Goal: Task Accomplishment & Management: Manage account settings

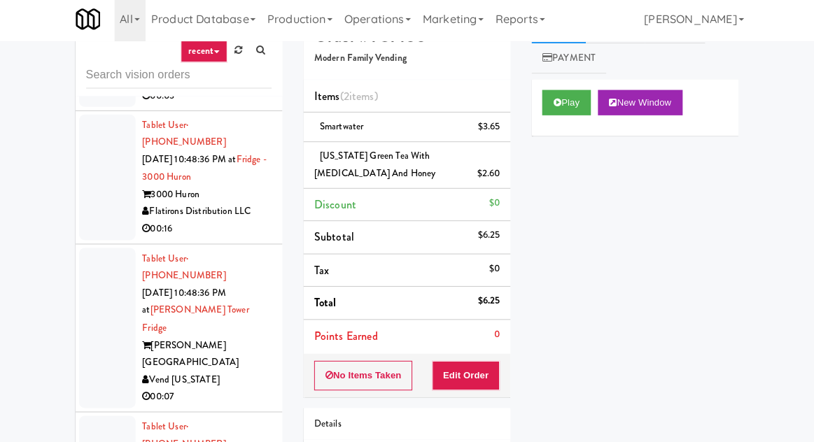
scroll to position [138, 0]
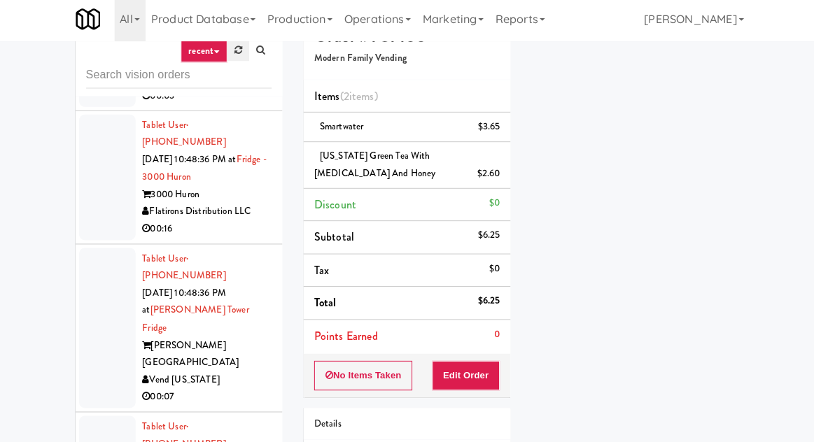
click at [232, 56] on link at bounding box center [240, 53] width 22 height 21
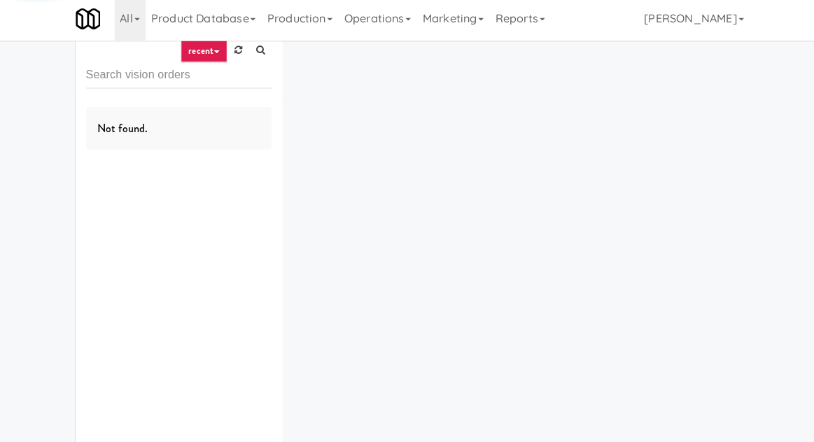
click at [15, 113] on div "inbox reviewed recent all unclear take inventory issue suspicious failed recent…" at bounding box center [407, 237] width 814 height 445
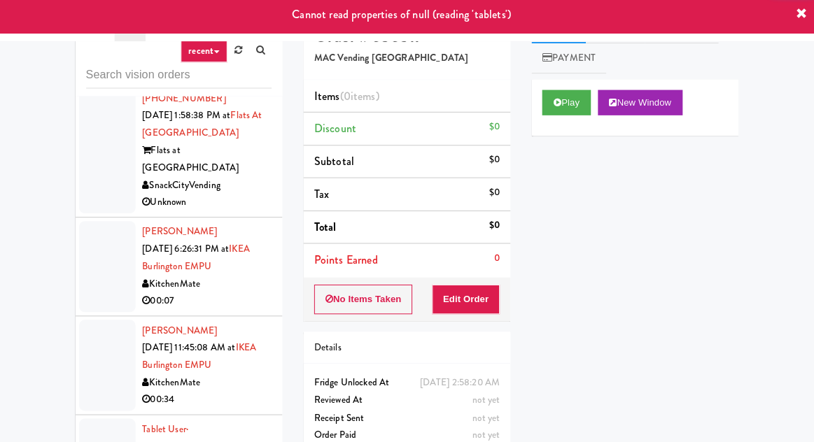
click at [92, 223] on div at bounding box center [110, 268] width 56 height 90
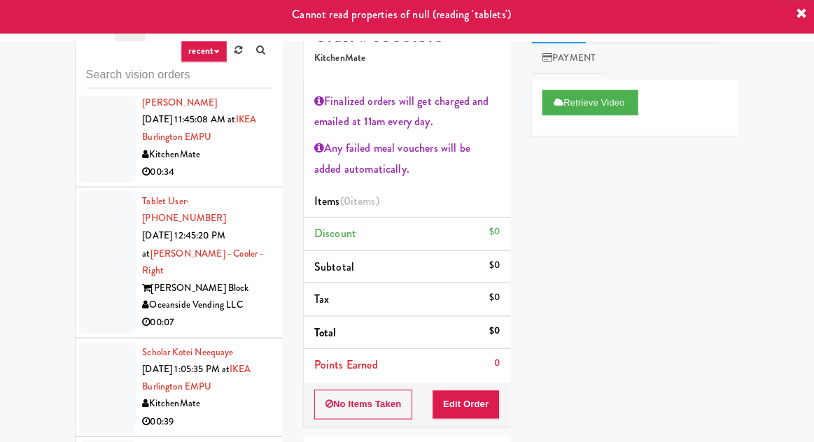
scroll to position [798, 0]
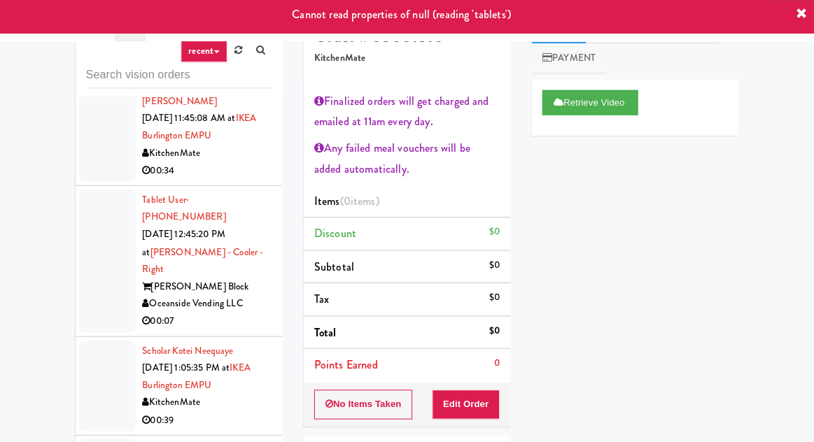
click at [97, 192] on div at bounding box center [110, 263] width 56 height 142
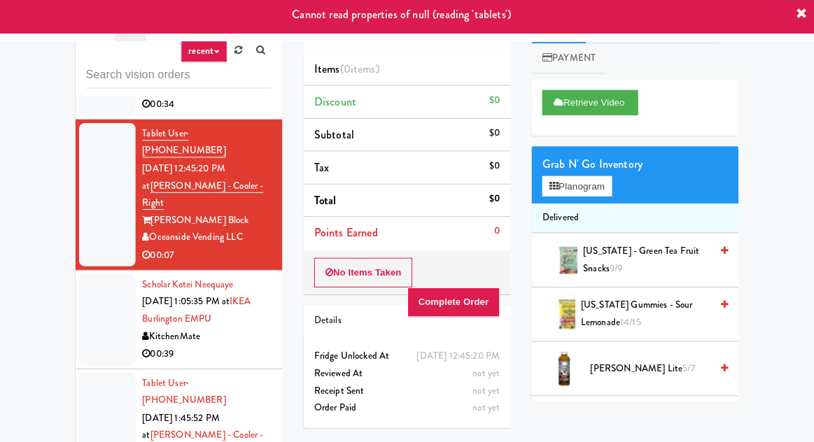
click at [100, 276] on div at bounding box center [110, 321] width 56 height 90
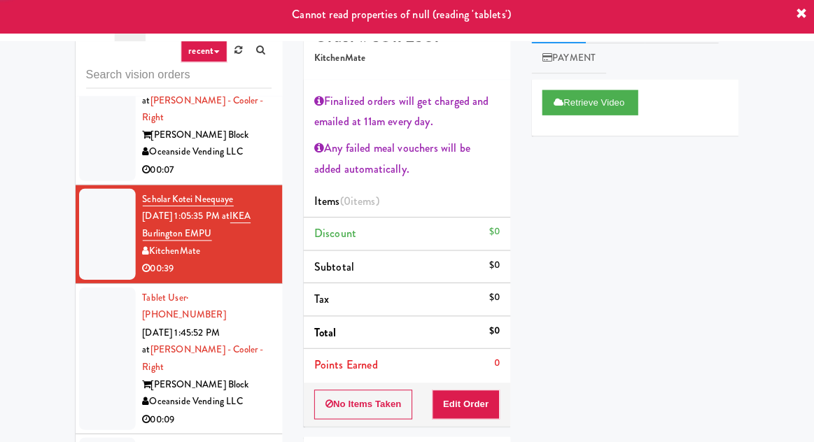
click at [99, 289] on div at bounding box center [110, 360] width 56 height 142
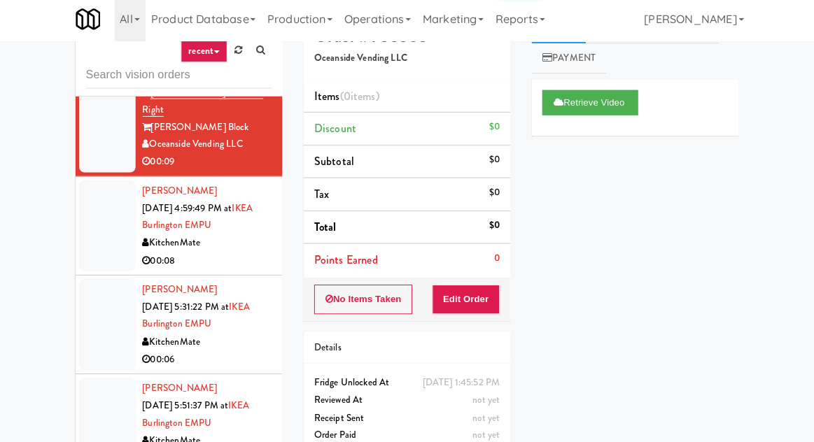
click at [99, 281] on div at bounding box center [110, 326] width 56 height 90
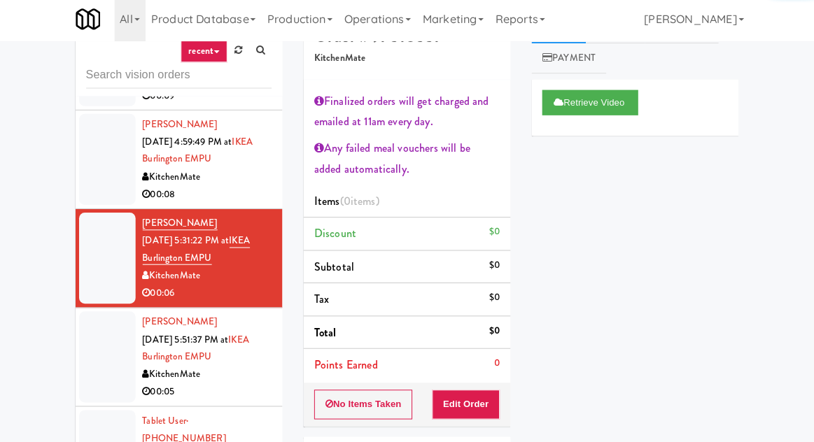
click at [104, 313] on div at bounding box center [110, 358] width 56 height 90
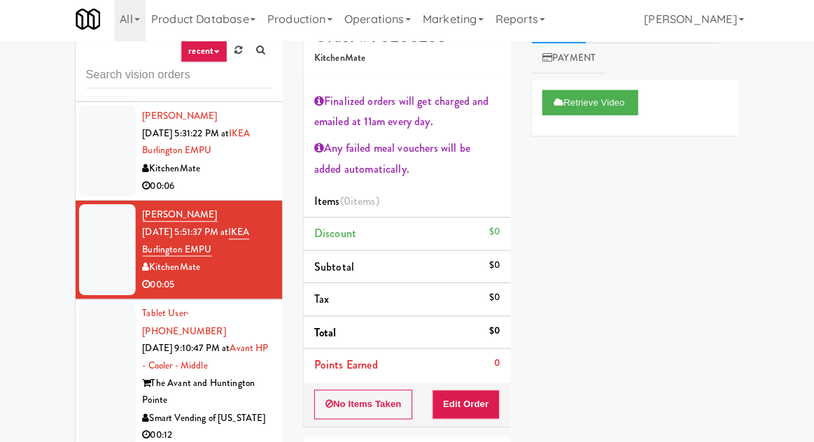
click at [100, 305] on div at bounding box center [110, 376] width 56 height 142
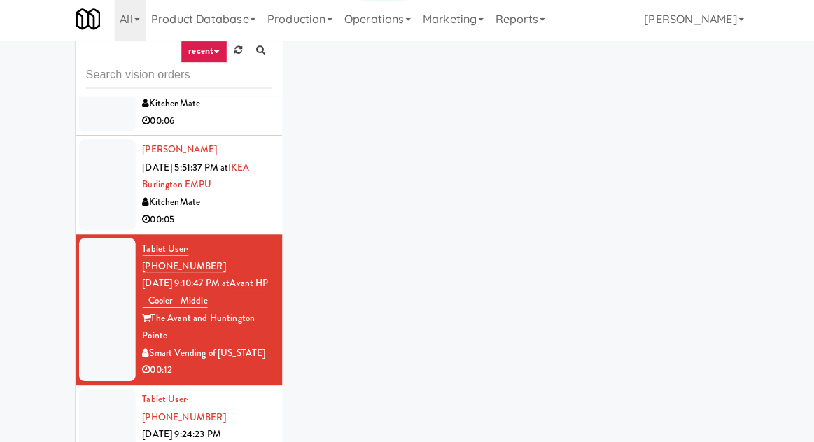
scroll to position [1442, 0]
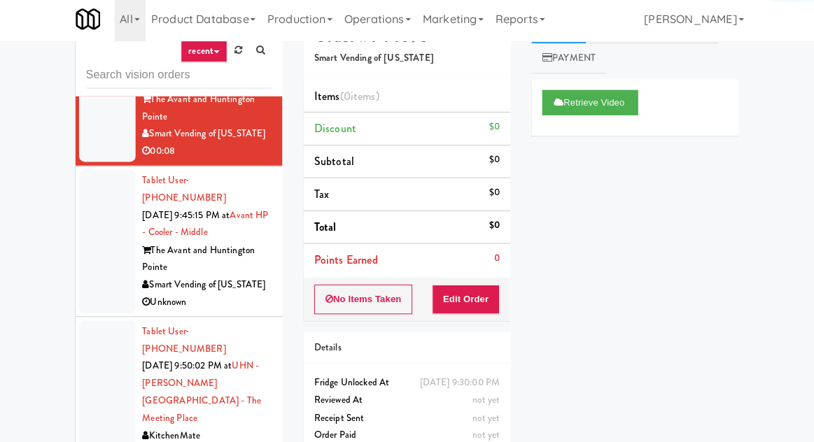
scroll to position [1955, 0]
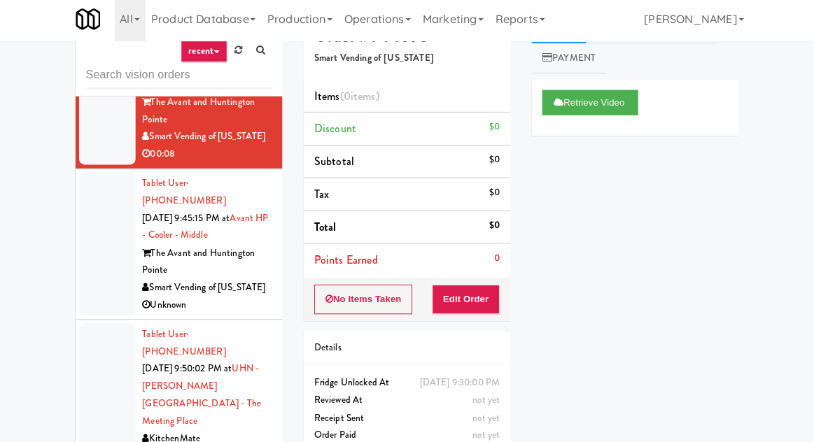
click at [98, 325] on div at bounding box center [110, 396] width 56 height 142
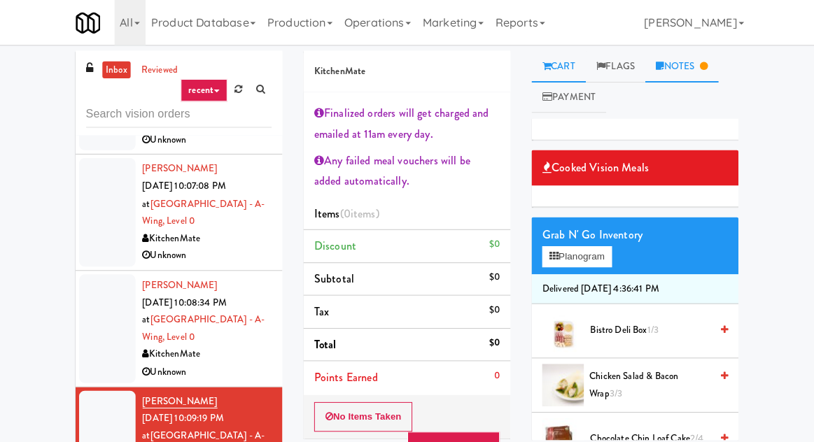
click at [704, 71] on link "Notes" at bounding box center [679, 66] width 73 height 32
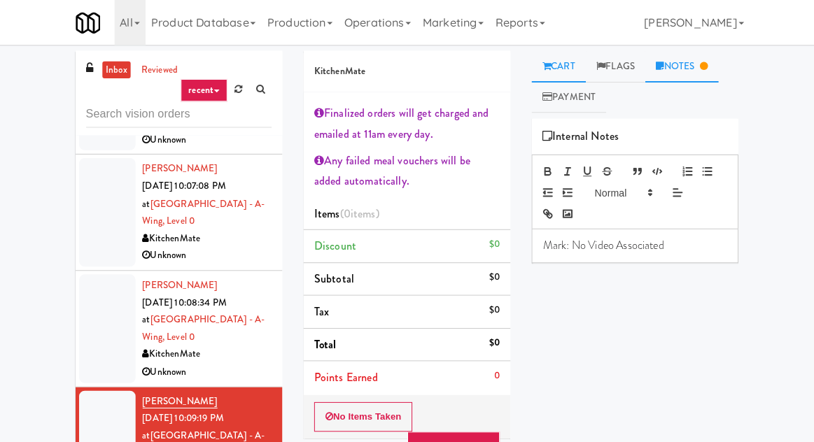
click at [578, 57] on link "Cart" at bounding box center [558, 66] width 54 height 32
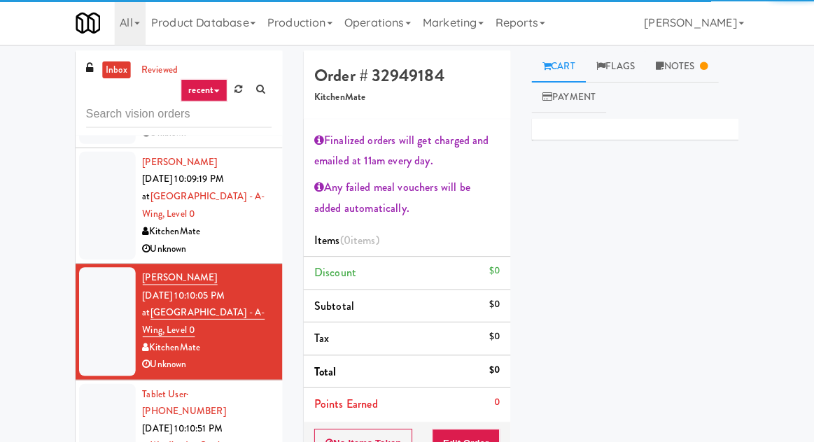
click at [106, 381] on div at bounding box center [110, 443] width 56 height 125
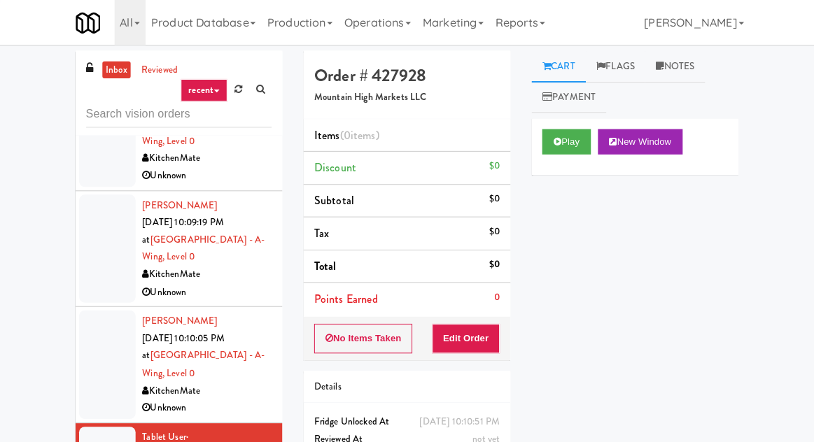
scroll to position [2812, 0]
click at [559, 153] on button "Play" at bounding box center [565, 140] width 48 height 25
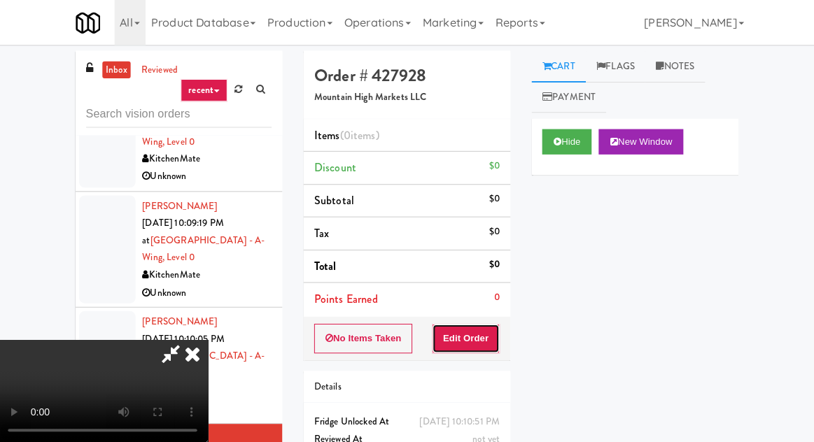
click at [472, 340] on button "Edit Order" at bounding box center [466, 335] width 68 height 29
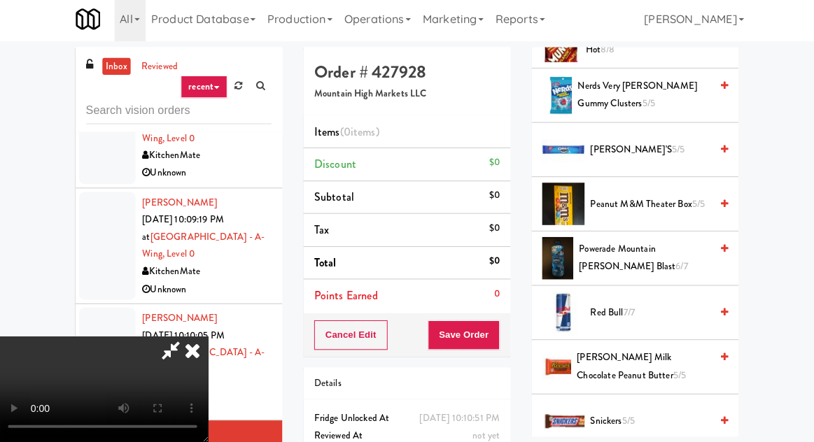
scroll to position [1493, 0]
click at [673, 258] on span "Powerade Mountain [PERSON_NAME] Blast 6/7" at bounding box center [643, 259] width 130 height 34
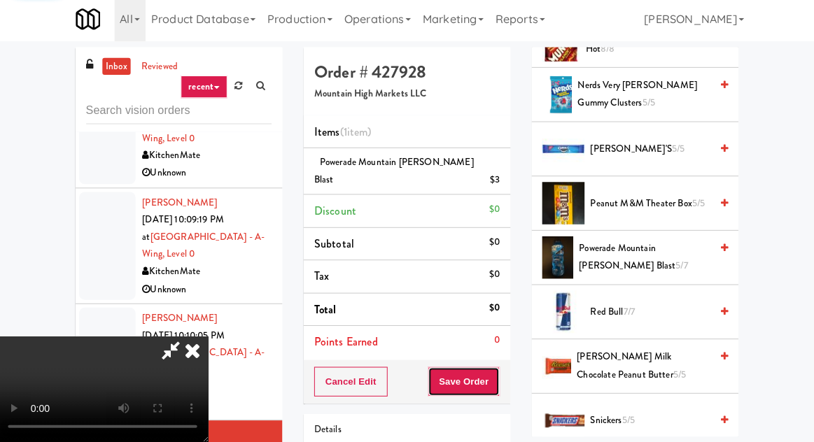
click at [497, 369] on button "Save Order" at bounding box center [463, 382] width 71 height 29
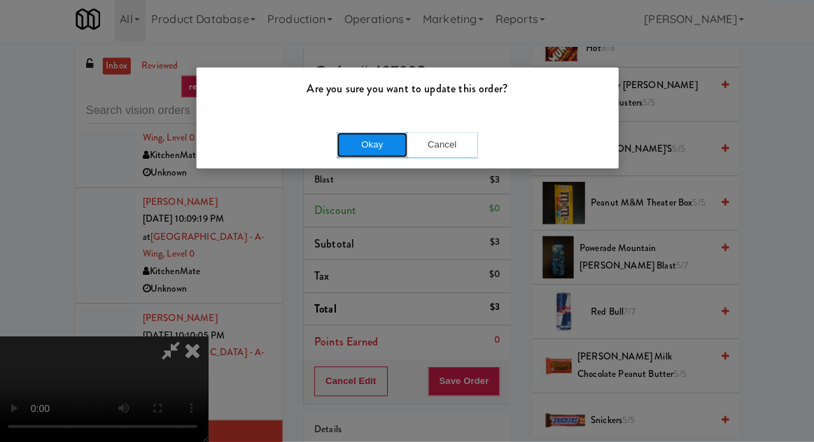
click at [368, 158] on button "Okay" at bounding box center [372, 147] width 70 height 25
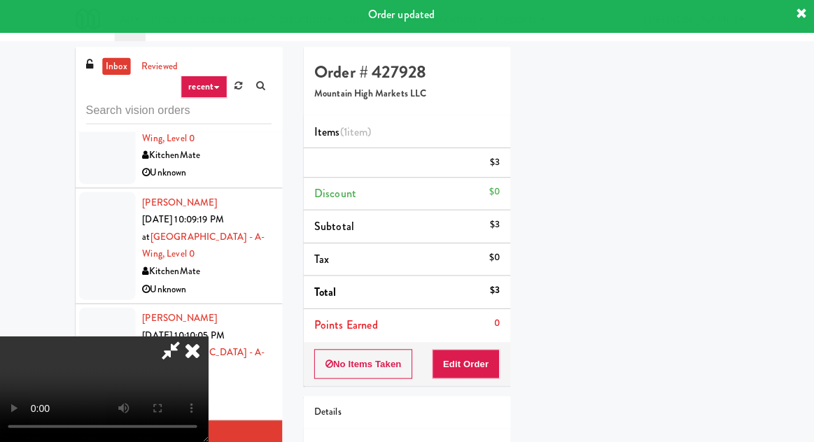
scroll to position [138, 0]
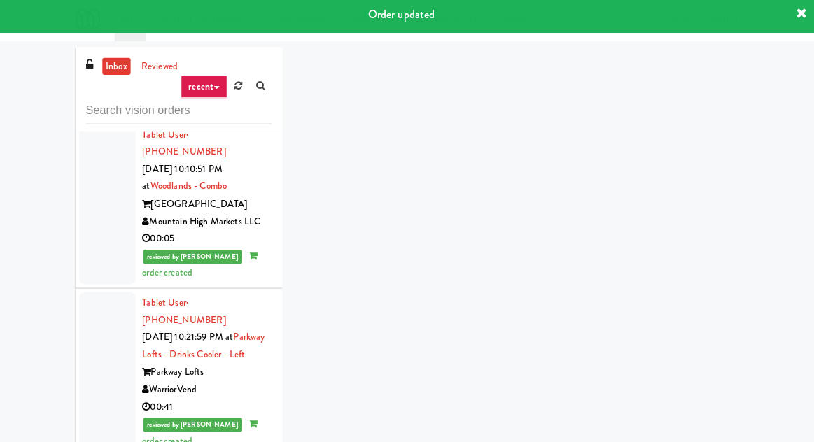
scroll to position [3121, 0]
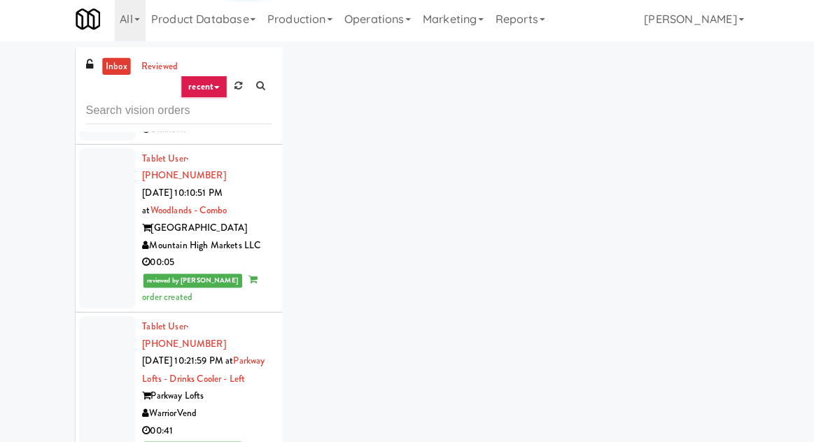
scroll to position [3071, 0]
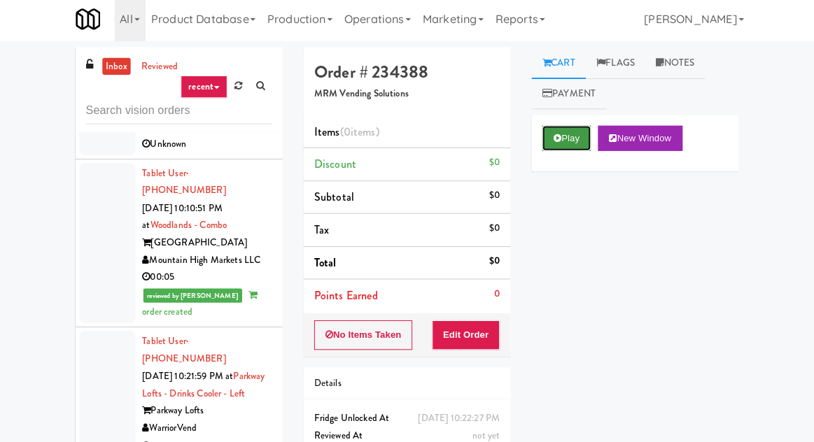
click at [558, 134] on button "Play" at bounding box center [565, 140] width 48 height 25
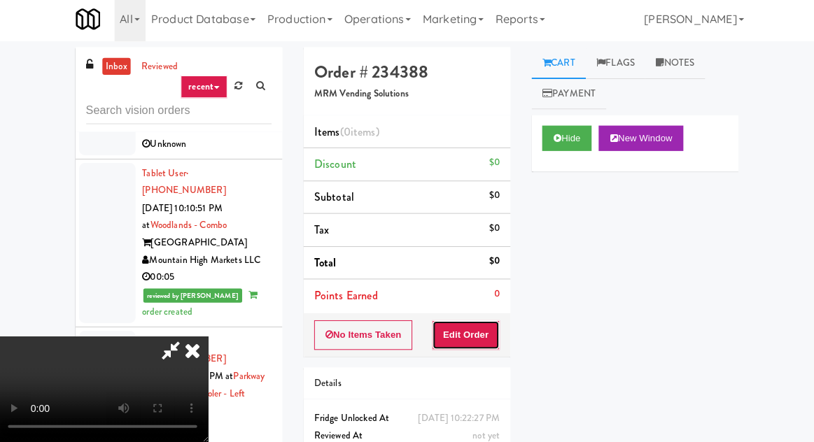
click at [479, 328] on button "Edit Order" at bounding box center [466, 335] width 68 height 29
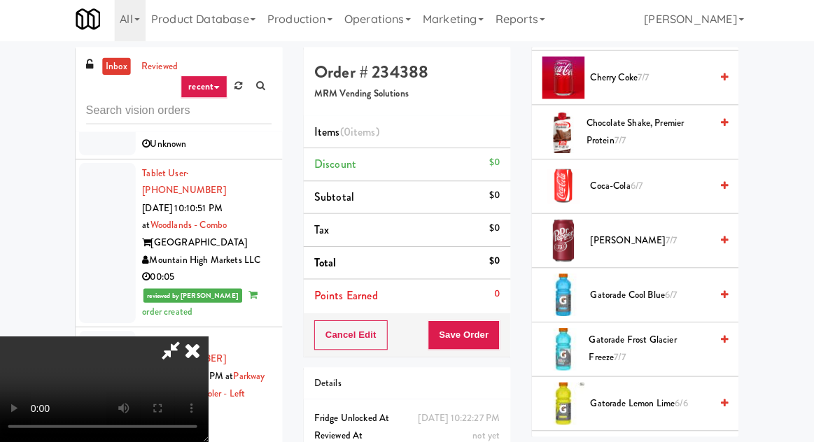
scroll to position [379, 0]
click at [698, 183] on span "Coca-Cola 6/7" at bounding box center [648, 188] width 119 height 18
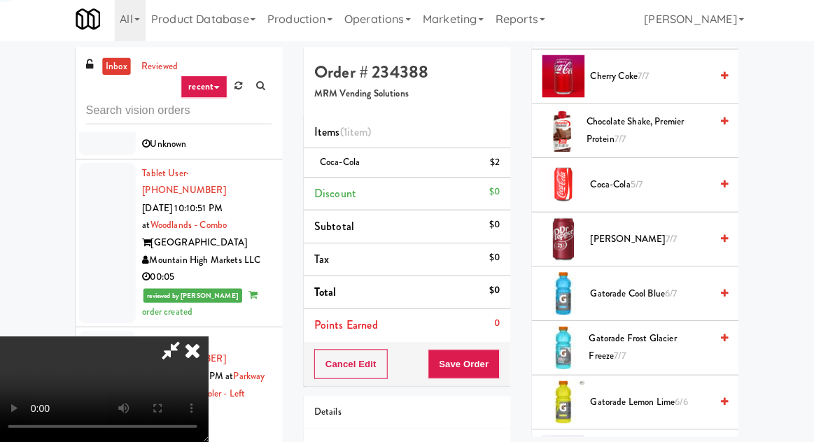
click at [687, 240] on span "[PERSON_NAME] 7/7" at bounding box center [648, 241] width 119 height 18
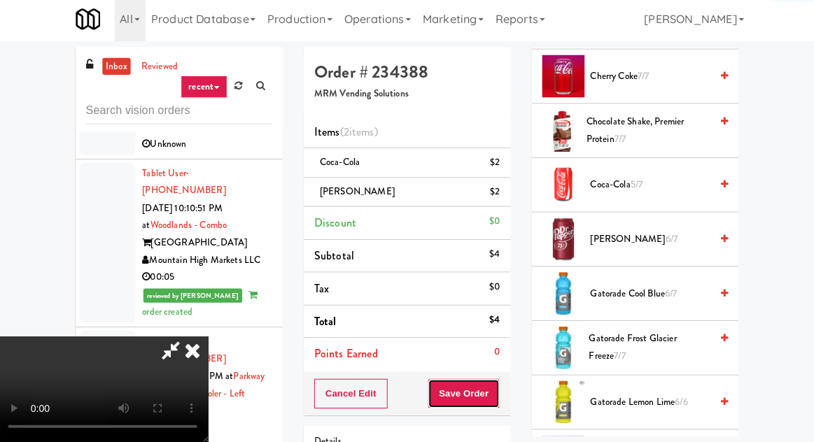
click at [496, 394] on button "Save Order" at bounding box center [463, 393] width 71 height 29
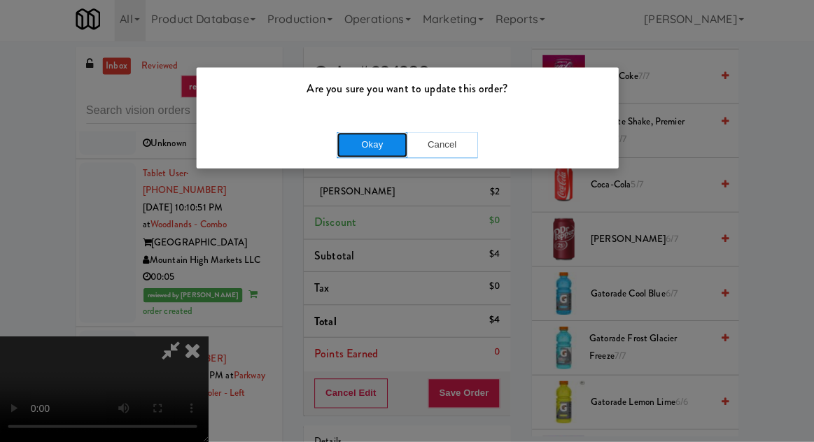
click at [368, 153] on button "Okay" at bounding box center [372, 147] width 70 height 25
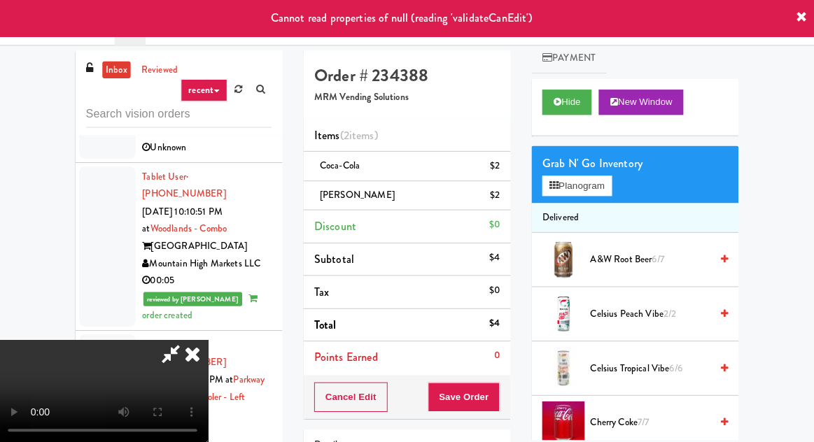
scroll to position [0, 0]
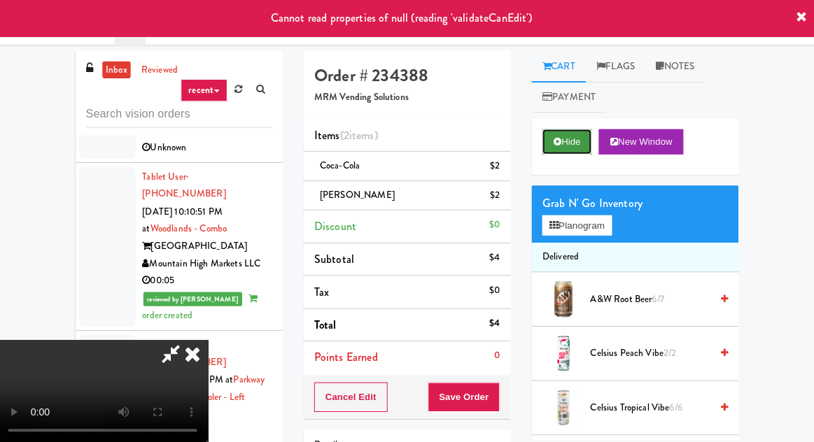
click at [576, 146] on button "Hide" at bounding box center [565, 140] width 49 height 25
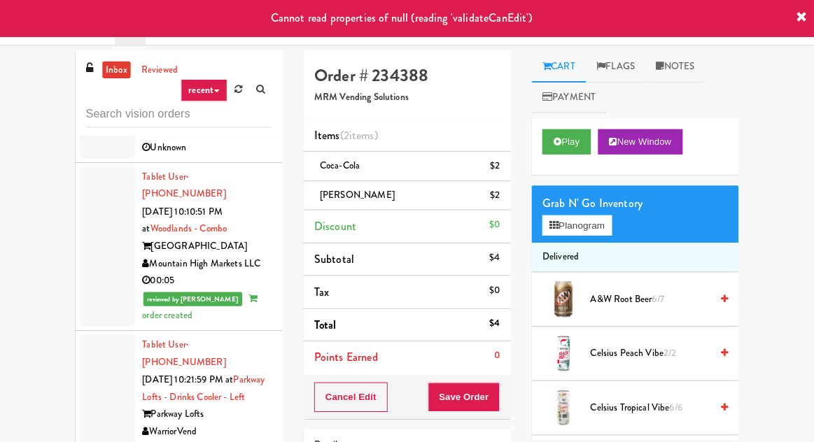
click at [102, 332] on div at bounding box center [110, 411] width 56 height 159
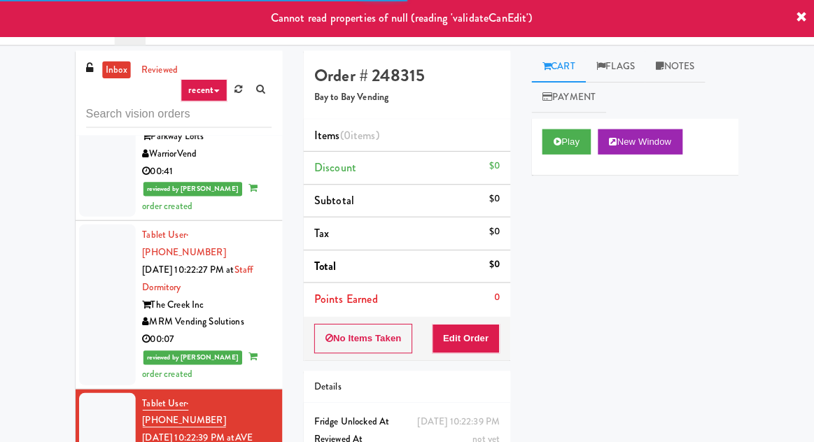
scroll to position [3372, 0]
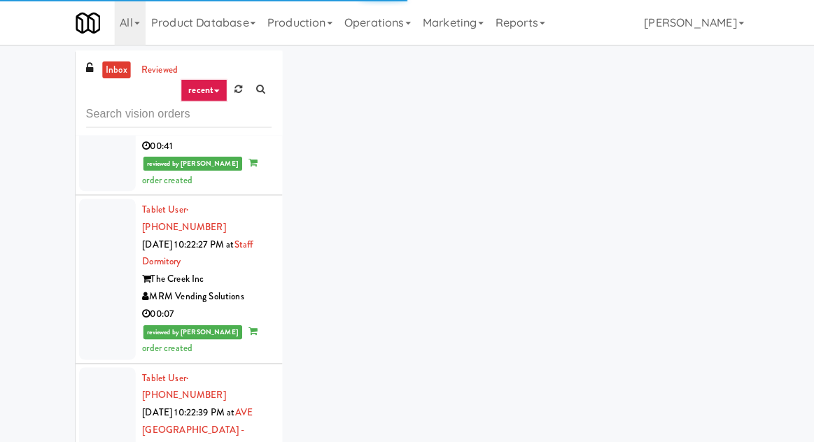
click at [105, 365] on div at bounding box center [110, 436] width 56 height 142
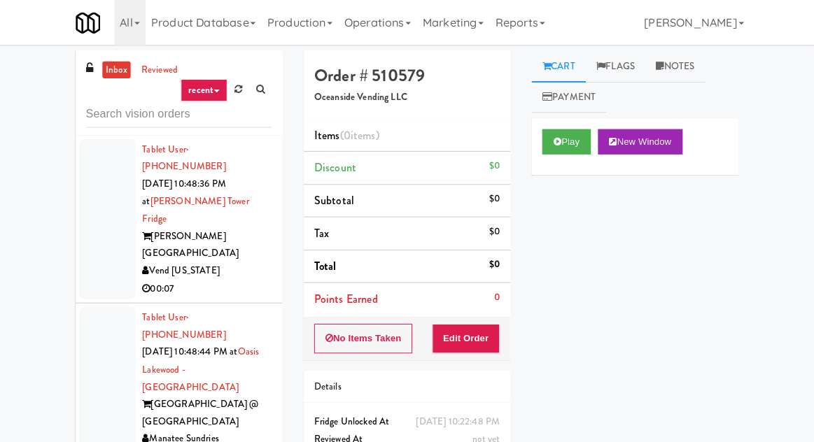
scroll to position [10635, 0]
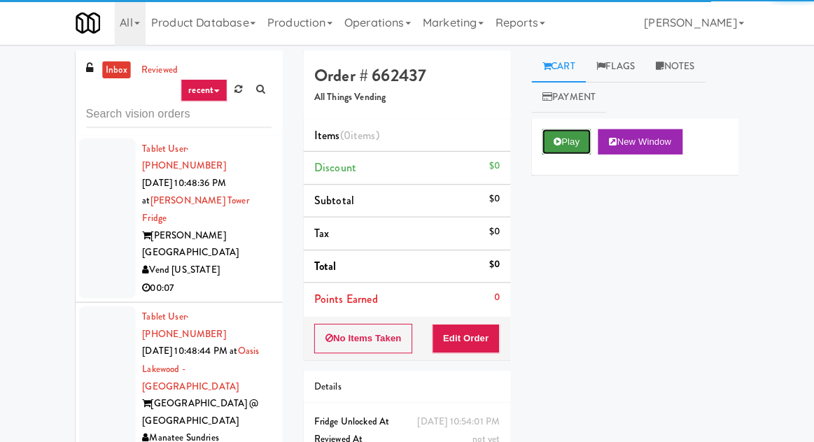
click at [575, 137] on button "Play" at bounding box center [565, 140] width 48 height 25
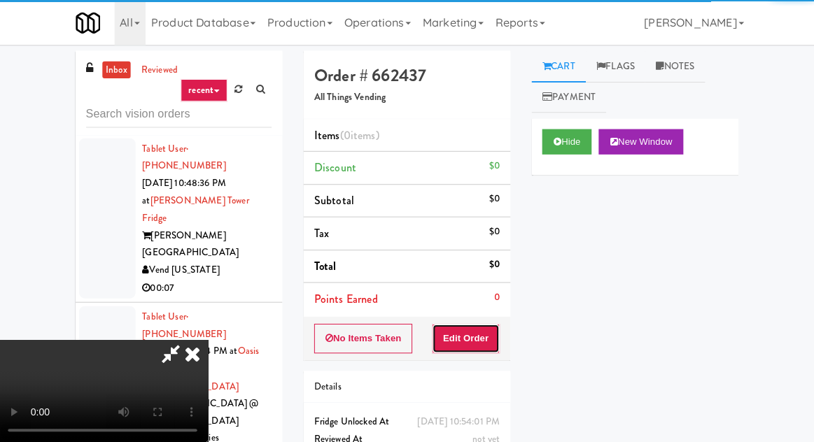
click at [473, 340] on button "Edit Order" at bounding box center [466, 335] width 68 height 29
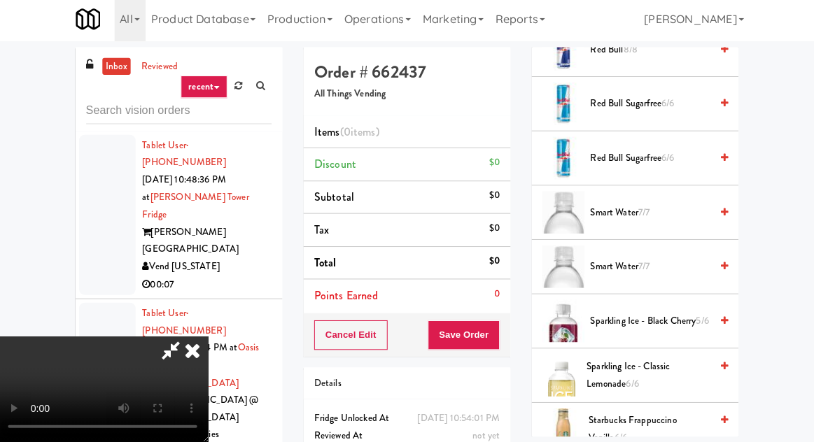
scroll to position [1862, 0]
click at [685, 209] on span "Smart Water 7/7" at bounding box center [648, 214] width 119 height 18
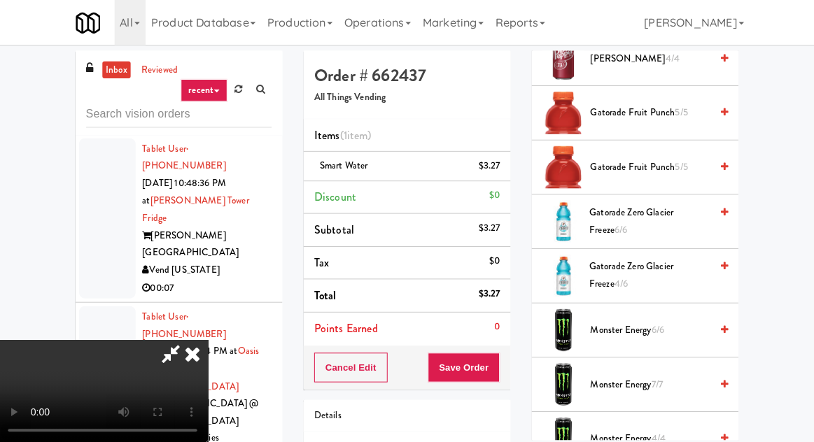
scroll to position [1273, 0]
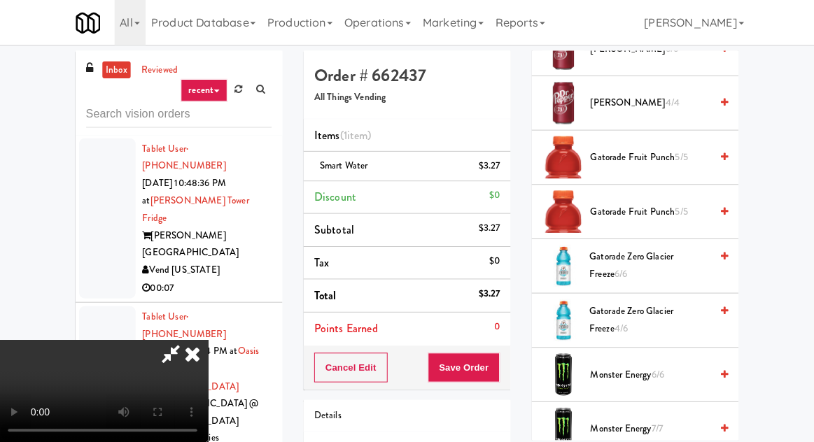
click at [683, 317] on span "Gatorade Zero Glacier Freeze 4/6" at bounding box center [648, 317] width 120 height 34
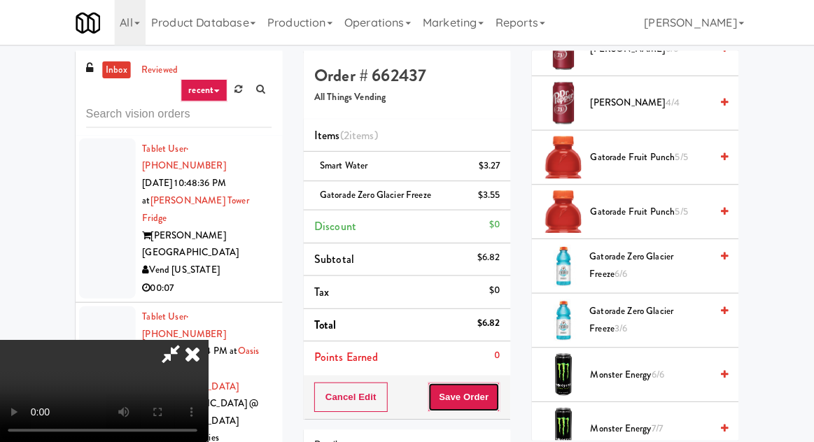
click at [495, 402] on button "Save Order" at bounding box center [463, 393] width 71 height 29
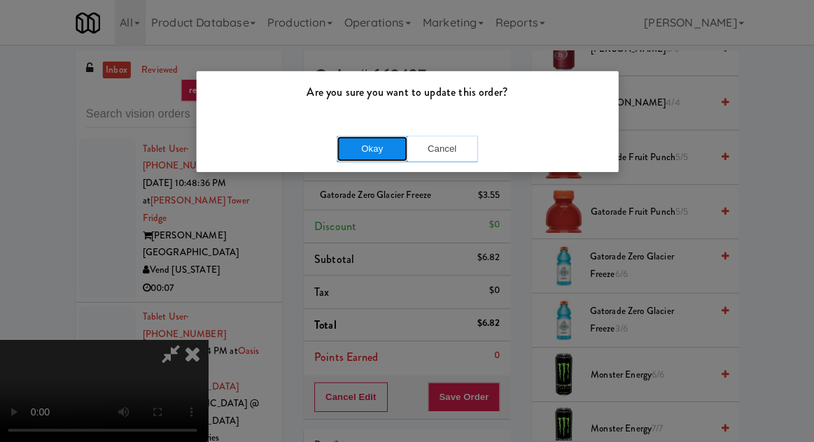
click at [349, 153] on button "Okay" at bounding box center [372, 147] width 70 height 25
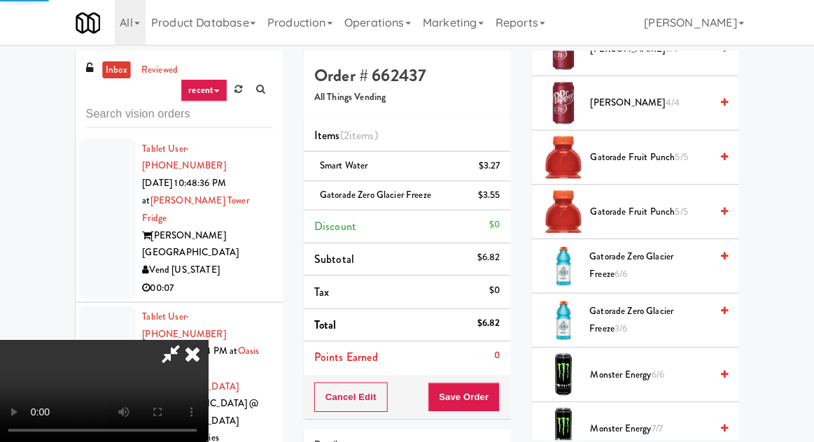
scroll to position [138, 0]
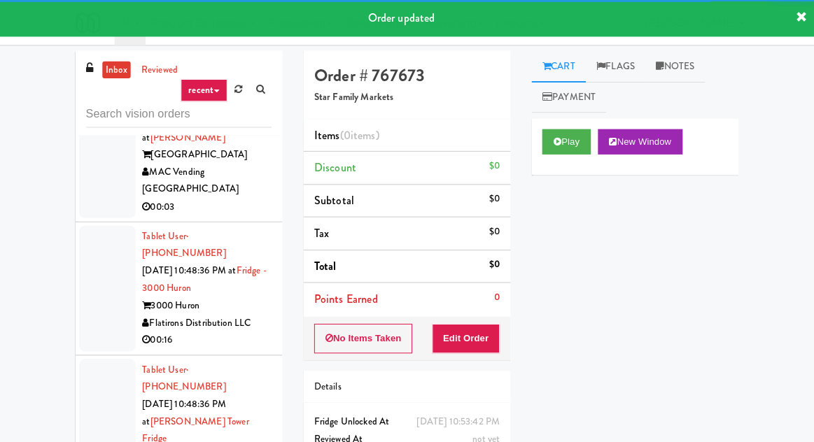
scroll to position [10418, 0]
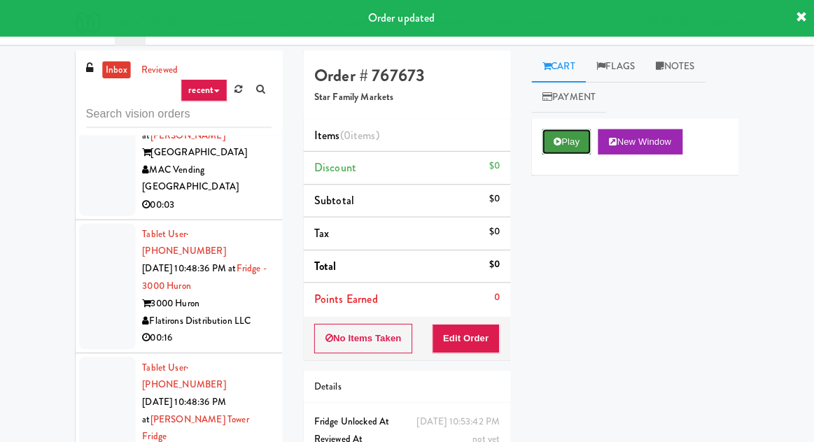
click at [555, 153] on button "Play" at bounding box center [565, 140] width 48 height 25
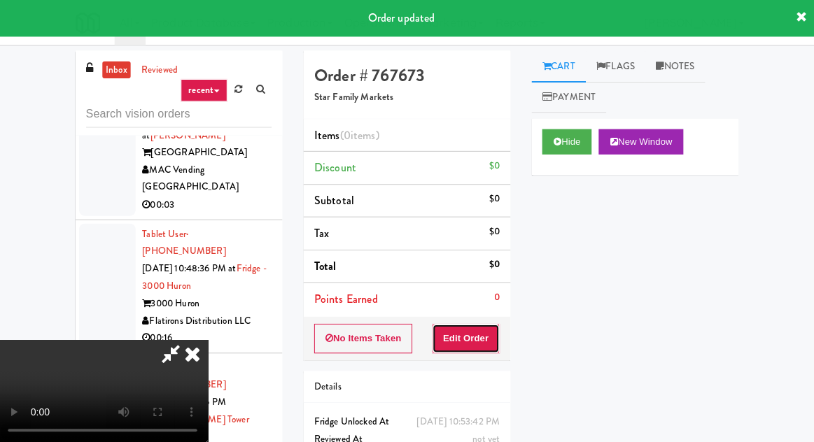
click at [480, 349] on button "Edit Order" at bounding box center [466, 335] width 68 height 29
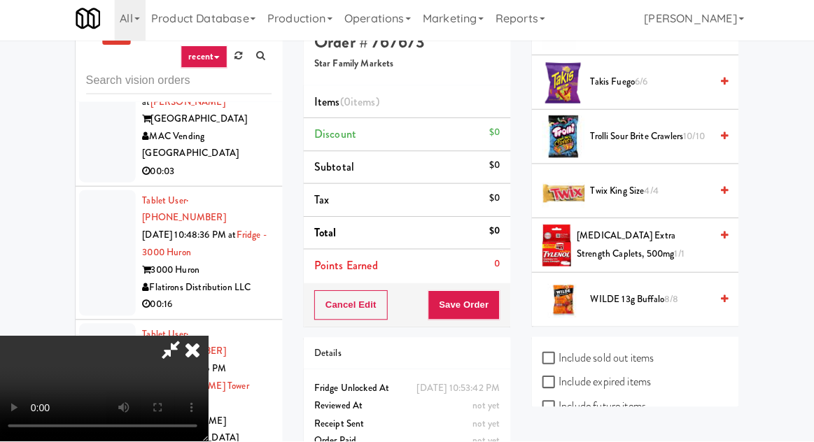
scroll to position [30, 0]
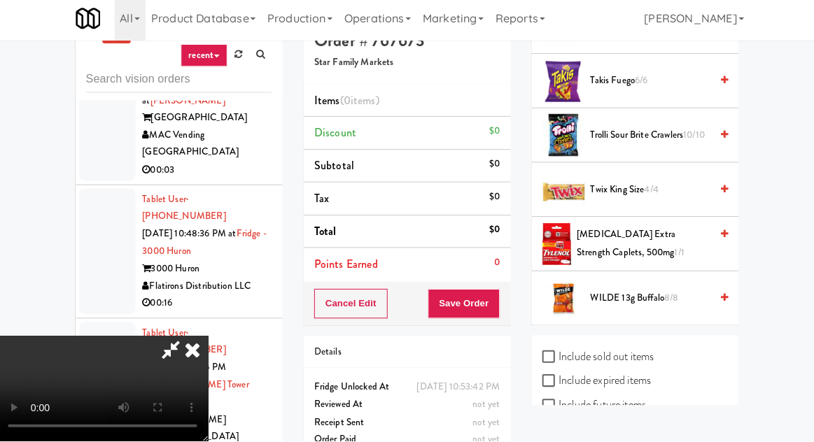
click at [718, 188] on icon at bounding box center [721, 192] width 7 height 9
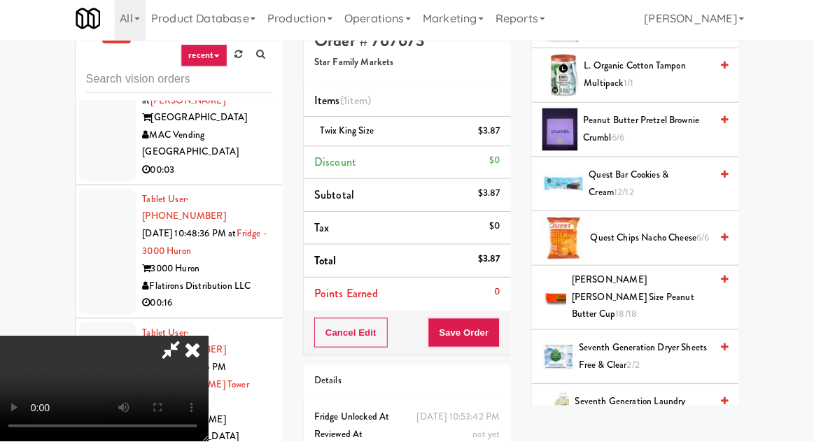
scroll to position [886, 0]
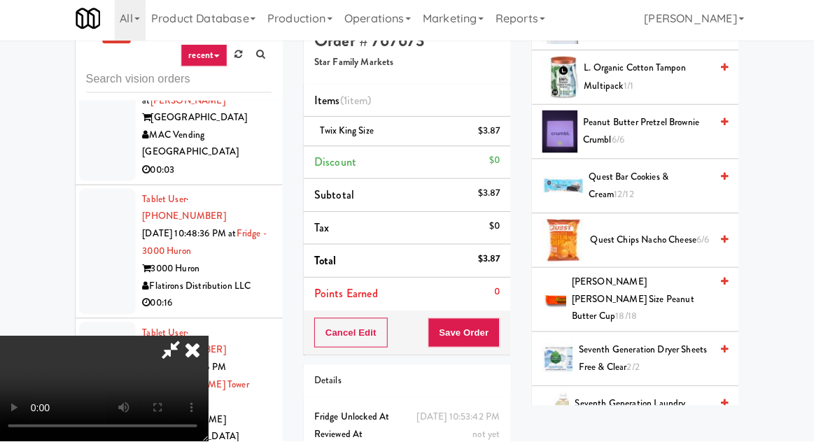
click at [690, 293] on span "[PERSON_NAME] [PERSON_NAME] Size Peanut Butter Cup 18/18" at bounding box center [640, 302] width 138 height 52
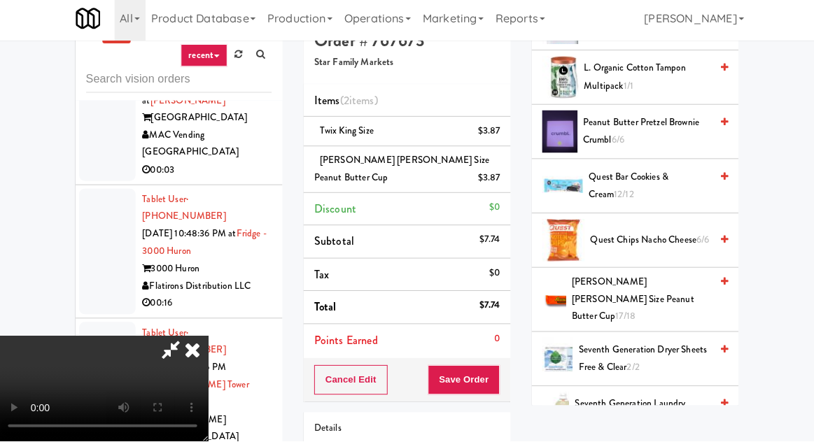
scroll to position [0, 0]
click at [509, 391] on div "Cancel Edit Save Order" at bounding box center [407, 381] width 205 height 43
click at [498, 381] on button "Save Order" at bounding box center [463, 381] width 71 height 29
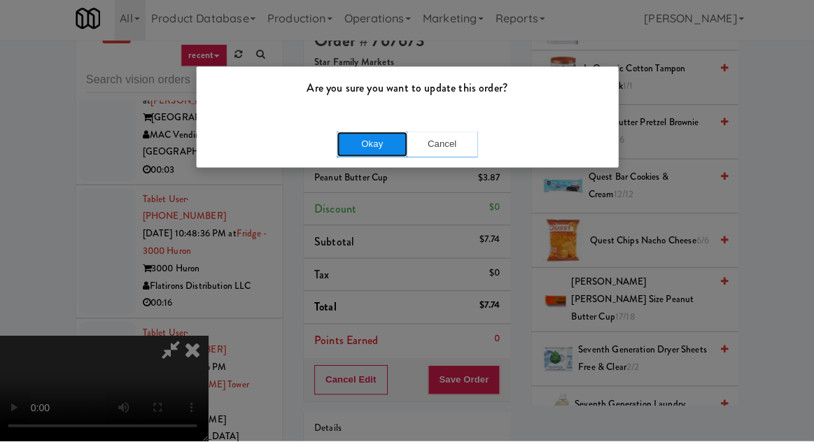
click at [342, 142] on button "Okay" at bounding box center [372, 147] width 70 height 25
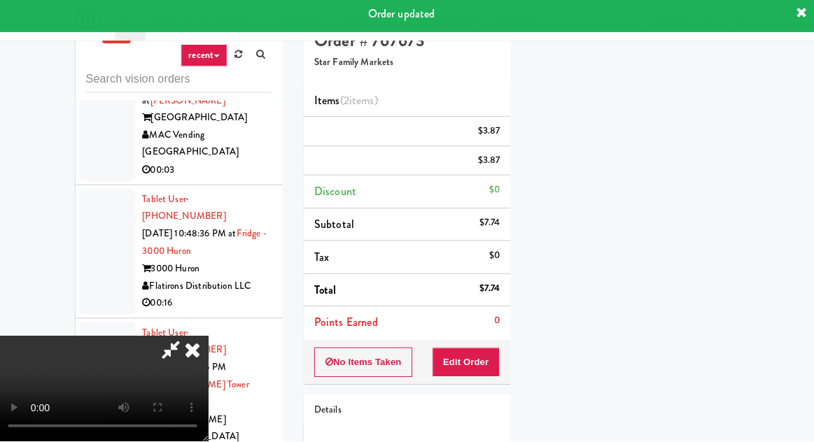
scroll to position [138, 0]
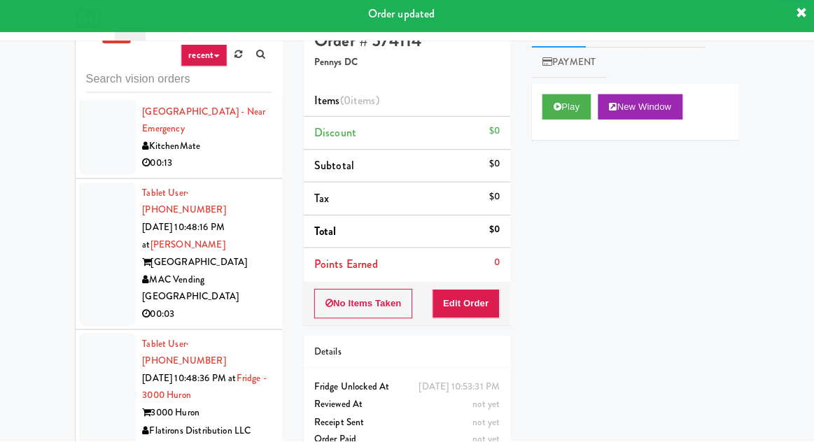
scroll to position [10273, 0]
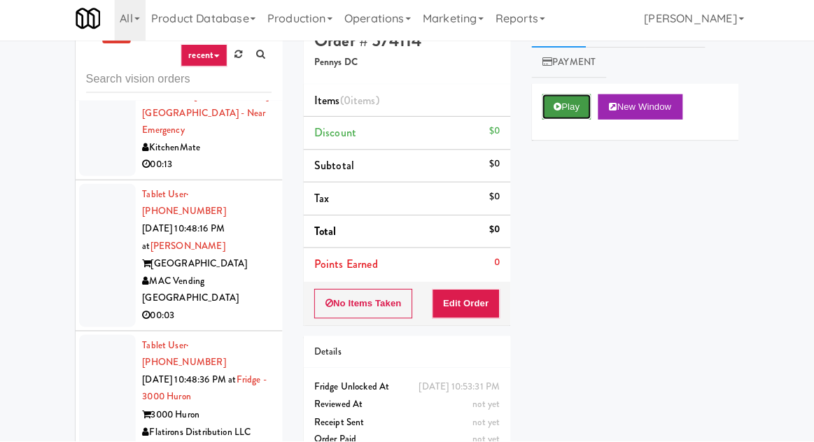
click at [566, 117] on button "Play" at bounding box center [565, 110] width 48 height 25
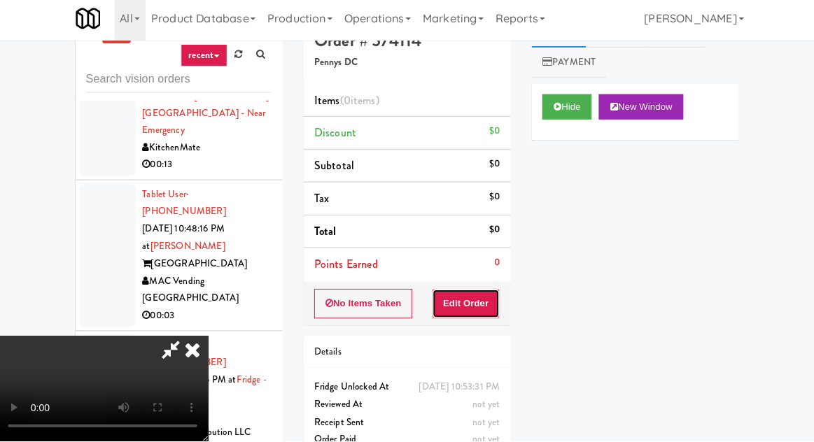
click at [482, 315] on button "Edit Order" at bounding box center [466, 305] width 68 height 29
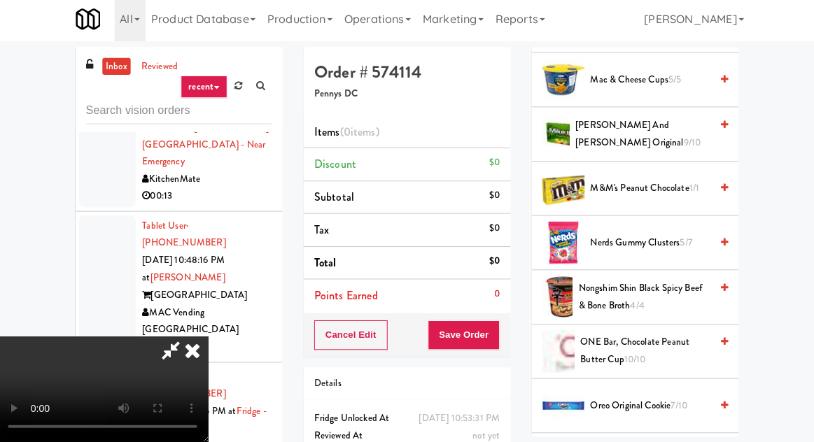
scroll to position [1379, 0]
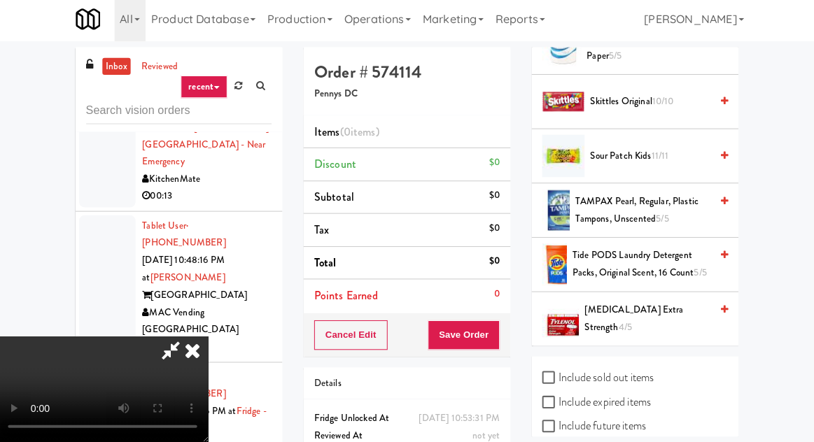
click at [665, 257] on span "Tide PODS Laundry Detergent Packs, Original Scent, 16 Count 5/5" at bounding box center [639, 266] width 137 height 34
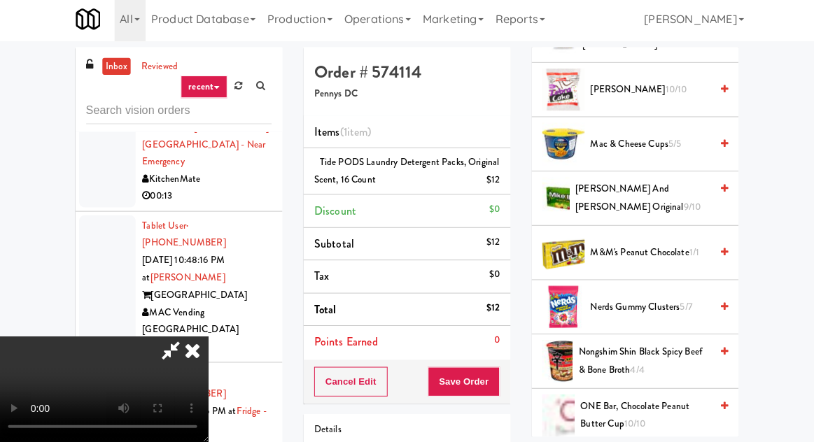
scroll to position [779, 0]
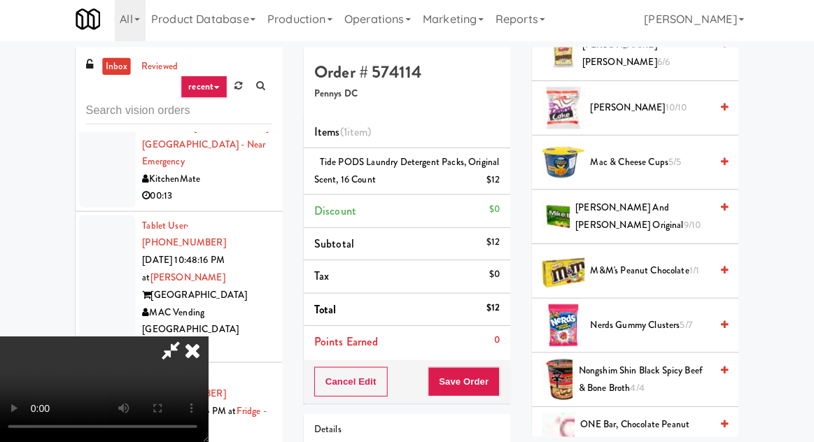
click at [678, 275] on span "M&M's Peanut Chocolate 1/1" at bounding box center [648, 273] width 119 height 18
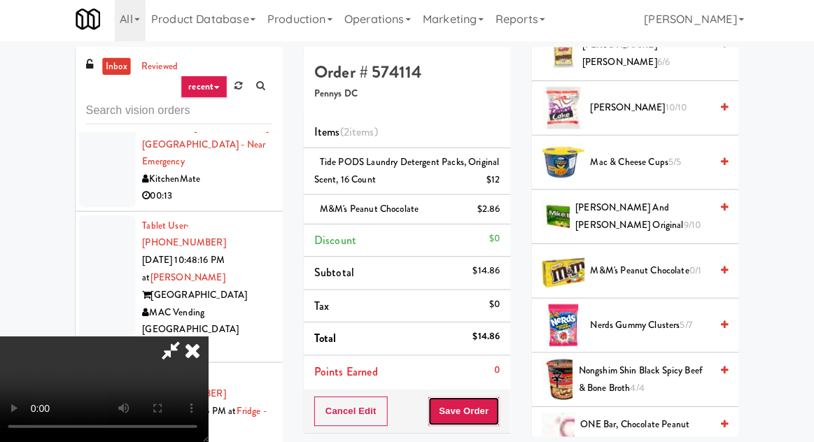
click at [496, 400] on button "Save Order" at bounding box center [463, 411] width 71 height 29
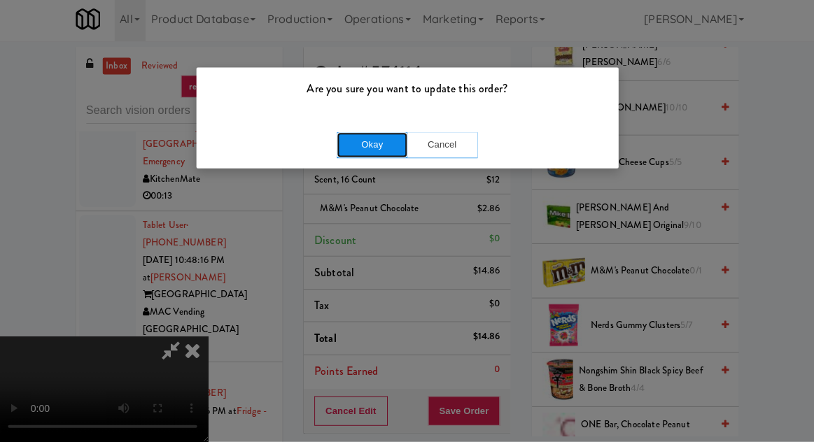
click at [365, 158] on button "Okay" at bounding box center [372, 147] width 70 height 25
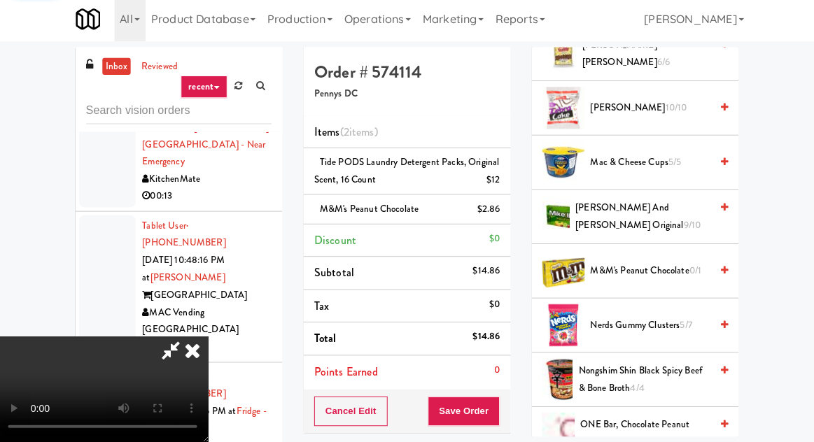
scroll to position [138, 0]
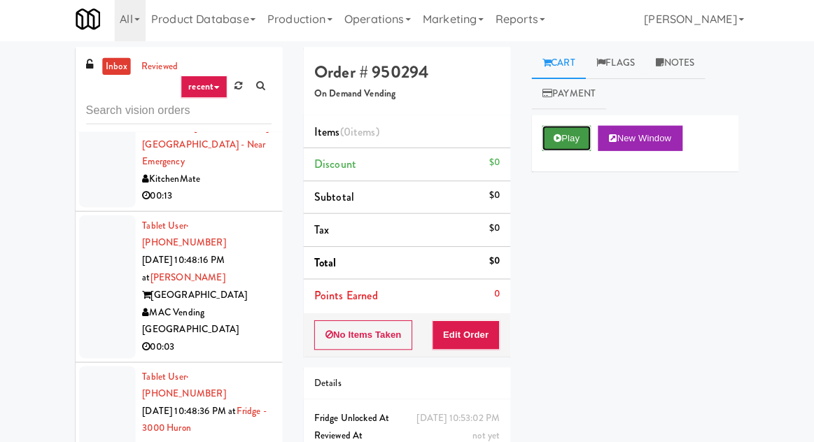
click at [582, 141] on button "Play" at bounding box center [565, 140] width 48 height 25
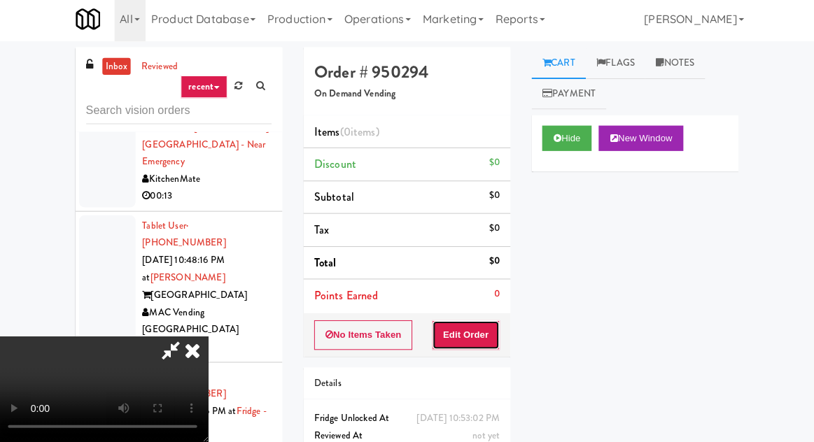
click at [468, 340] on button "Edit Order" at bounding box center [466, 335] width 68 height 29
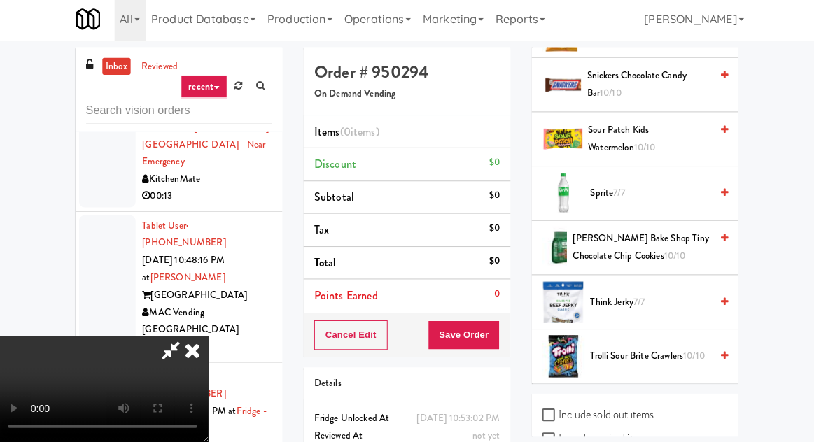
scroll to position [1862, 0]
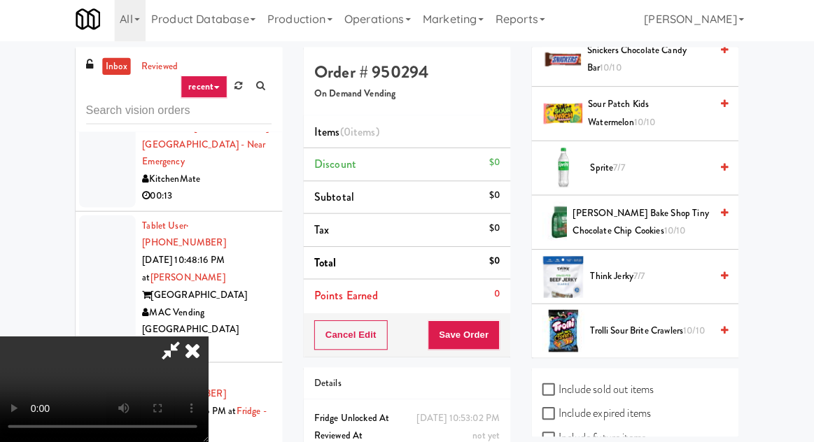
click at [654, 323] on span "Trolli Sour Brite Crawlers 10/10" at bounding box center [648, 332] width 119 height 18
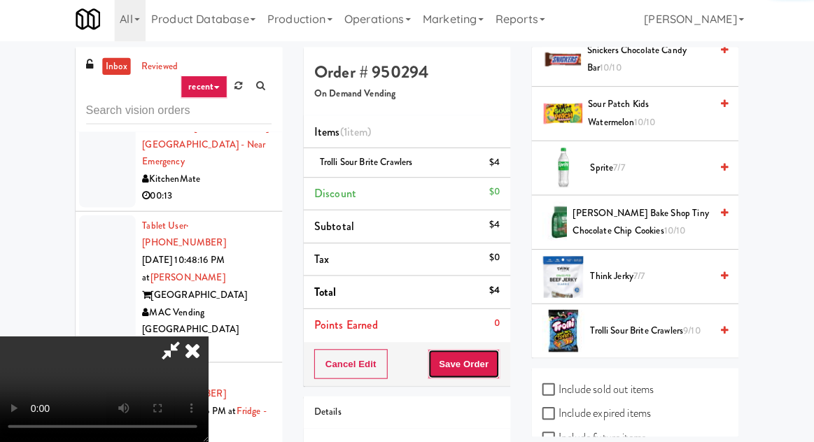
click at [496, 362] on button "Save Order" at bounding box center [463, 364] width 71 height 29
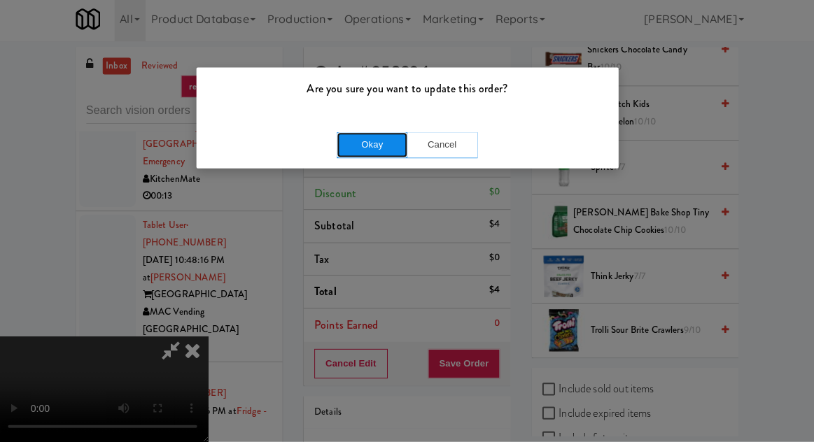
click at [351, 155] on button "Okay" at bounding box center [372, 147] width 70 height 25
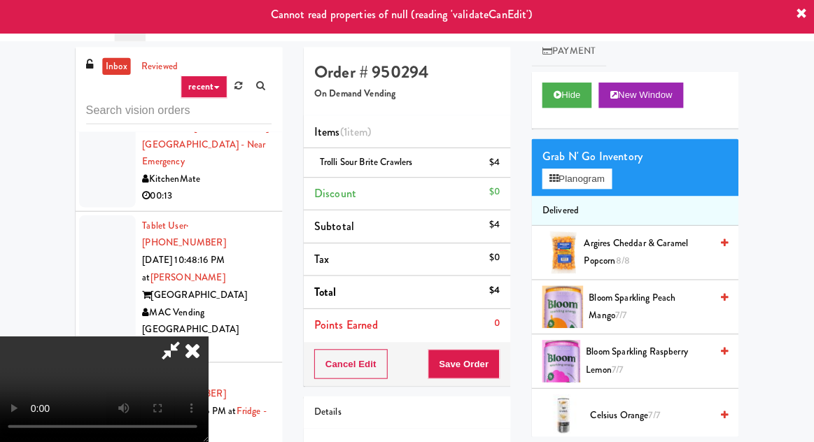
scroll to position [0, 0]
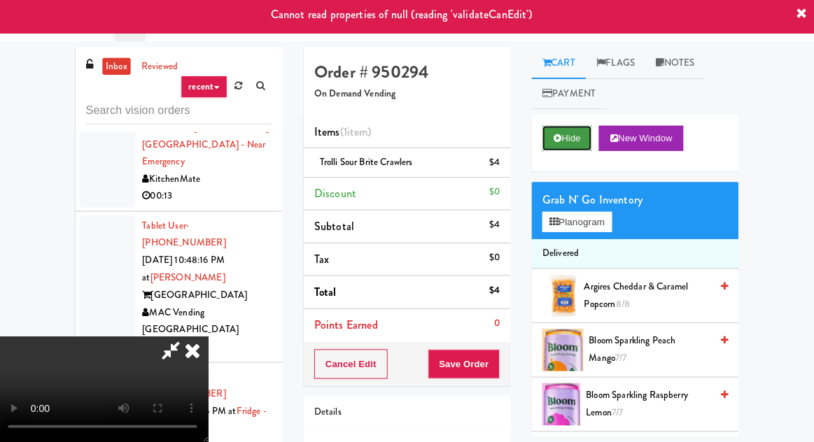
click at [569, 137] on button "Hide" at bounding box center [565, 140] width 49 height 25
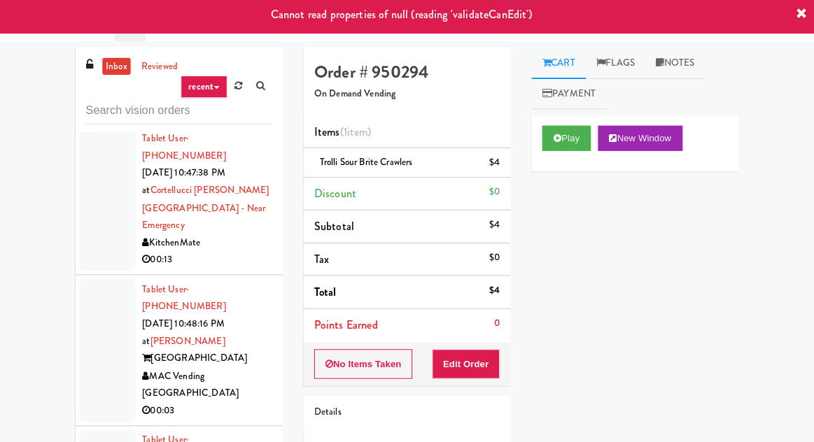
scroll to position [10195, 0]
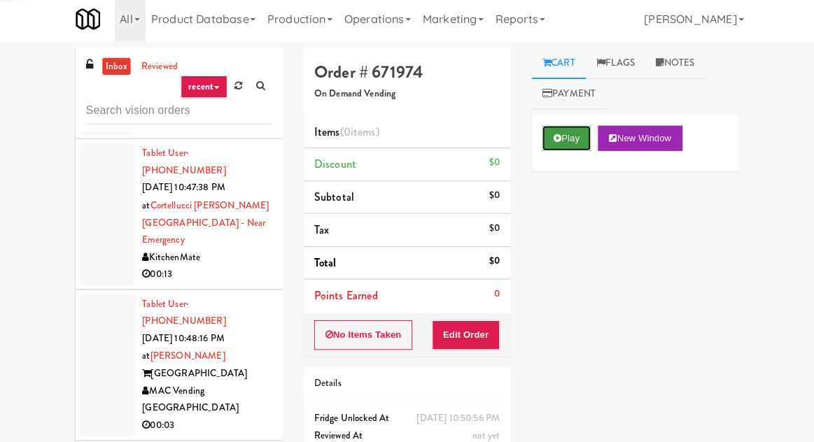
click at [554, 132] on button "Play" at bounding box center [565, 140] width 48 height 25
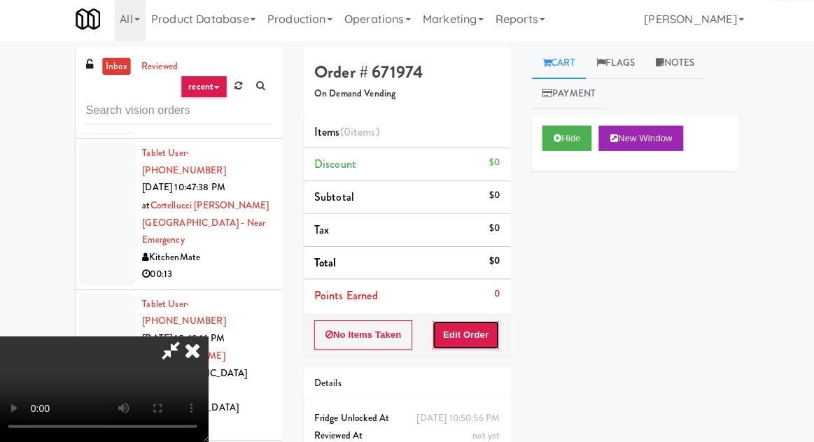
click at [487, 328] on button "Edit Order" at bounding box center [466, 335] width 68 height 29
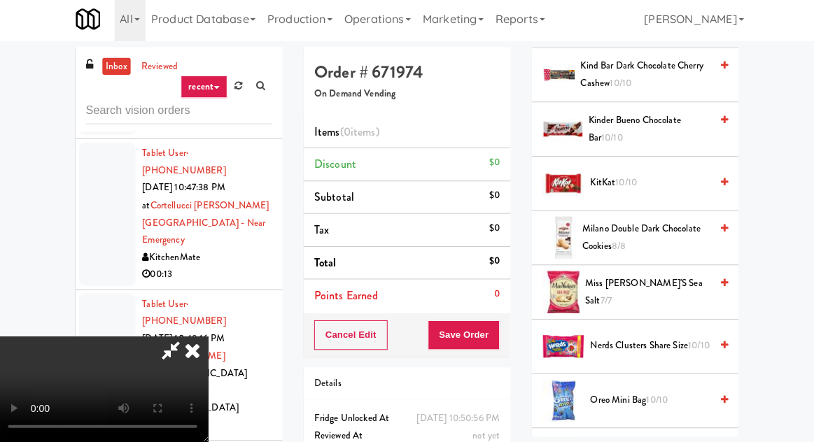
scroll to position [946, 0]
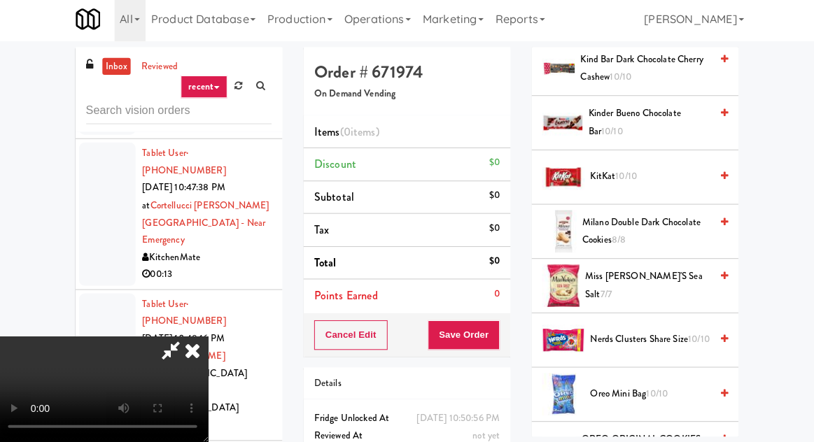
click at [648, 332] on span "Nerds Clusters Share Size 10/10" at bounding box center [648, 341] width 119 height 18
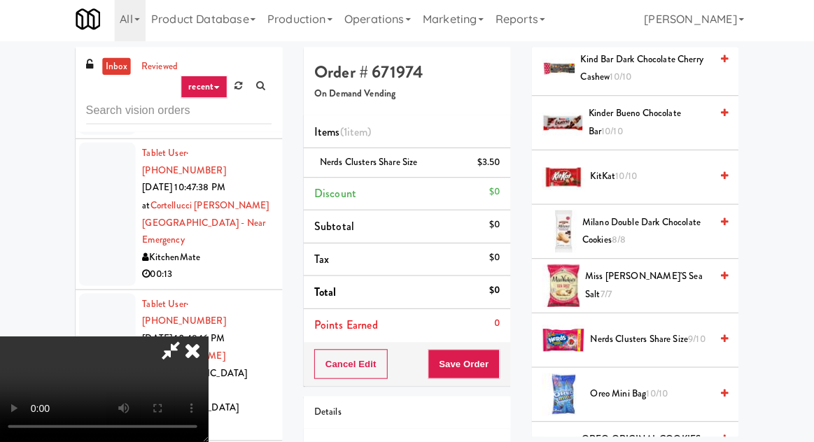
click at [655, 332] on span "Nerds Clusters Share Size 9/10" at bounding box center [648, 341] width 119 height 18
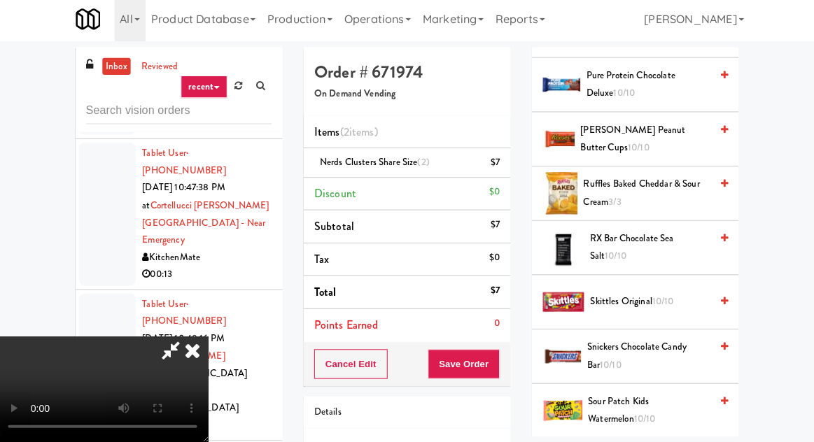
scroll to position [1361, 0]
click at [657, 295] on span "10/10" at bounding box center [661, 301] width 22 height 13
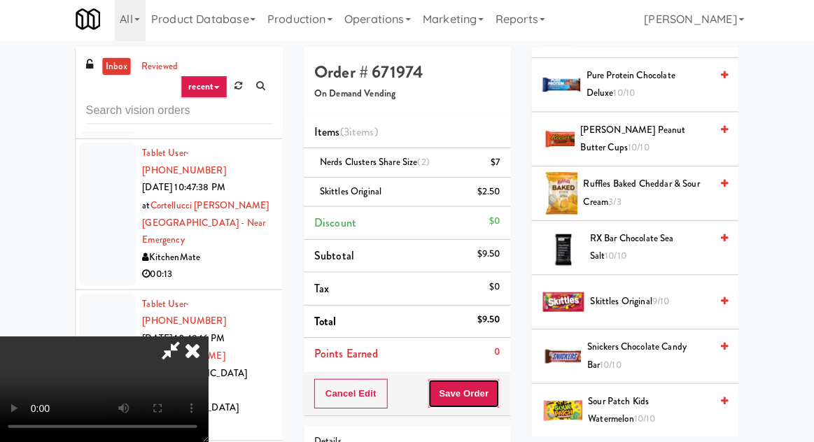
click at [496, 385] on button "Save Order" at bounding box center [463, 393] width 71 height 29
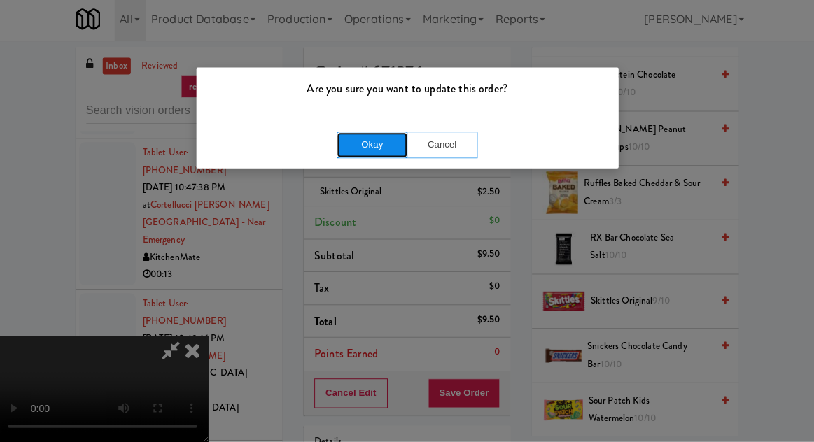
click at [347, 150] on button "Okay" at bounding box center [372, 147] width 70 height 25
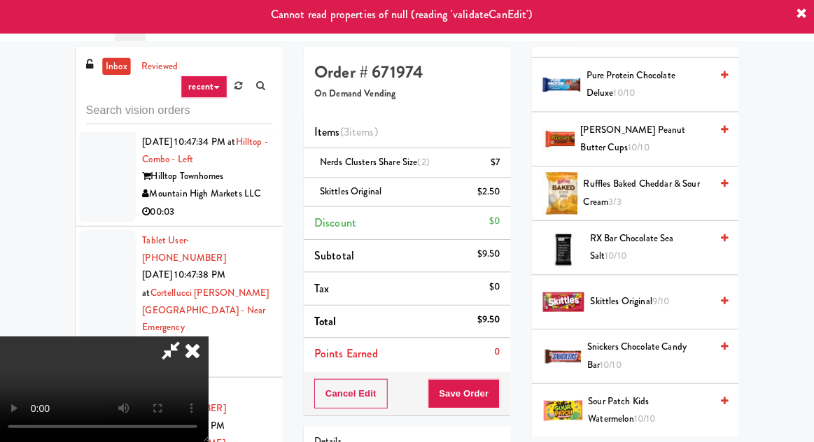
scroll to position [10112, 0]
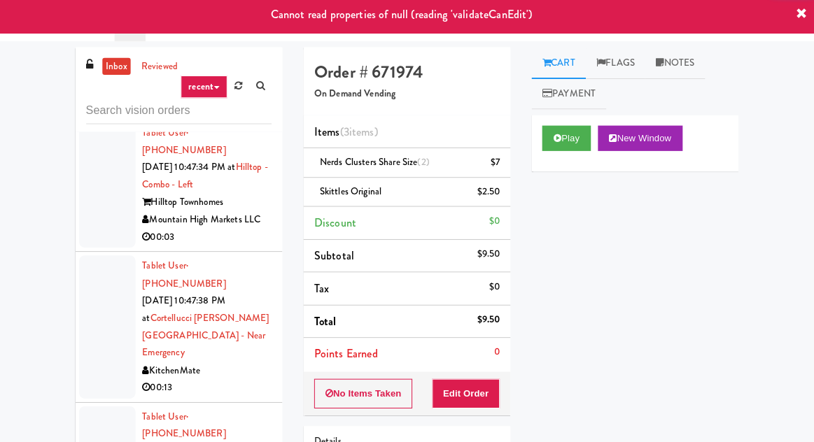
scroll to position [10084, 0]
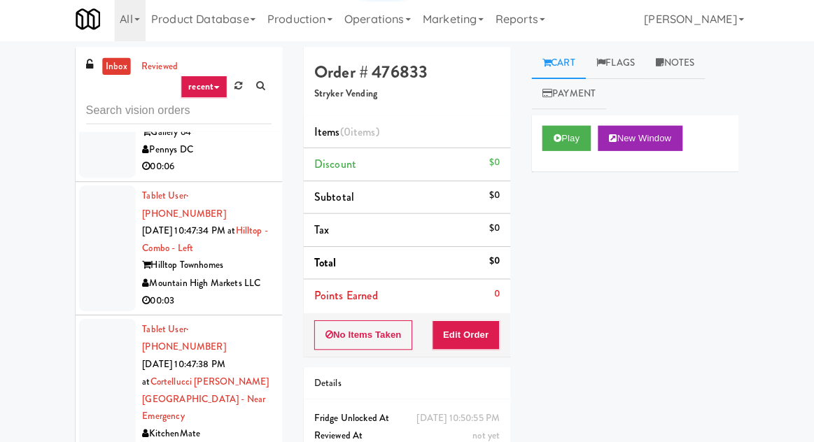
scroll to position [10021, 0]
click at [561, 134] on button "Play" at bounding box center [565, 140] width 48 height 25
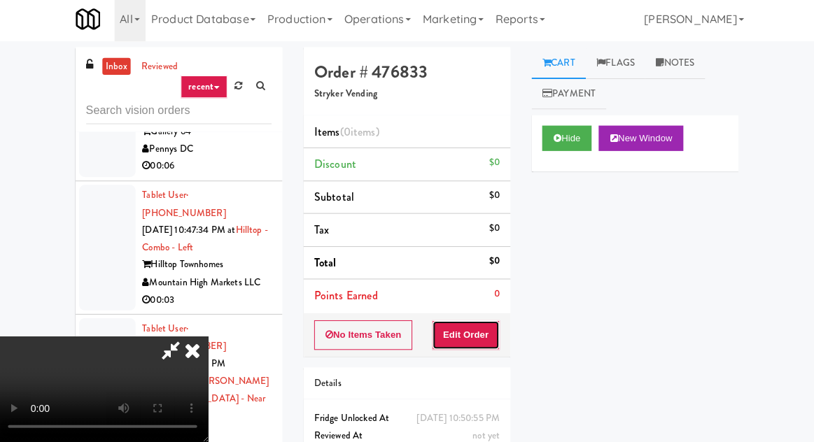
click at [480, 338] on button "Edit Order" at bounding box center [466, 335] width 68 height 29
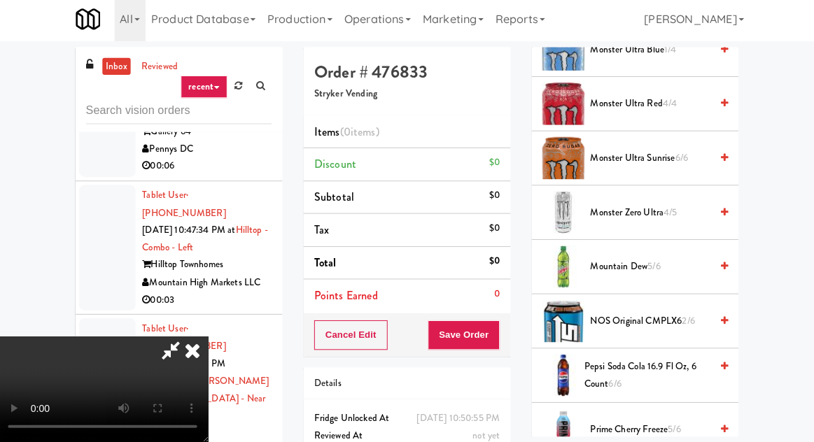
scroll to position [1808, 0]
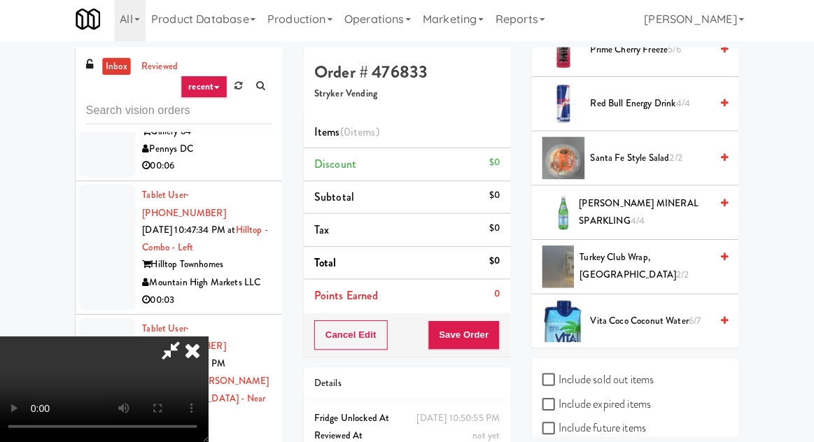
click at [645, 316] on span "Vita Coco Coconut Water 6/7" at bounding box center [648, 323] width 119 height 18
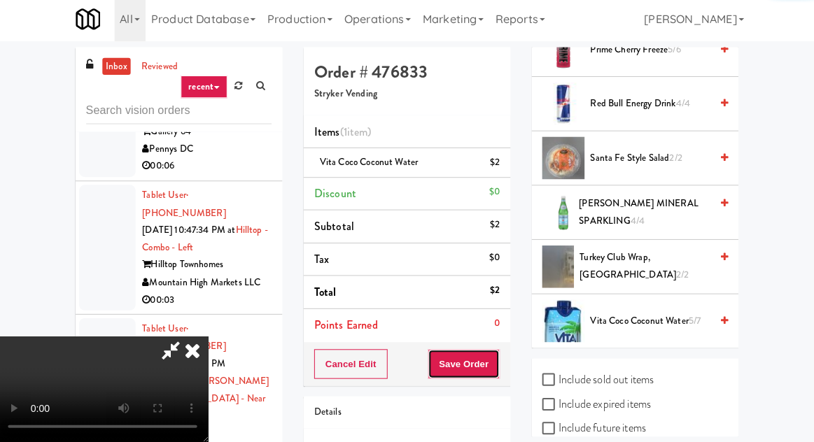
click at [498, 366] on button "Save Order" at bounding box center [463, 364] width 71 height 29
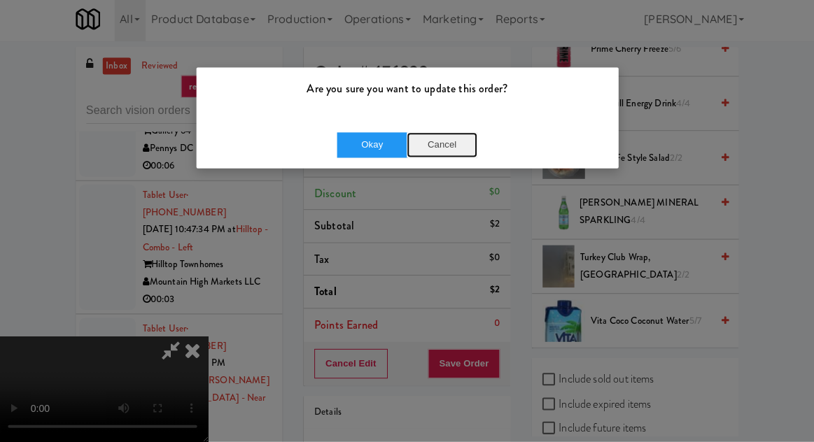
click at [449, 153] on button "Cancel" at bounding box center [442, 147] width 70 height 25
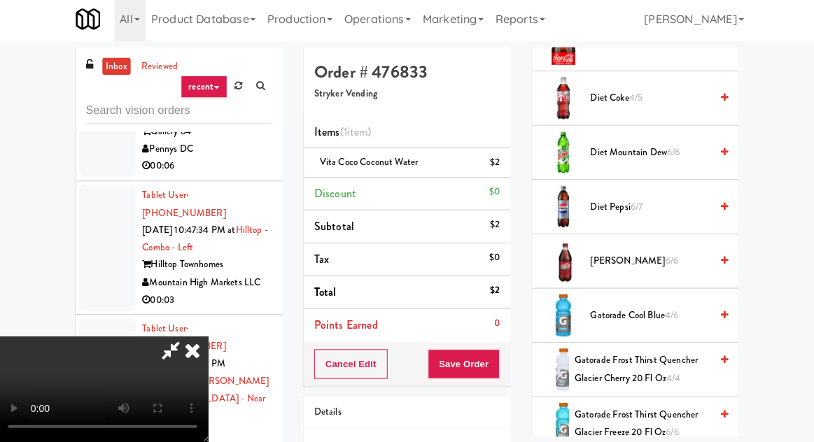
scroll to position [888, 0]
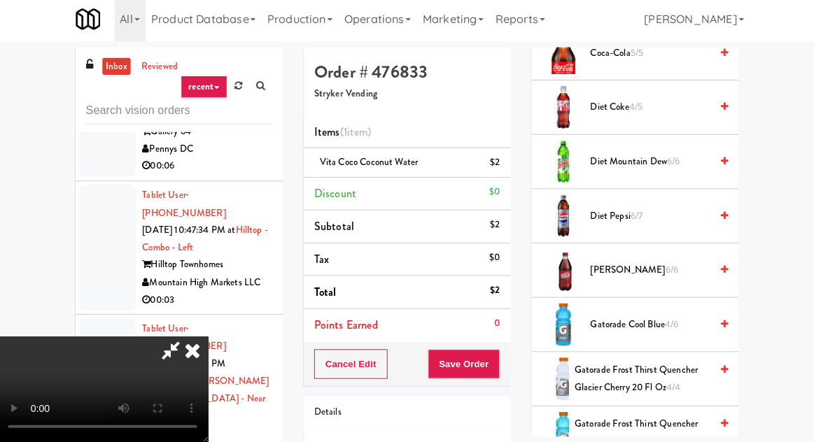
click at [671, 266] on span "[PERSON_NAME] 6/6" at bounding box center [648, 272] width 119 height 18
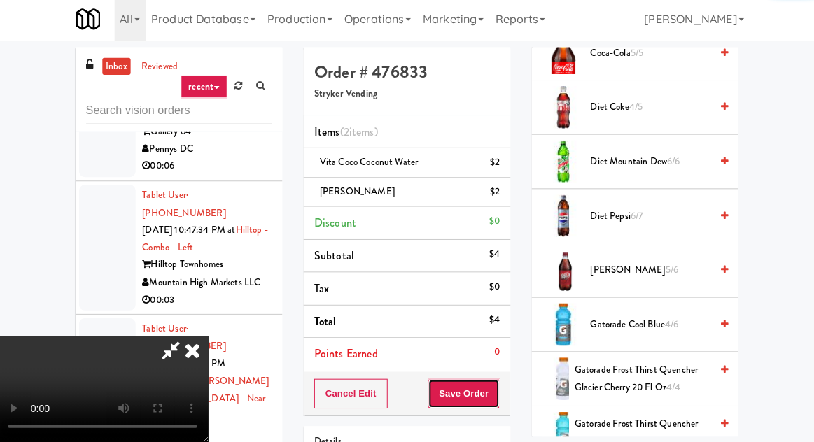
click at [498, 391] on button "Save Order" at bounding box center [463, 393] width 71 height 29
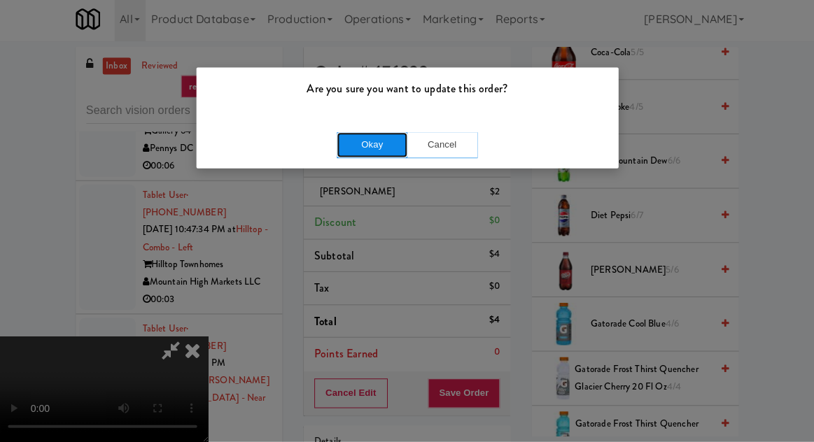
click at [350, 158] on button "Okay" at bounding box center [372, 147] width 70 height 25
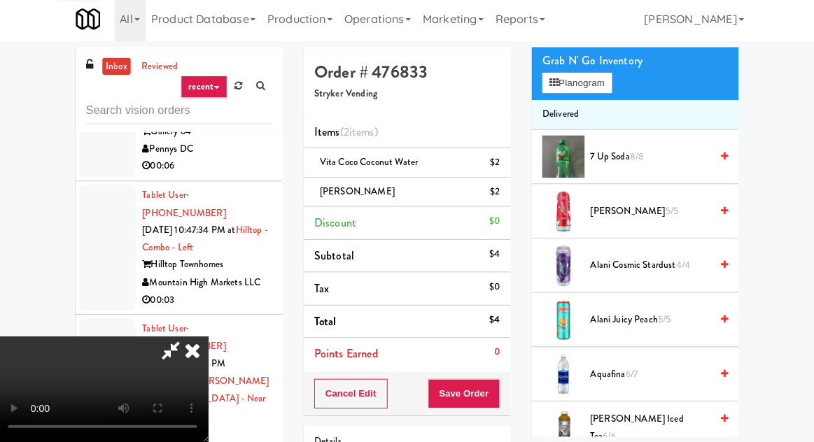
scroll to position [0, 0]
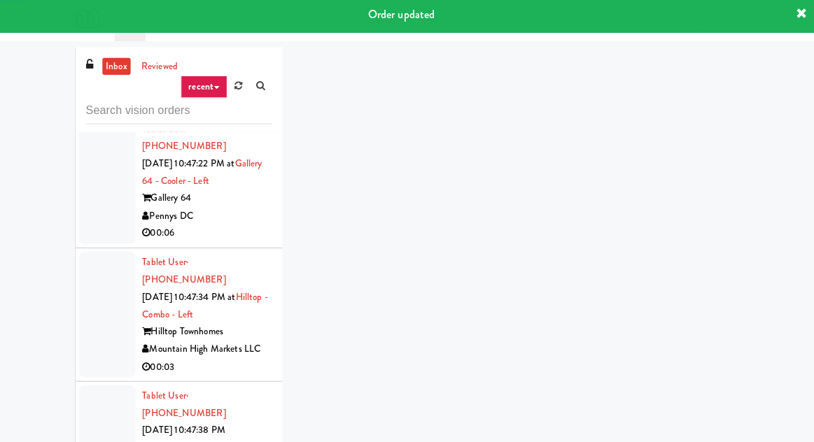
scroll to position [9913, 0]
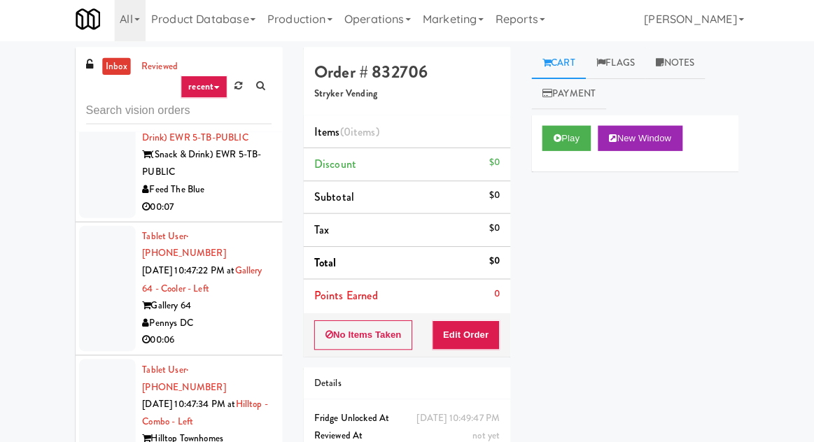
scroll to position [9836, 0]
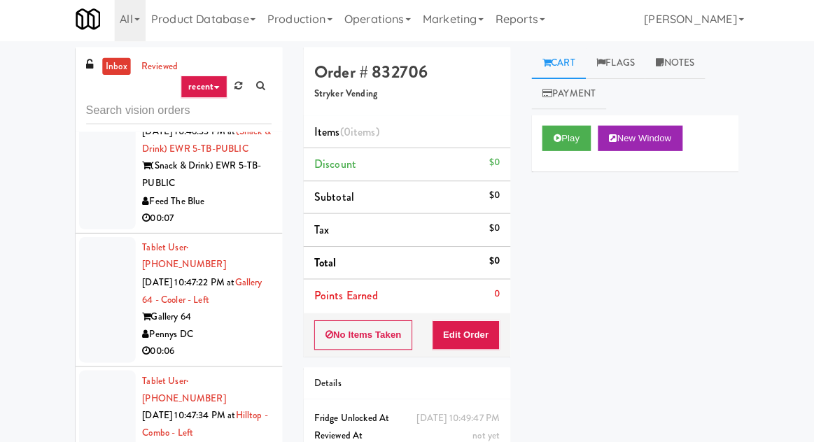
click at [563, 148] on button "Play" at bounding box center [565, 140] width 48 height 25
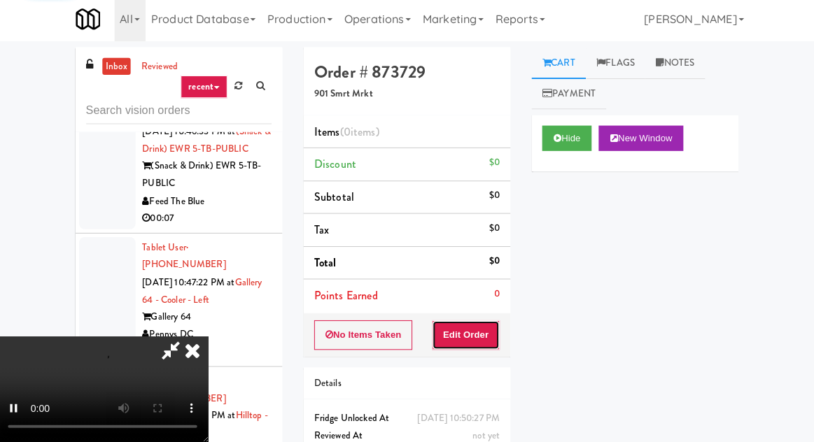
click at [474, 344] on button "Edit Order" at bounding box center [466, 335] width 68 height 29
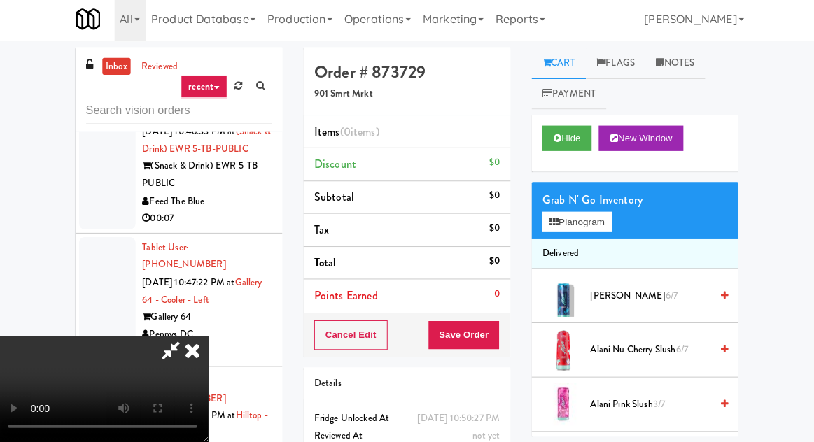
click at [574, 251] on li "Delivered" at bounding box center [633, 255] width 205 height 29
click at [588, 223] on button "Planogram" at bounding box center [575, 224] width 69 height 21
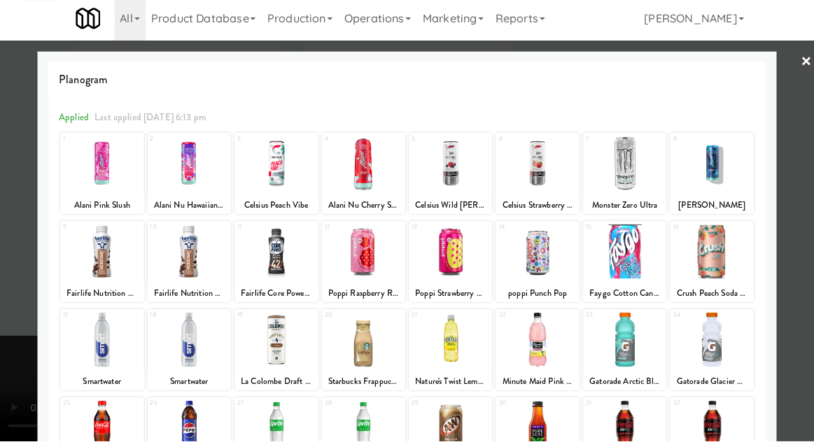
scroll to position [177, 0]
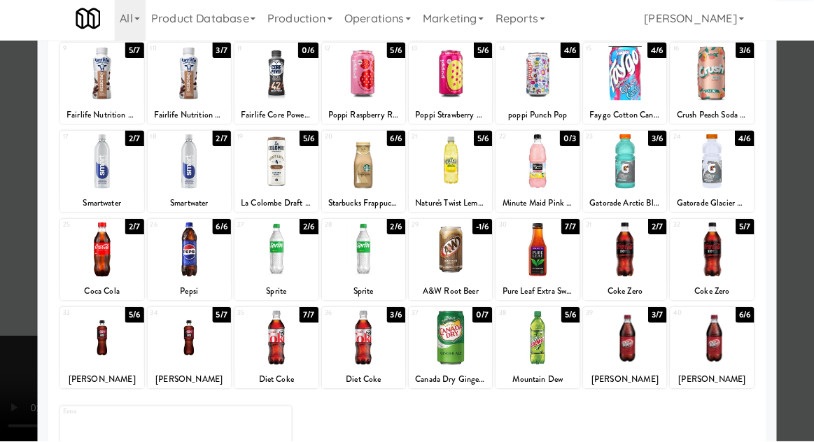
click at [644, 354] on div at bounding box center [623, 340] width 83 height 54
click at [739, 347] on div at bounding box center [709, 340] width 83 height 54
click at [806, 283] on div at bounding box center [407, 221] width 814 height 442
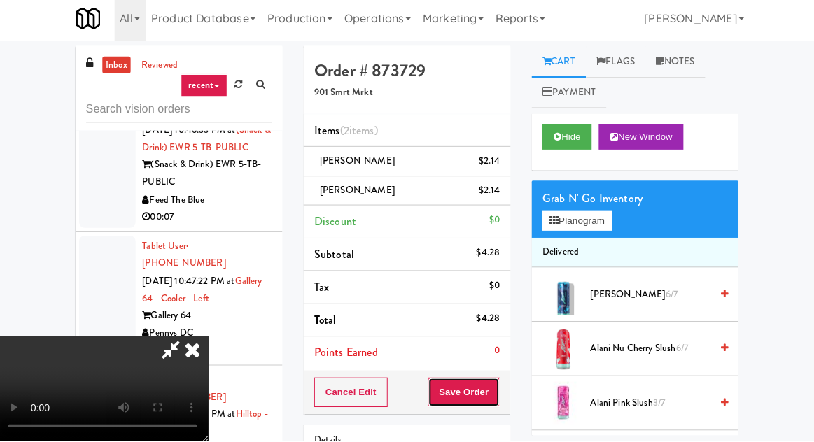
click at [496, 396] on button "Save Order" at bounding box center [463, 393] width 71 height 29
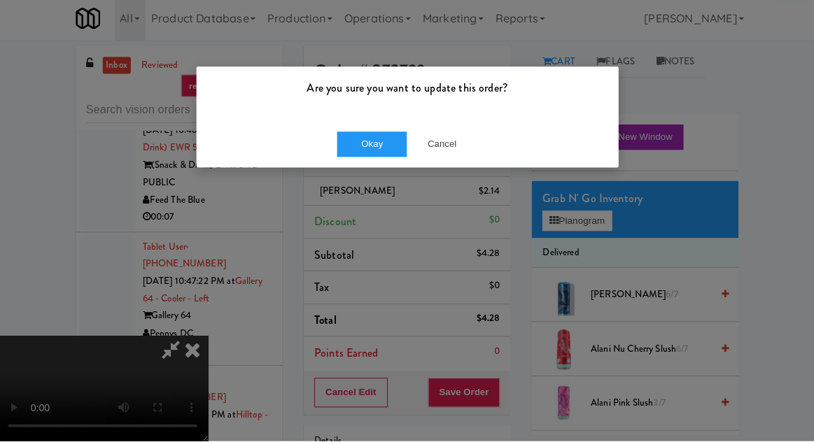
click at [371, 183] on div "Are you sure you want to update this order? Okay Cancel" at bounding box center [407, 221] width 814 height 442
click at [351, 167] on div "Okay Cancel" at bounding box center [407, 147] width 419 height 47
click at [351, 137] on button "Okay" at bounding box center [372, 147] width 70 height 25
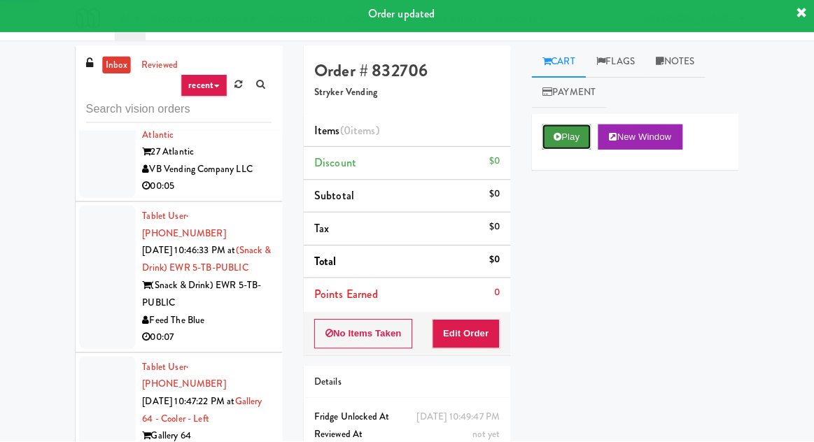
click at [561, 142] on button "Play" at bounding box center [565, 140] width 48 height 25
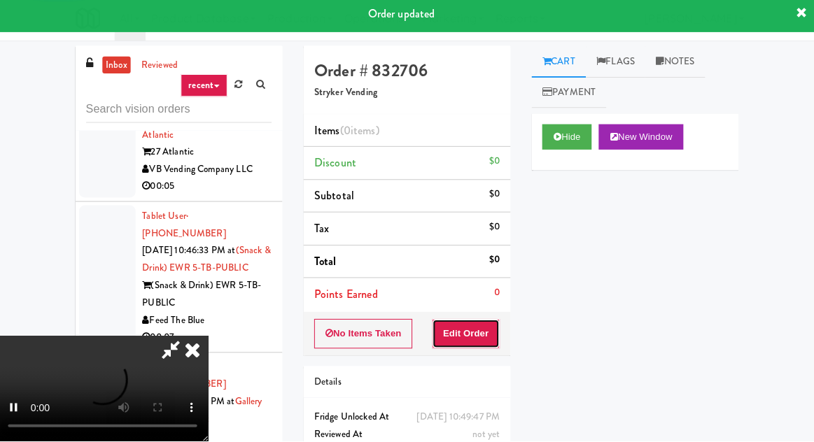
click at [485, 344] on button "Edit Order" at bounding box center [466, 335] width 68 height 29
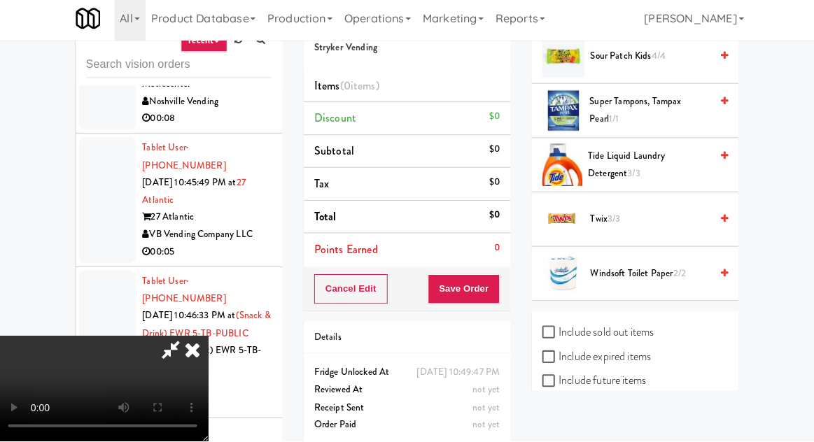
scroll to position [46, 0]
click at [663, 213] on span "Twix 3/3" at bounding box center [648, 222] width 119 height 18
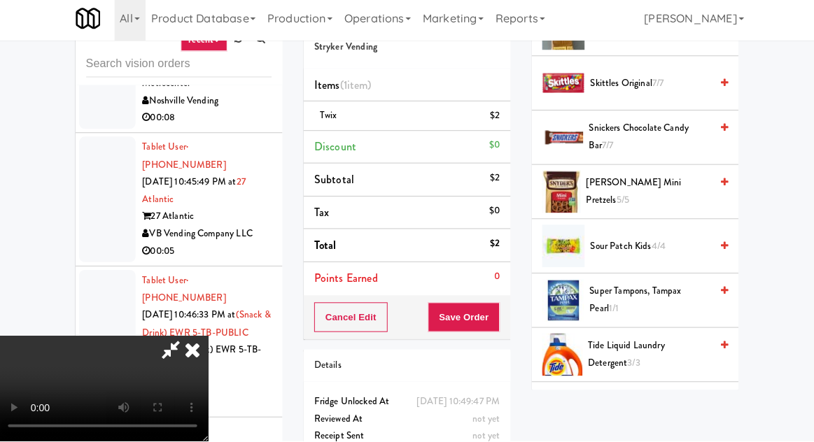
click at [650, 241] on span "Sour Patch Kids 4/4" at bounding box center [648, 249] width 119 height 18
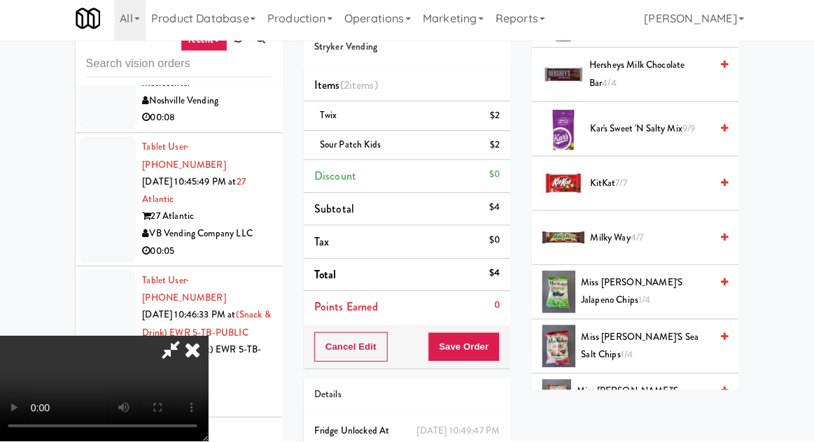
scroll to position [550, 0]
click at [676, 186] on span "KitKat 7/7" at bounding box center [648, 187] width 119 height 18
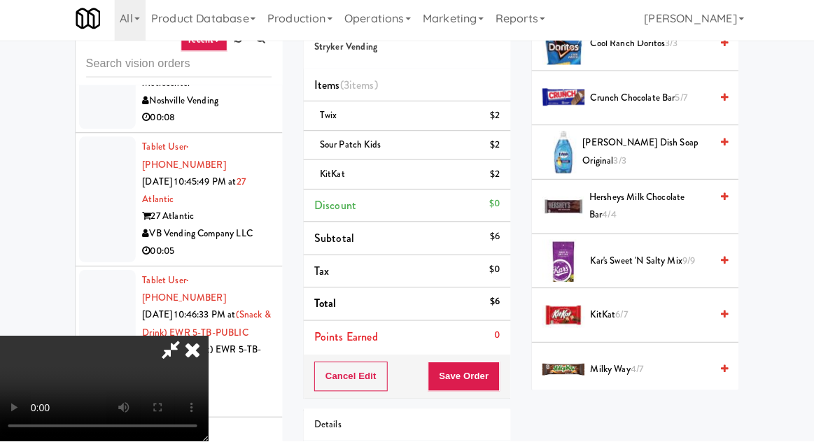
scroll to position [0, 0]
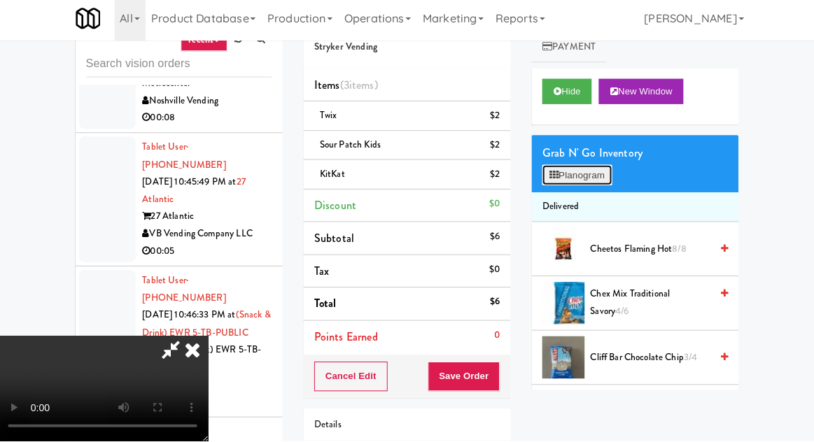
click at [586, 177] on button "Planogram" at bounding box center [575, 178] width 69 height 21
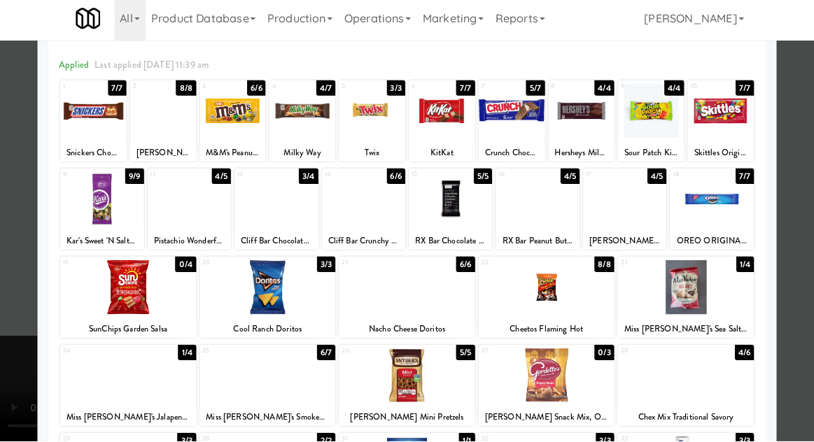
scroll to position [64, 0]
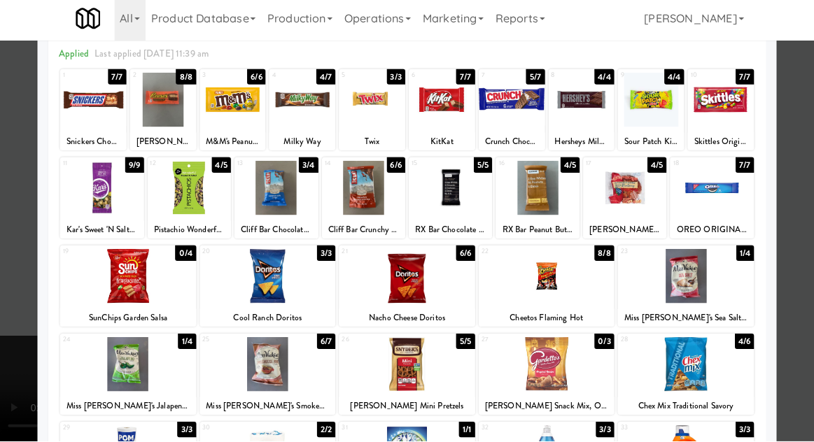
click at [645, 191] on div at bounding box center [623, 191] width 83 height 54
click at [13, 356] on div at bounding box center [407, 221] width 814 height 442
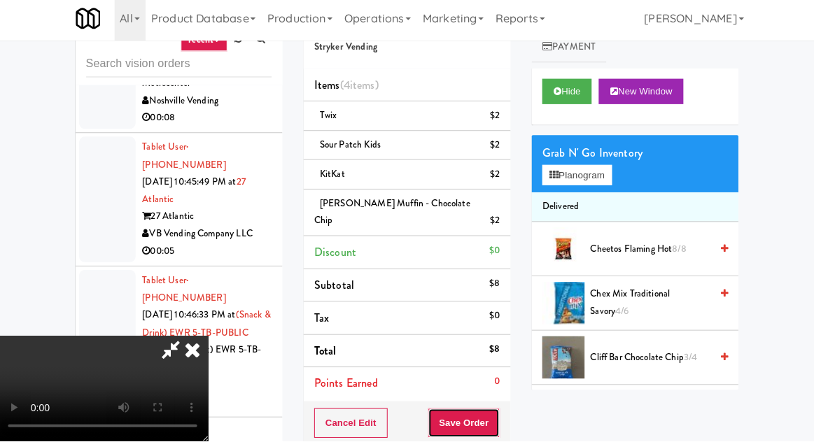
click at [498, 417] on button "Save Order" at bounding box center [463, 424] width 71 height 29
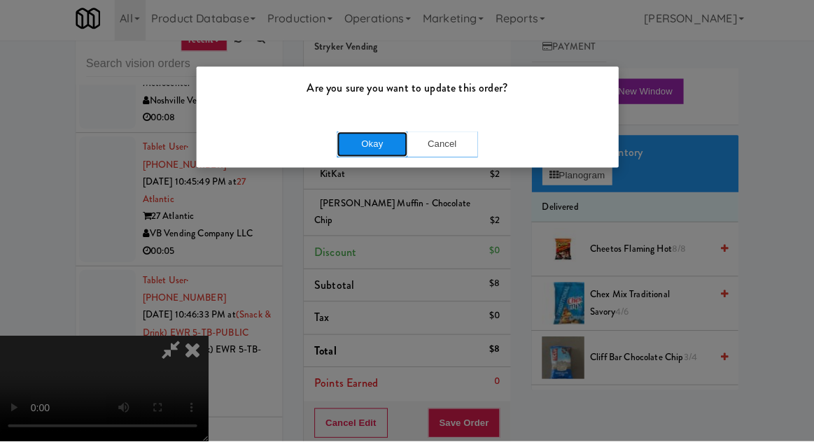
click at [345, 152] on button "Okay" at bounding box center [372, 147] width 70 height 25
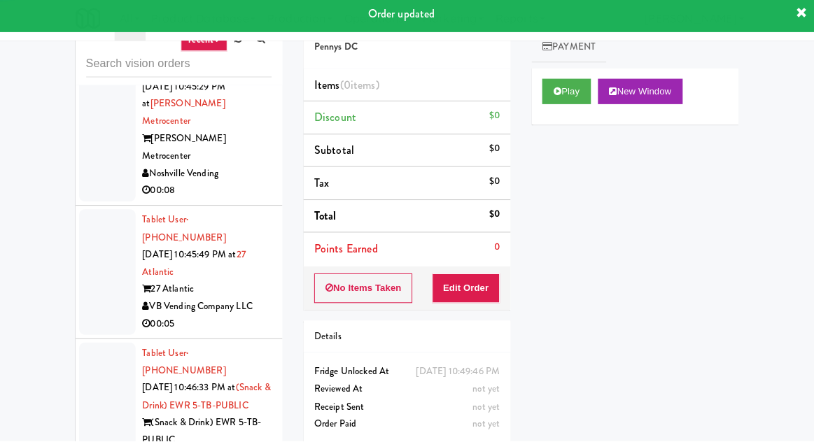
scroll to position [9537, 0]
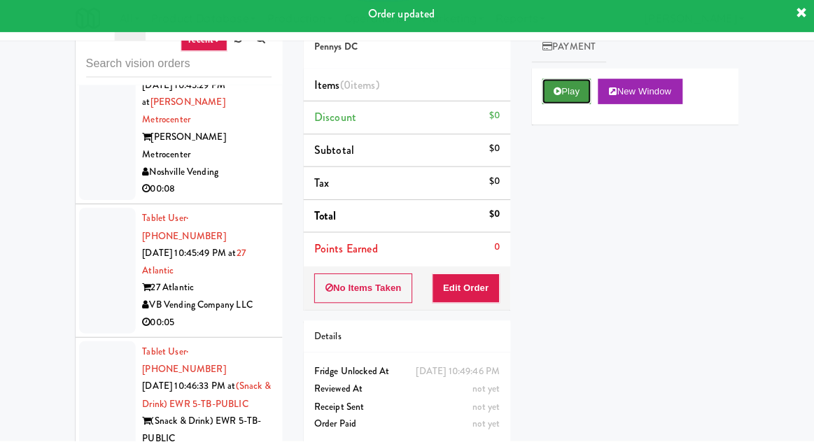
click at [575, 102] on button "Play" at bounding box center [565, 95] width 48 height 25
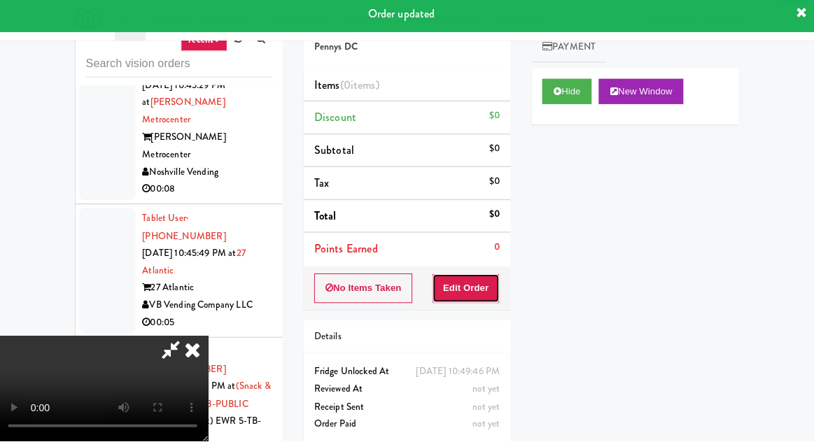
click at [491, 298] on button "Edit Order" at bounding box center [466, 290] width 68 height 29
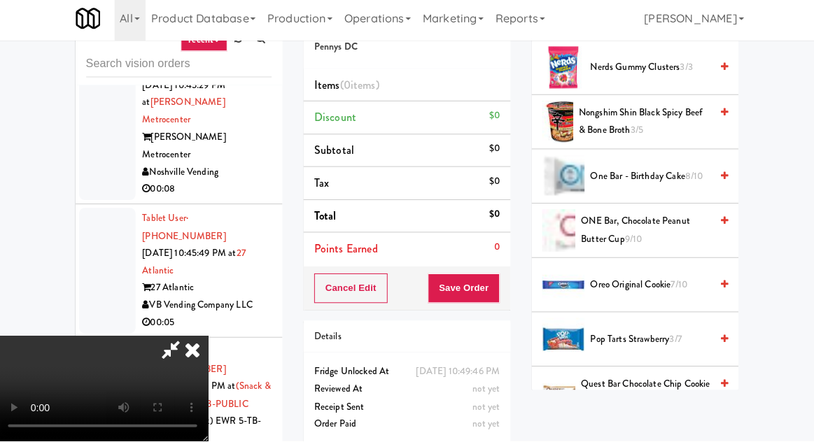
scroll to position [1043, 0]
click at [639, 335] on span "Pop Tarts Strawberry 3/7" at bounding box center [648, 341] width 119 height 18
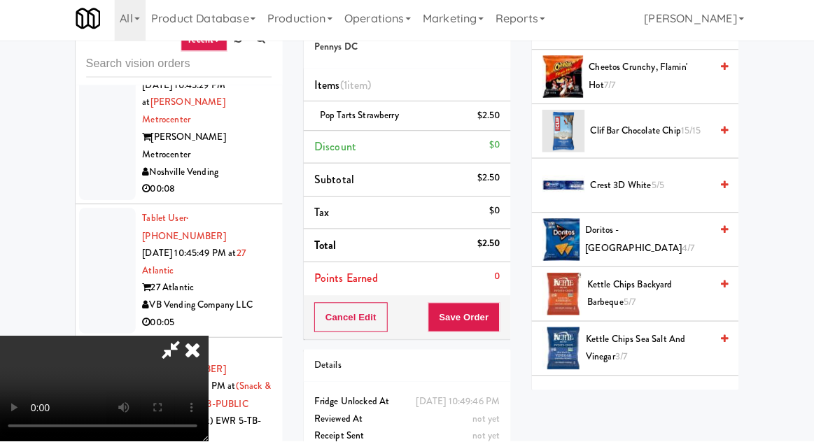
scroll to position [224, 0]
click at [650, 241] on span "Doritos - Cool Ranch 4/7" at bounding box center [646, 242] width 124 height 34
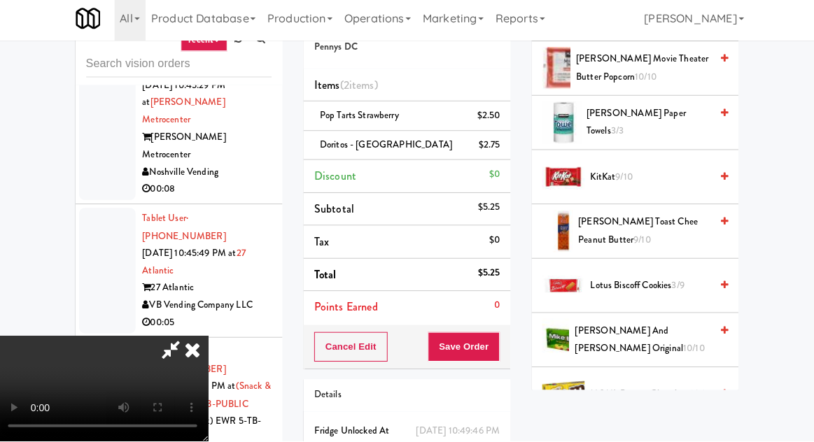
scroll to position [610, 0]
click at [648, 279] on span "Lotus Biscoff Cookies 3/9" at bounding box center [648, 288] width 119 height 18
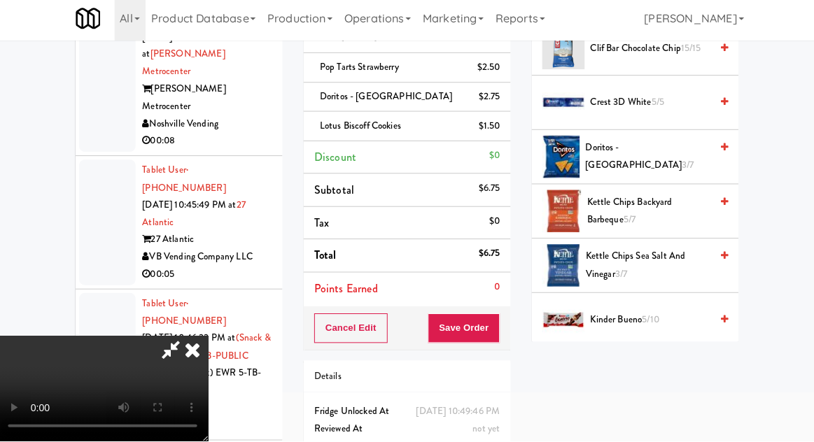
scroll to position [0, 0]
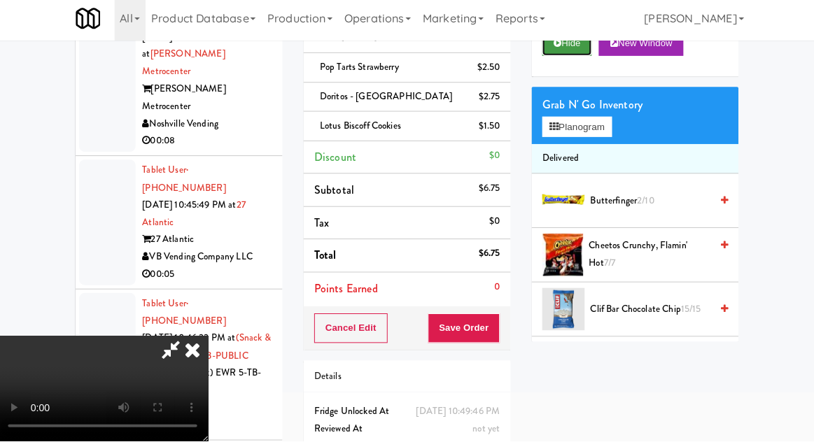
click at [561, 57] on button "Hide" at bounding box center [565, 47] width 49 height 25
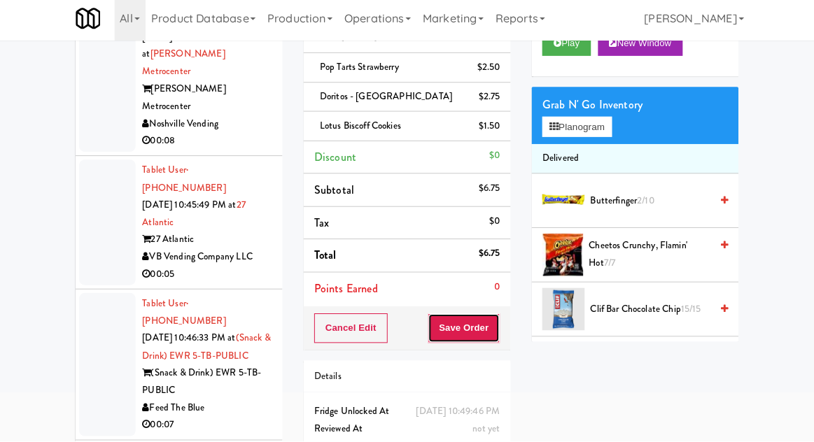
click at [456, 331] on button "Save Order" at bounding box center [463, 330] width 71 height 29
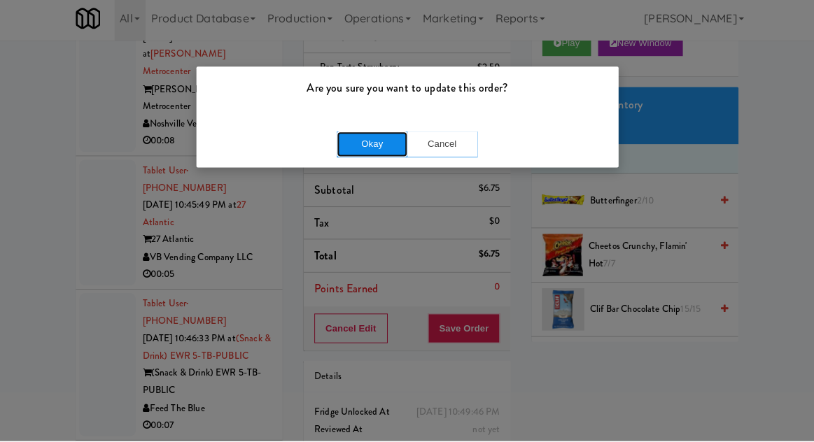
click at [379, 154] on button "Okay" at bounding box center [372, 147] width 70 height 25
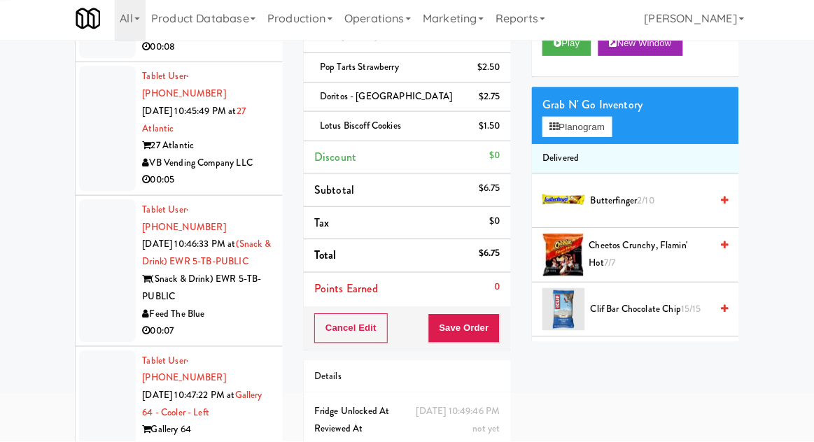
scroll to position [9643, 0]
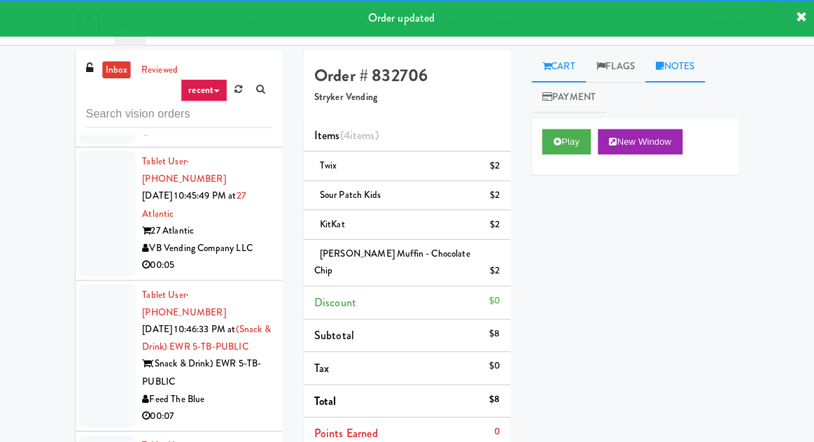
click at [678, 62] on link "Notes" at bounding box center [673, 66] width 60 height 32
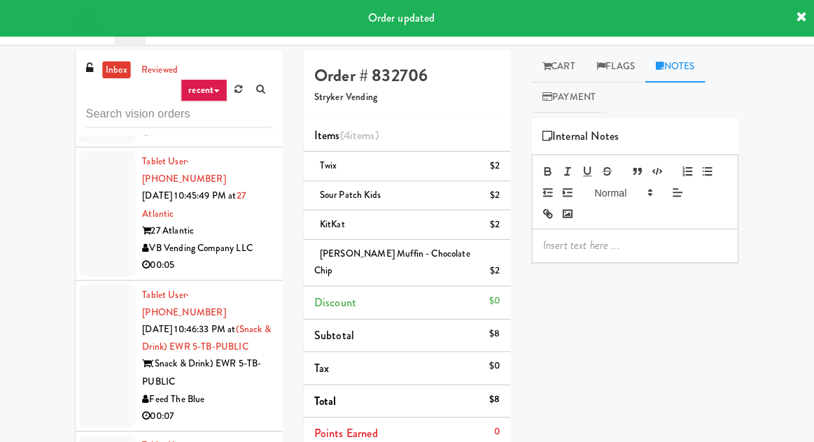
click at [615, 248] on p at bounding box center [633, 243] width 183 height 15
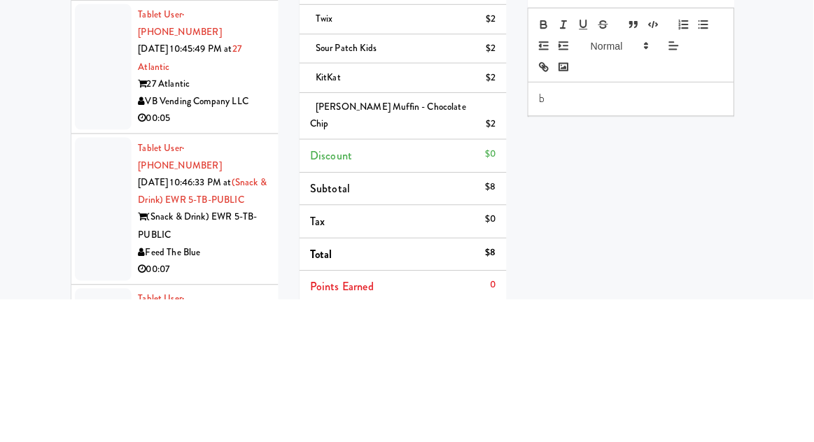
scroll to position [1, 0]
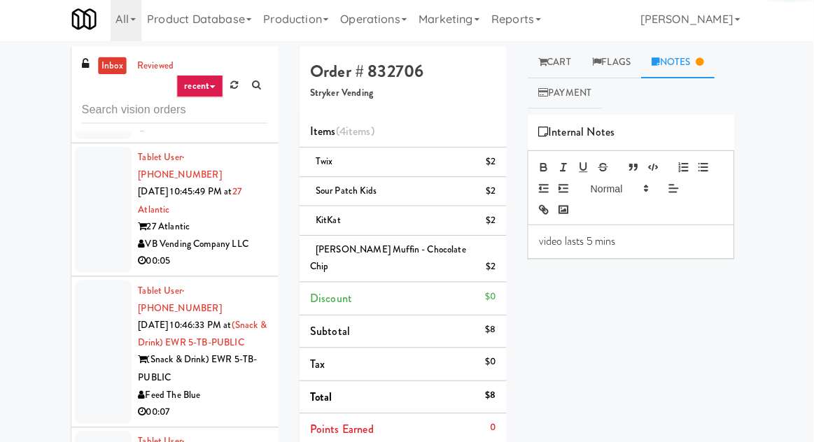
click at [538, 243] on div "video lasts 5 mins" at bounding box center [633, 243] width 204 height 32
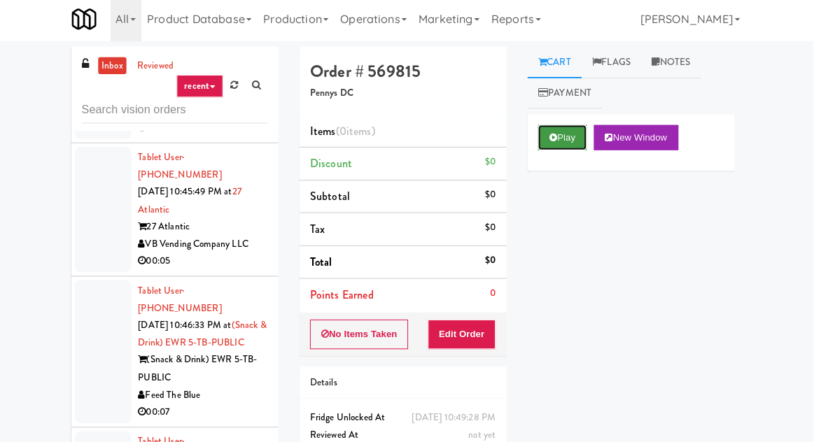
click at [559, 132] on button "Play" at bounding box center [565, 139] width 48 height 25
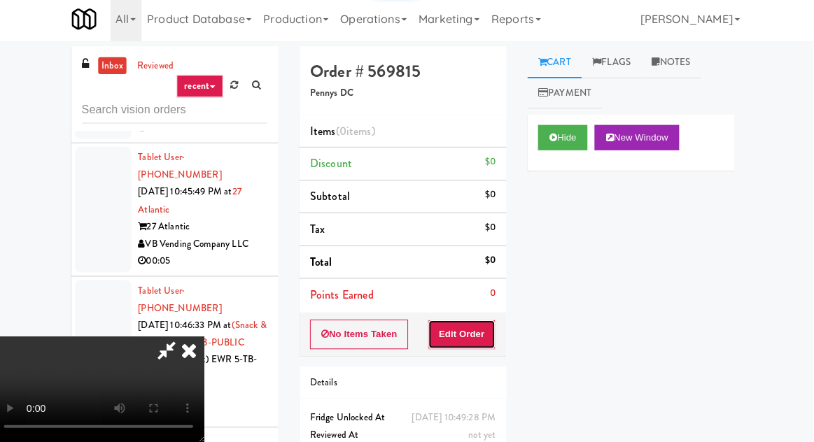
click at [484, 330] on button "Edit Order" at bounding box center [466, 335] width 68 height 29
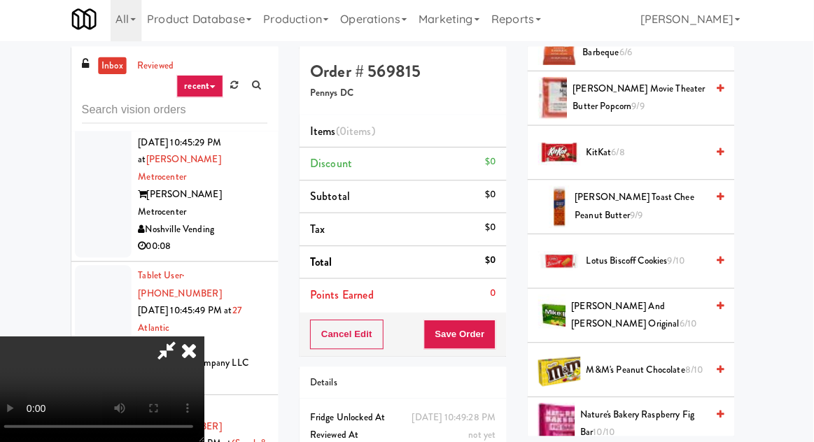
scroll to position [537, 0]
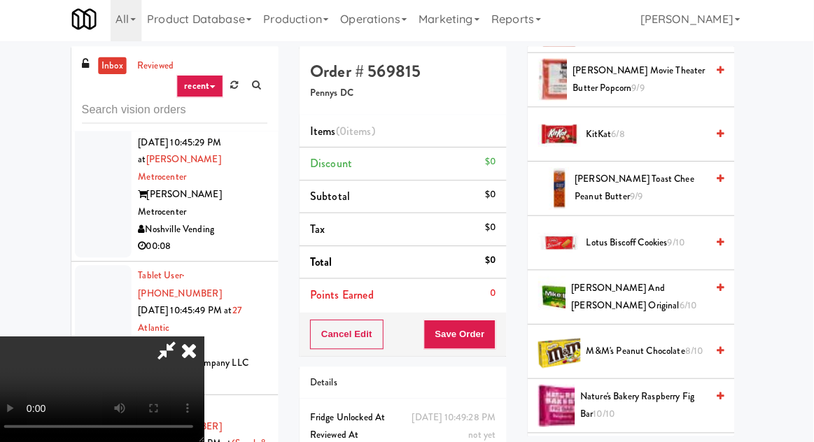
click at [667, 128] on span "KitKat 6/8" at bounding box center [648, 137] width 119 height 18
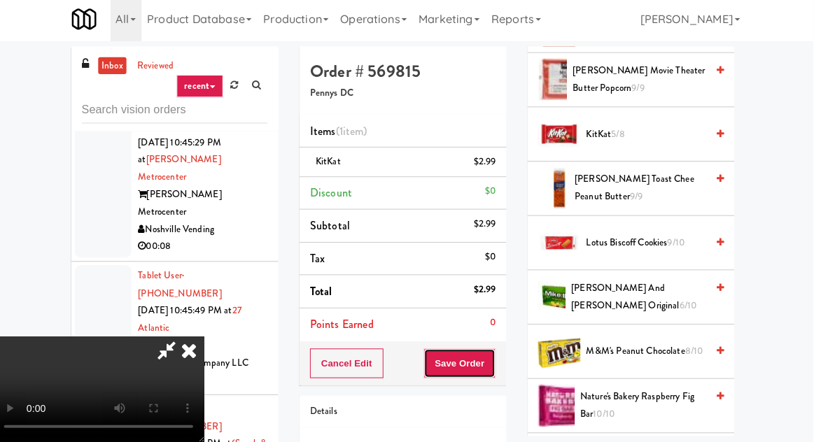
click at [496, 363] on button "Save Order" at bounding box center [463, 363] width 71 height 29
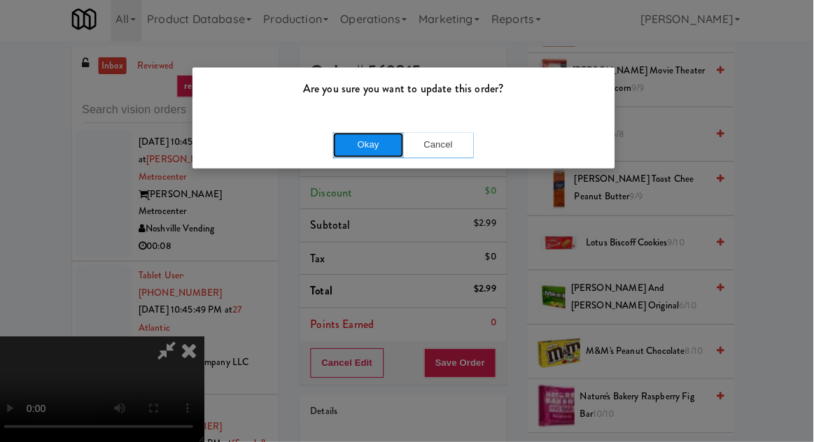
click at [372, 148] on button "Okay" at bounding box center [372, 147] width 70 height 25
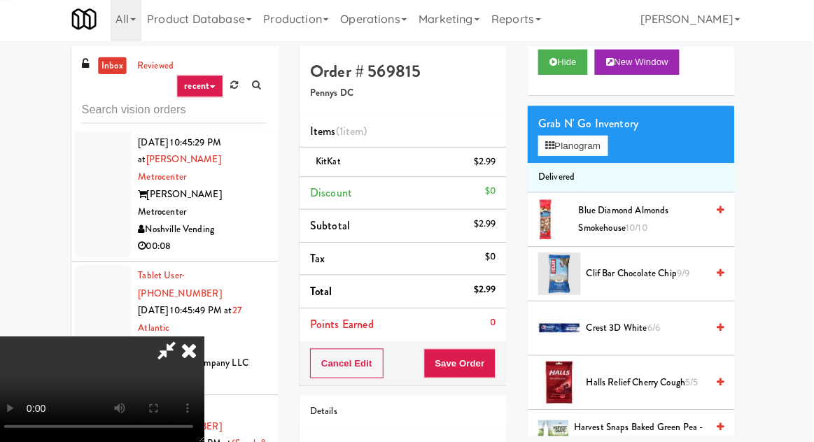
scroll to position [0, 0]
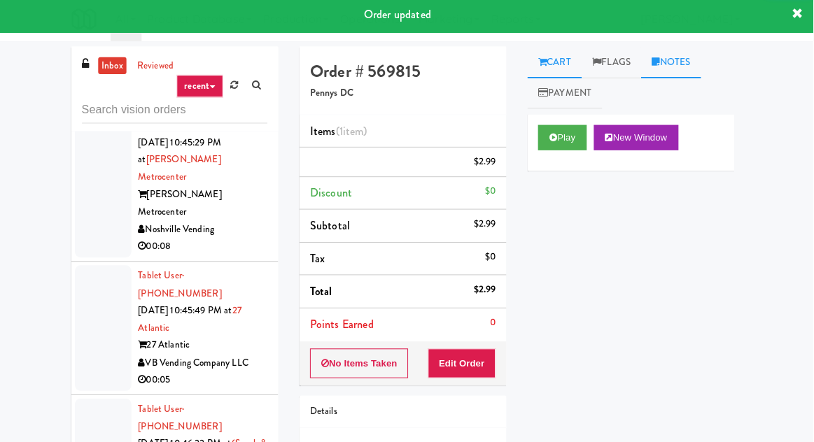
click at [689, 60] on link "Notes" at bounding box center [673, 66] width 60 height 32
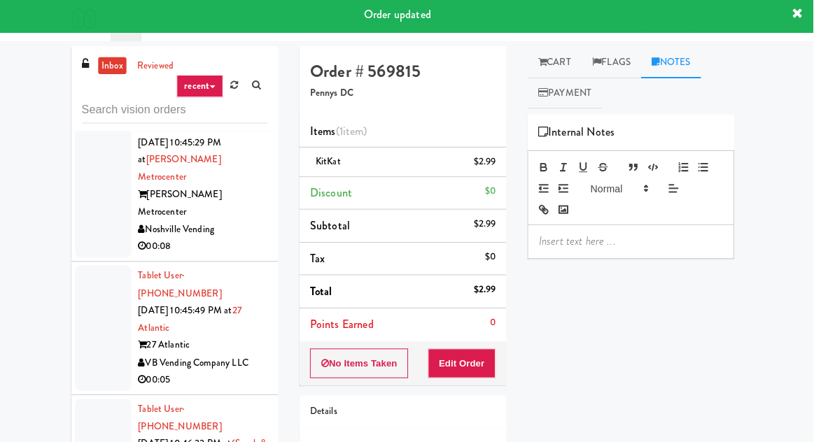
click at [619, 244] on p at bounding box center [633, 242] width 183 height 15
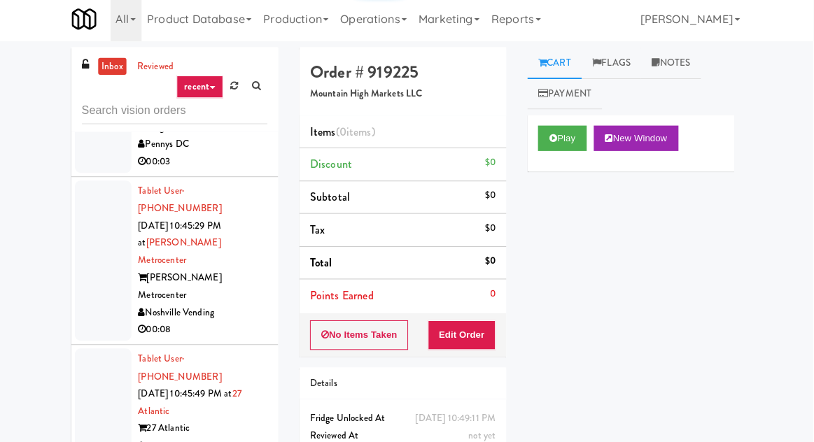
scroll to position [9443, 0]
click at [564, 146] on button "Play" at bounding box center [565, 140] width 48 height 25
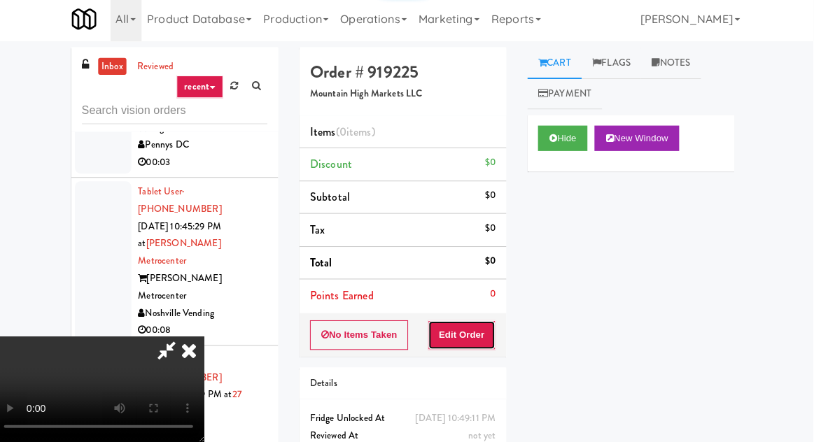
click at [487, 333] on button "Edit Order" at bounding box center [466, 335] width 68 height 29
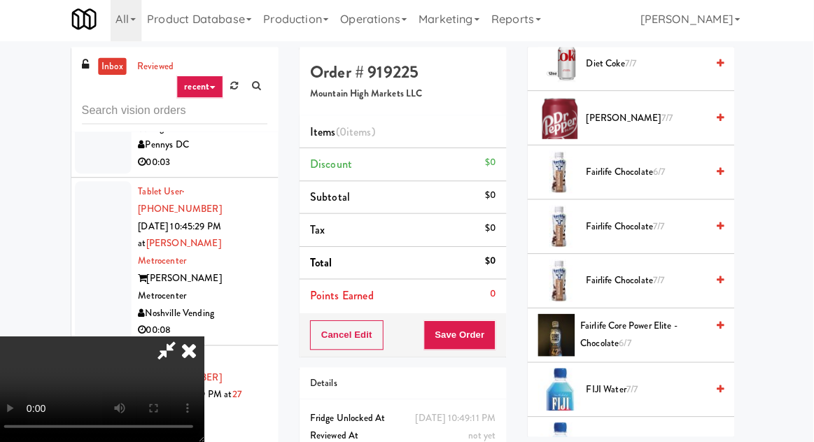
scroll to position [984, 0]
click at [659, 276] on span "7/7" at bounding box center [660, 282] width 11 height 13
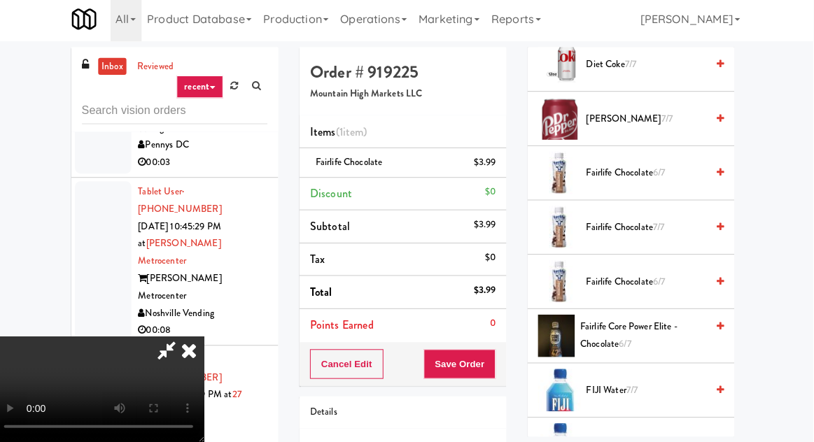
click at [676, 228] on span "Fairlife Chocolate 7/7" at bounding box center [648, 230] width 119 height 18
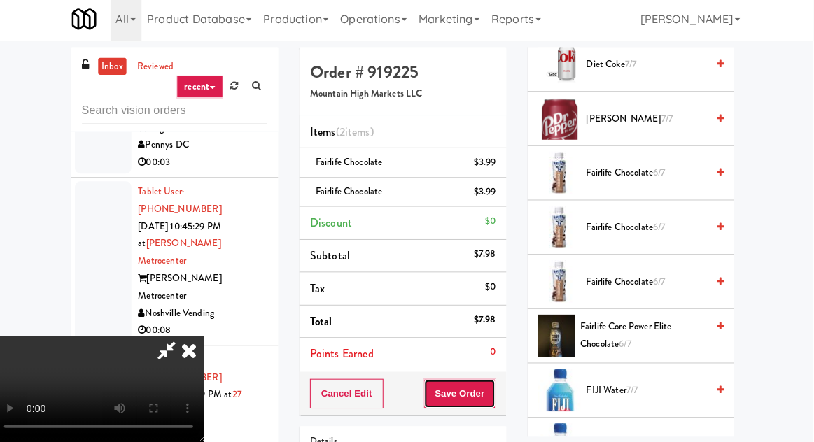
click at [498, 380] on button "Save Order" at bounding box center [463, 393] width 71 height 29
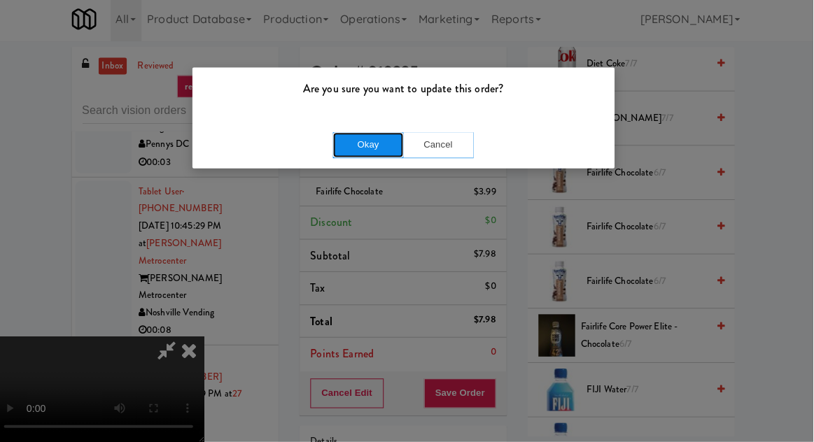
click at [338, 143] on button "Okay" at bounding box center [372, 147] width 70 height 25
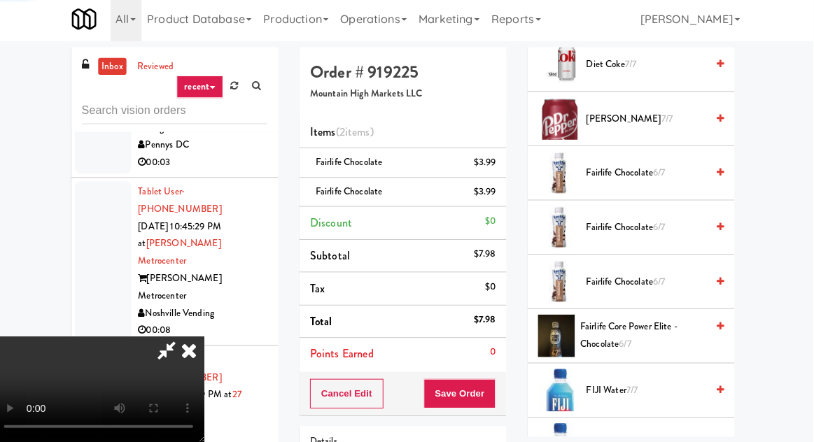
scroll to position [138, 0]
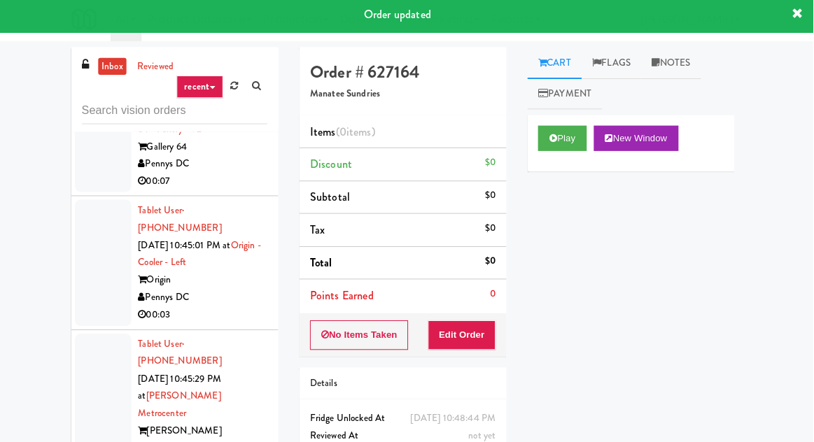
scroll to position [9292, 0]
click at [558, 142] on icon at bounding box center [556, 140] width 8 height 9
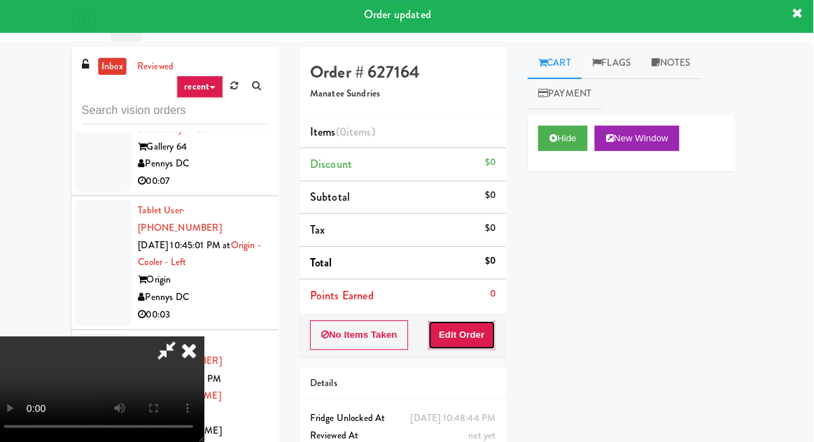
click at [489, 331] on button "Edit Order" at bounding box center [466, 335] width 68 height 29
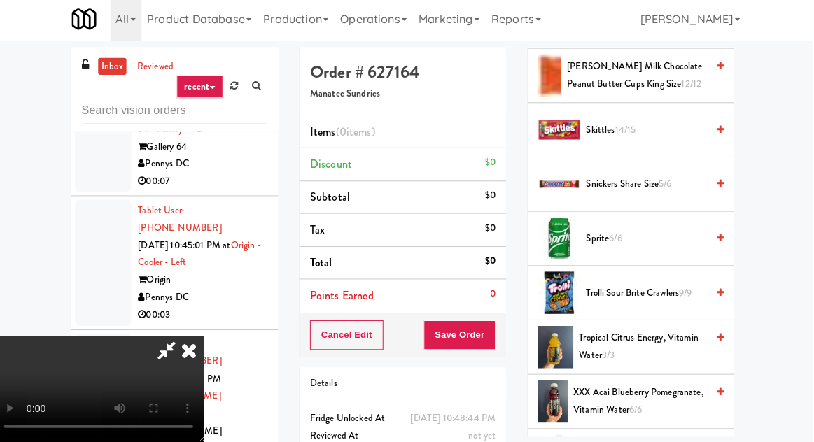
scroll to position [1969, 0]
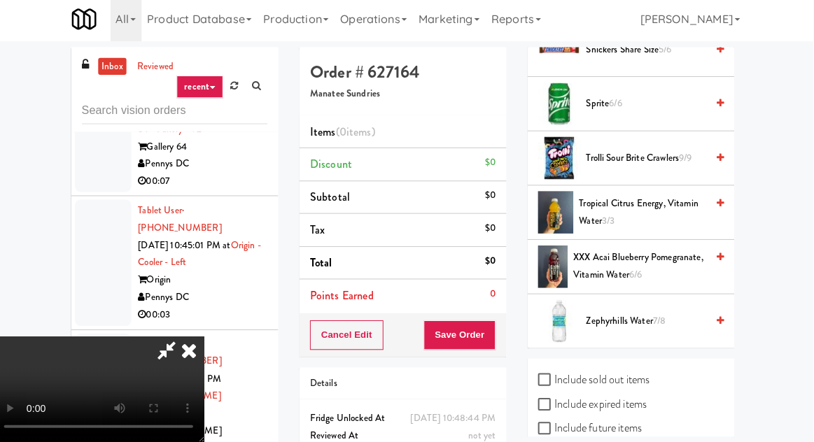
click at [646, 152] on span "Trolli Sour Brite Crawlers 9/9" at bounding box center [648, 161] width 119 height 18
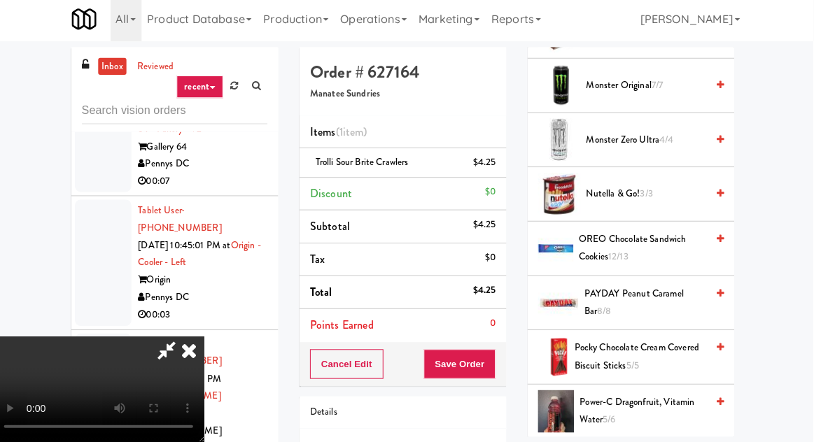
scroll to position [1390, 0]
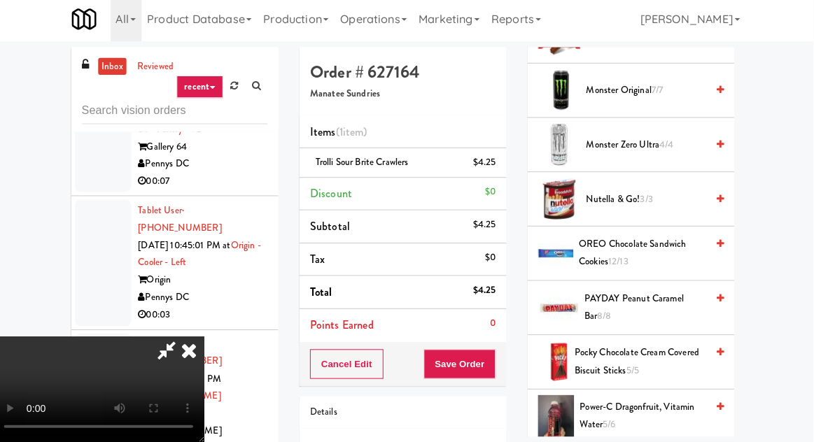
click at [651, 194] on span "3/3" at bounding box center [648, 200] width 13 height 13
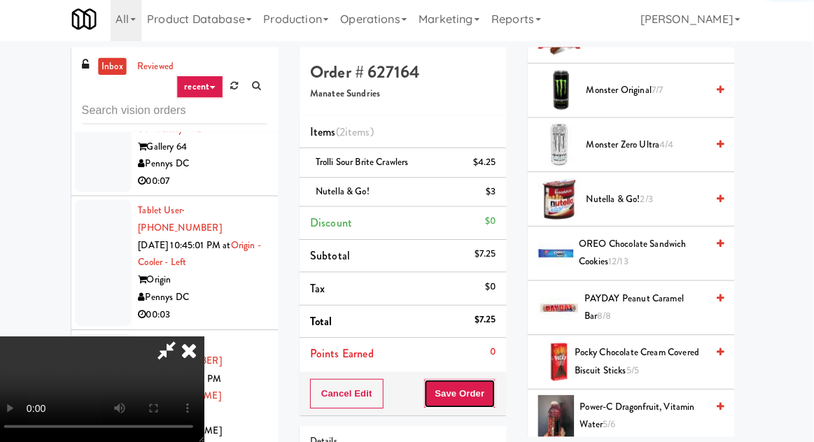
click at [497, 393] on button "Save Order" at bounding box center [463, 393] width 71 height 29
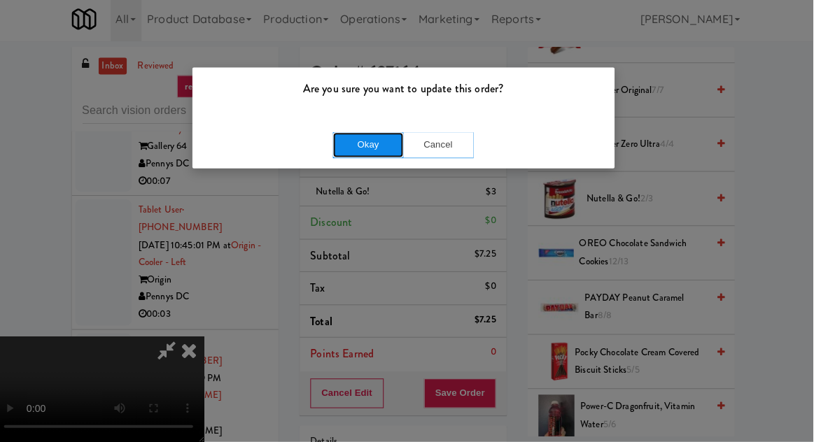
click at [376, 136] on button "Okay" at bounding box center [372, 147] width 70 height 25
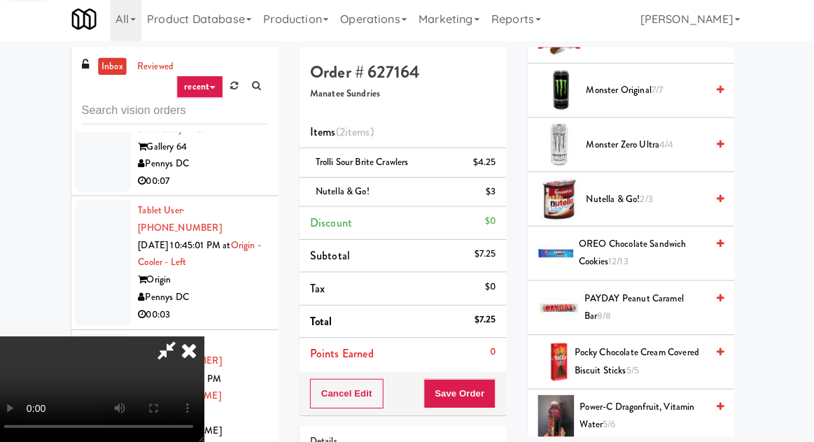
scroll to position [138, 0]
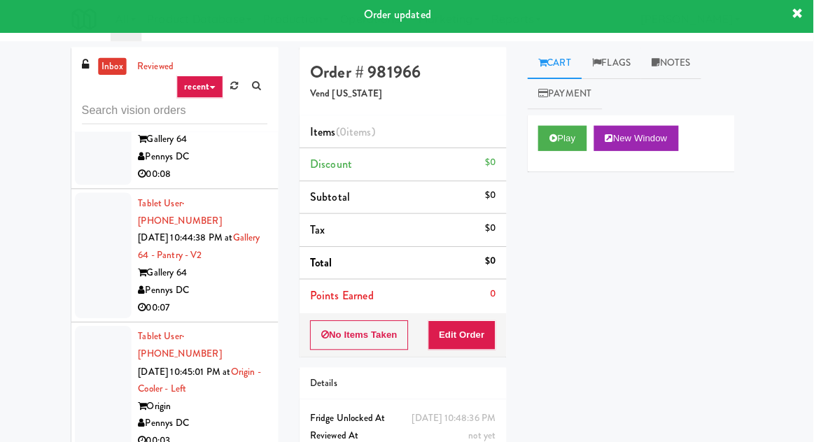
scroll to position [9175, 0]
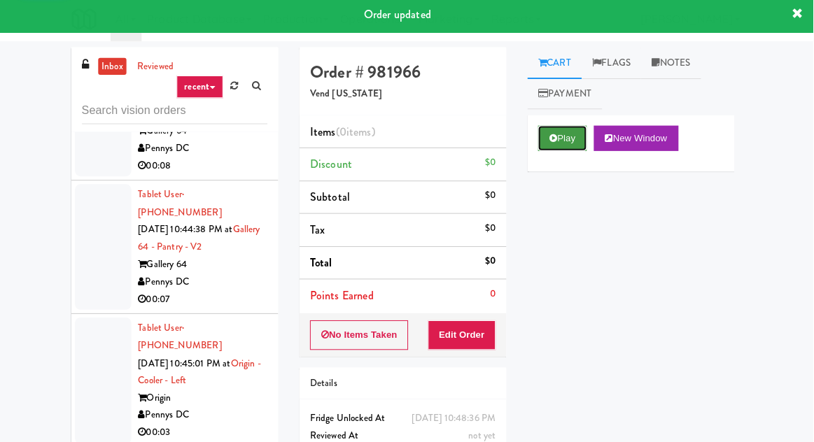
click at [570, 141] on button "Play" at bounding box center [565, 140] width 48 height 25
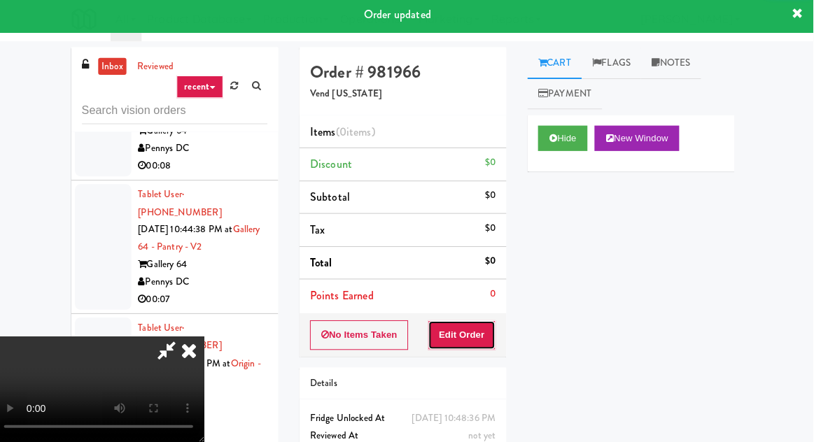
click at [477, 346] on button "Edit Order" at bounding box center [466, 335] width 68 height 29
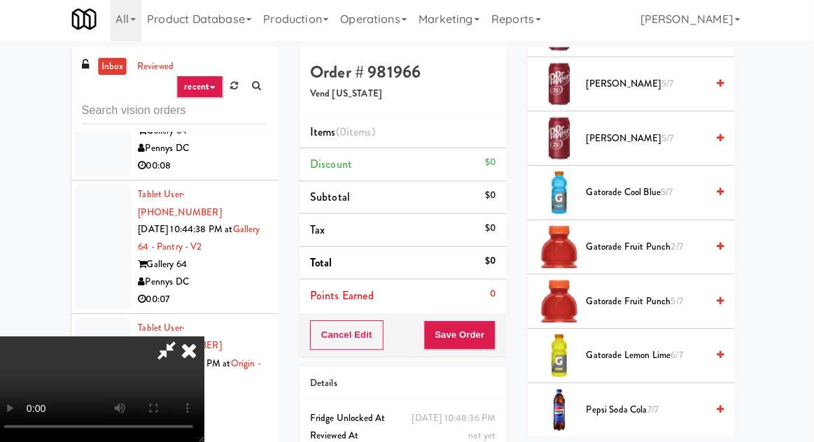
scroll to position [1069, 0]
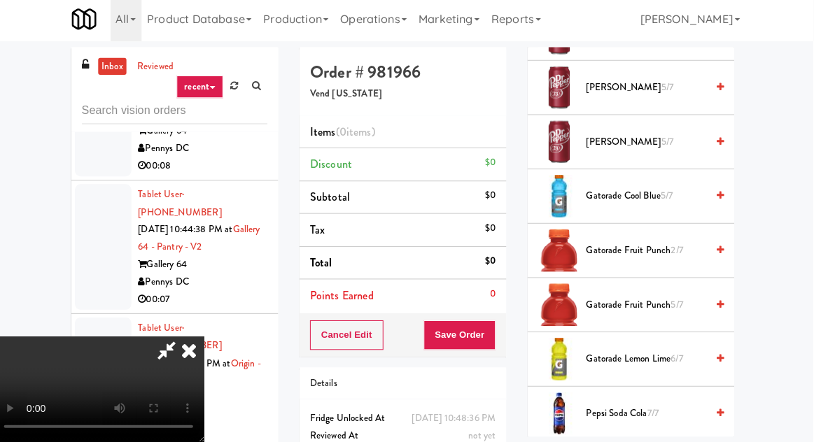
click at [633, 244] on span "Gatorade Fruit Punch 2/7" at bounding box center [648, 253] width 119 height 18
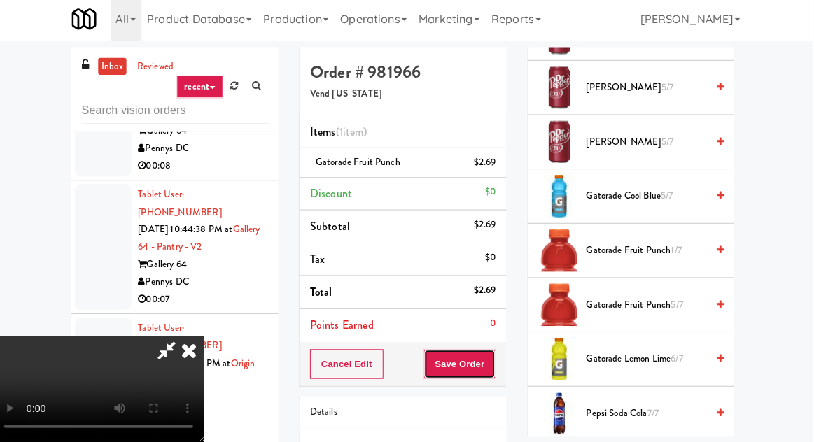
click at [499, 358] on button "Save Order" at bounding box center [463, 364] width 71 height 29
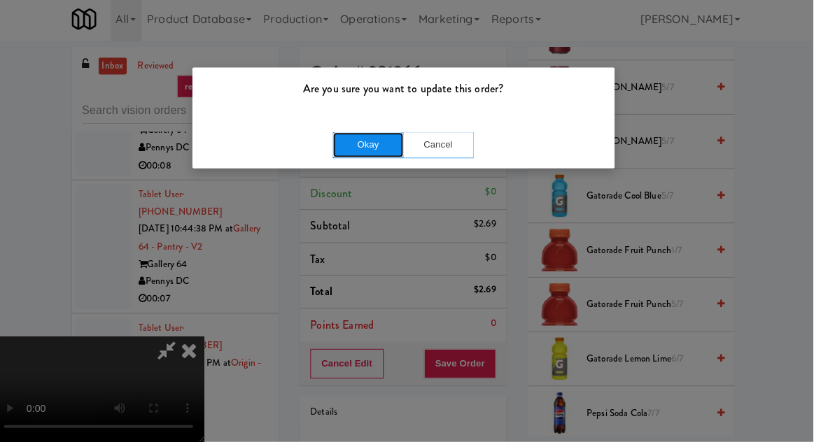
click at [379, 151] on button "Okay" at bounding box center [372, 147] width 70 height 25
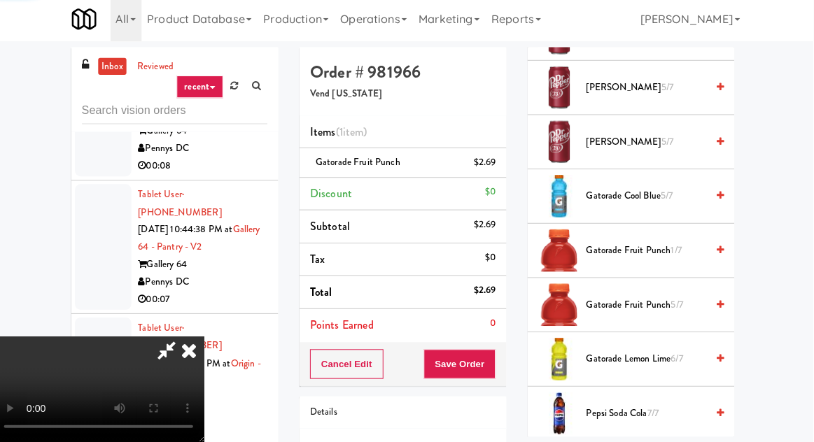
scroll to position [138, 0]
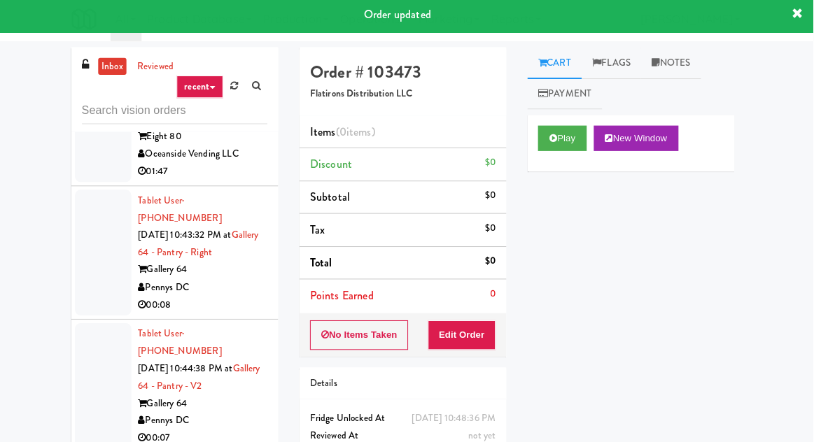
scroll to position [9034, 0]
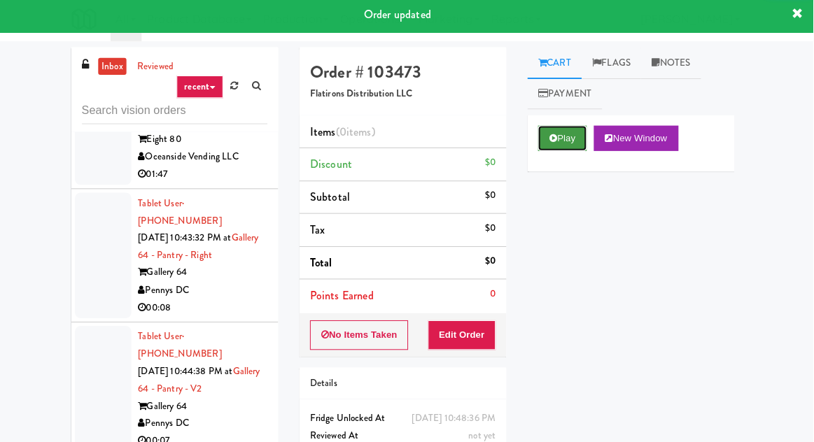
click at [564, 132] on button "Play" at bounding box center [565, 140] width 48 height 25
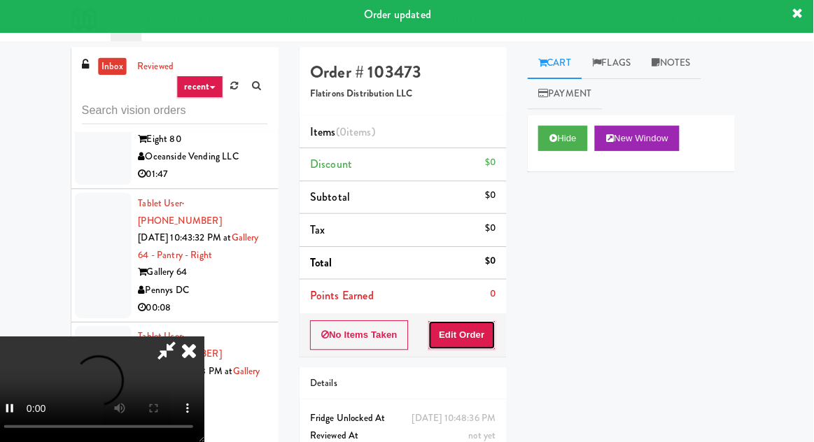
click at [482, 348] on button "Edit Order" at bounding box center [466, 335] width 68 height 29
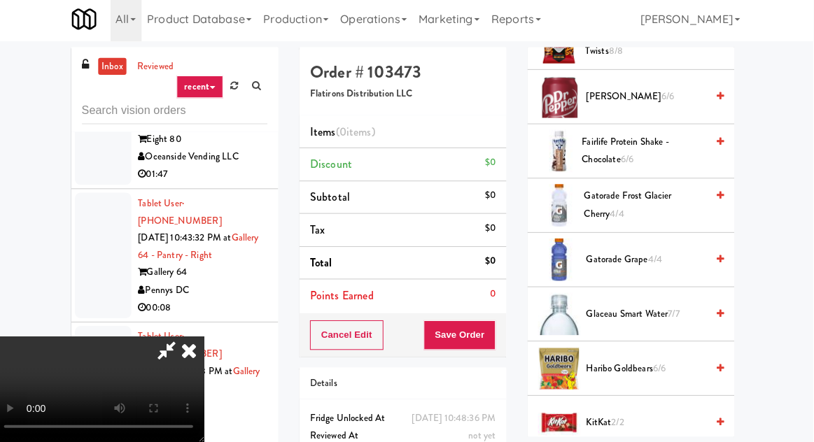
scroll to position [690, 0]
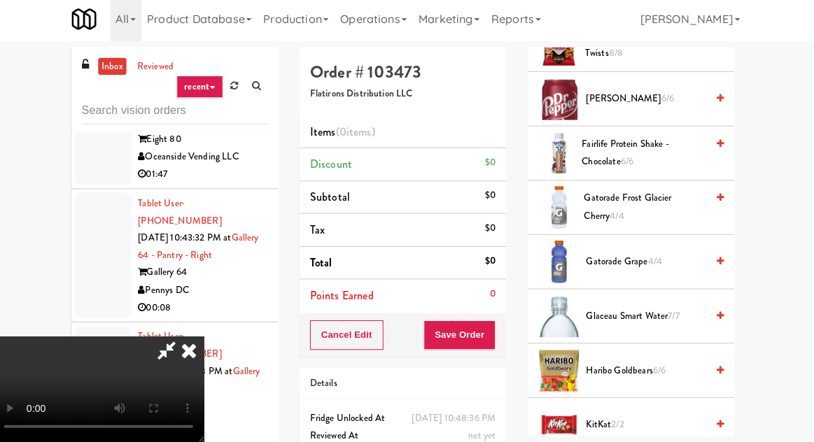
click at [689, 148] on span "Fairlife Protein Shake - Chocolate 6/6" at bounding box center [646, 155] width 123 height 34
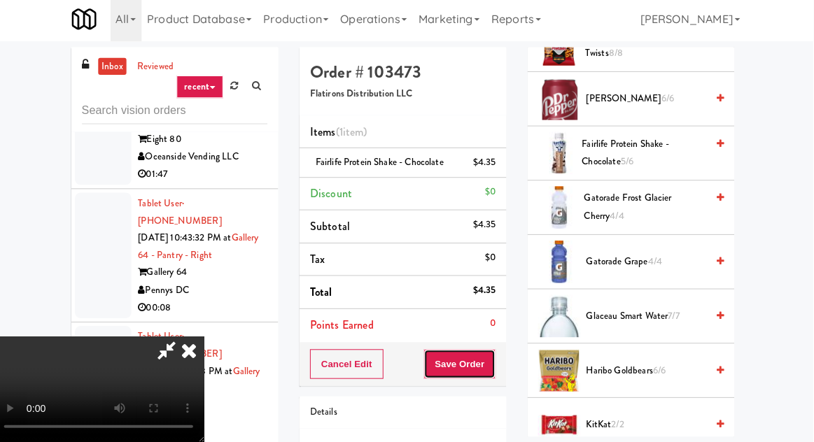
click at [496, 353] on button "Save Order" at bounding box center [463, 364] width 71 height 29
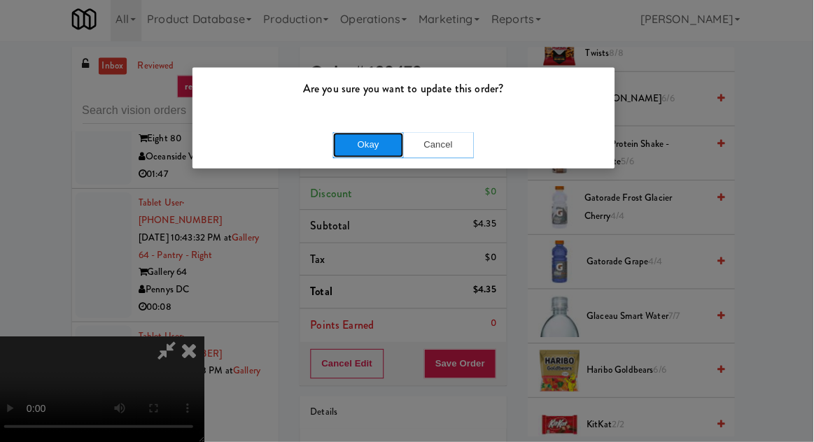
click at [347, 152] on button "Okay" at bounding box center [372, 147] width 70 height 25
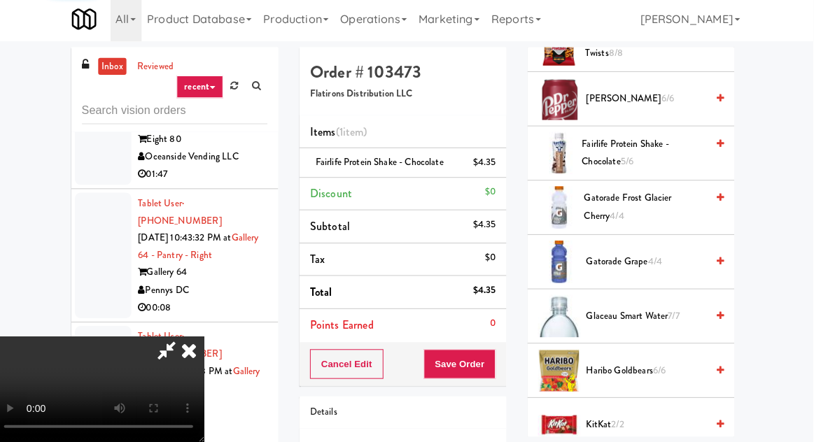
scroll to position [138, 0]
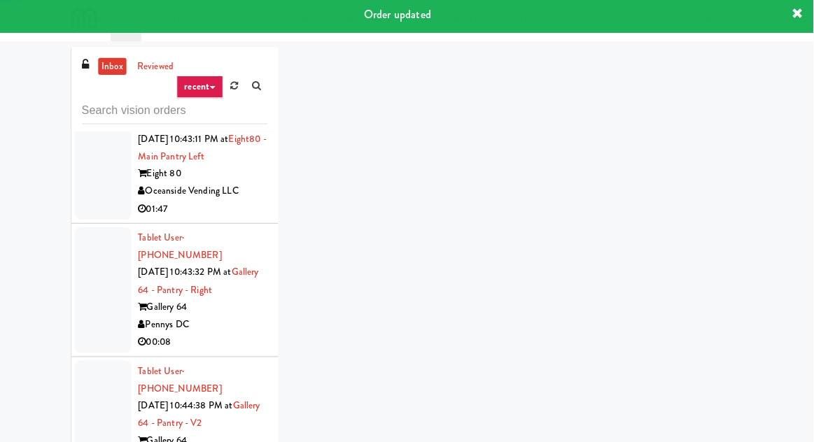
scroll to position [8960, 0]
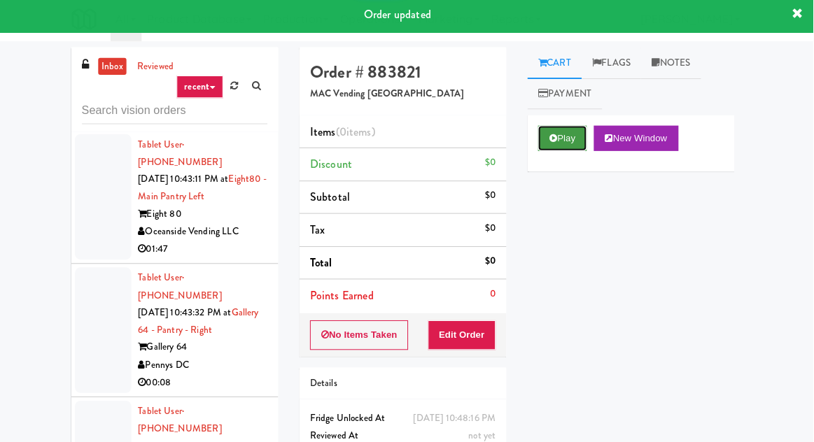
click at [561, 152] on button "Play" at bounding box center [565, 140] width 48 height 25
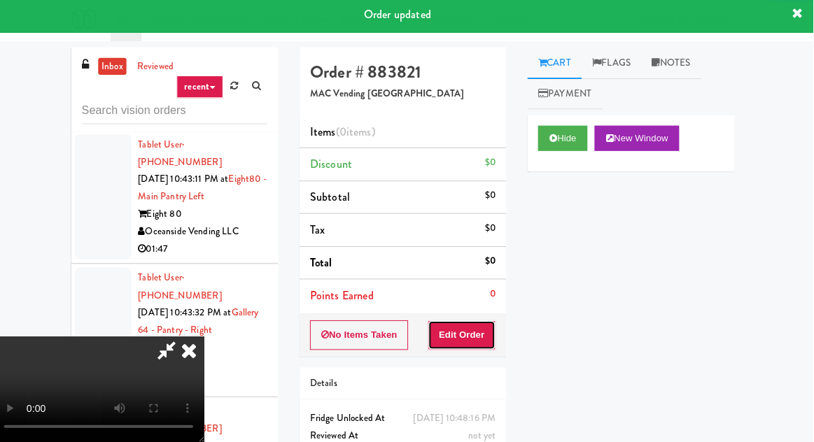
click at [482, 331] on button "Edit Order" at bounding box center [466, 335] width 68 height 29
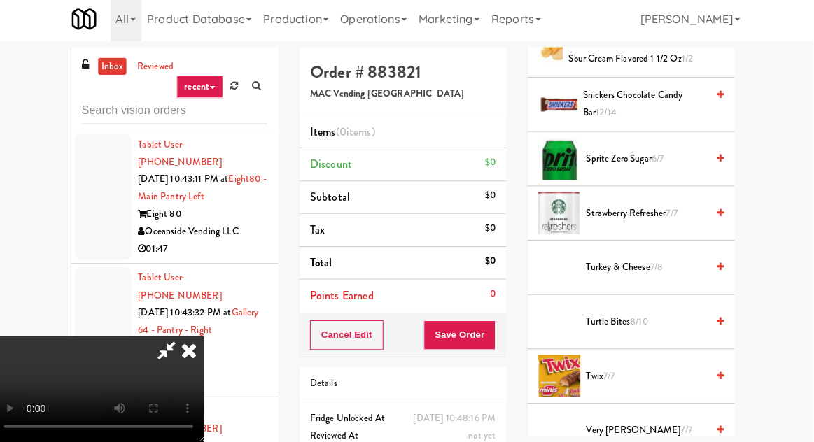
scroll to position [1701, 0]
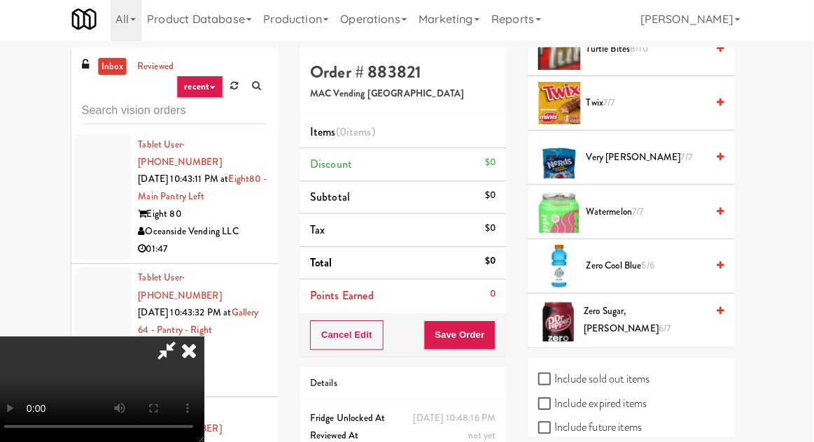
click at [642, 372] on label "Include sold out items" at bounding box center [596, 379] width 111 height 21
click at [557, 375] on input "Include sold out items" at bounding box center [549, 380] width 16 height 11
checkbox input "true"
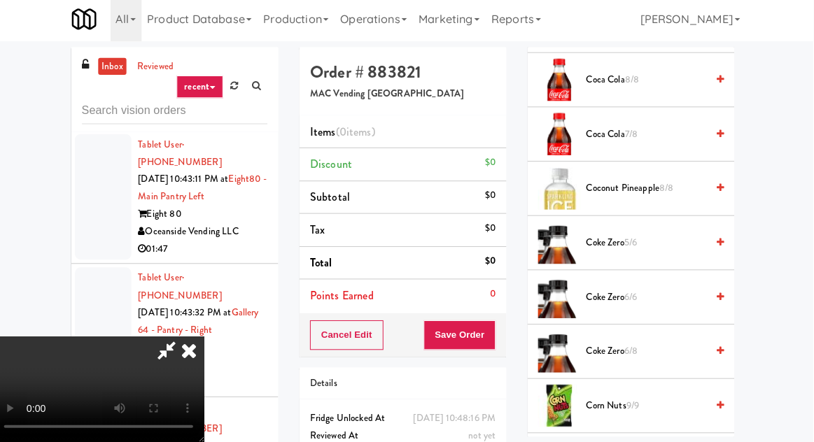
scroll to position [0, 0]
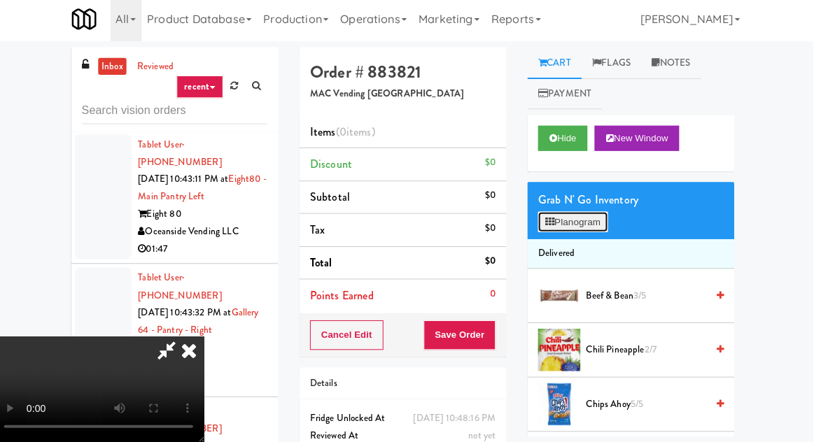
click at [595, 225] on button "Planogram" at bounding box center [575, 224] width 69 height 21
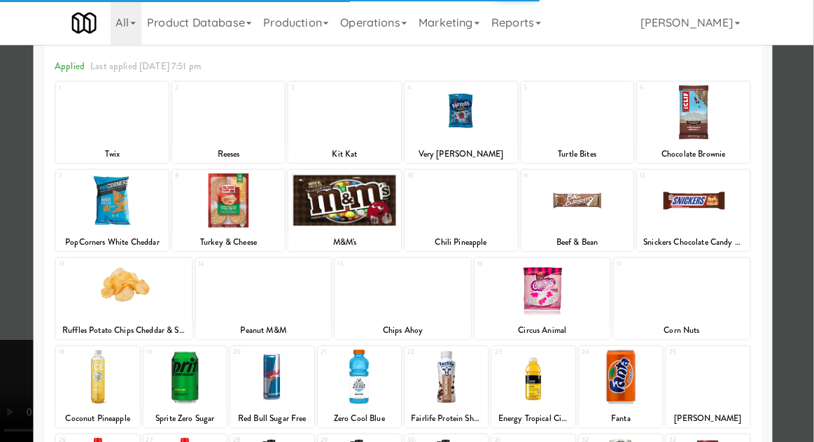
scroll to position [53, 0]
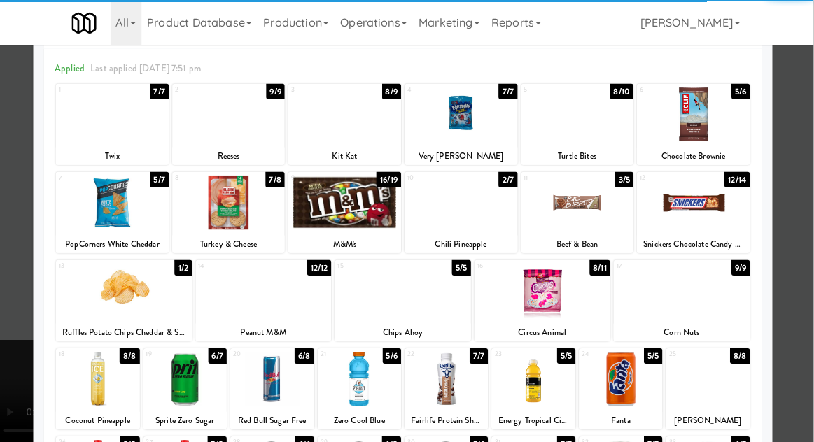
click at [195, 371] on div at bounding box center [191, 376] width 83 height 54
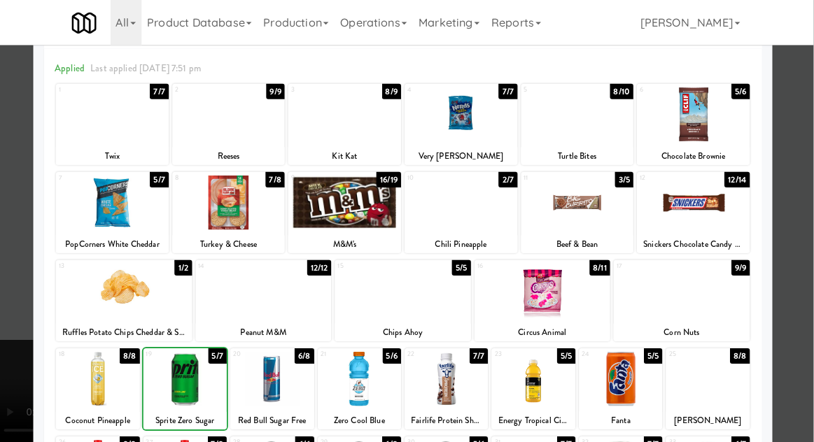
click at [10, 345] on div at bounding box center [407, 221] width 814 height 442
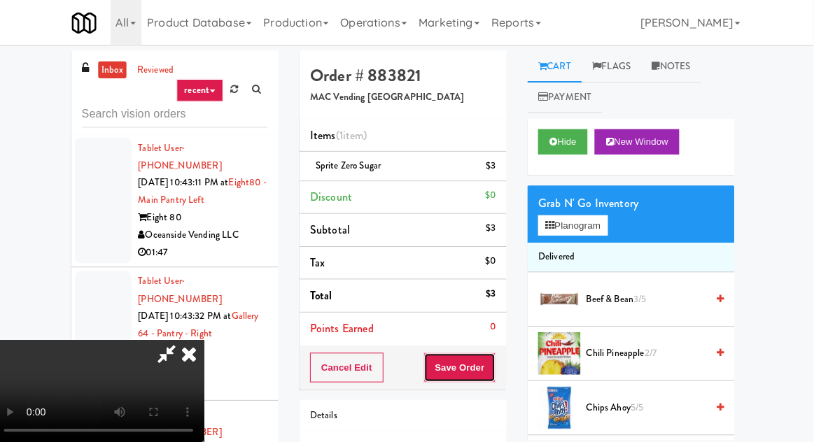
click at [496, 363] on button "Save Order" at bounding box center [463, 364] width 71 height 29
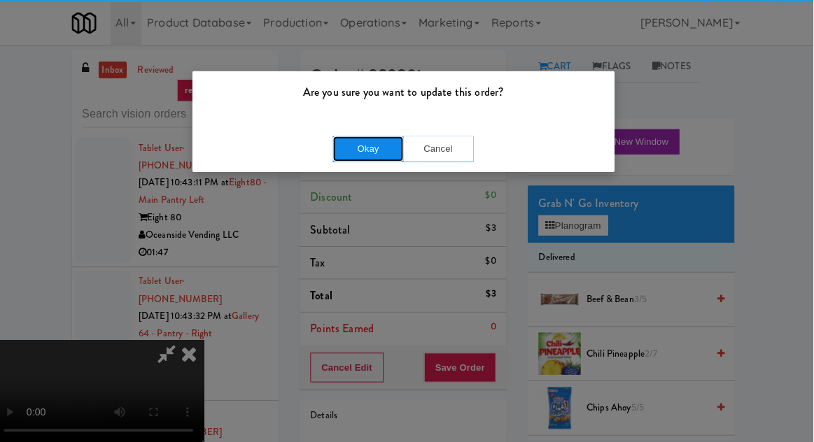
click at [376, 159] on button "Okay" at bounding box center [372, 147] width 70 height 25
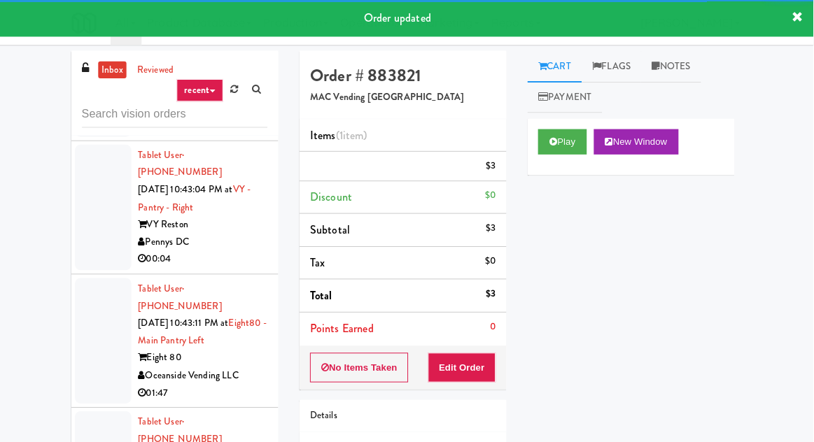
scroll to position [8819, 0]
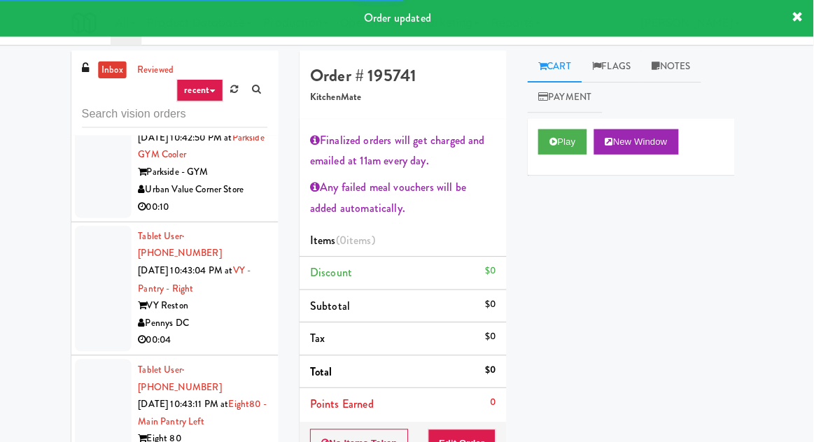
scroll to position [8725, 0]
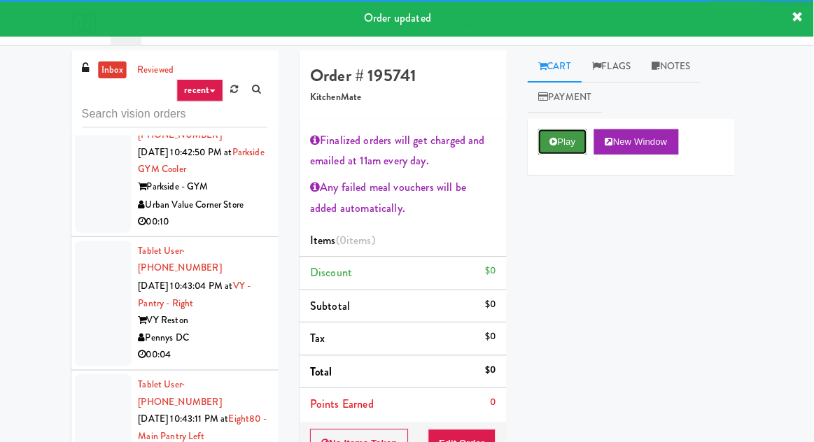
click at [547, 145] on button "Play" at bounding box center [565, 140] width 48 height 25
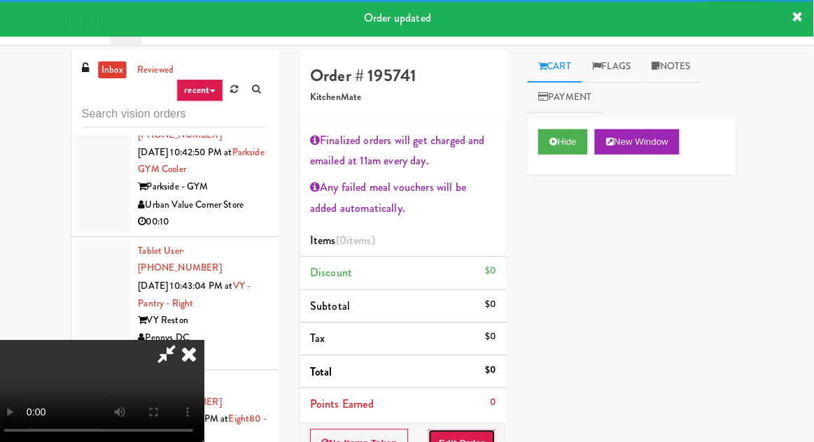
click at [475, 426] on button "Edit Order" at bounding box center [466, 440] width 68 height 29
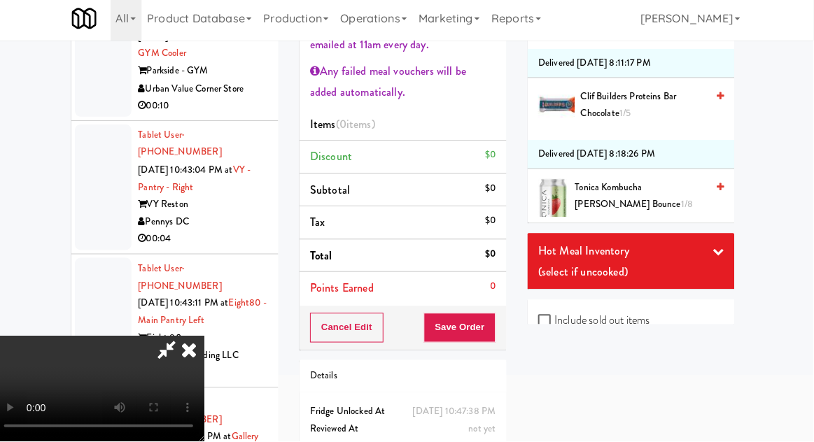
scroll to position [1716, 0]
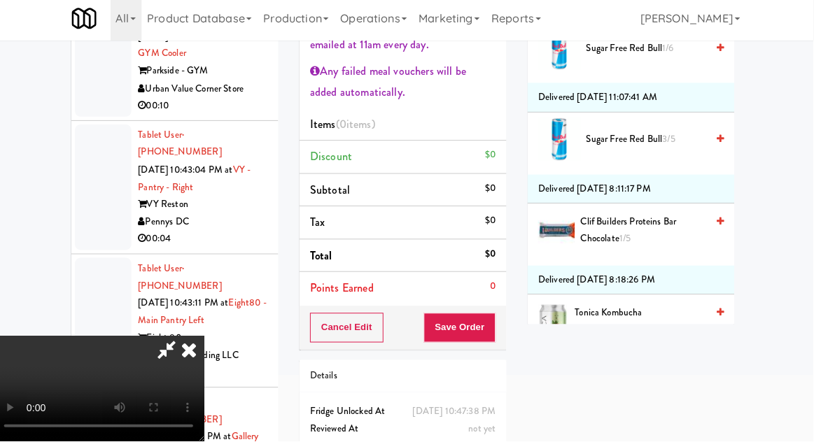
click at [659, 244] on span "Clif Builders proteins Bar Chocolate 1/5" at bounding box center [645, 233] width 125 height 34
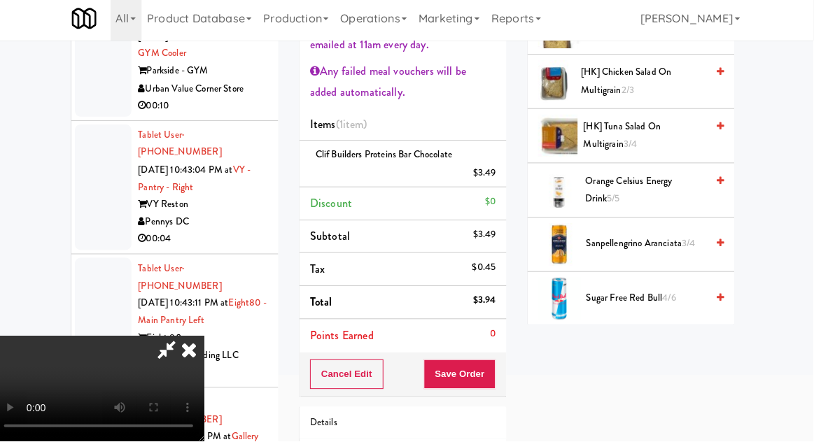
scroll to position [437, 0]
click at [670, 242] on span "Sanpellengrino Aranciata 3/4" at bounding box center [648, 247] width 119 height 18
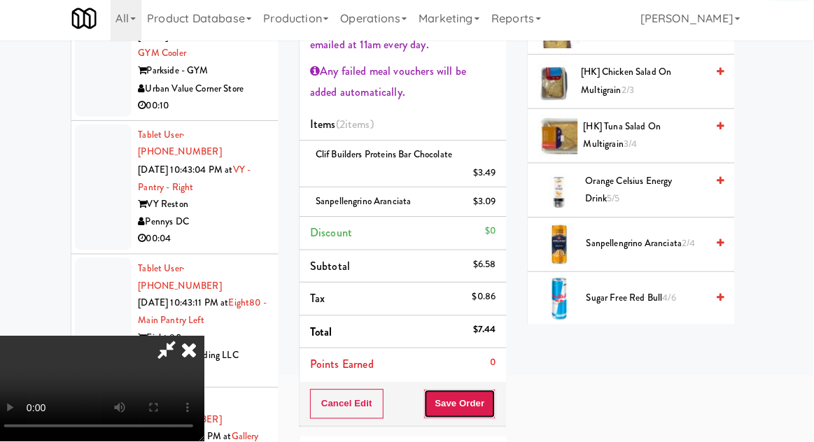
click at [496, 398] on button "Save Order" at bounding box center [463, 405] width 71 height 29
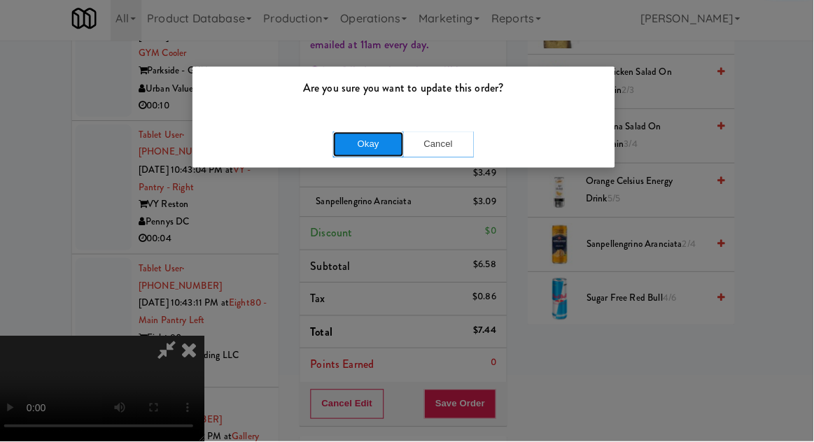
click at [362, 158] on button "Okay" at bounding box center [372, 147] width 70 height 25
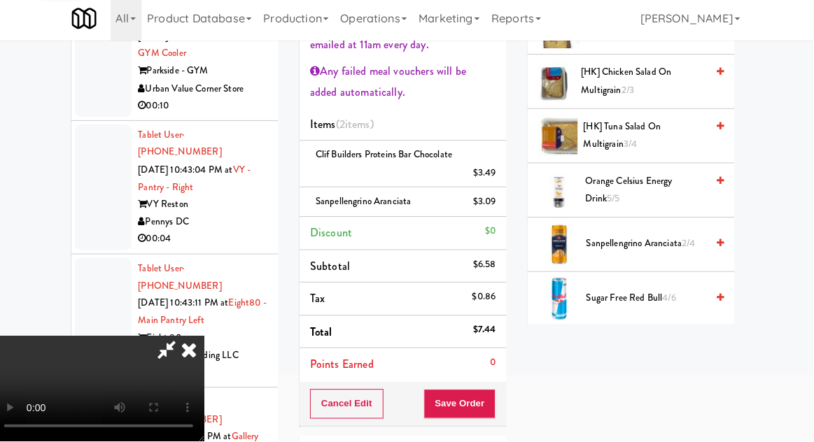
scroll to position [138, 0]
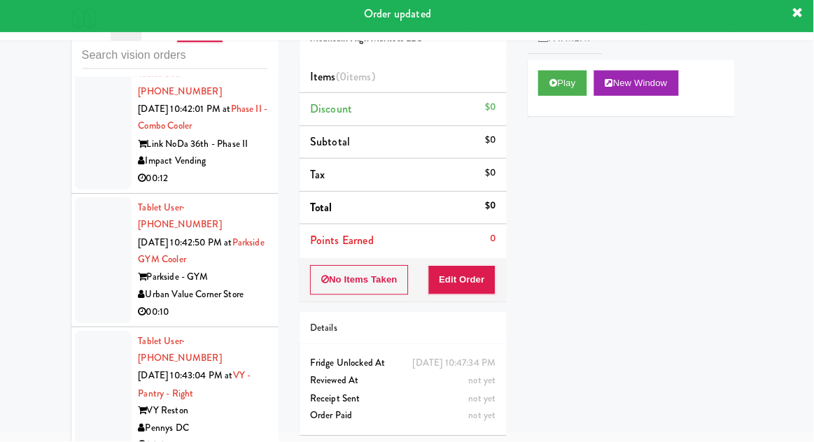
scroll to position [8578, 0]
click at [571, 96] on button "Play" at bounding box center [565, 86] width 48 height 25
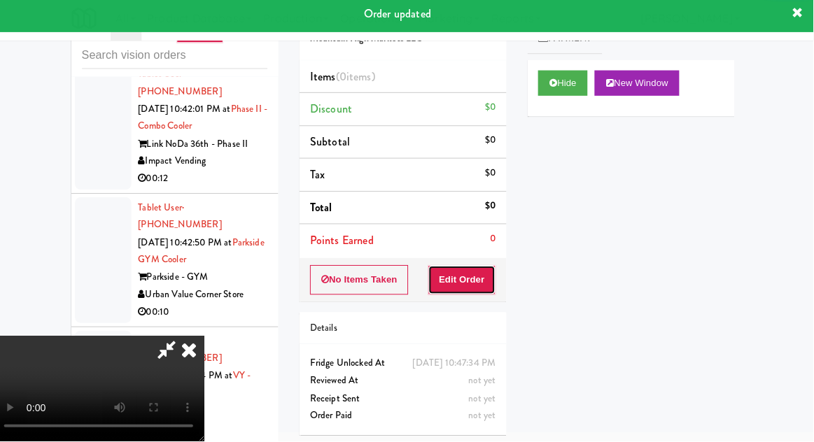
click at [468, 281] on button "Edit Order" at bounding box center [466, 281] width 68 height 29
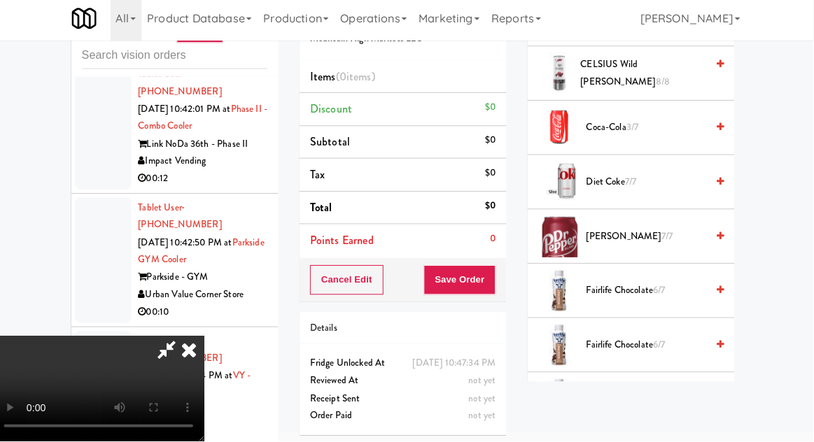
scroll to position [814, 0]
click at [638, 291] on span "Fairlife Chocolate 6/7" at bounding box center [648, 292] width 119 height 18
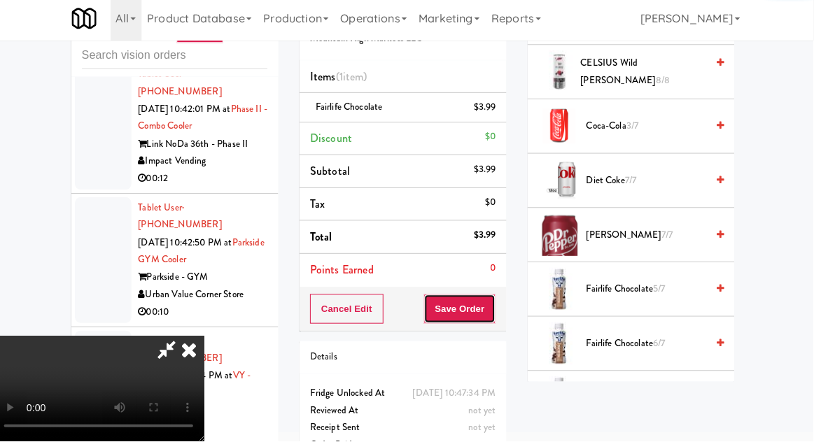
click at [496, 314] on button "Save Order" at bounding box center [463, 310] width 71 height 29
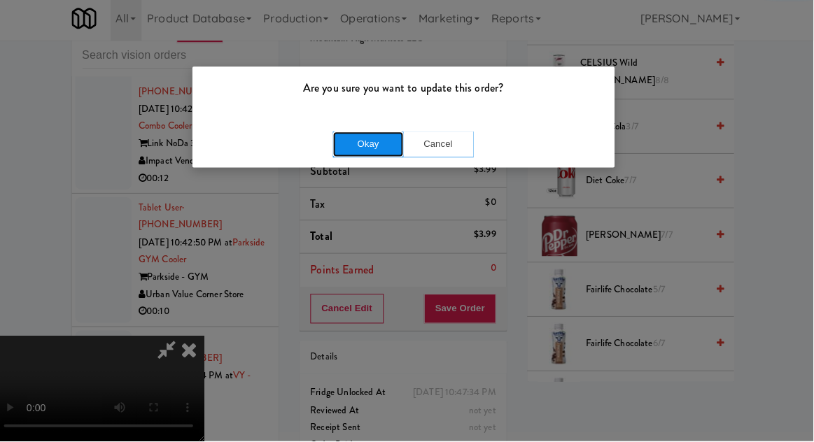
click at [384, 150] on button "Okay" at bounding box center [372, 147] width 70 height 25
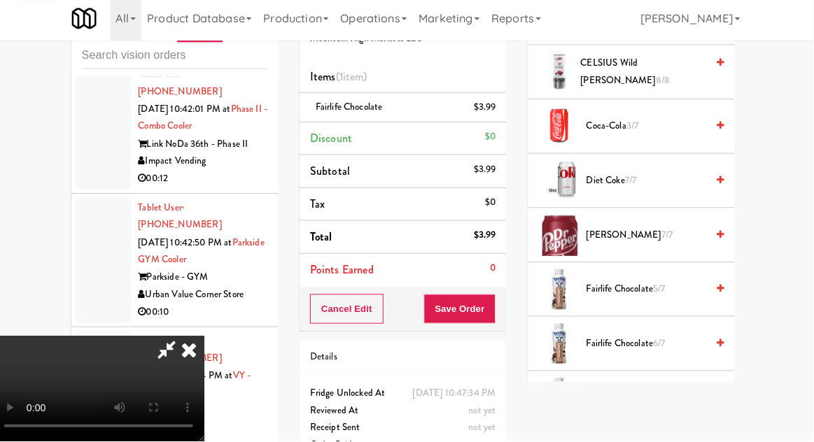
scroll to position [138, 0]
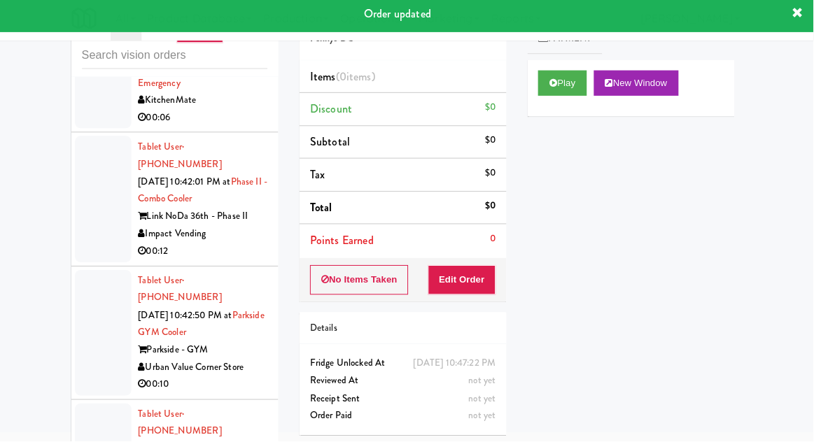
scroll to position [8464, 0]
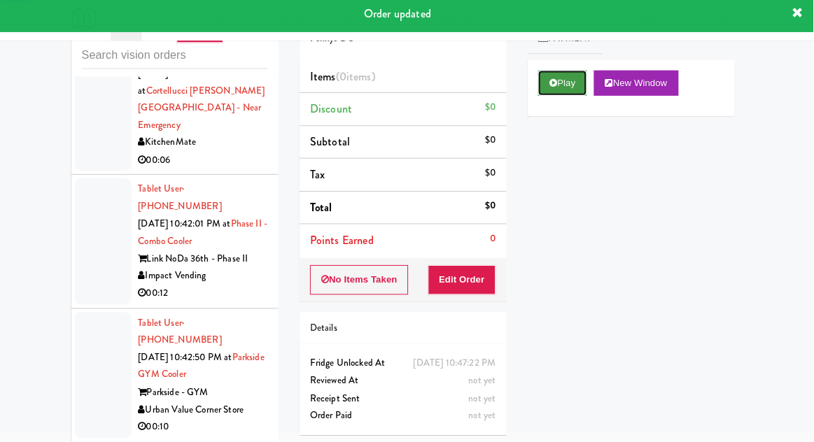
click at [559, 88] on icon at bounding box center [556, 86] width 8 height 9
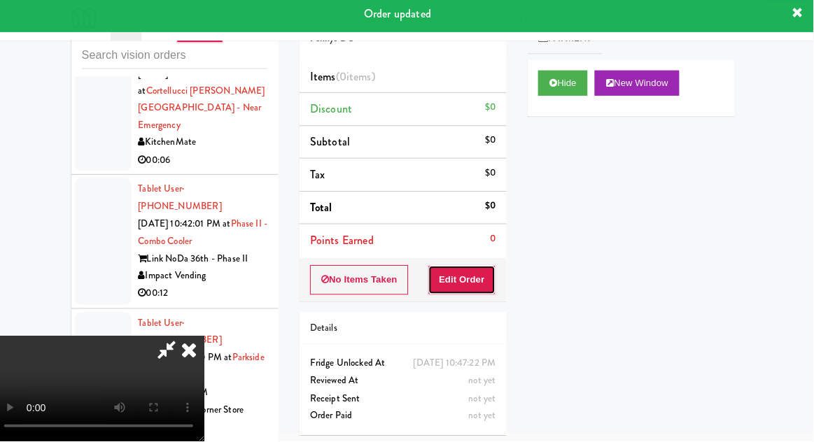
click at [479, 282] on button "Edit Order" at bounding box center [466, 281] width 68 height 29
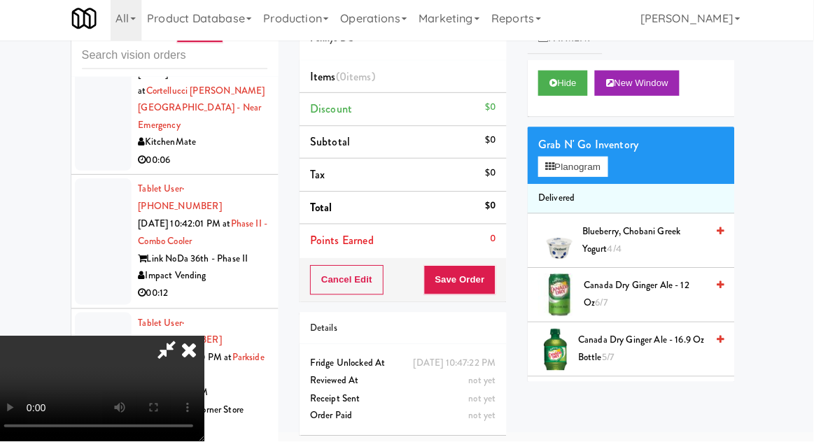
scroll to position [51, 0]
click at [596, 166] on button "Planogram" at bounding box center [575, 170] width 69 height 21
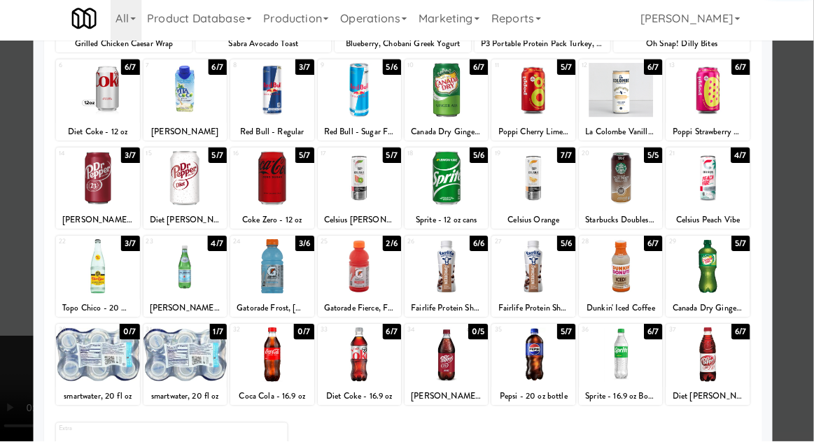
scroll to position [177, 0]
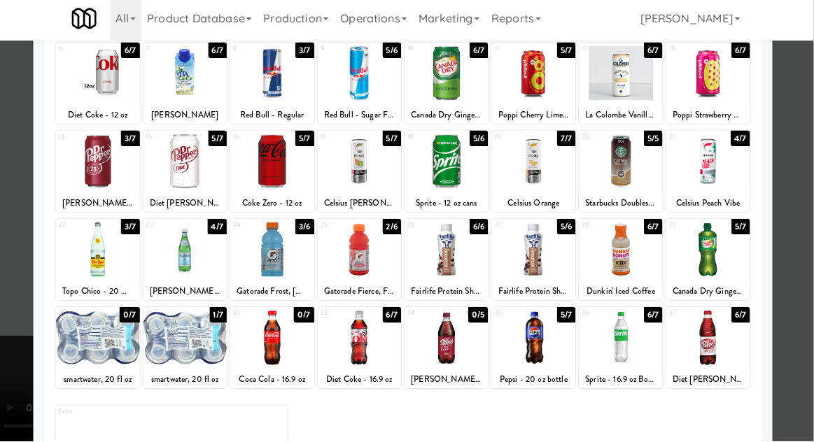
click at [79, 246] on div at bounding box center [104, 252] width 83 height 54
click at [14, 239] on div at bounding box center [407, 221] width 814 height 442
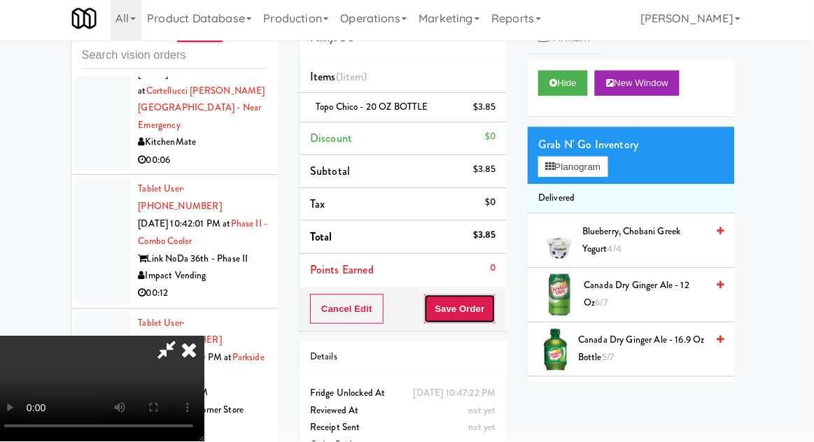
click at [497, 311] on button "Save Order" at bounding box center [463, 310] width 71 height 29
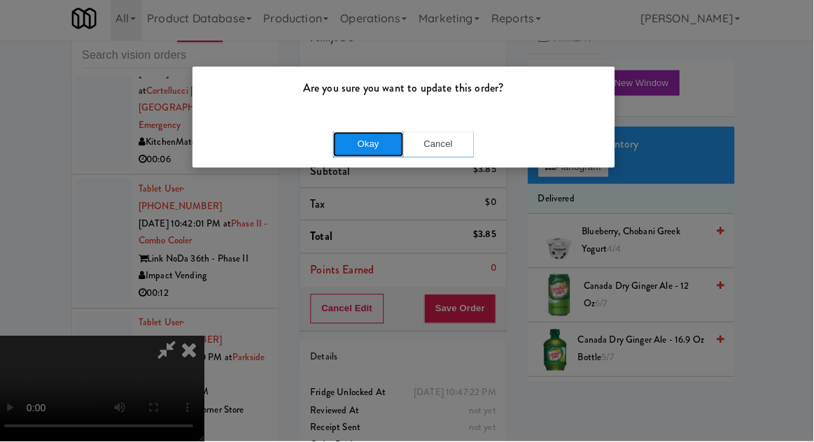
click at [356, 145] on button "Okay" at bounding box center [372, 147] width 70 height 25
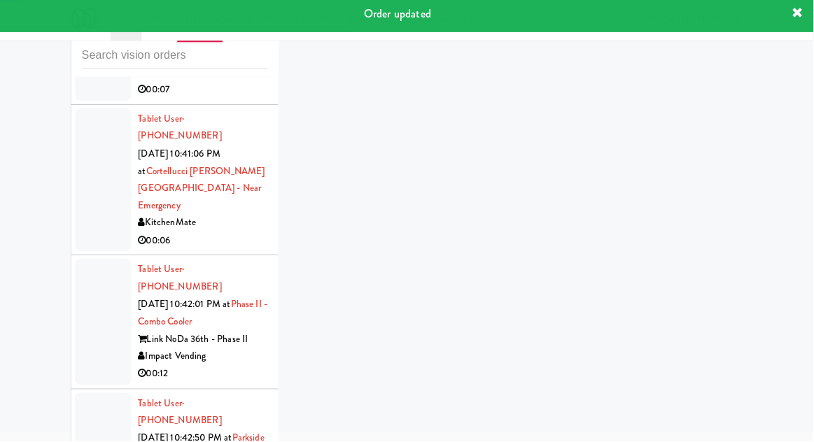
scroll to position [8353, 0]
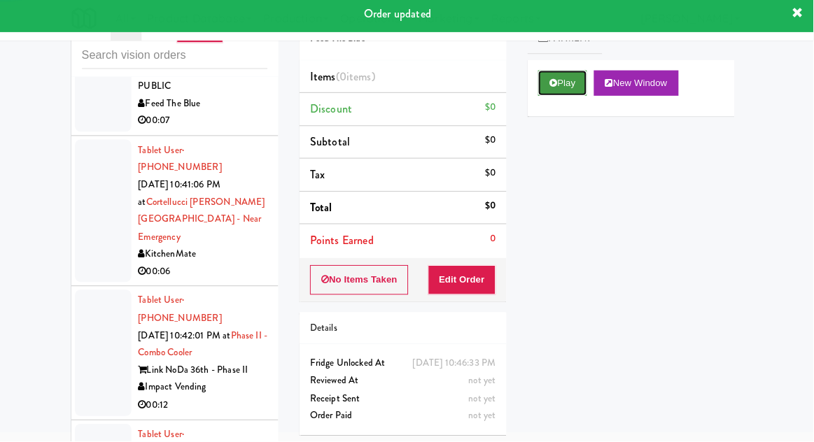
click at [564, 90] on button "Play" at bounding box center [565, 86] width 48 height 25
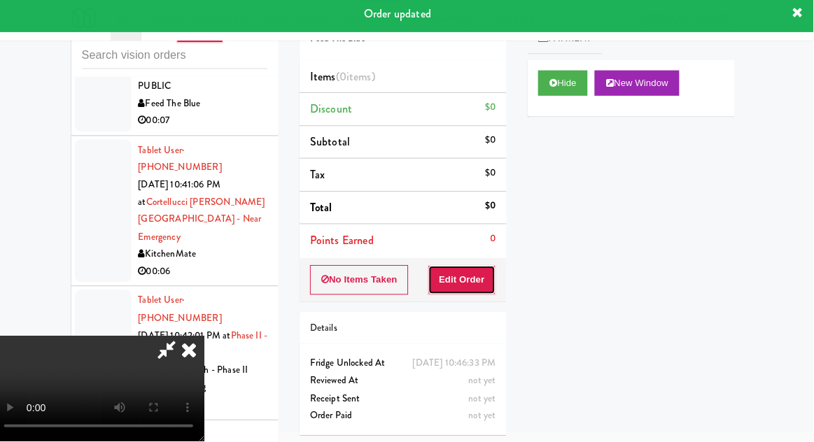
click at [483, 284] on button "Edit Order" at bounding box center [466, 281] width 68 height 29
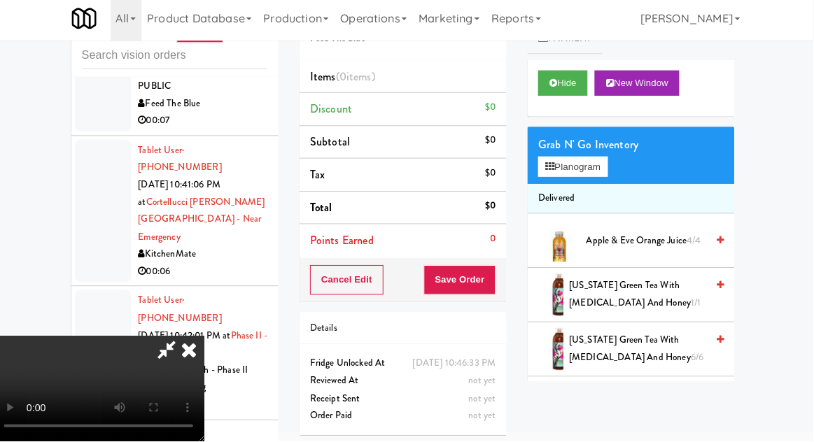
scroll to position [51, 0]
click at [640, 302] on span "[US_STATE] Green Tea with [MEDICAL_DATA] and Honey 1/1" at bounding box center [640, 296] width 136 height 34
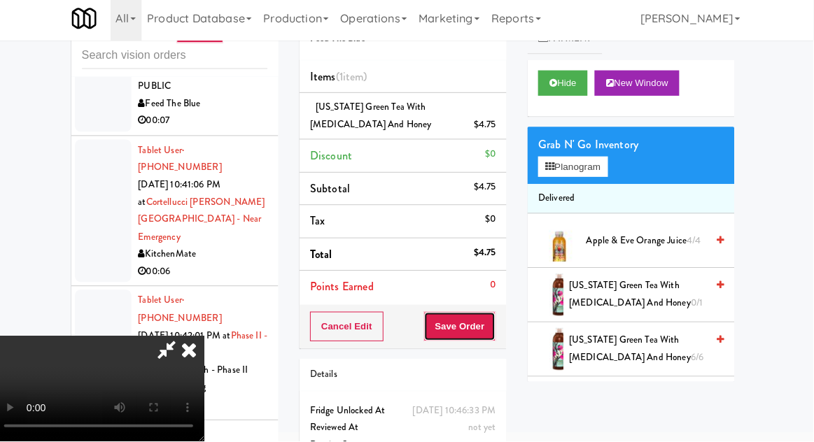
click at [498, 332] on button "Save Order" at bounding box center [463, 328] width 71 height 29
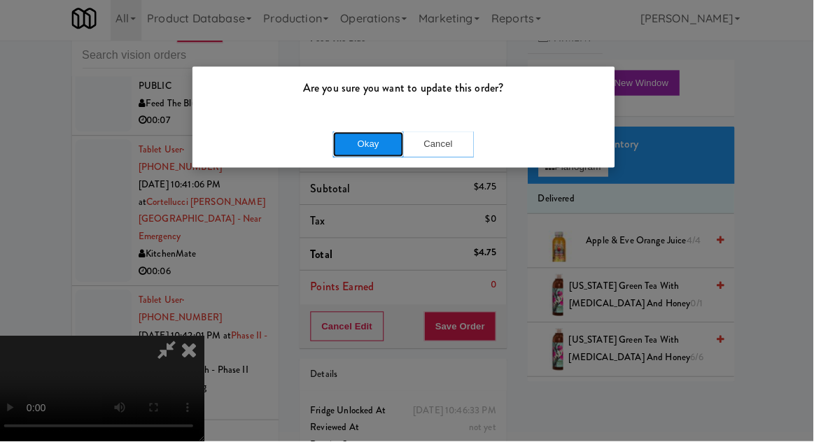
click at [386, 157] on button "Okay" at bounding box center [372, 147] width 70 height 25
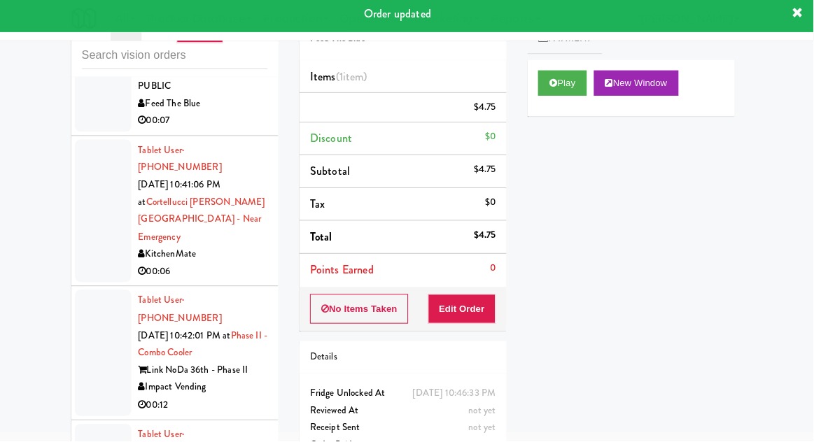
scroll to position [0, 0]
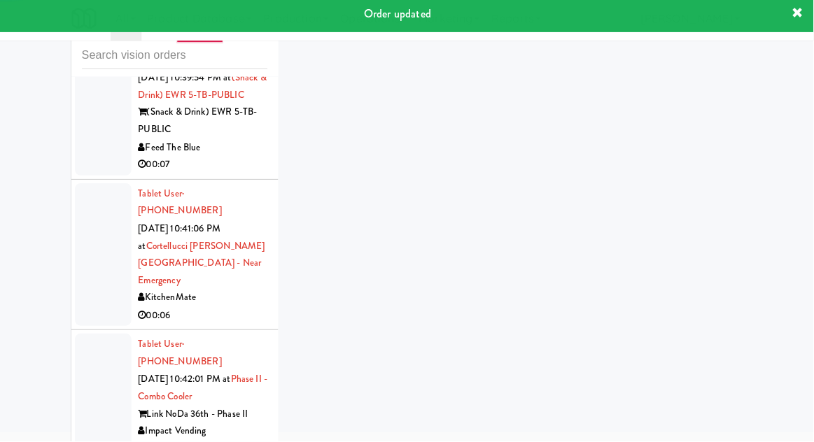
scroll to position [8260, 0]
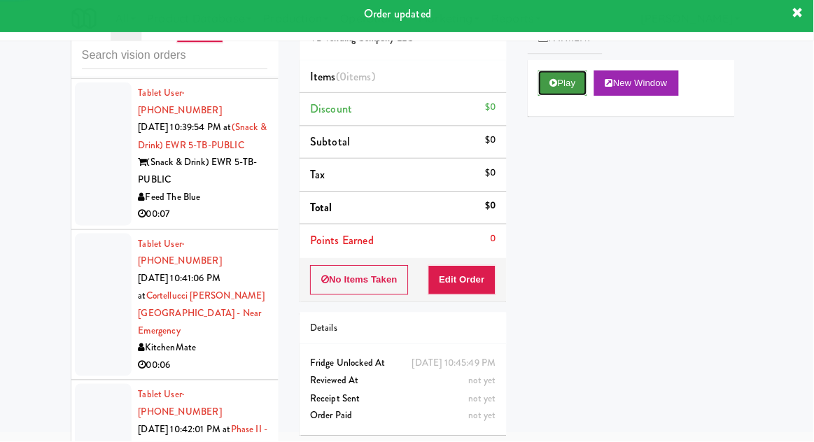
click at [571, 90] on button "Play" at bounding box center [565, 86] width 48 height 25
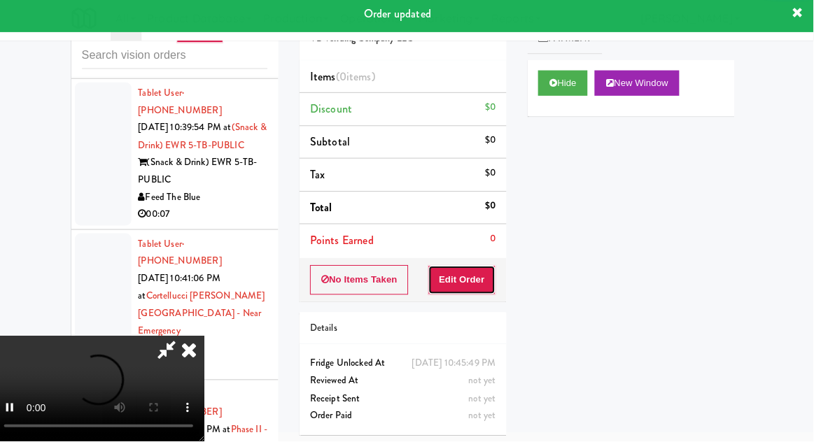
click at [487, 270] on button "Edit Order" at bounding box center [466, 281] width 68 height 29
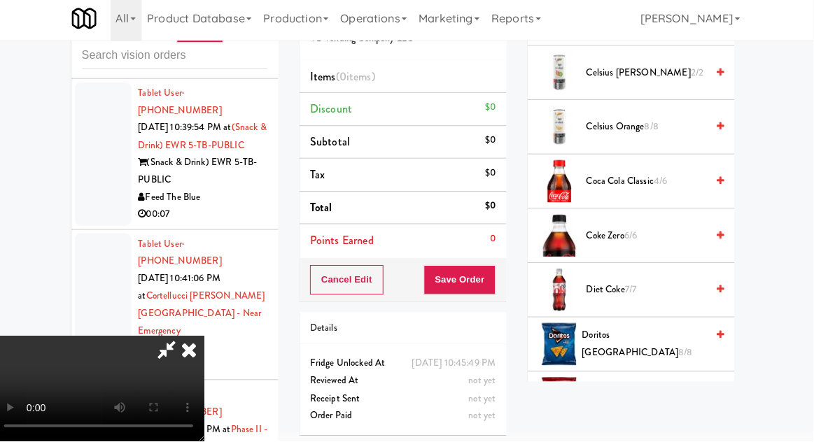
scroll to position [330, 0]
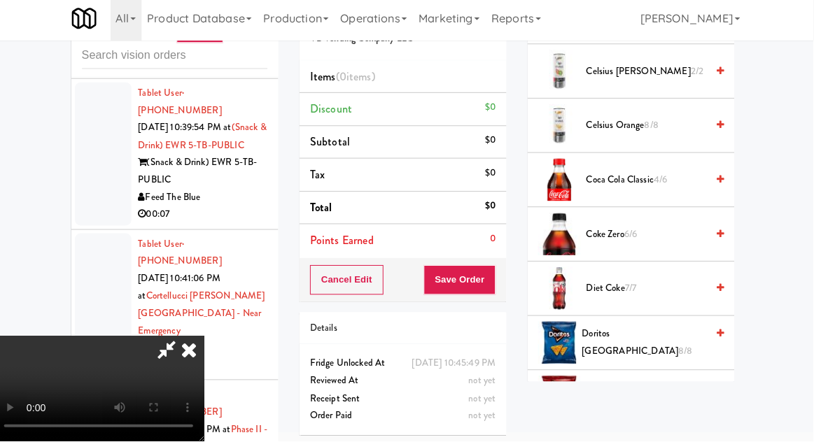
click at [657, 182] on span "4/6" at bounding box center [662, 182] width 13 height 13
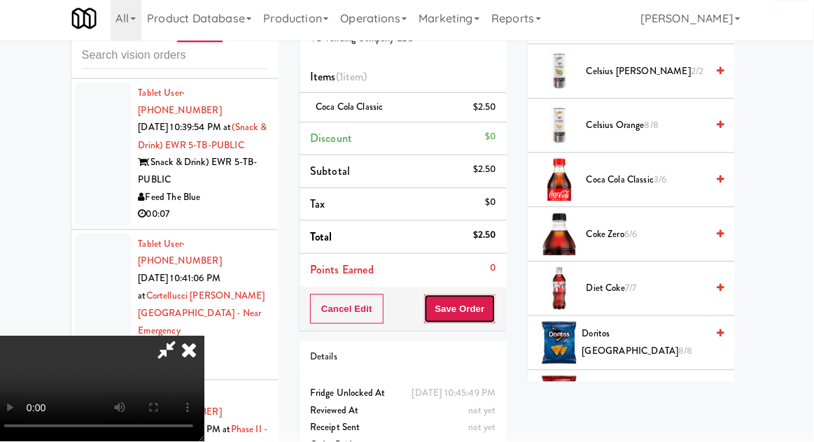
click at [497, 309] on button "Save Order" at bounding box center [463, 310] width 71 height 29
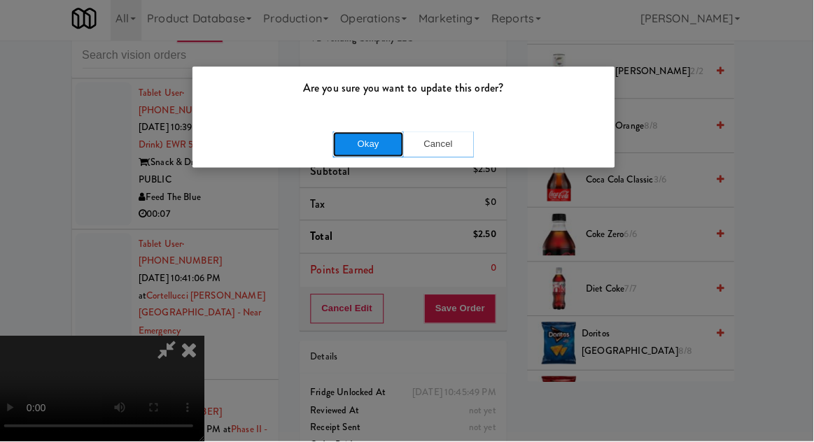
click at [361, 148] on button "Okay" at bounding box center [372, 147] width 70 height 25
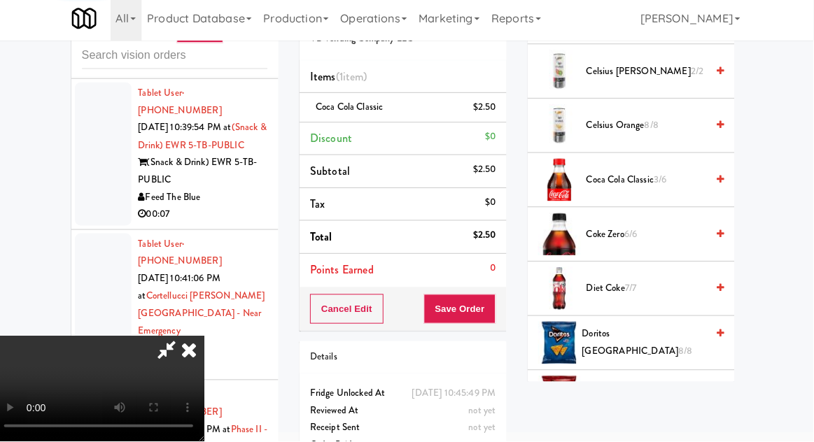
scroll to position [138, 0]
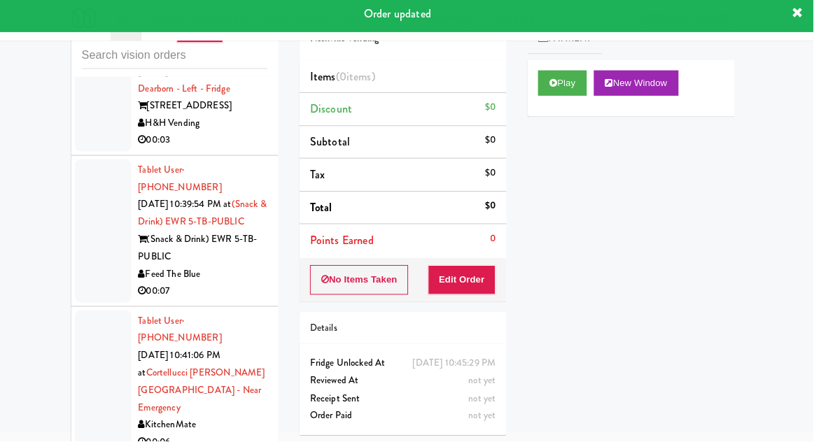
scroll to position [8135, 0]
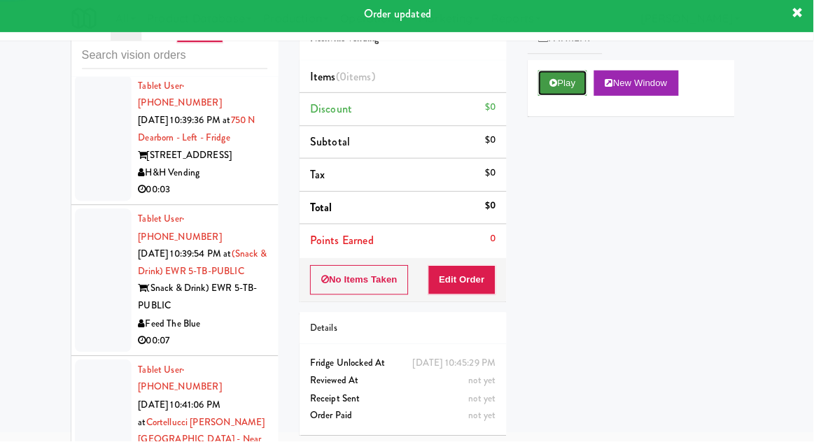
click at [561, 96] on button "Play" at bounding box center [565, 86] width 48 height 25
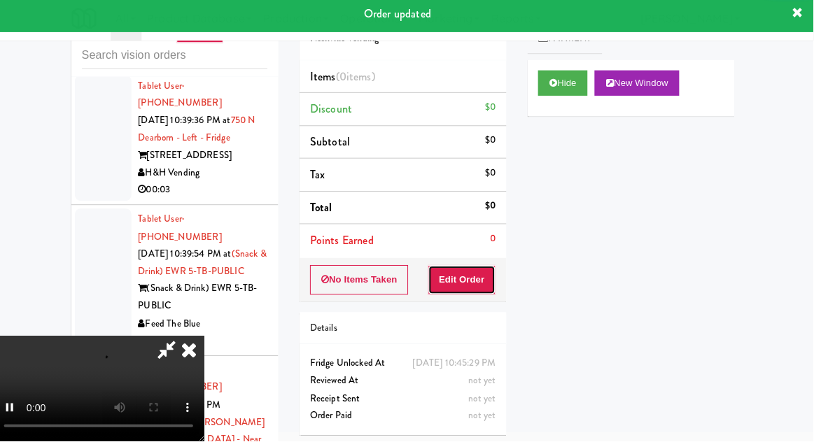
click at [480, 281] on button "Edit Order" at bounding box center [466, 281] width 68 height 29
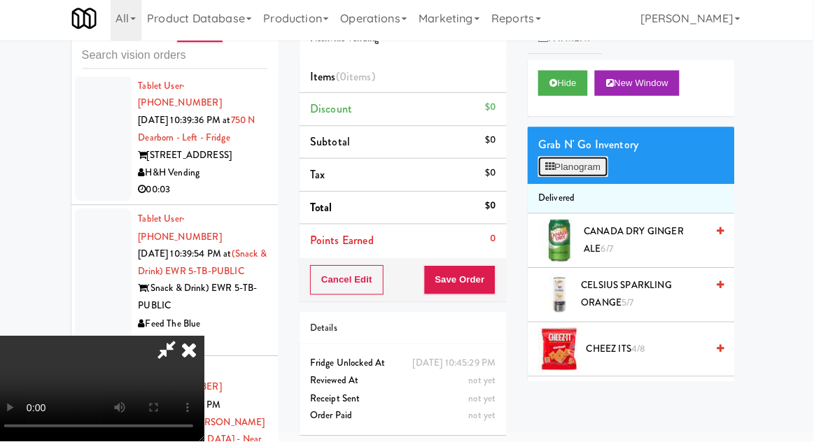
click at [591, 169] on button "Planogram" at bounding box center [575, 170] width 69 height 21
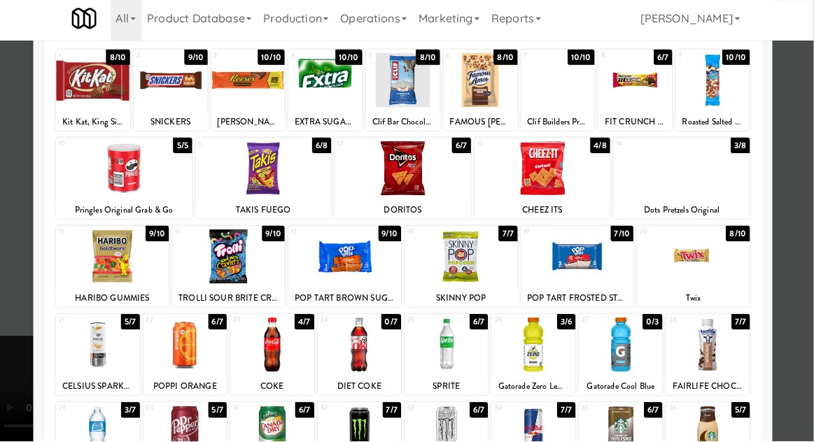
scroll to position [177, 0]
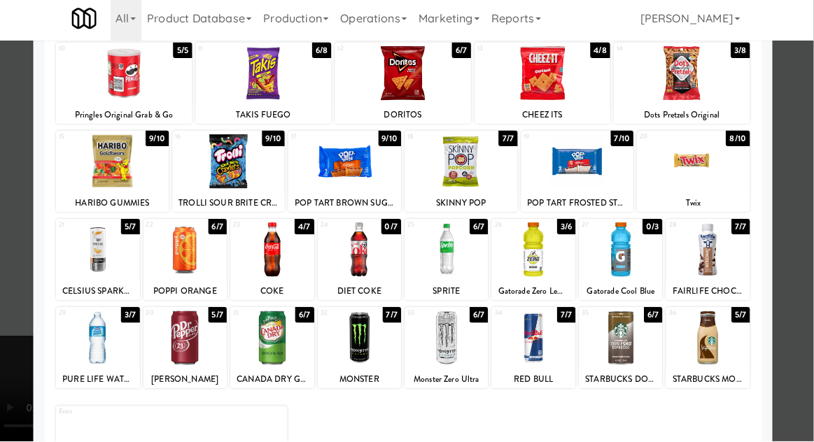
click at [376, 346] on div at bounding box center [364, 340] width 83 height 54
click at [11, 363] on div at bounding box center [407, 221] width 814 height 442
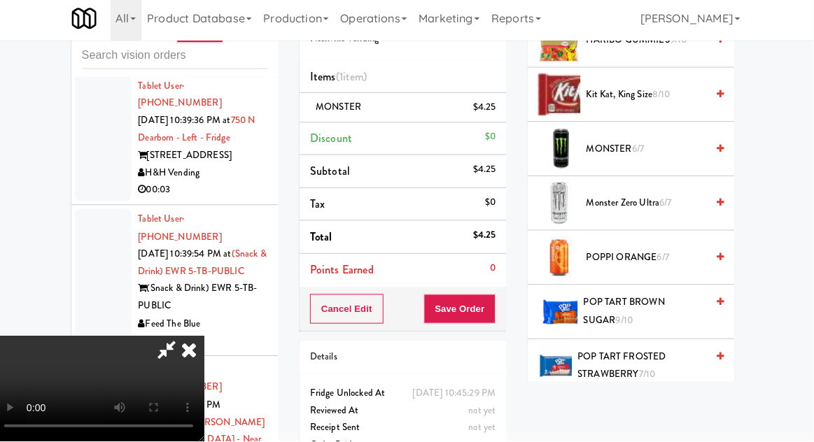
scroll to position [965, 0]
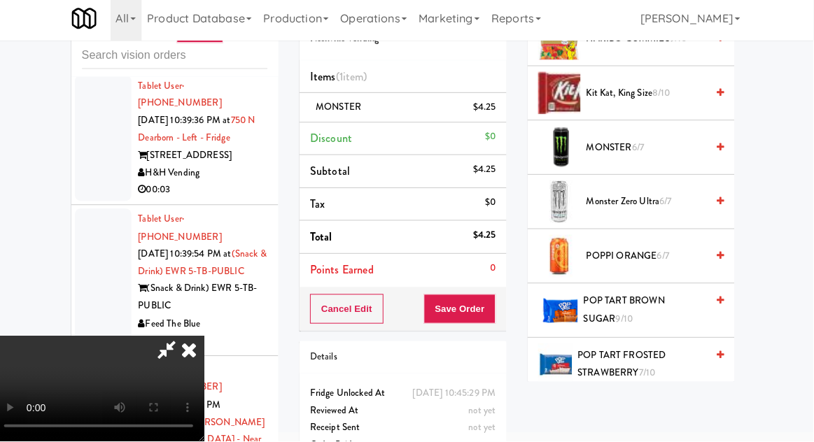
click at [627, 297] on span "POP TART BROWN SUGAR 9/10" at bounding box center [647, 312] width 122 height 34
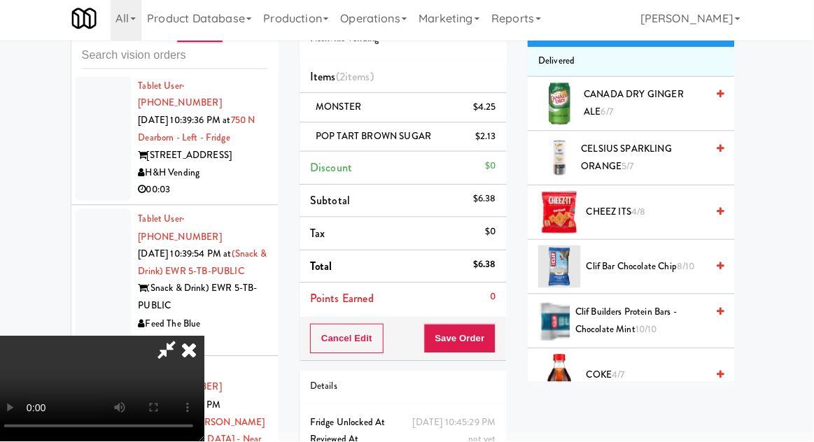
scroll to position [0, 0]
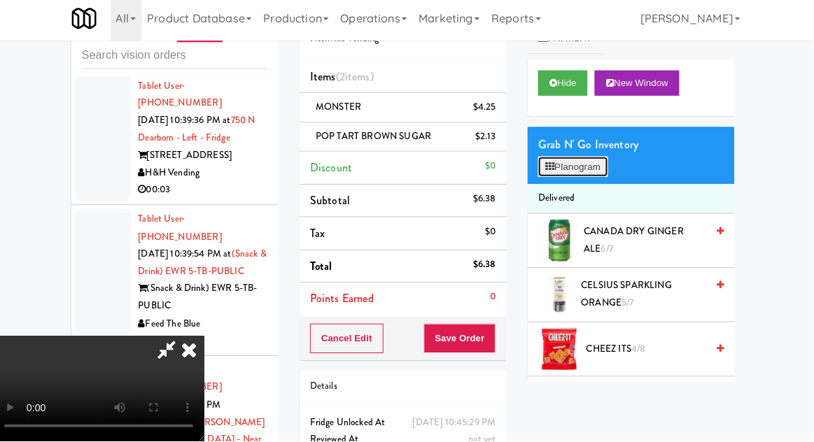
click at [599, 160] on button "Planogram" at bounding box center [575, 170] width 69 height 21
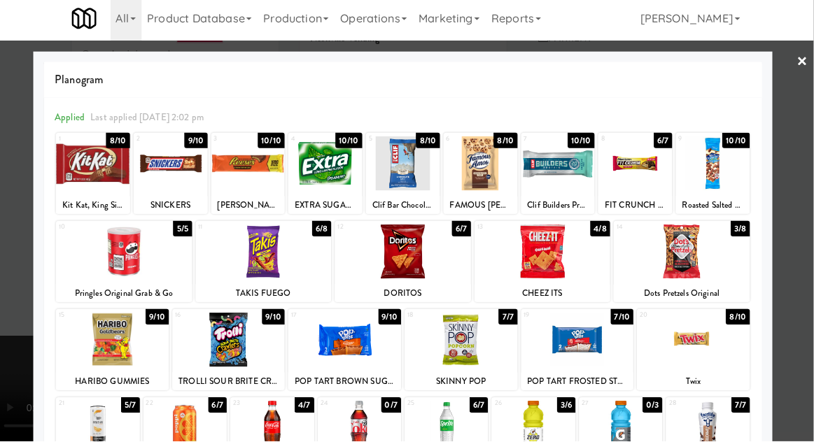
click at [595, 364] on div at bounding box center [580, 342] width 112 height 54
click at [25, 382] on div at bounding box center [407, 221] width 814 height 442
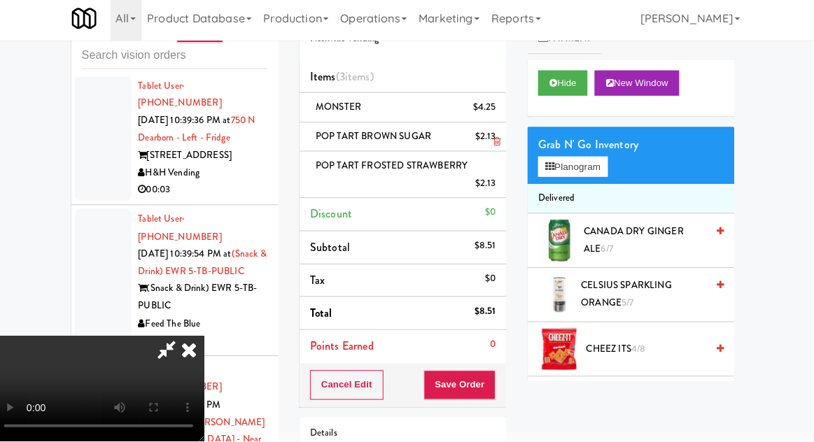
click at [496, 141] on div "$2.13" at bounding box center [489, 141] width 21 height 18
click at [499, 142] on icon at bounding box center [500, 145] width 7 height 9
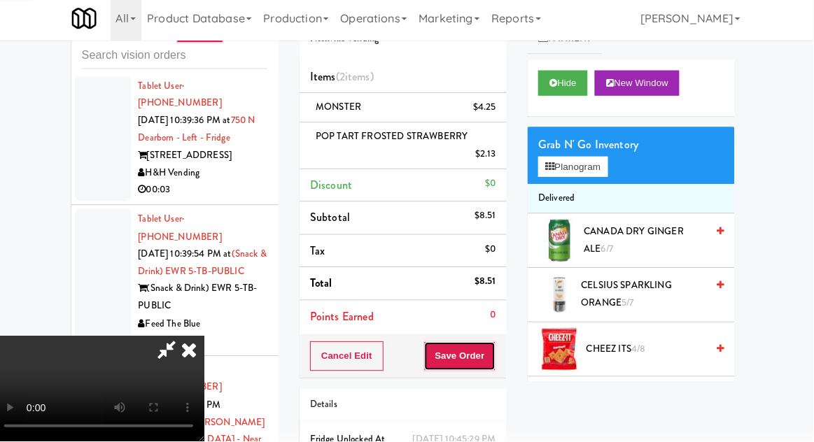
click at [496, 348] on button "Save Order" at bounding box center [463, 357] width 71 height 29
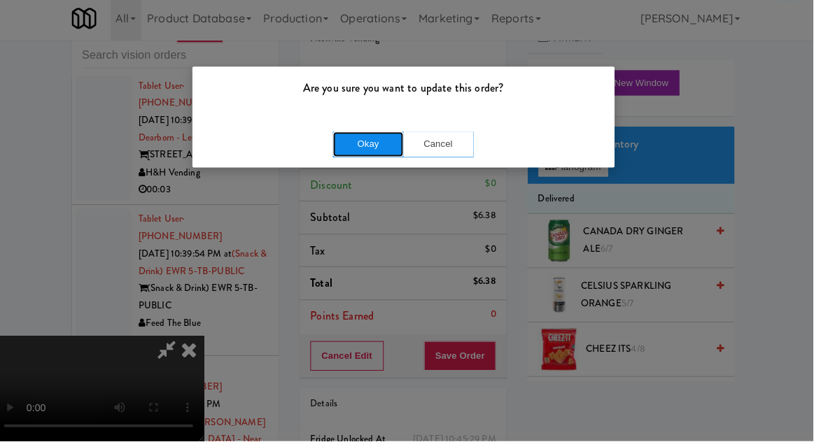
click at [340, 150] on button "Okay" at bounding box center [372, 147] width 70 height 25
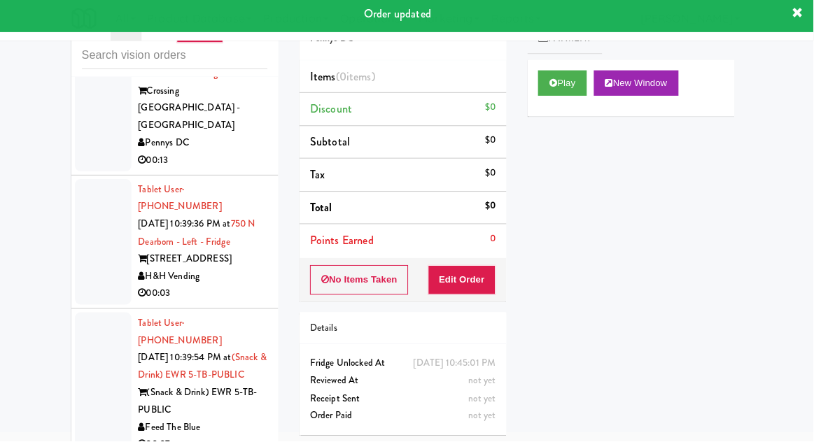
scroll to position [8018, 0]
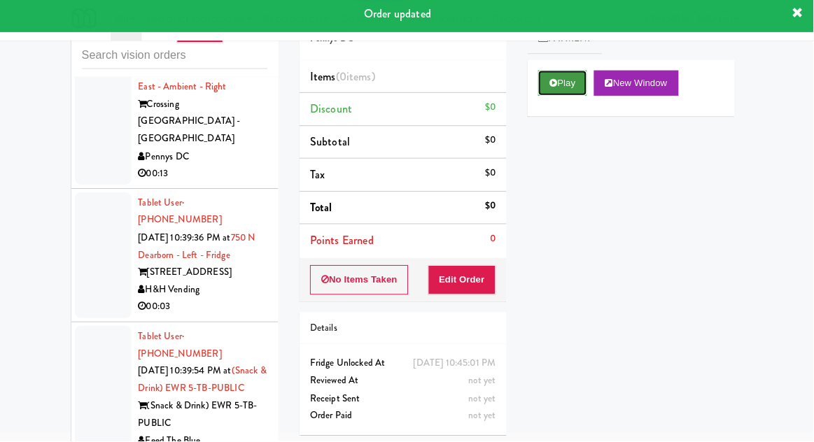
click at [559, 99] on button "Play" at bounding box center [565, 86] width 48 height 25
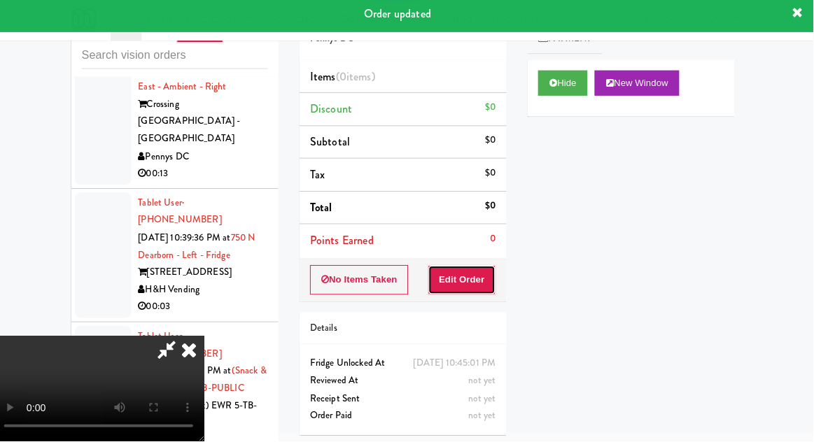
click at [482, 284] on button "Edit Order" at bounding box center [466, 281] width 68 height 29
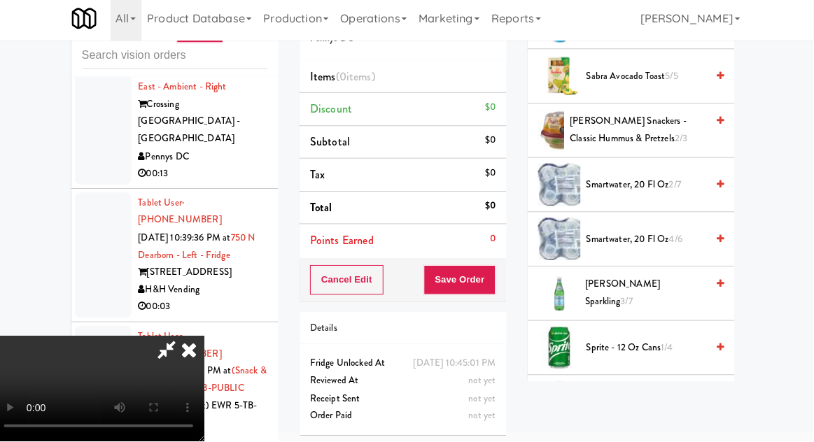
scroll to position [1619, 0]
click at [631, 340] on span "Sprite - 12 oz cans 1/4" at bounding box center [648, 349] width 119 height 18
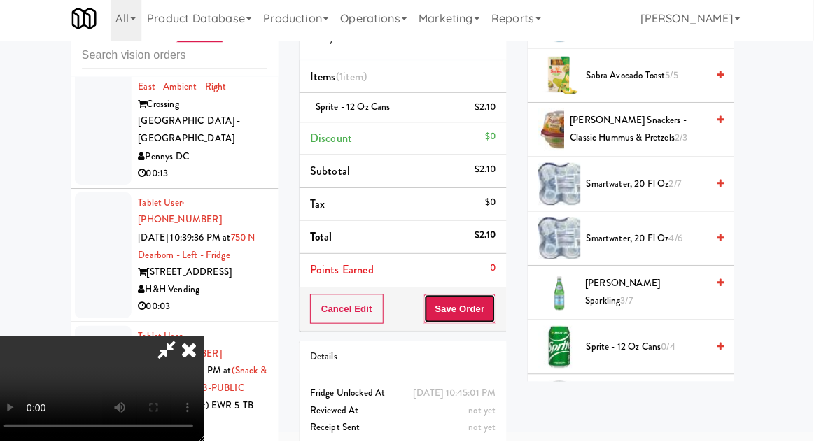
click at [497, 314] on button "Save Order" at bounding box center [463, 310] width 71 height 29
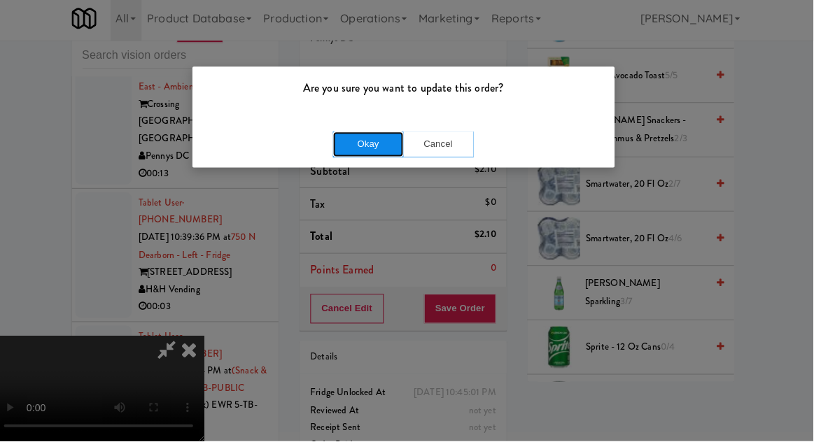
click at [347, 155] on button "Okay" at bounding box center [372, 147] width 70 height 25
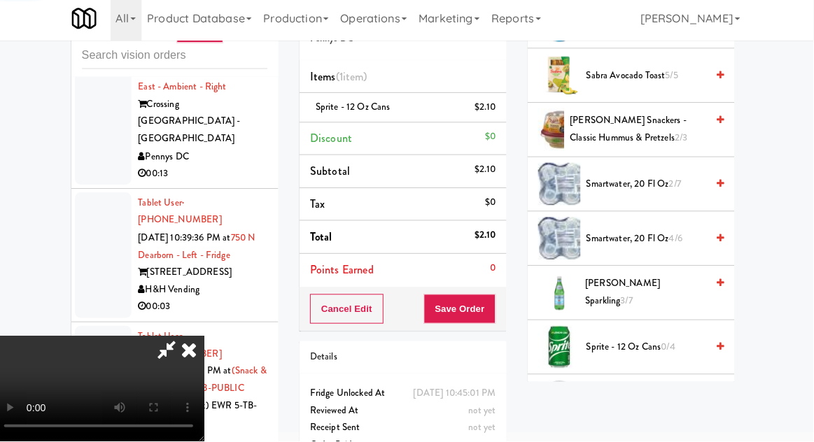
scroll to position [138, 0]
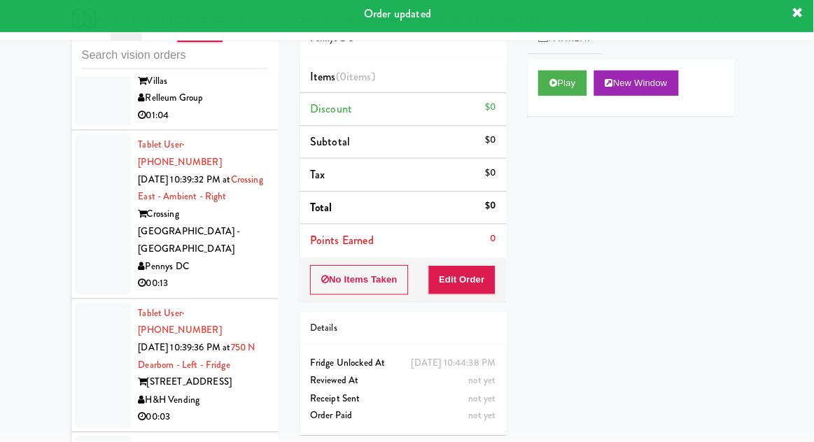
scroll to position [7903, 0]
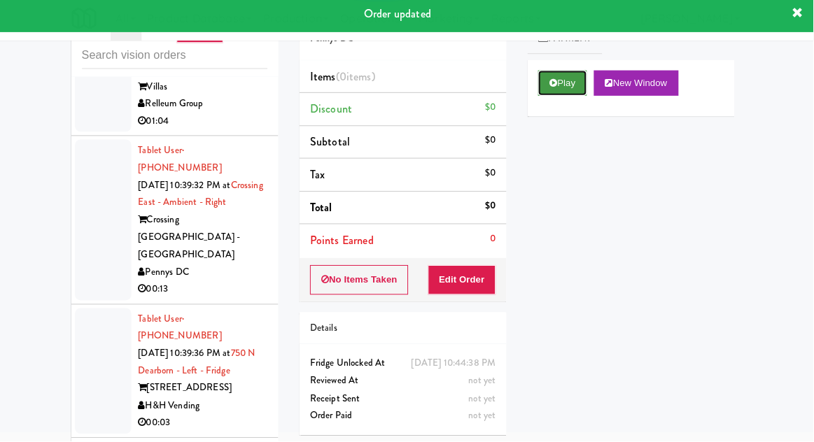
click at [568, 90] on button "Play" at bounding box center [565, 86] width 48 height 25
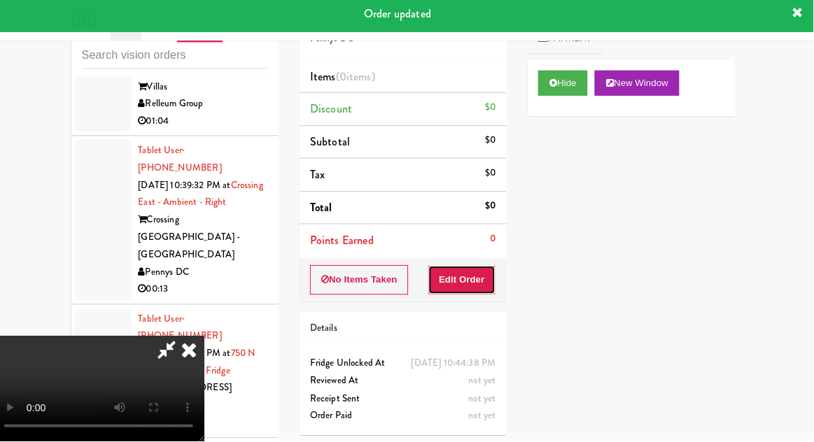
click at [483, 272] on button "Edit Order" at bounding box center [466, 281] width 68 height 29
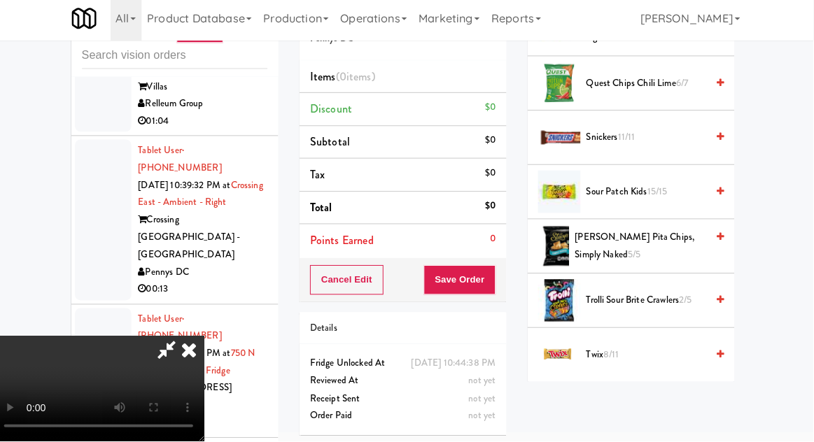
scroll to position [1185, 0]
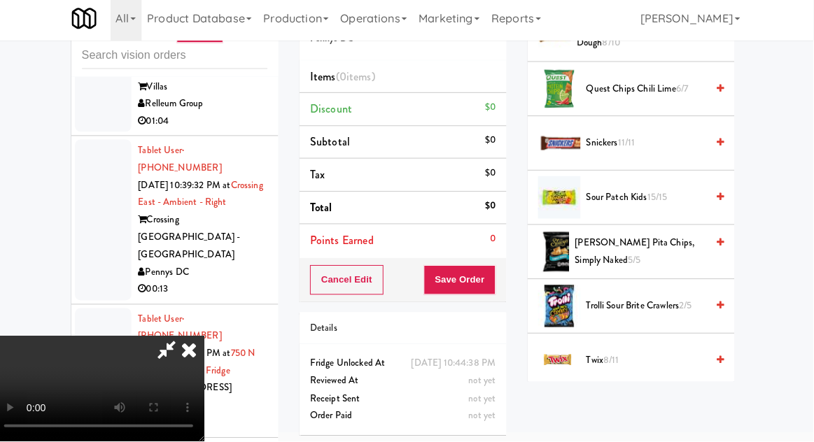
click at [637, 239] on span "[PERSON_NAME] Pita Chips, Simply Naked 5/5" at bounding box center [643, 254] width 130 height 34
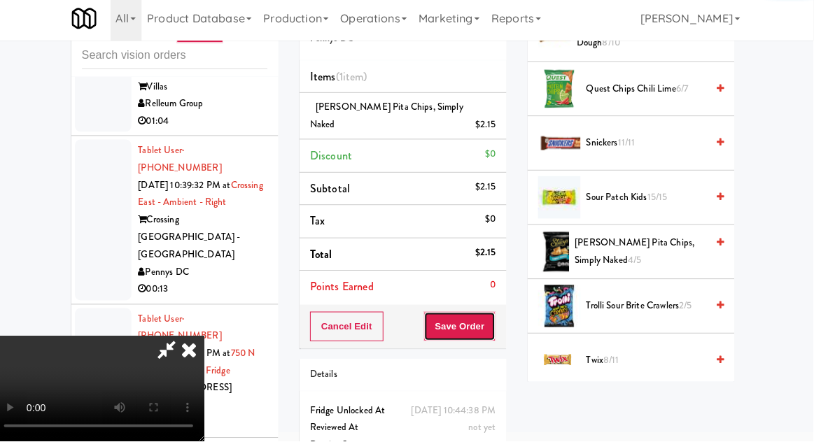
click at [494, 314] on button "Save Order" at bounding box center [463, 328] width 71 height 29
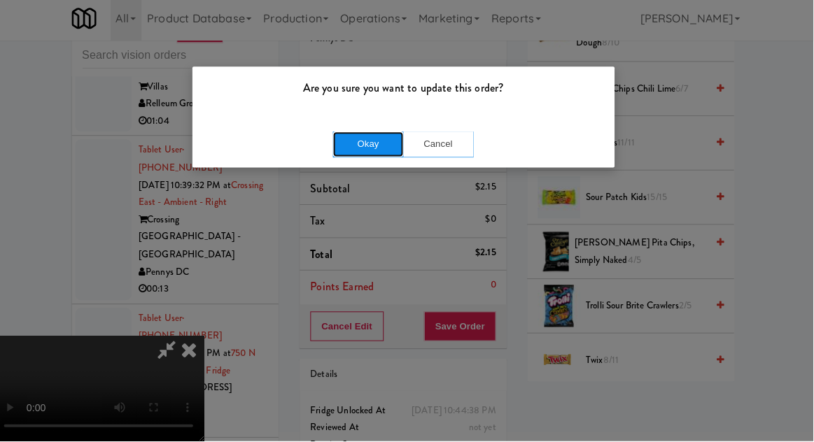
click at [351, 155] on button "Okay" at bounding box center [372, 147] width 70 height 25
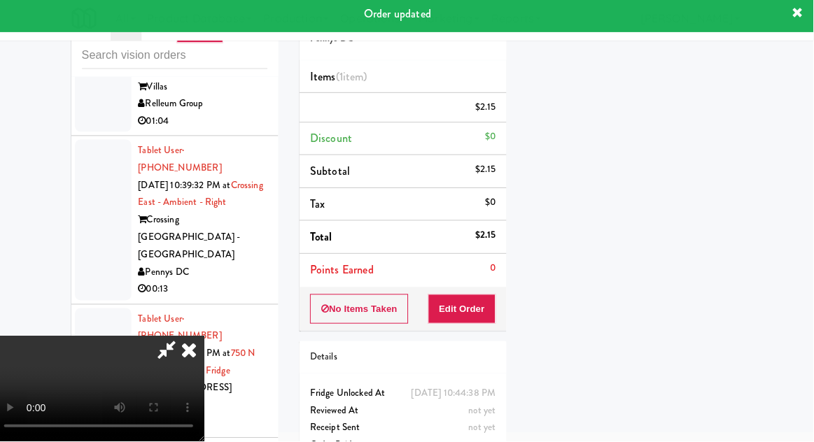
scroll to position [138, 0]
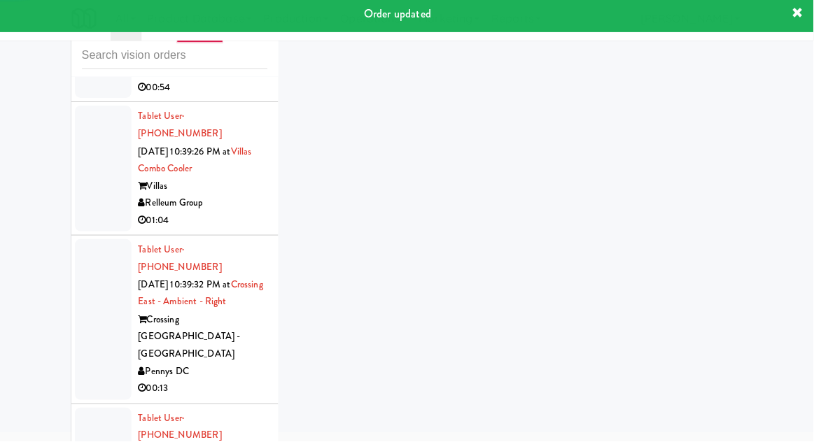
scroll to position [7782, 0]
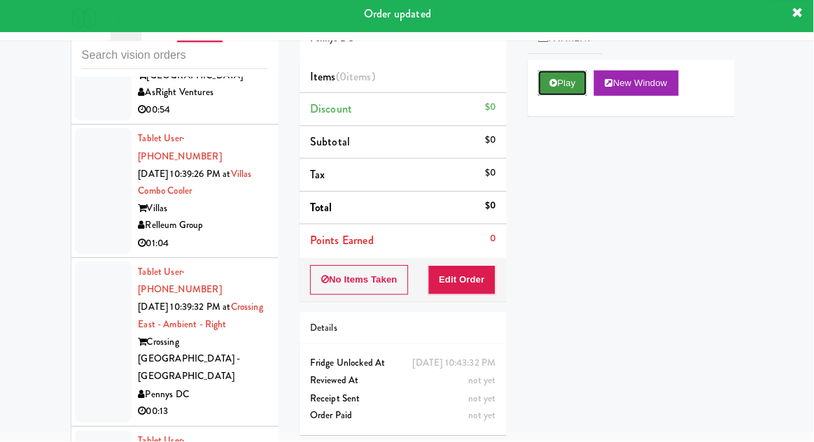
click at [566, 97] on button "Play" at bounding box center [565, 86] width 48 height 25
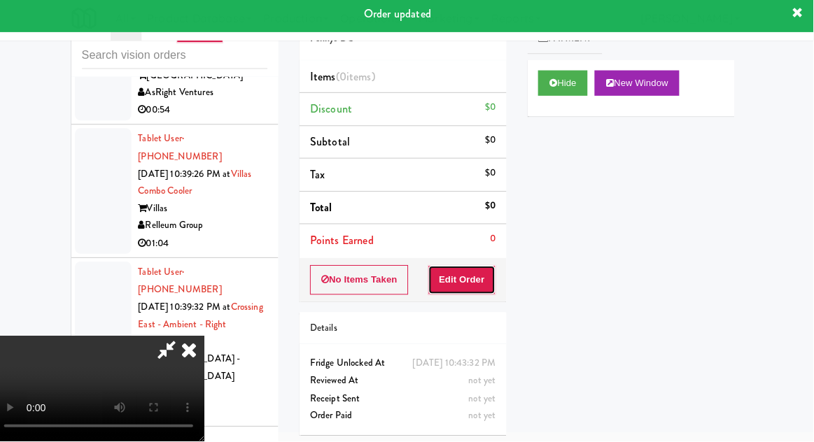
click at [489, 277] on button "Edit Order" at bounding box center [466, 281] width 68 height 29
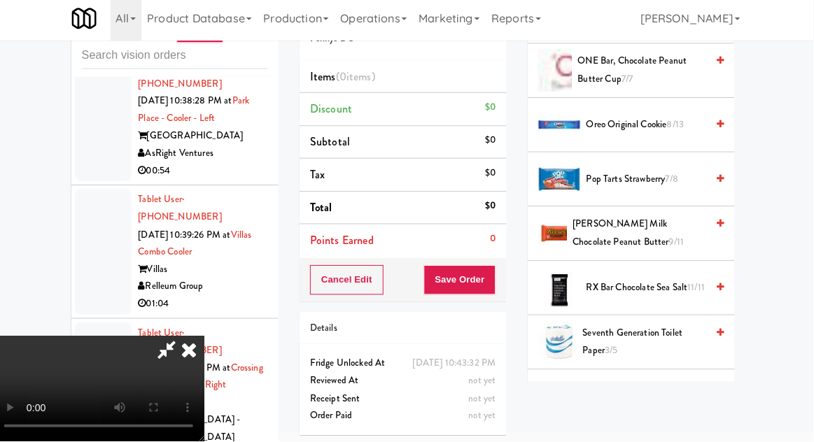
scroll to position [1138, 0]
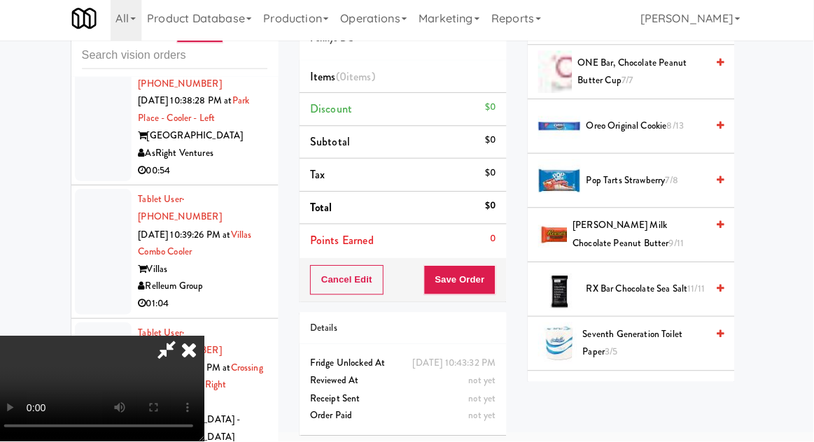
click at [681, 126] on span "8/13" at bounding box center [677, 129] width 17 height 13
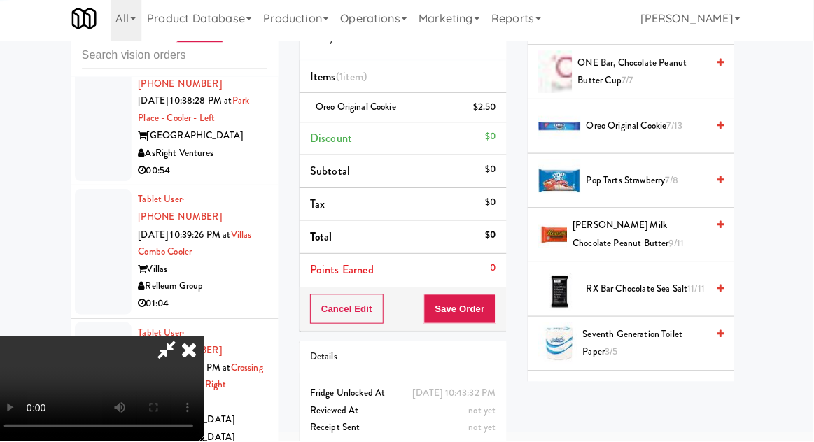
click at [684, 128] on span "7/13" at bounding box center [676, 129] width 15 height 13
click at [685, 129] on span "6/13" at bounding box center [677, 129] width 16 height 13
click at [497, 318] on button "Save Order" at bounding box center [463, 310] width 71 height 29
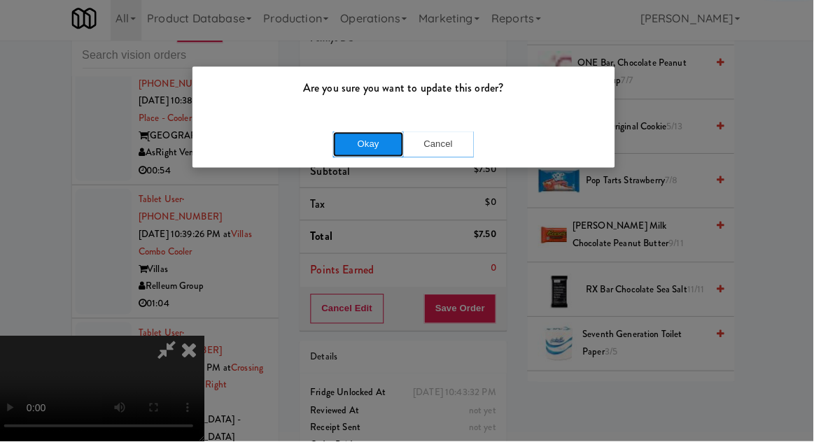
click at [352, 144] on button "Okay" at bounding box center [372, 147] width 70 height 25
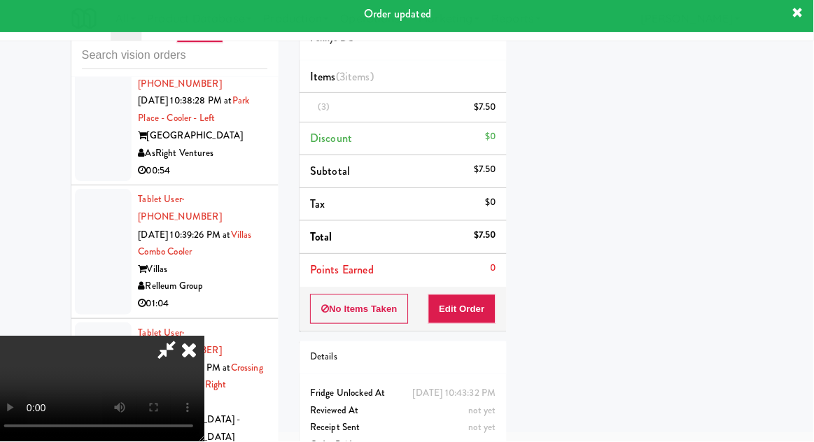
scroll to position [138, 0]
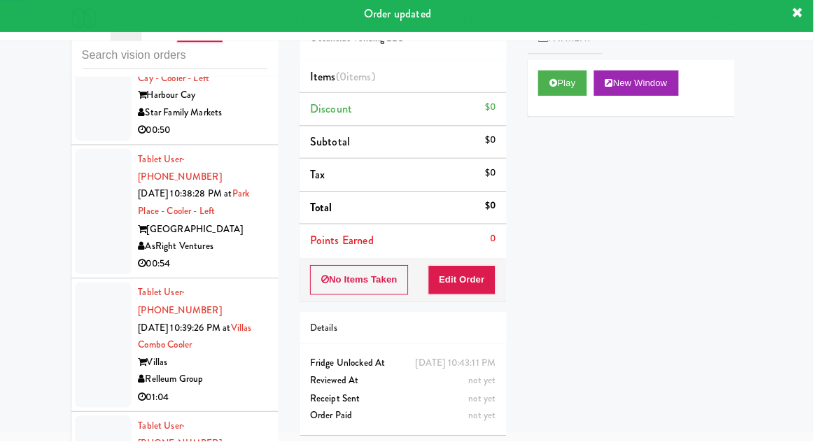
scroll to position [7630, 0]
click at [567, 96] on button "Play" at bounding box center [565, 86] width 48 height 25
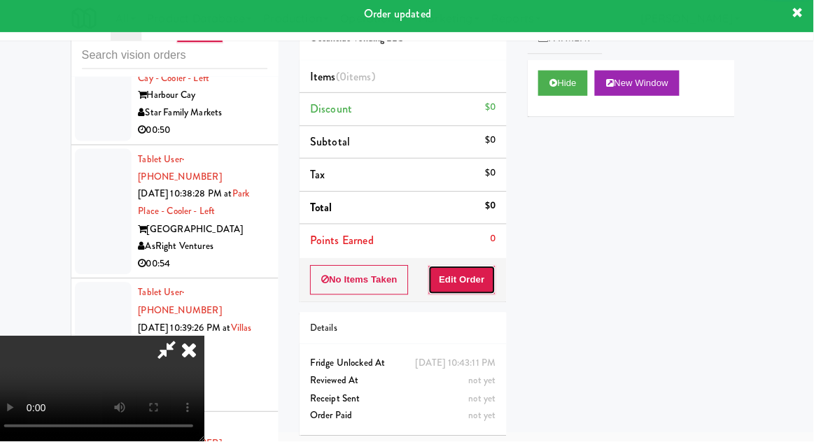
click at [482, 269] on button "Edit Order" at bounding box center [466, 281] width 68 height 29
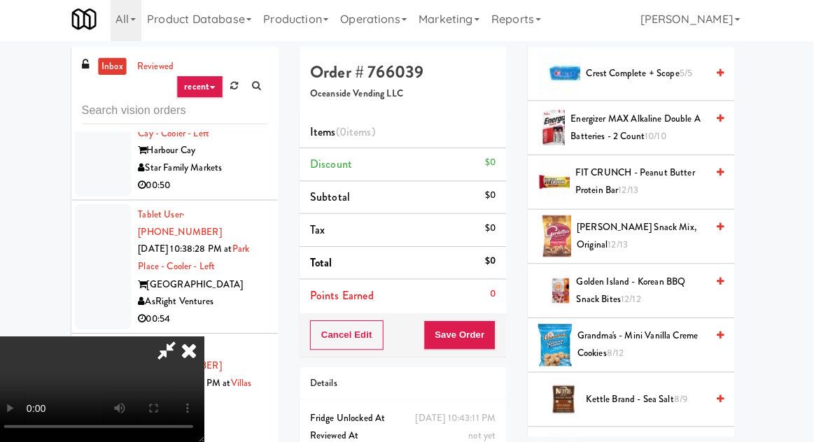
scroll to position [433, 0]
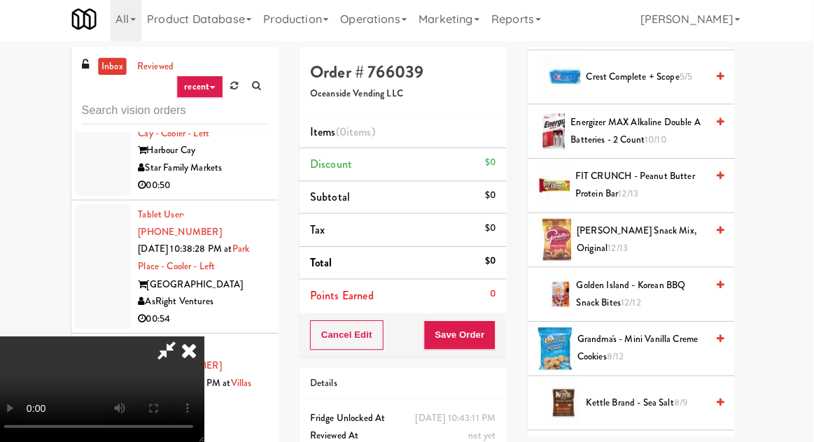
click at [613, 234] on span "[PERSON_NAME] Snack Mix, Original 12/13" at bounding box center [644, 241] width 128 height 34
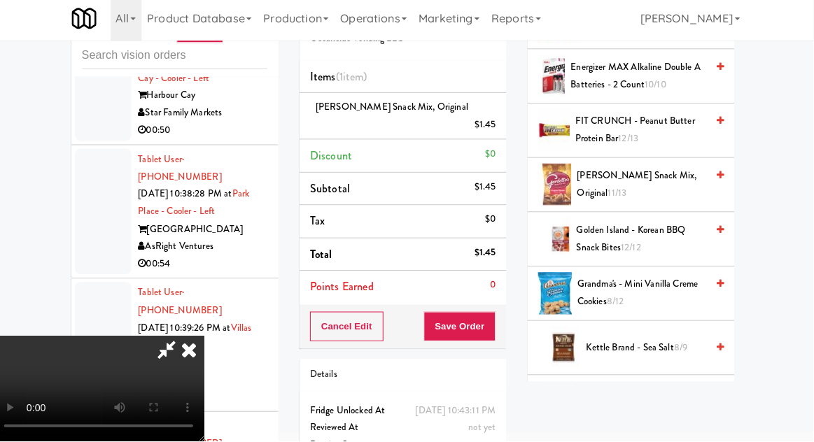
scroll to position [0, 0]
click at [498, 120] on div "$1.45" at bounding box center [489, 129] width 22 height 18
click at [501, 129] on icon at bounding box center [500, 133] width 7 height 9
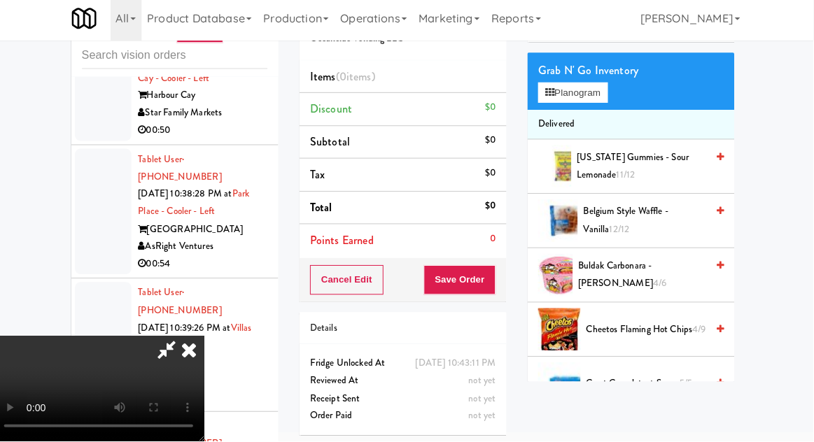
scroll to position [72, 0]
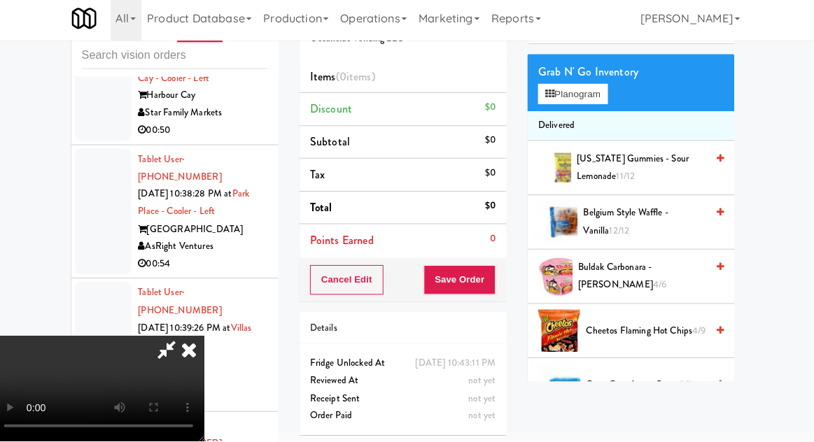
click at [619, 325] on span "Cheetos Flaming Hot Chips 4/9" at bounding box center [648, 333] width 119 height 18
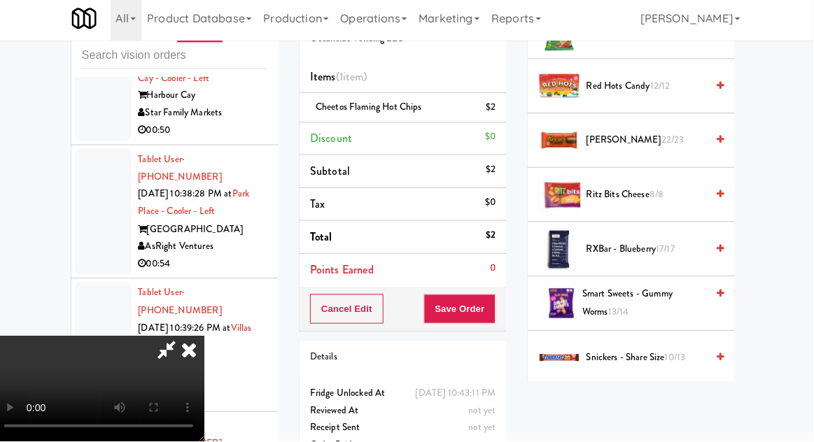
scroll to position [1348, 0]
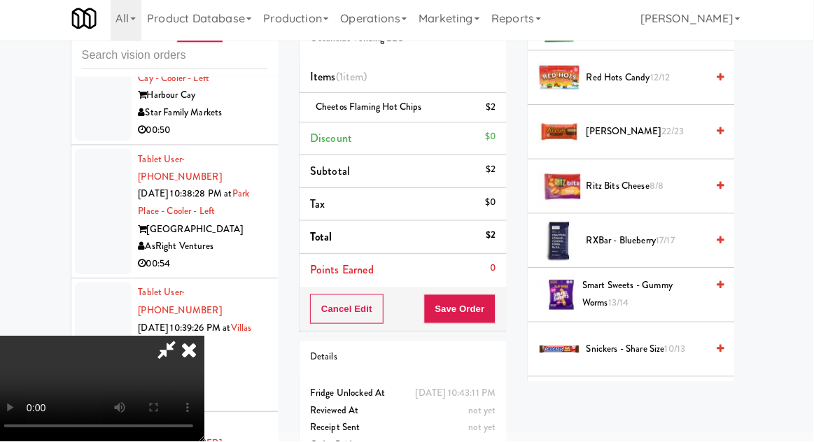
click at [655, 127] on span "[PERSON_NAME] 22/23" at bounding box center [648, 136] width 119 height 18
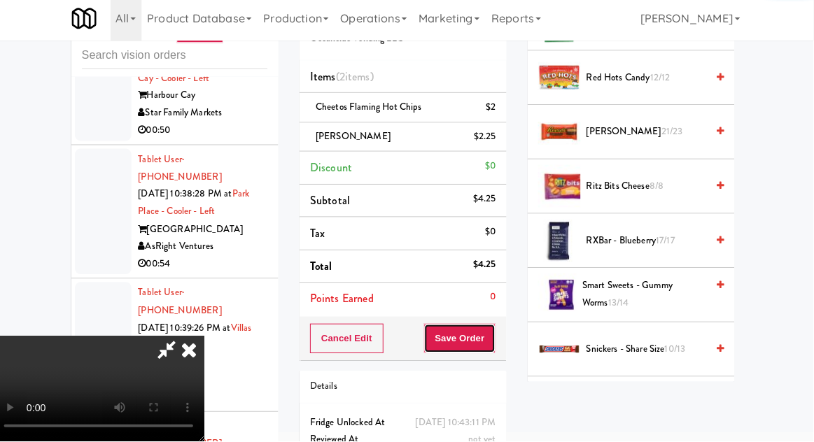
click at [496, 337] on button "Save Order" at bounding box center [463, 340] width 71 height 29
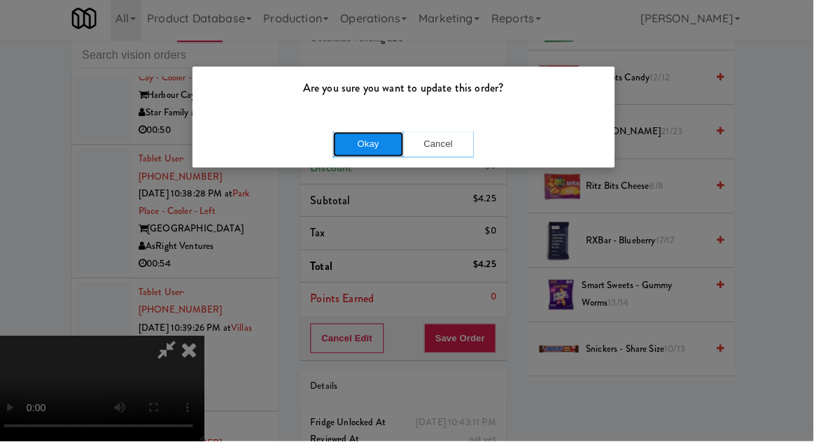
click at [354, 151] on button "Okay" at bounding box center [372, 147] width 70 height 25
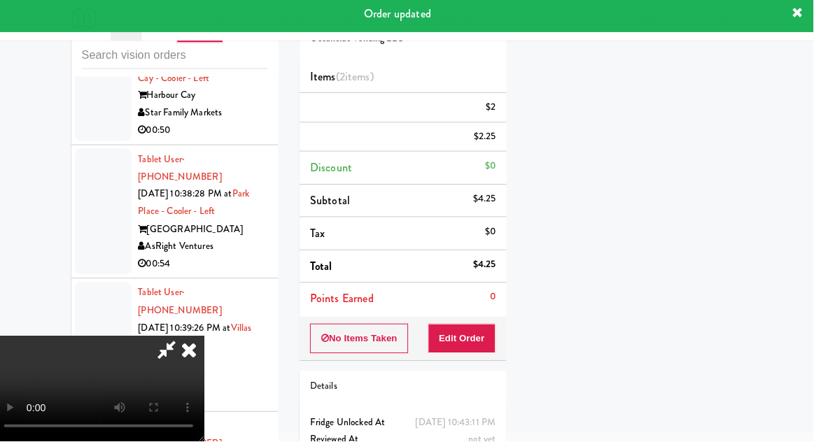
scroll to position [138, 0]
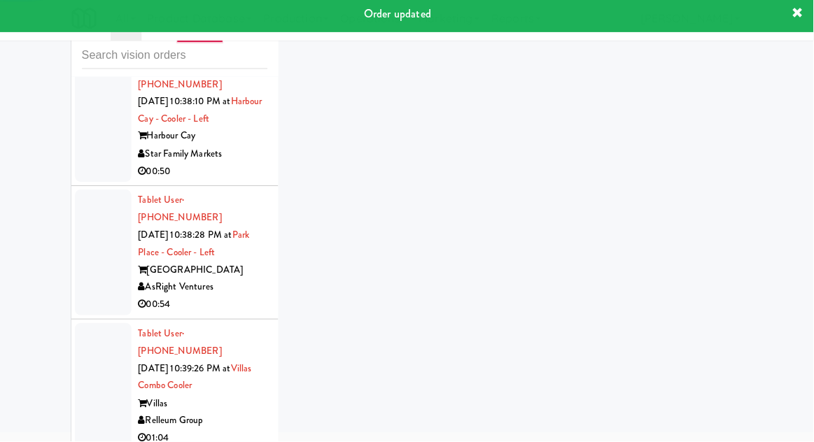
scroll to position [7553, 0]
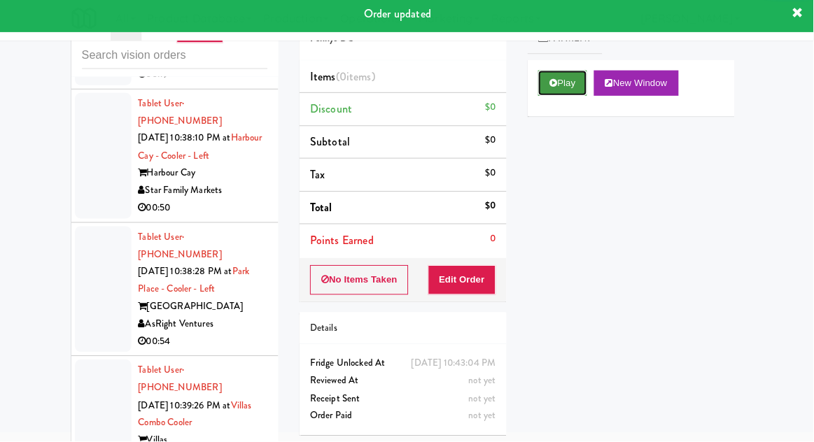
click at [559, 91] on button "Play" at bounding box center [565, 86] width 48 height 25
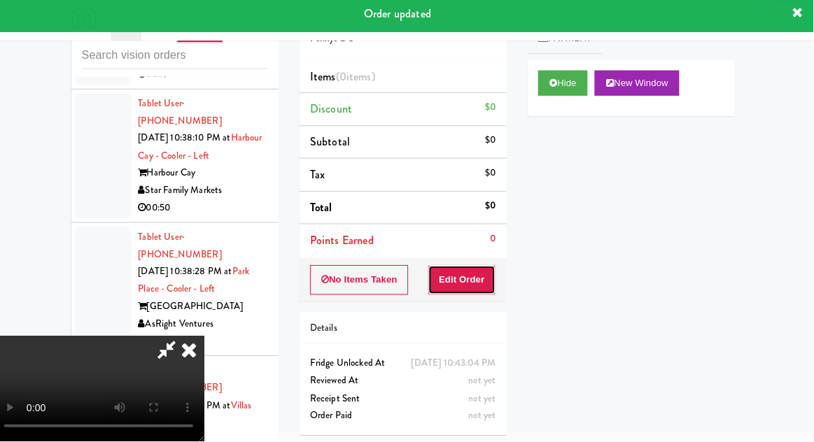
click at [475, 290] on button "Edit Order" at bounding box center [466, 281] width 68 height 29
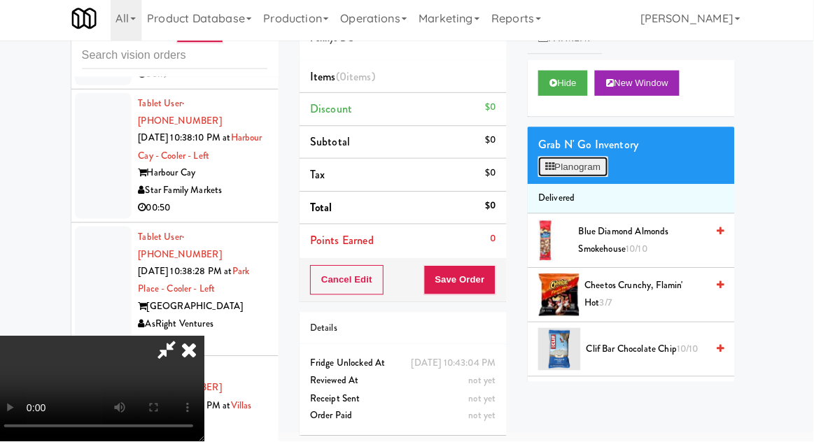
click at [586, 177] on button "Planogram" at bounding box center [575, 170] width 69 height 21
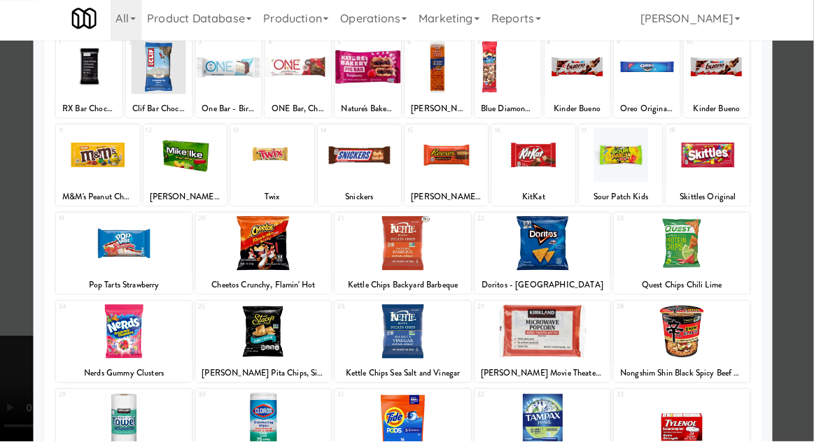
scroll to position [177, 0]
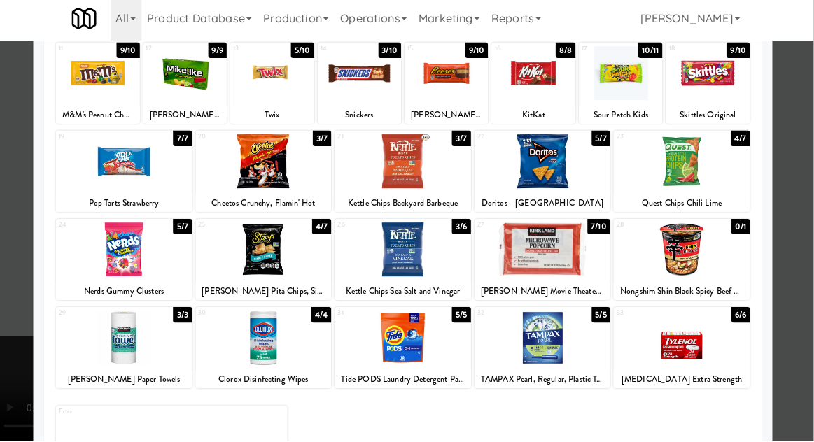
click at [20, 368] on div at bounding box center [407, 221] width 814 height 442
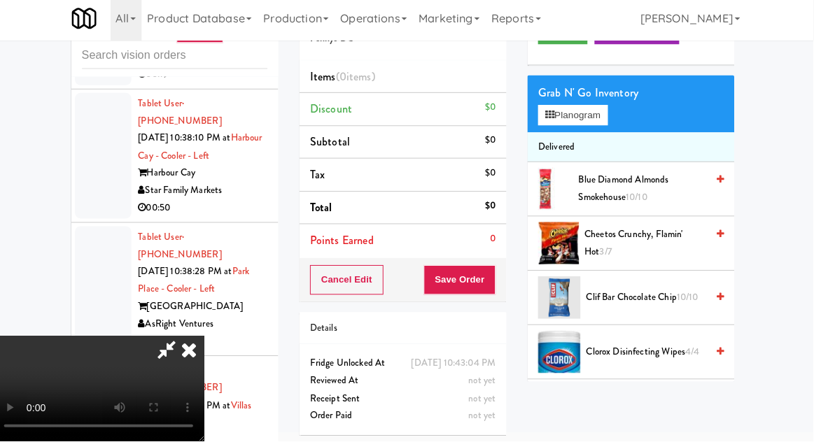
scroll to position [74, 0]
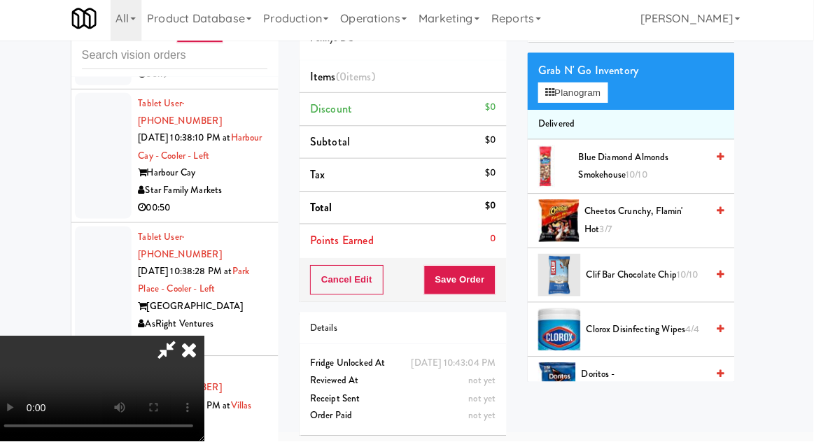
click at [648, 323] on span "Clorox Disinfecting Wipes 4/4" at bounding box center [648, 332] width 119 height 18
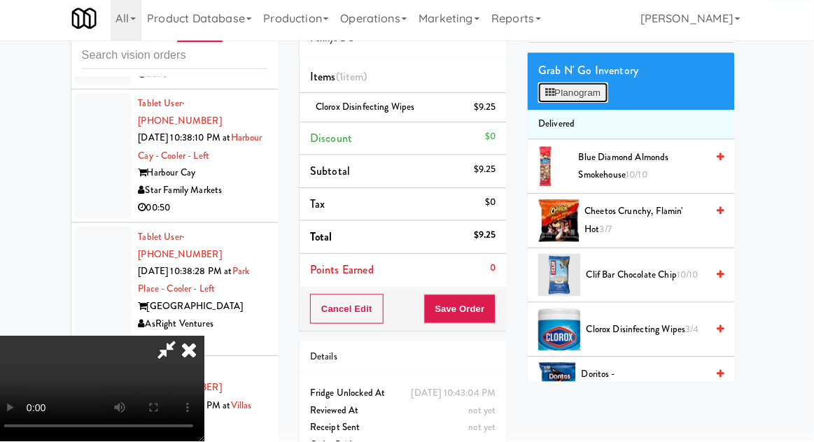
click at [596, 93] on button "Planogram" at bounding box center [575, 96] width 69 height 21
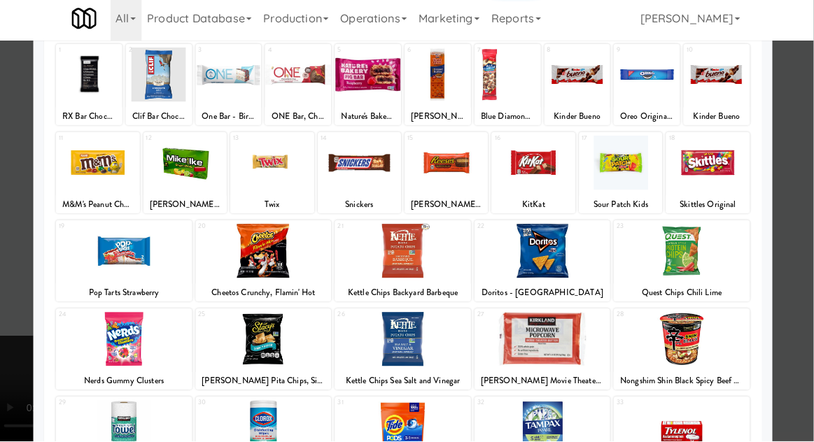
scroll to position [177, 0]
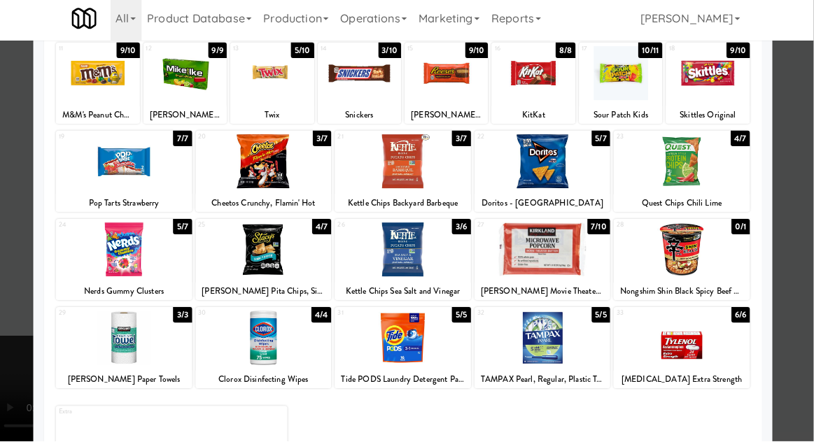
click at [18, 322] on div at bounding box center [407, 221] width 814 height 442
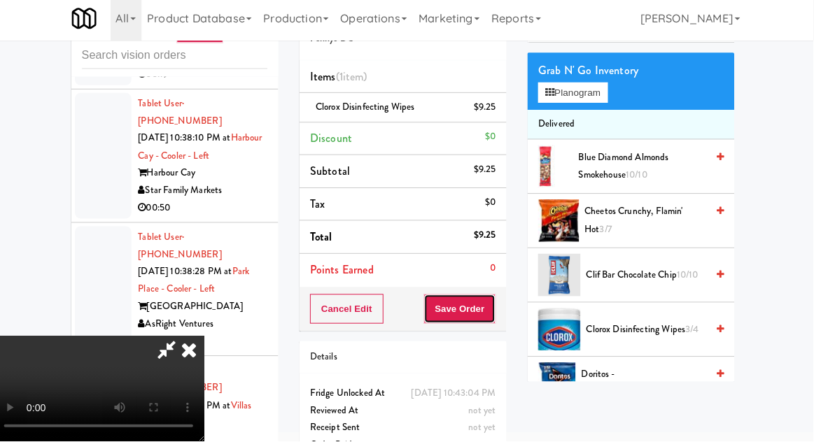
click at [492, 312] on button "Save Order" at bounding box center [463, 310] width 71 height 29
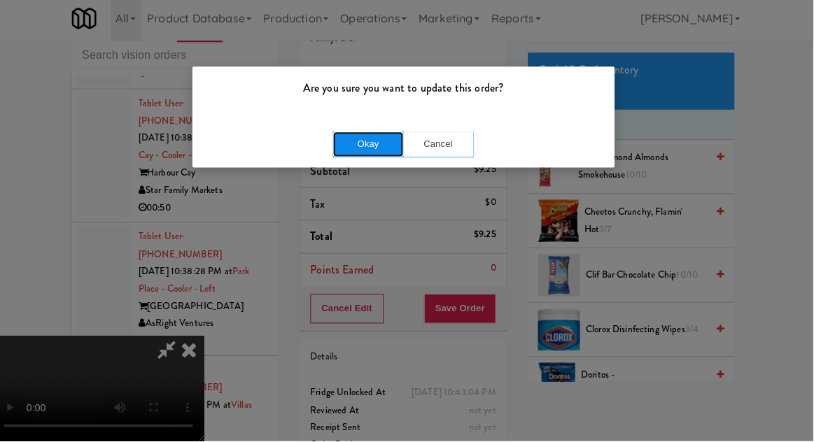
click at [347, 141] on button "Okay" at bounding box center [372, 147] width 70 height 25
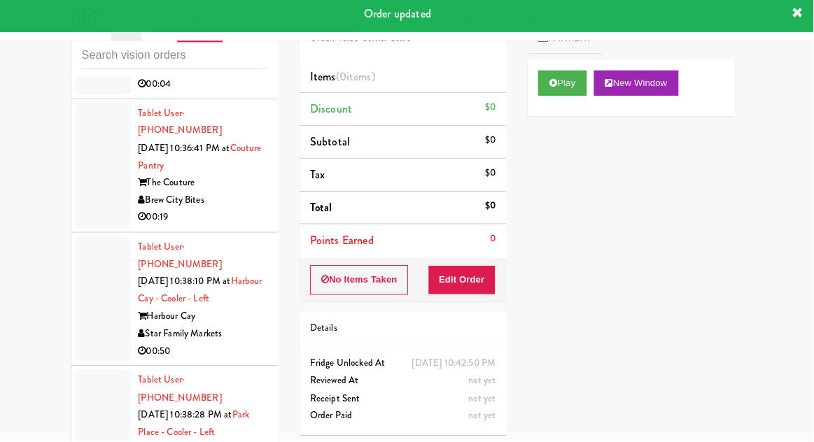
scroll to position [7405, 0]
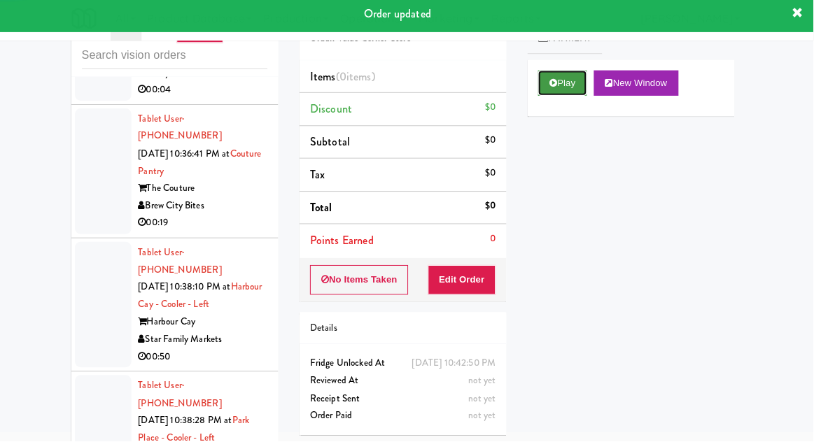
click at [565, 96] on button "Play" at bounding box center [565, 86] width 48 height 25
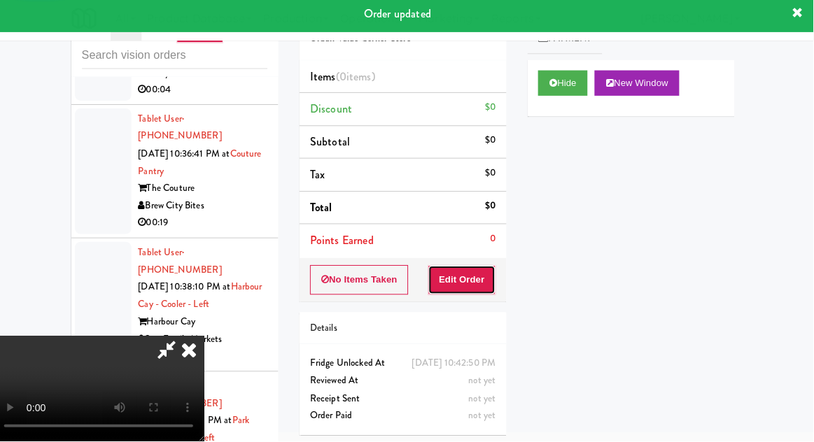
click at [493, 280] on button "Edit Order" at bounding box center [466, 281] width 68 height 29
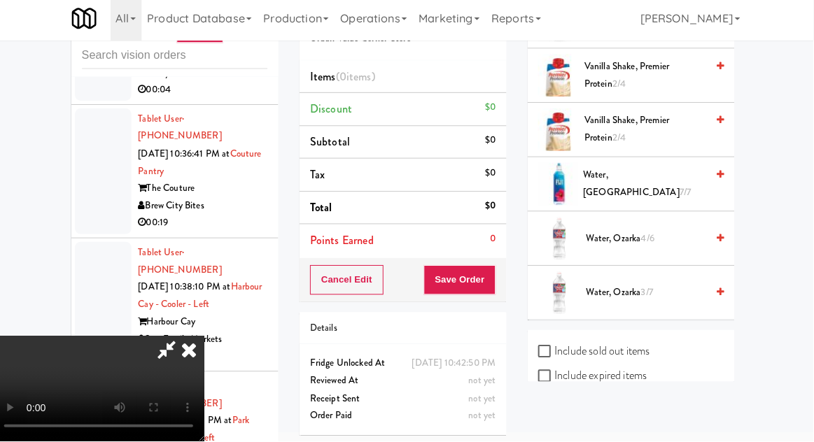
scroll to position [2077, 0]
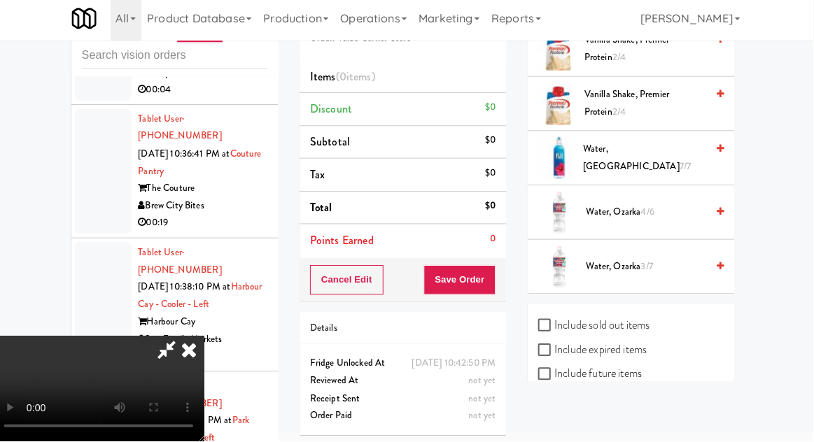
click at [648, 262] on span "3/7" at bounding box center [649, 268] width 12 height 13
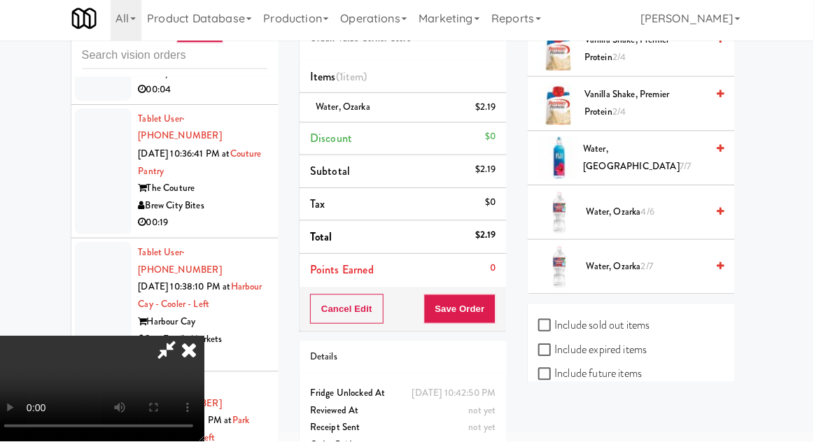
click at [507, 302] on div "Cancel Edit Save Order" at bounding box center [407, 310] width 205 height 43
click at [495, 312] on button "Save Order" at bounding box center [463, 310] width 71 height 29
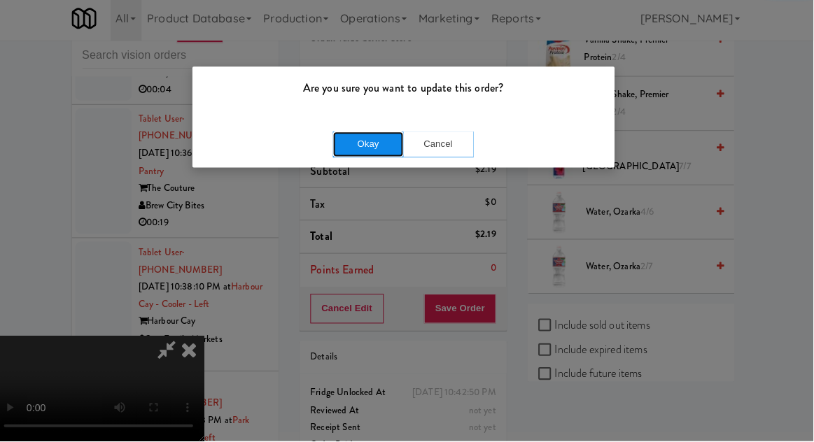
click at [342, 141] on button "Okay" at bounding box center [372, 147] width 70 height 25
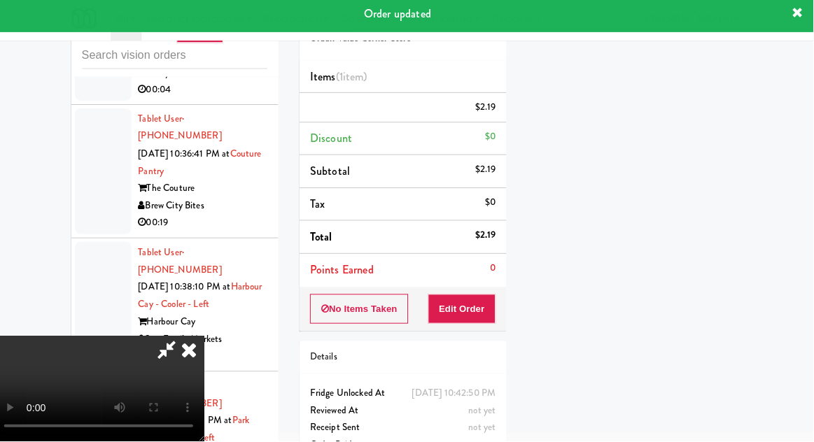
scroll to position [0, 0]
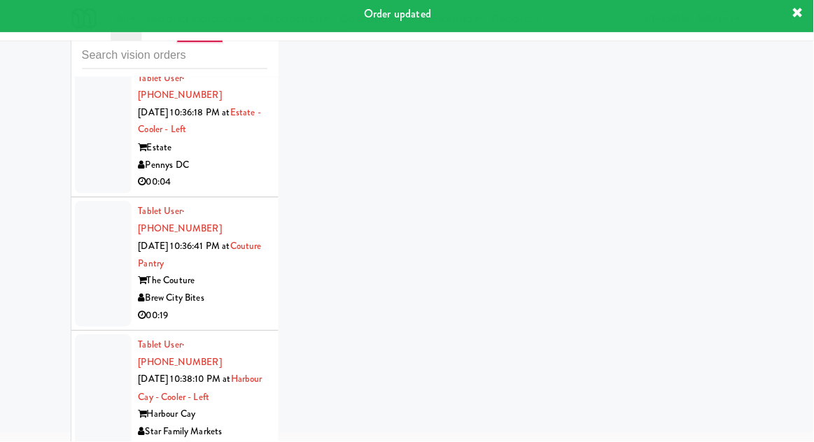
scroll to position [7306, 0]
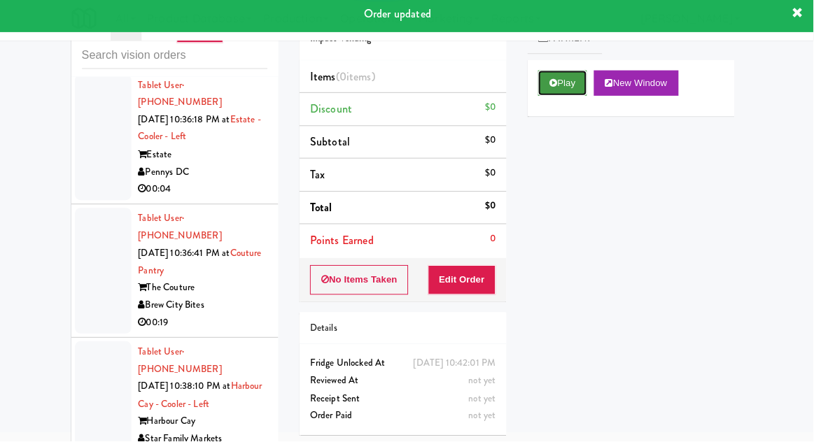
click at [566, 94] on button "Play" at bounding box center [565, 86] width 48 height 25
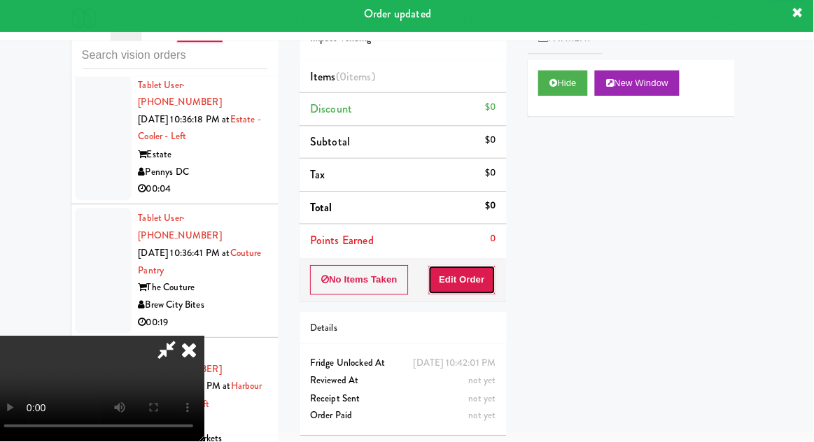
click at [484, 291] on button "Edit Order" at bounding box center [466, 281] width 68 height 29
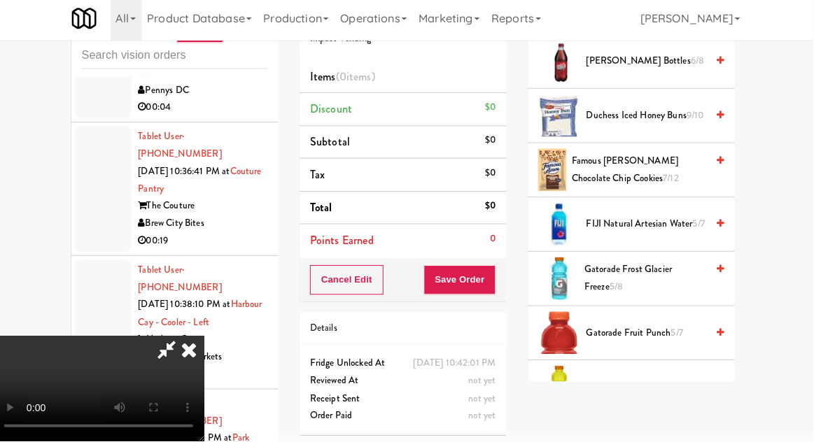
scroll to position [674, 0]
click at [628, 265] on span "Gatorade Frost Glacier Freeze 5/8" at bounding box center [647, 280] width 121 height 34
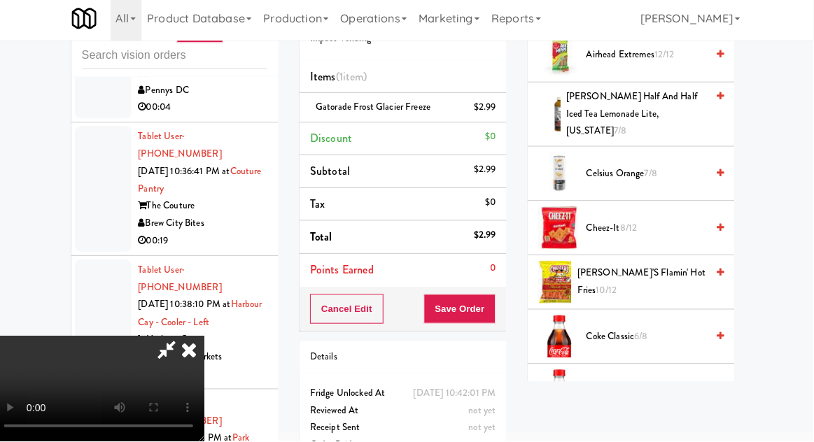
scroll to position [181, 0]
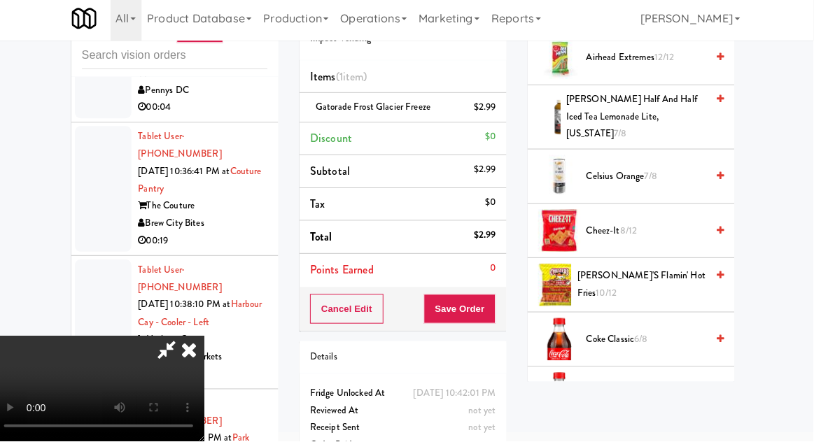
click at [627, 226] on span "8/12" at bounding box center [630, 232] width 17 height 13
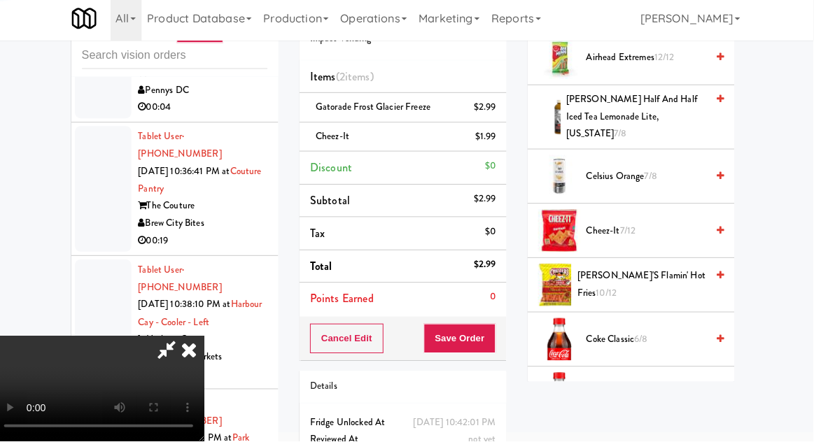
click at [634, 225] on span "Cheez-It 7/12" at bounding box center [648, 234] width 119 height 18
click at [634, 226] on span "6/12" at bounding box center [630, 232] width 16 height 13
click at [498, 335] on button "Save Order" at bounding box center [463, 340] width 71 height 29
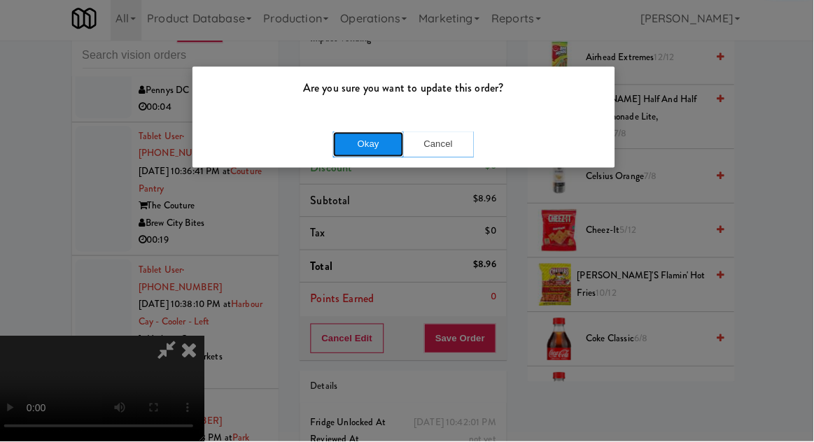
click at [369, 158] on button "Okay" at bounding box center [372, 147] width 70 height 25
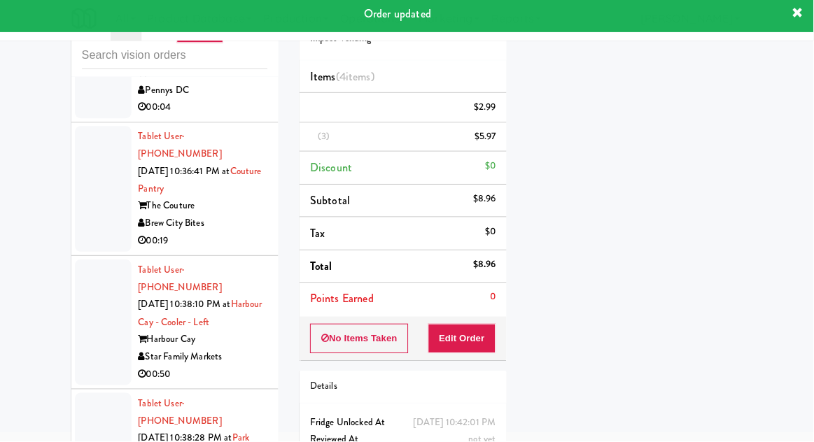
scroll to position [0, 0]
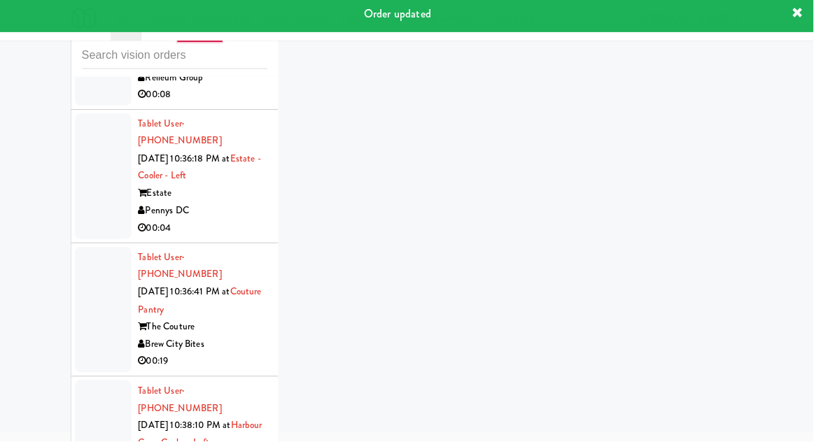
scroll to position [7270, 0]
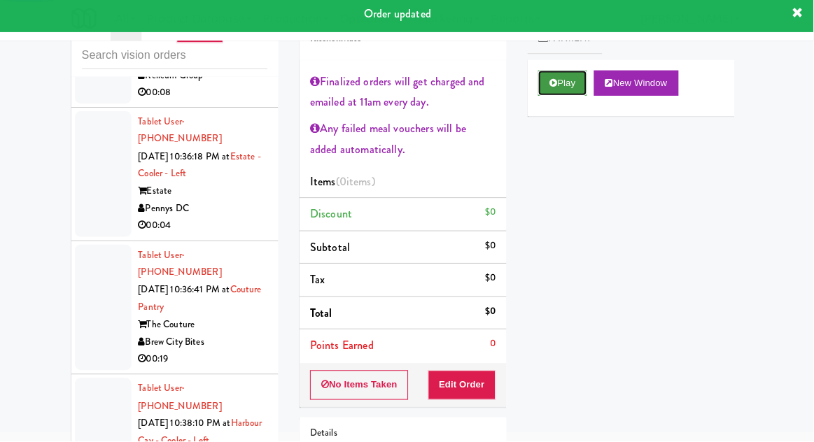
click at [566, 91] on button "Play" at bounding box center [565, 86] width 48 height 25
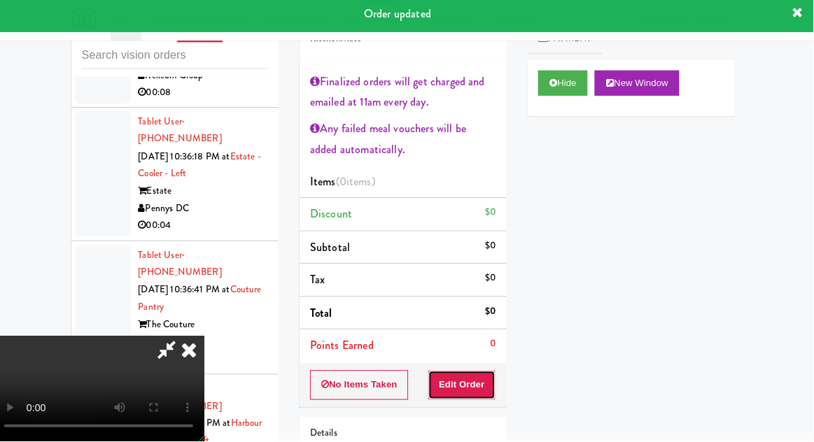
click at [479, 372] on button "Edit Order" at bounding box center [466, 386] width 68 height 29
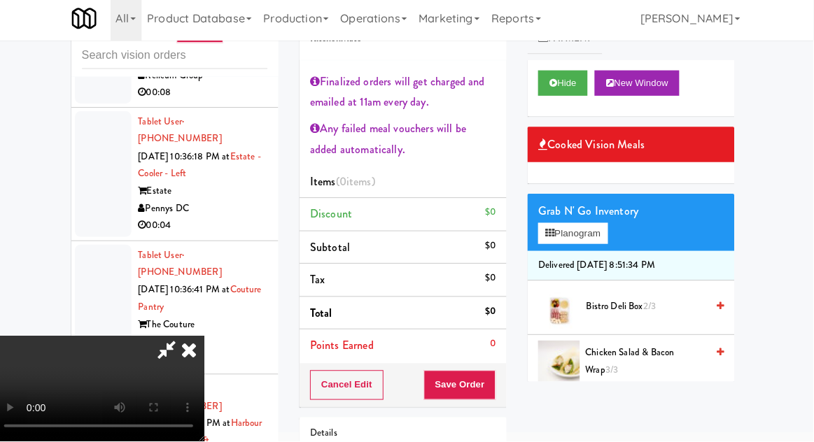
scroll to position [69, 0]
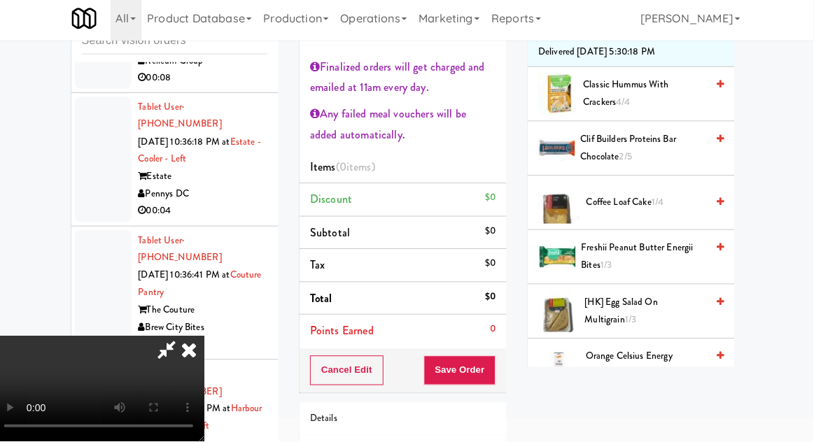
click at [655, 144] on span "Clif Builders proteins Bar Chocolate 2/5" at bounding box center [645, 151] width 125 height 34
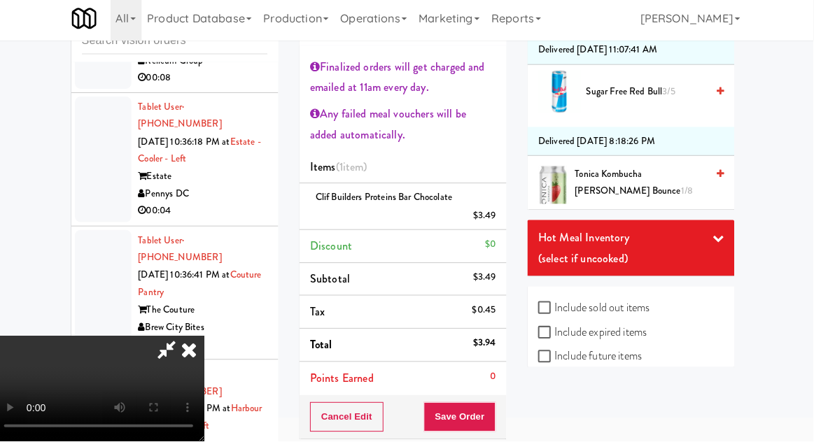
scroll to position [1675, 0]
click at [498, 415] on button "Save Order" at bounding box center [463, 417] width 71 height 29
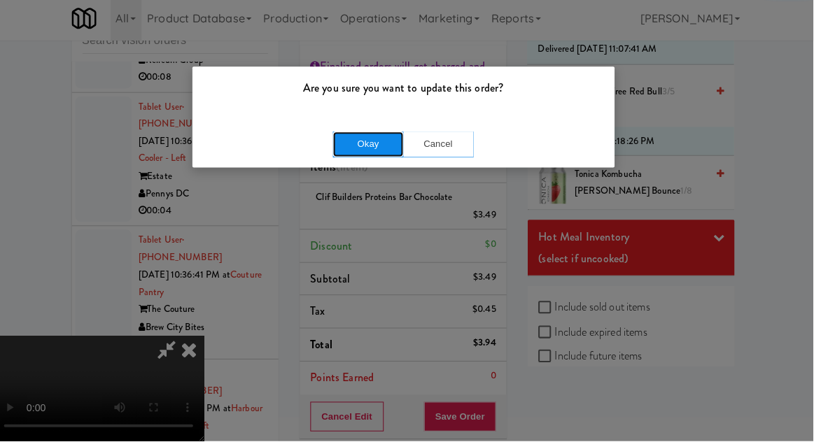
click at [372, 157] on button "Okay" at bounding box center [372, 147] width 70 height 25
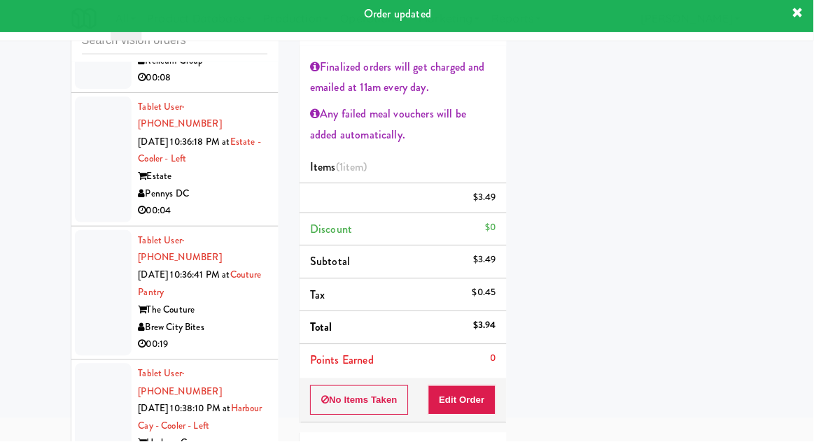
scroll to position [0, 0]
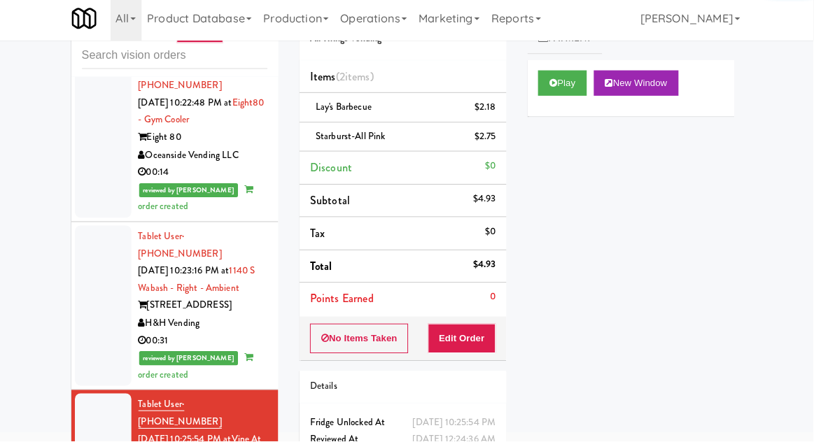
scroll to position [3804, 0]
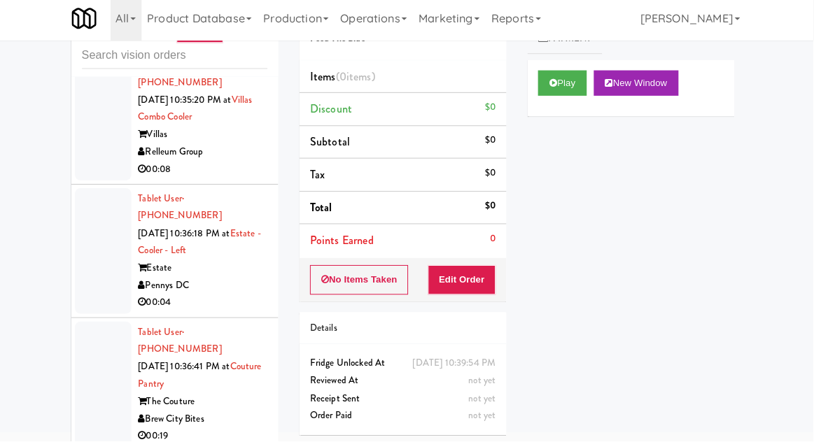
scroll to position [7371, 0]
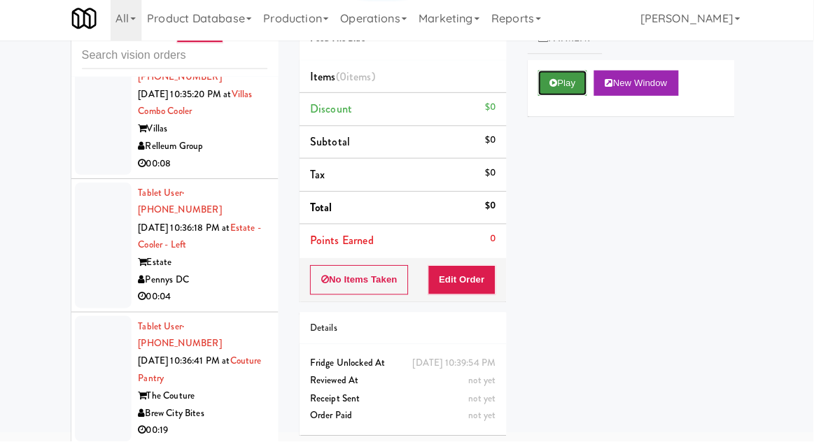
click at [570, 92] on button "Play" at bounding box center [565, 86] width 48 height 25
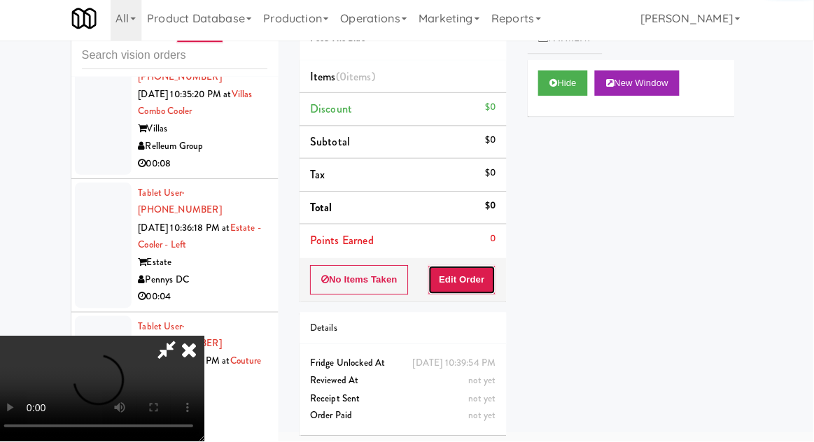
click at [487, 268] on button "Edit Order" at bounding box center [466, 281] width 68 height 29
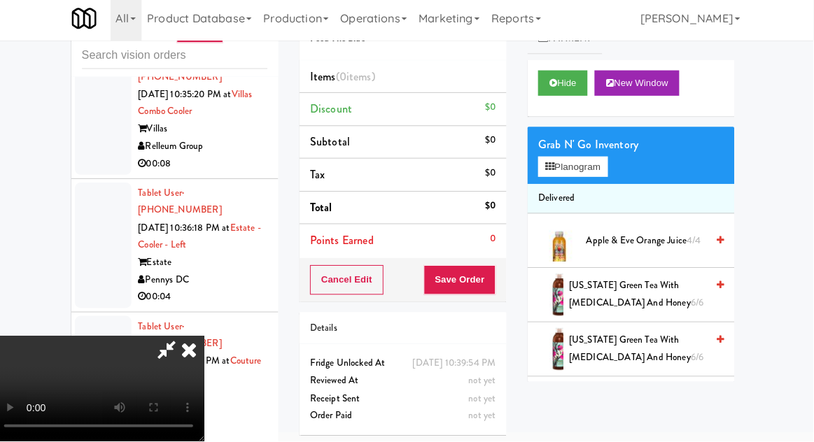
scroll to position [51, 0]
click at [589, 167] on button "Planogram" at bounding box center [575, 170] width 69 height 21
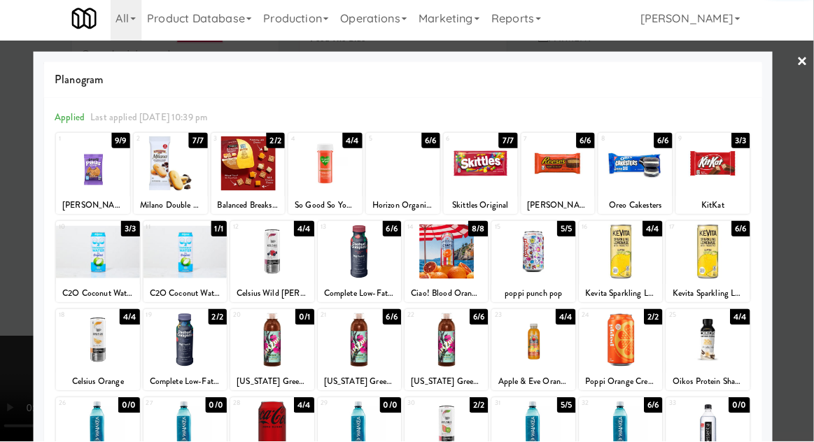
click at [102, 259] on div at bounding box center [104, 255] width 83 height 54
click at [15, 295] on div at bounding box center [407, 221] width 814 height 442
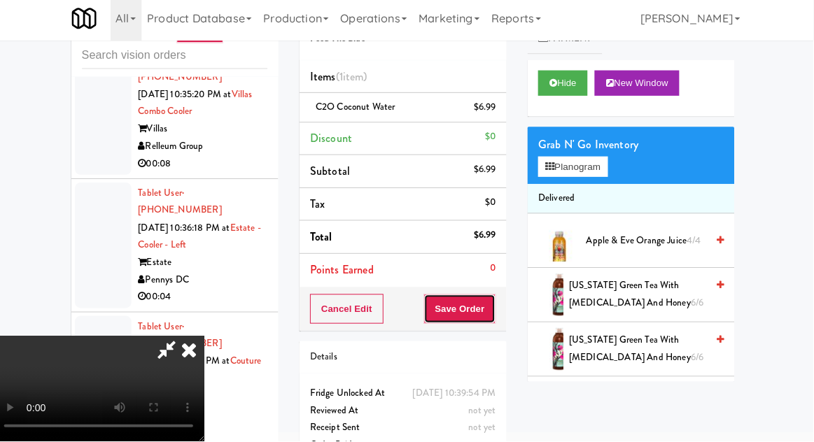
click at [496, 307] on button "Save Order" at bounding box center [463, 310] width 71 height 29
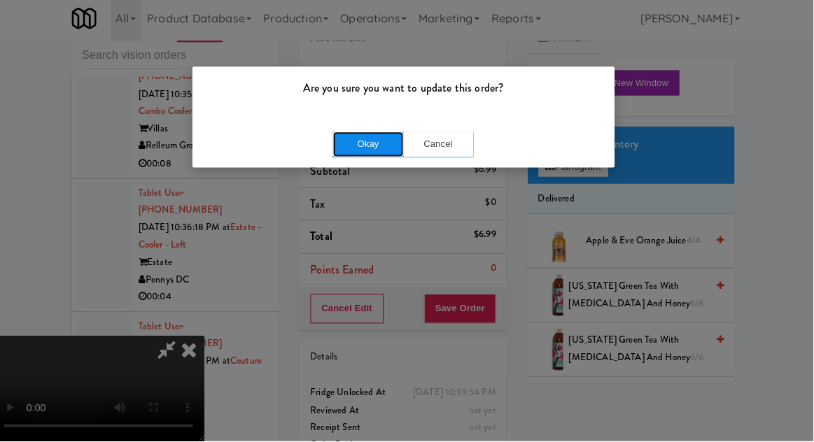
click at [347, 158] on button "Okay" at bounding box center [372, 147] width 70 height 25
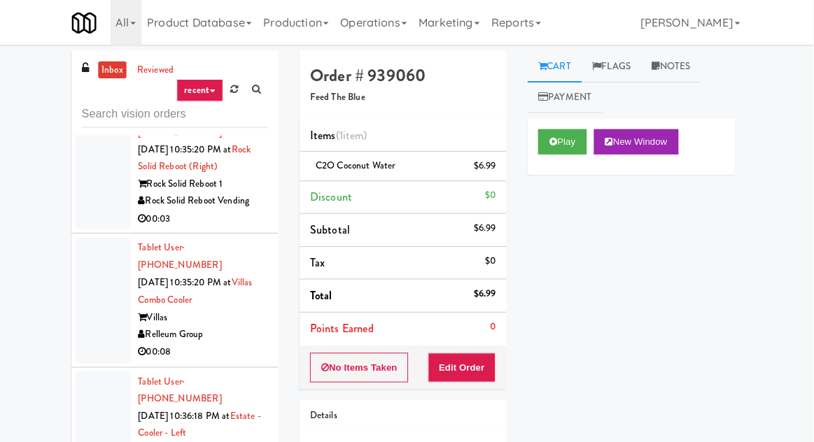
scroll to position [7239, 0]
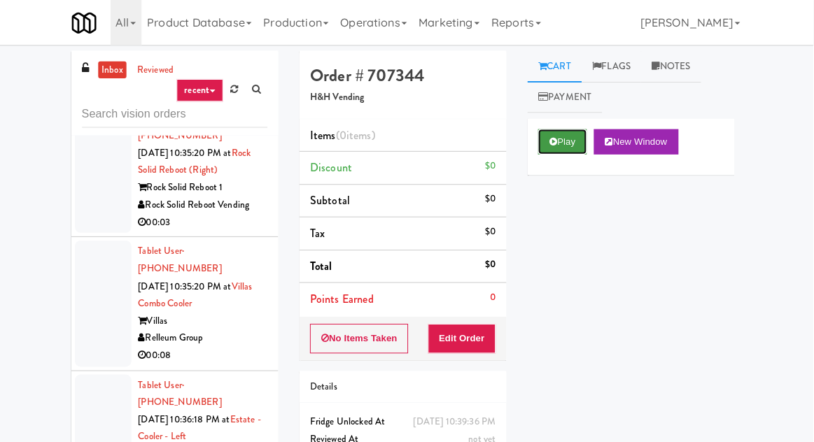
click at [556, 140] on icon at bounding box center [556, 140] width 8 height 9
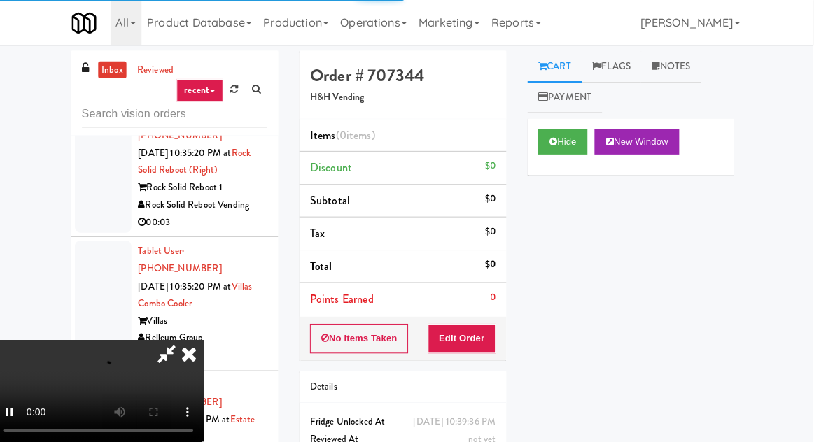
click at [490, 312] on div "Items (0 items ) Discount $0 Subtotal $0 Tax $0 Total $0 Points Earned 0" at bounding box center [407, 216] width 205 height 196
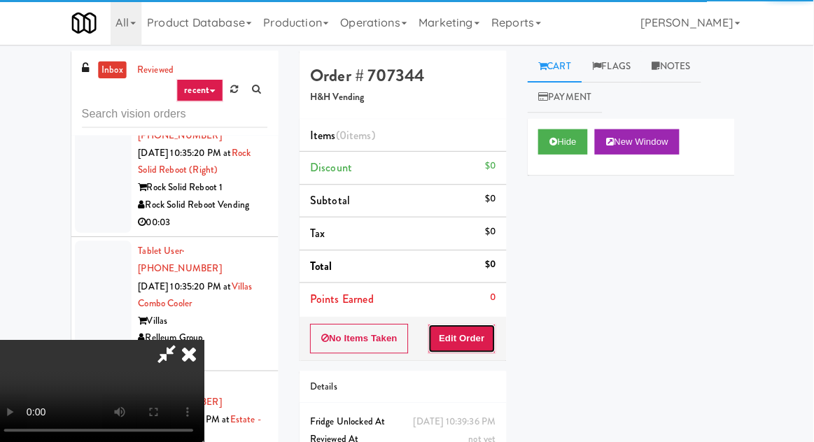
click at [489, 335] on button "Edit Order" at bounding box center [466, 335] width 68 height 29
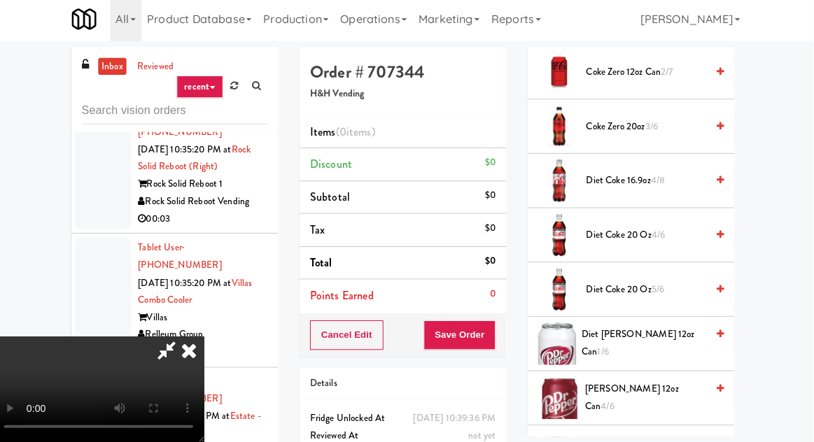
scroll to position [495, 0]
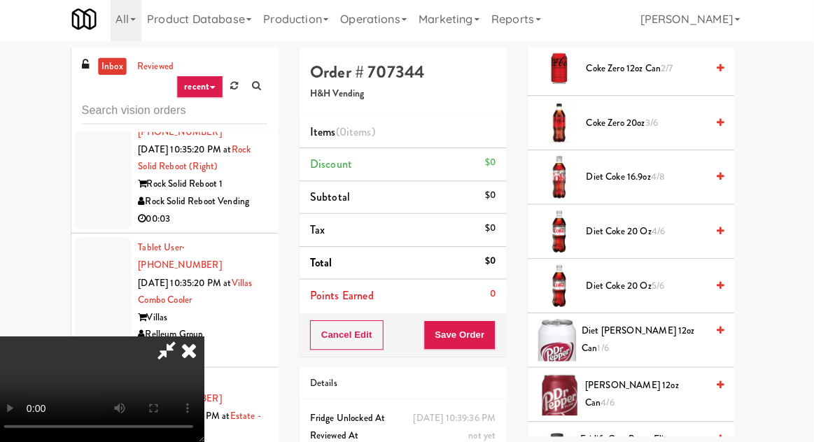
click at [620, 235] on span "Diet Coke 20 oz 4/6" at bounding box center [648, 234] width 119 height 18
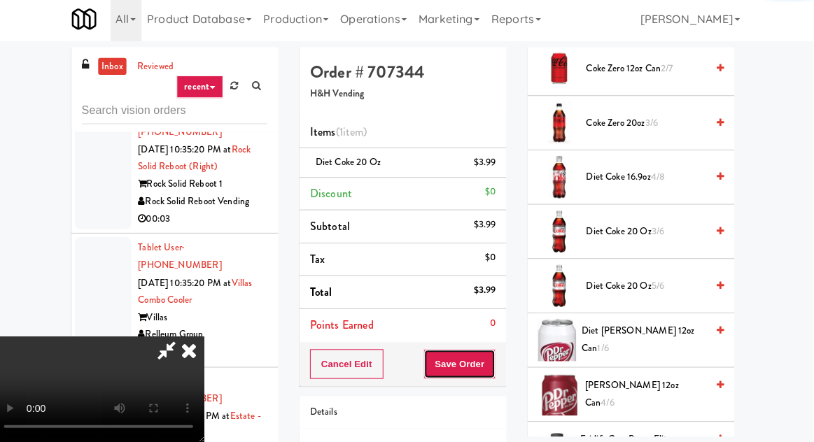
click at [496, 362] on button "Save Order" at bounding box center [463, 364] width 71 height 29
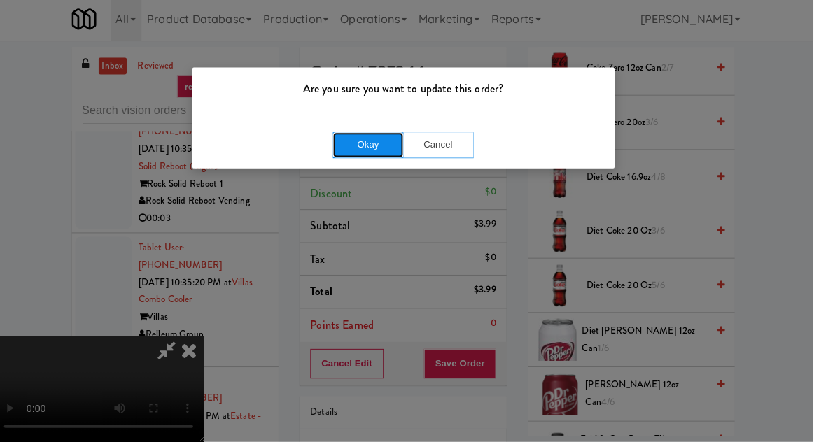
click at [393, 153] on button "Okay" at bounding box center [372, 147] width 70 height 25
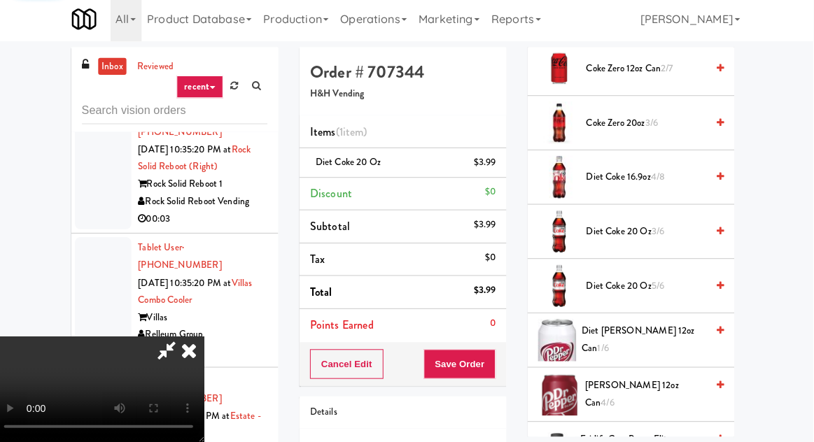
scroll to position [138, 0]
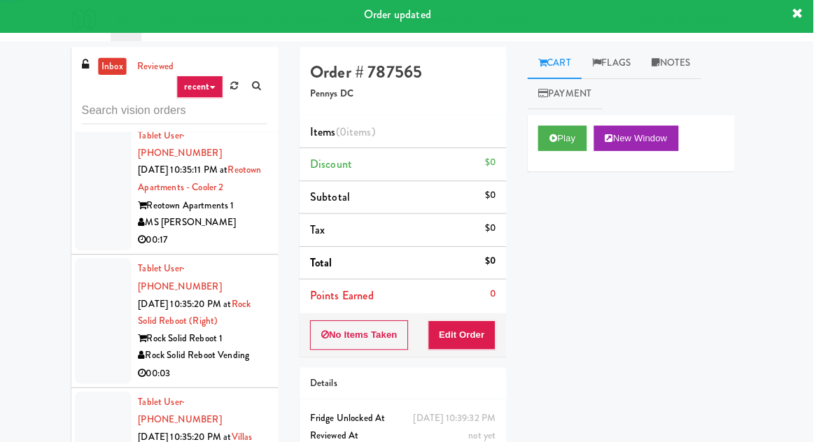
scroll to position [7086, 0]
click at [564, 139] on button "Play" at bounding box center [565, 140] width 48 height 25
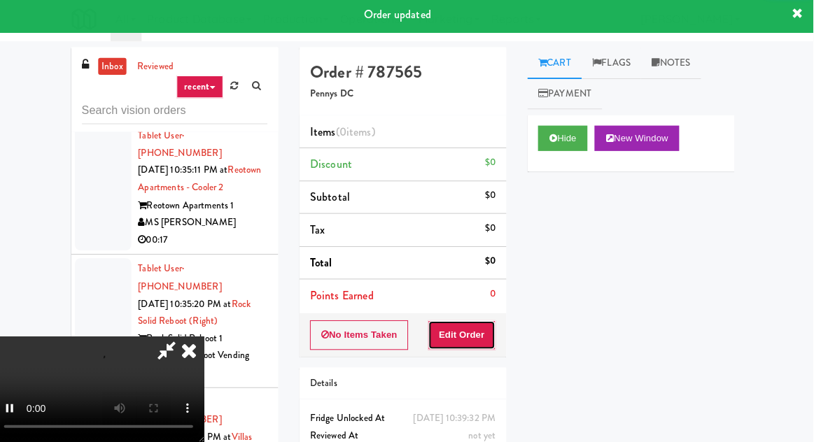
click at [483, 325] on button "Edit Order" at bounding box center [466, 335] width 68 height 29
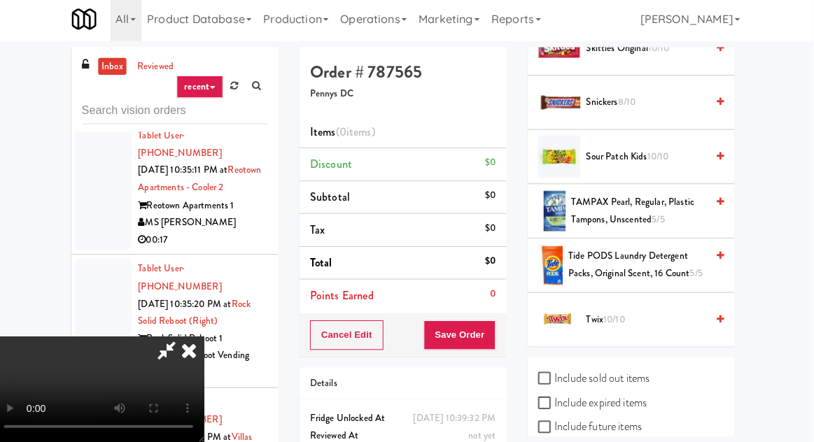
scroll to position [0, 0]
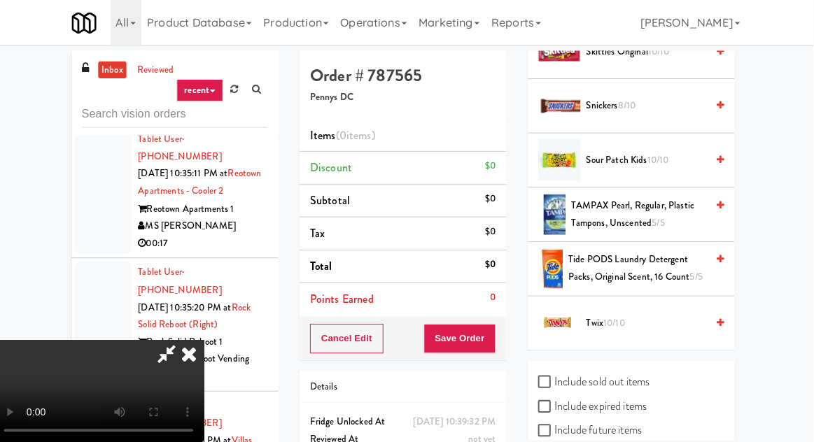
click at [629, 340] on li "Twix 10/10" at bounding box center [633, 320] width 205 height 53
click at [634, 318] on span "Twix 10/10" at bounding box center [648, 321] width 119 height 18
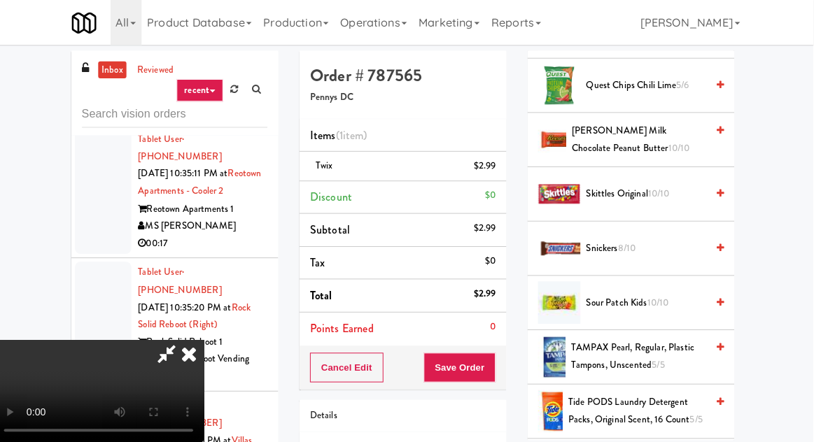
scroll to position [1340, 0]
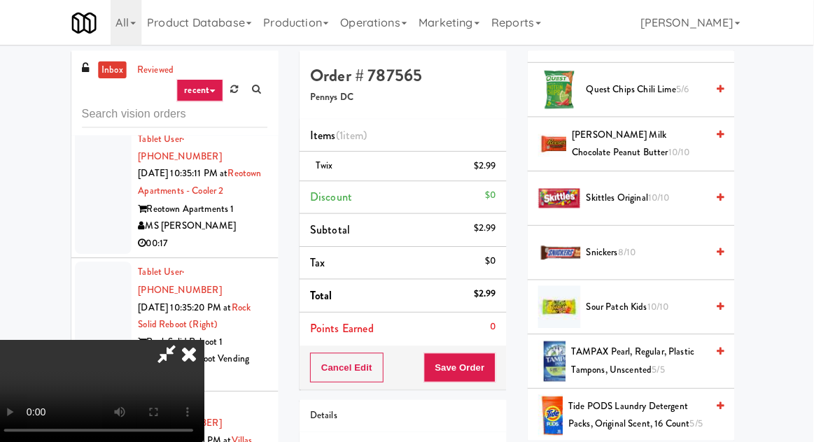
click at [631, 197] on span "Skittles Original 10/10" at bounding box center [648, 197] width 119 height 18
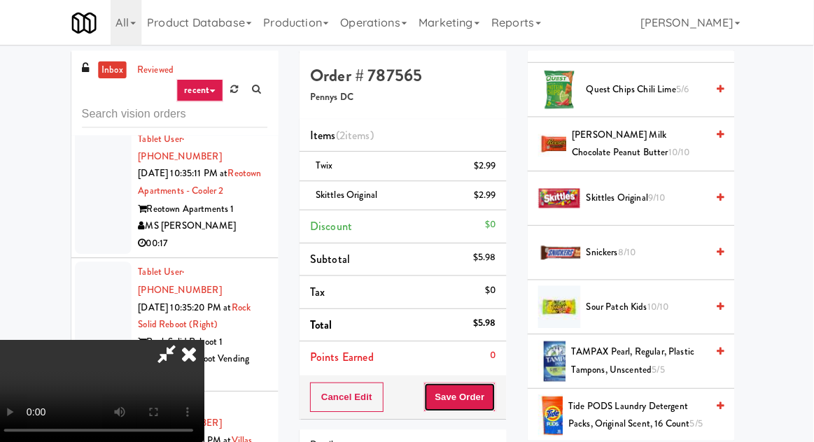
click at [496, 394] on button "Save Order" at bounding box center [463, 393] width 71 height 29
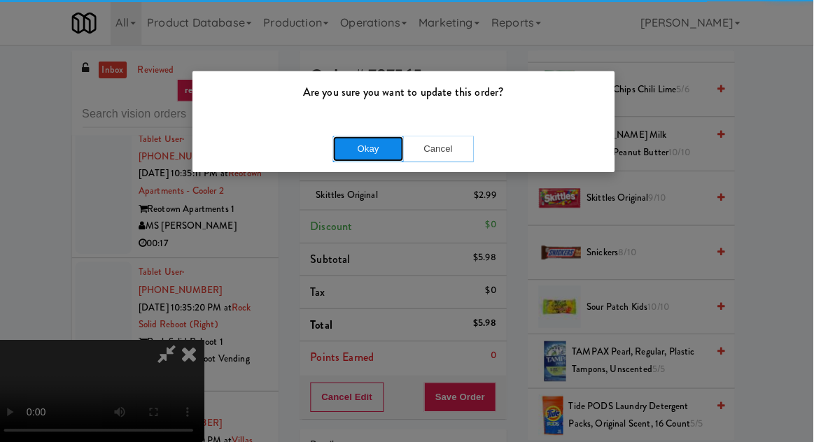
click at [377, 135] on button "Okay" at bounding box center [372, 147] width 70 height 25
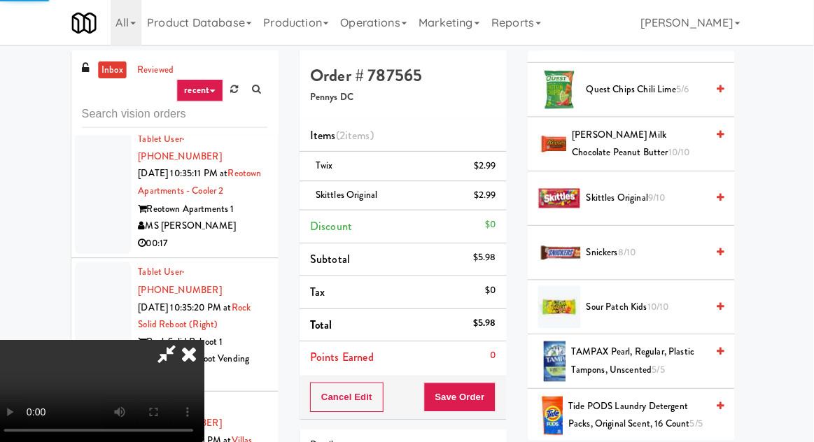
scroll to position [138, 0]
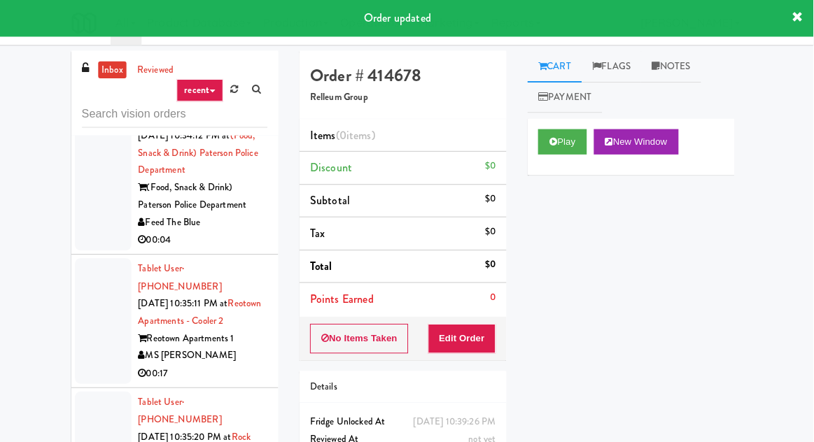
scroll to position [6948, 0]
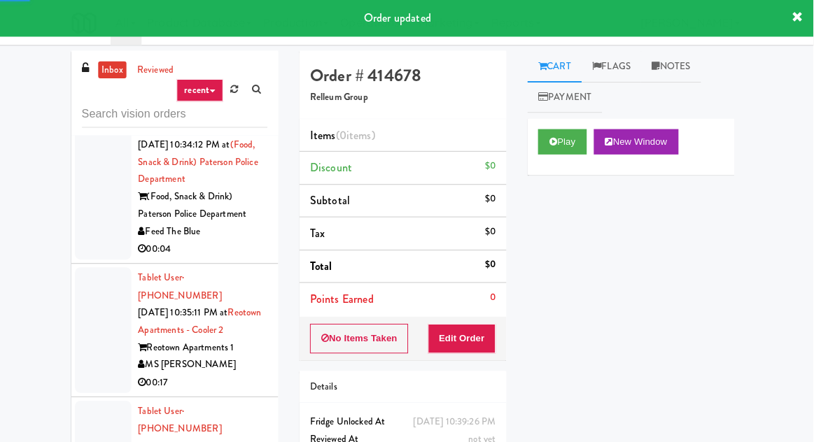
click at [566, 160] on div "Play New Window" at bounding box center [633, 146] width 205 height 56
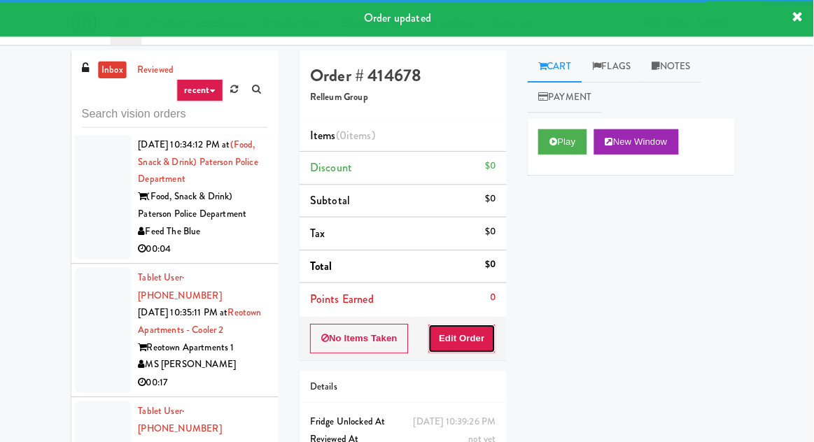
click at [475, 347] on button "Edit Order" at bounding box center [466, 335] width 68 height 29
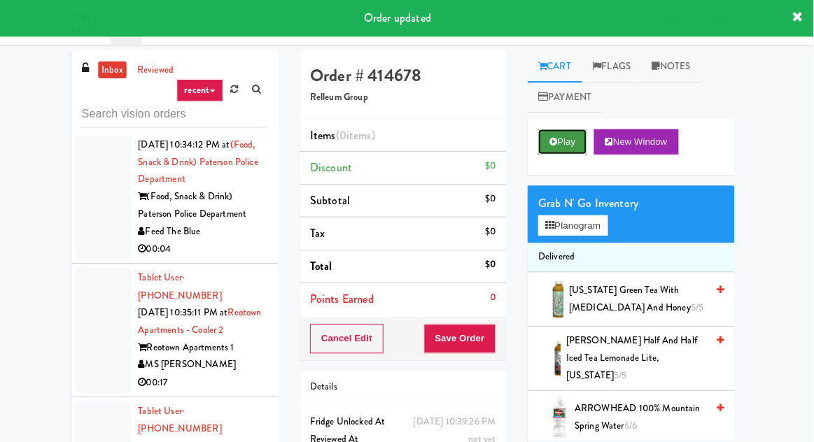
click at [571, 139] on button "Play" at bounding box center [565, 140] width 48 height 25
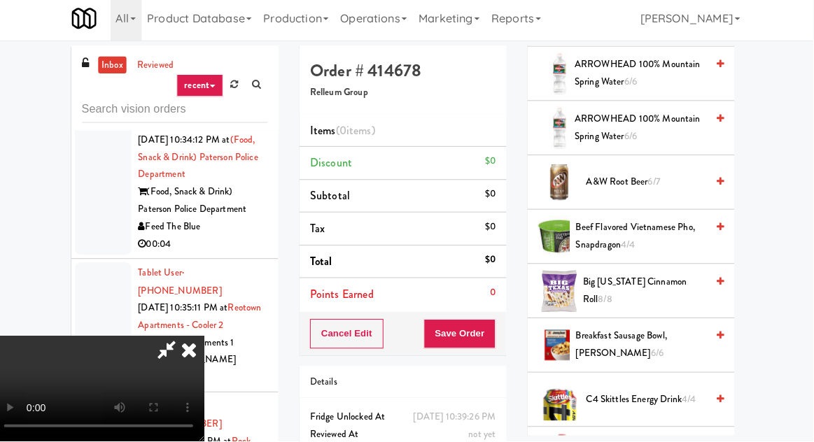
scroll to position [335, 0]
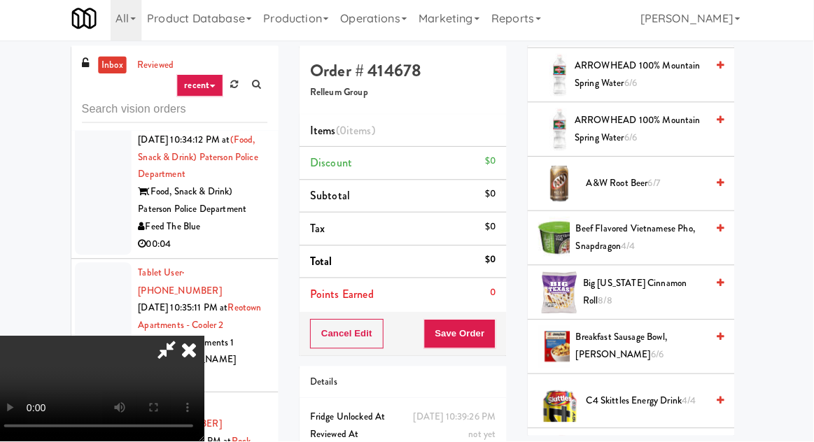
click at [637, 223] on span "Beef Flavored Vietnamese Pho, Snapdragon 4/4" at bounding box center [643, 240] width 130 height 34
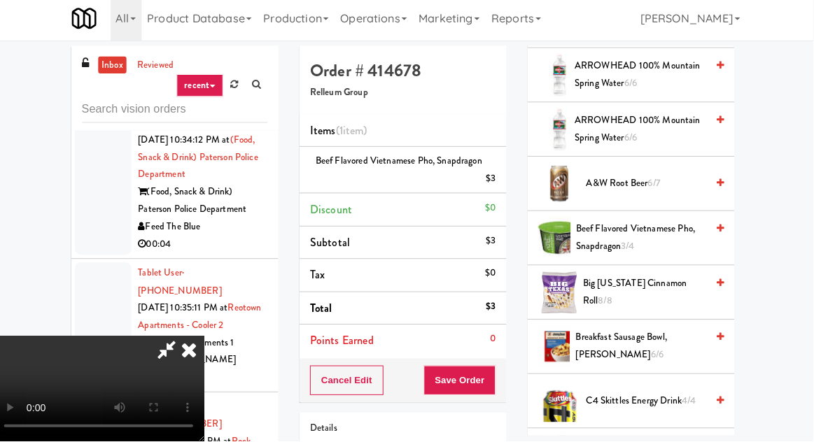
click at [631, 242] on span "3/4" at bounding box center [630, 248] width 13 height 13
click at [637, 242] on span "2/4" at bounding box center [630, 248] width 13 height 13
click at [631, 228] on span "Beef Flavored Vietnamese Pho, Snapdragon 1/4" at bounding box center [644, 240] width 130 height 34
click at [622, 284] on span "Big [US_STATE] Cinnamon Roll 8/8" at bounding box center [647, 294] width 123 height 34
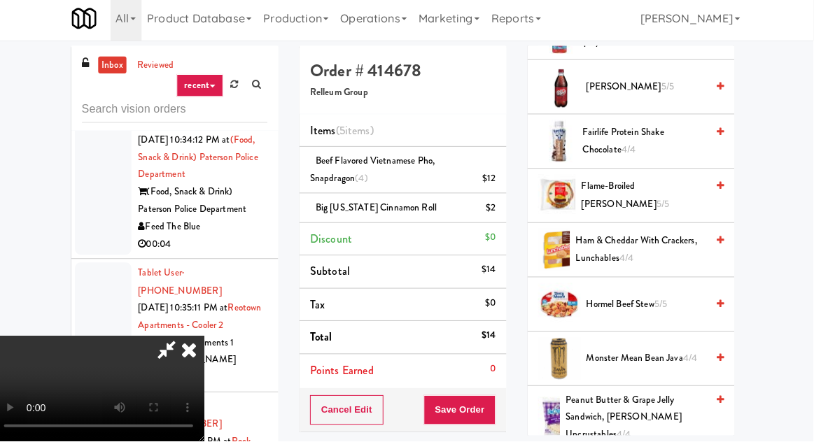
scroll to position [1133, 0]
click at [636, 351] on span "Monster Mean Bean Java 4/4" at bounding box center [648, 360] width 119 height 18
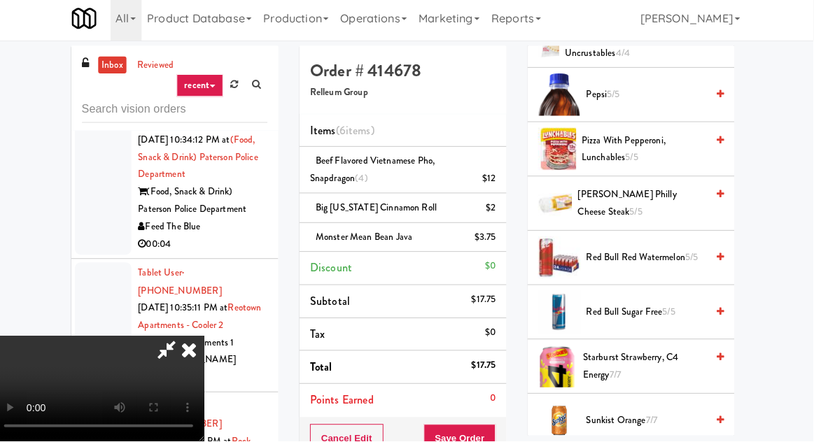
scroll to position [1544, 0]
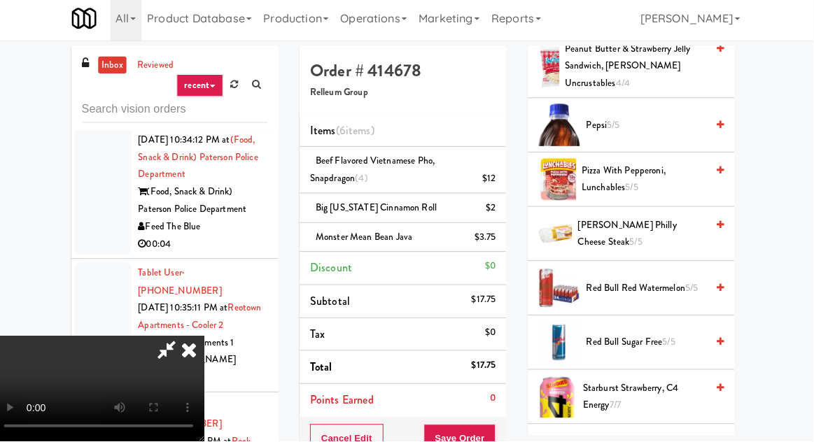
click at [652, 167] on span "Pizza With Pepperoni, Lunchables 5/5" at bounding box center [647, 183] width 124 height 34
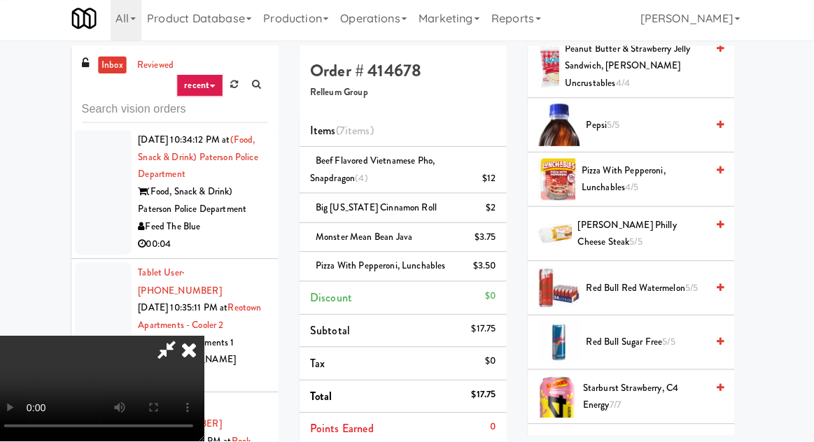
click at [659, 169] on span "Pizza With Pepperoni, Lunchables 4/5" at bounding box center [646, 183] width 124 height 34
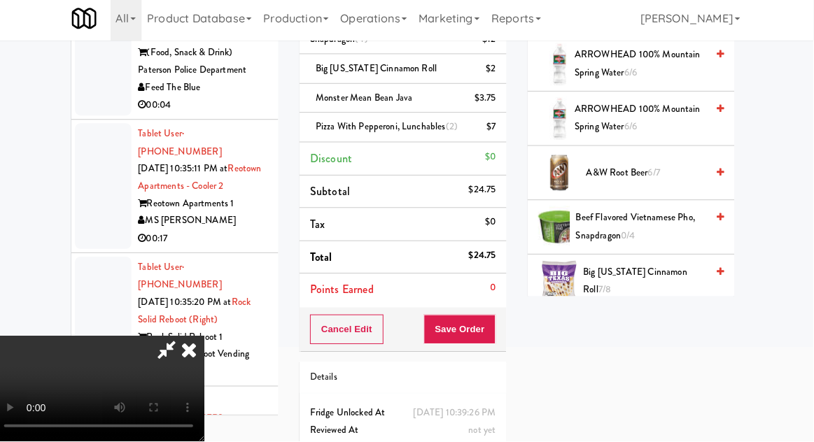
scroll to position [207, 0]
click at [635, 323] on span "Breakfast Sausage Bowl, [PERSON_NAME] 6/6" at bounding box center [643, 338] width 130 height 34
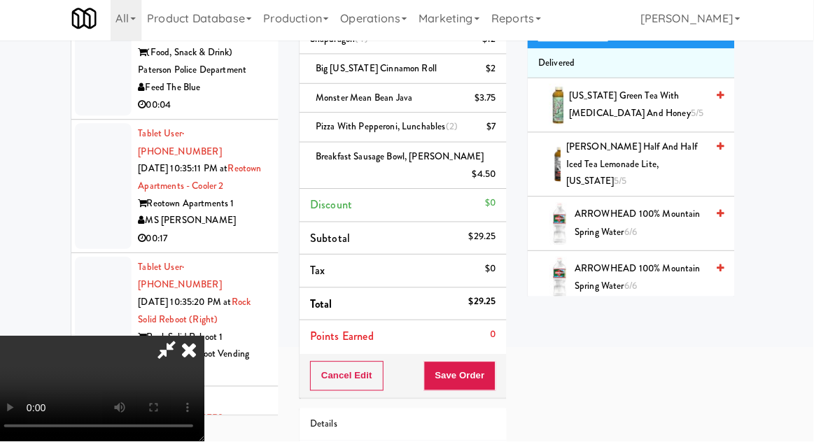
scroll to position [0, 0]
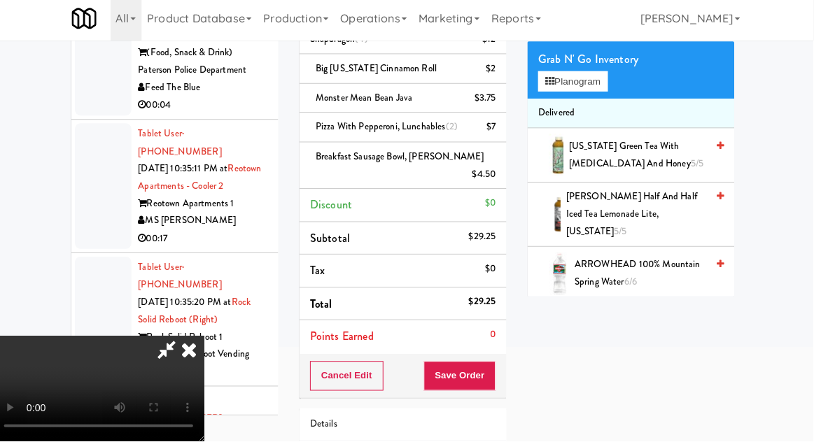
click at [651, 152] on span "[US_STATE] Green Tea with [MEDICAL_DATA] and Honey 5/5" at bounding box center [640, 158] width 137 height 34
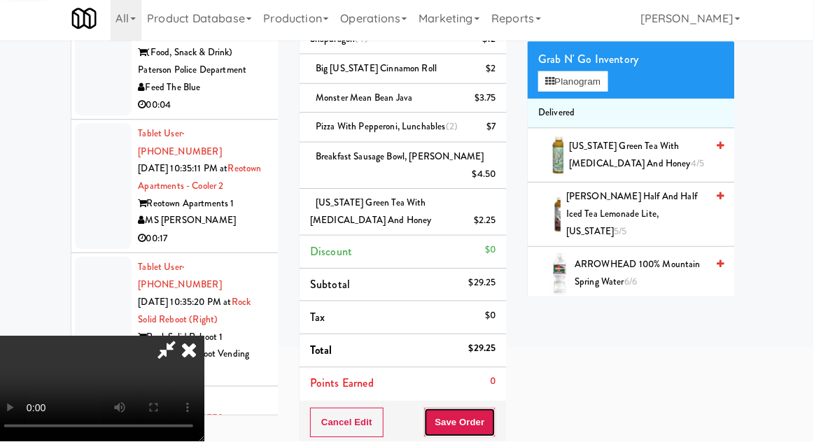
click at [491, 421] on button "Save Order" at bounding box center [463, 423] width 71 height 29
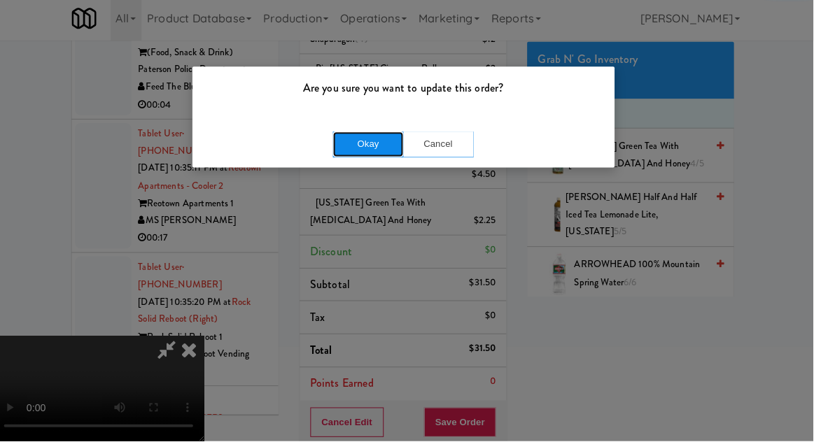
click at [362, 158] on button "Okay" at bounding box center [372, 147] width 70 height 25
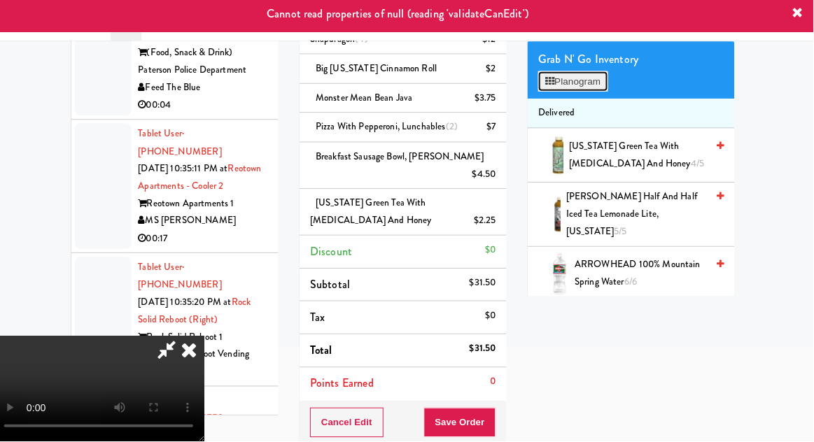
click at [574, 90] on button "Planogram" at bounding box center [575, 85] width 69 height 21
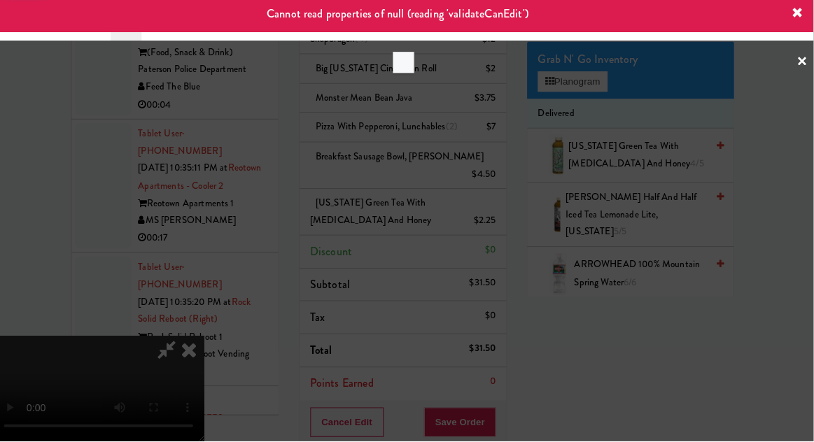
click at [654, 102] on div at bounding box center [407, 221] width 814 height 442
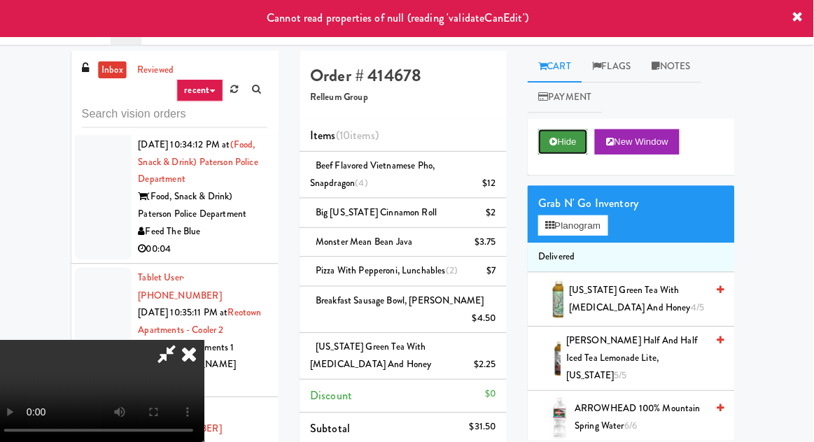
click at [565, 137] on button "Hide" at bounding box center [565, 140] width 49 height 25
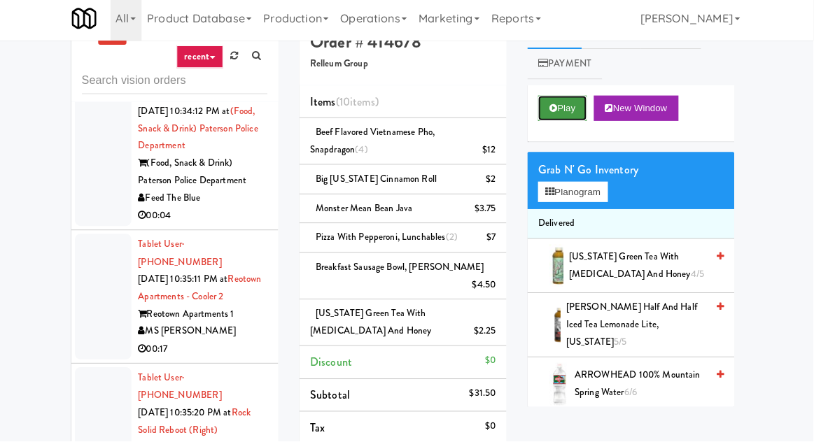
scroll to position [29, 0]
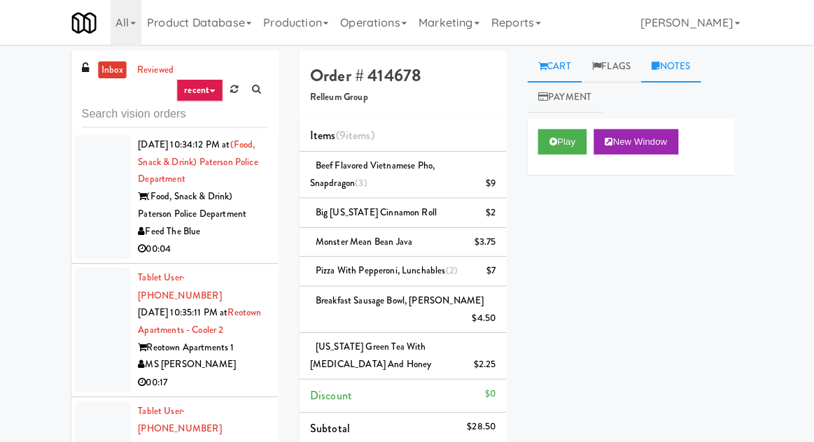
click at [683, 64] on link "Notes" at bounding box center [673, 66] width 60 height 32
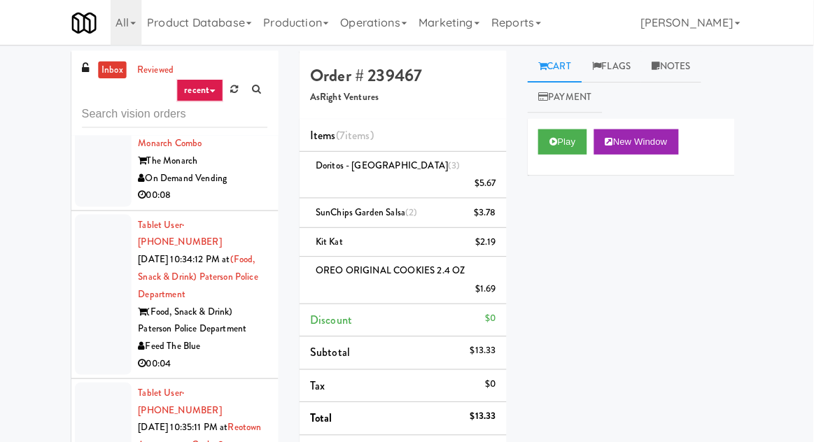
scroll to position [6834, 0]
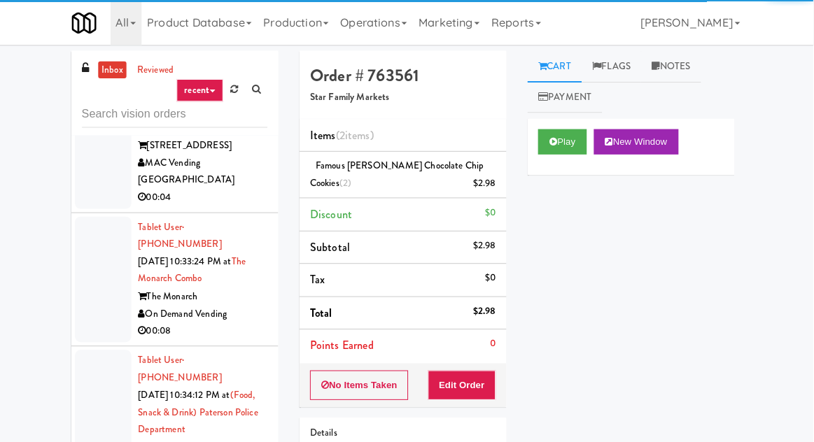
scroll to position [6686, 0]
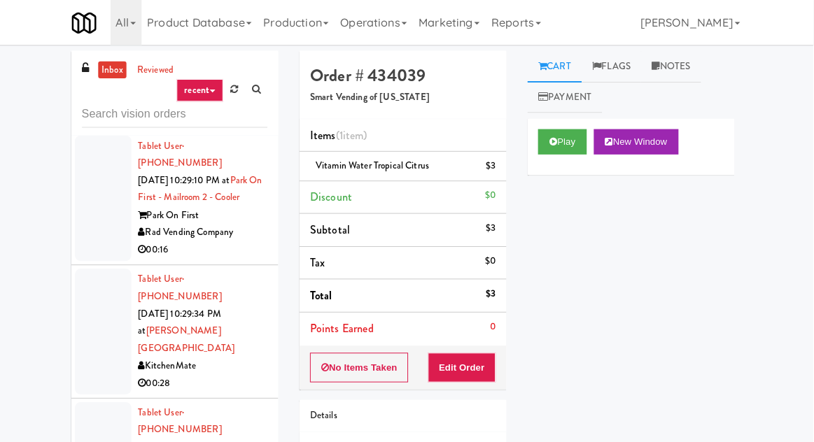
scroll to position [5450, 0]
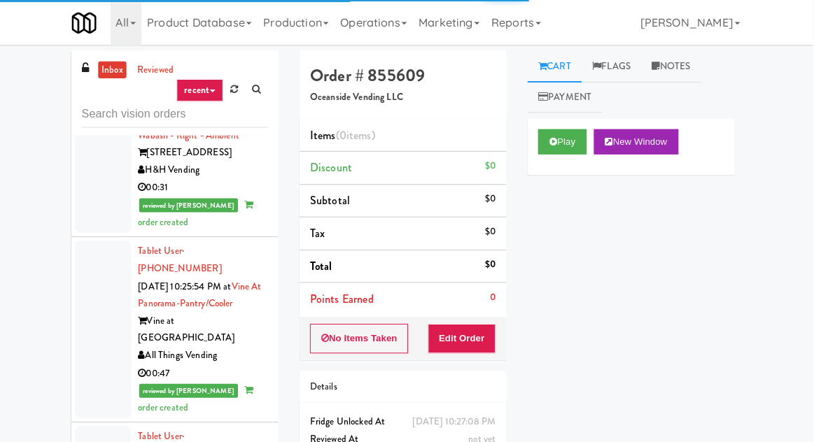
scroll to position [4017, 0]
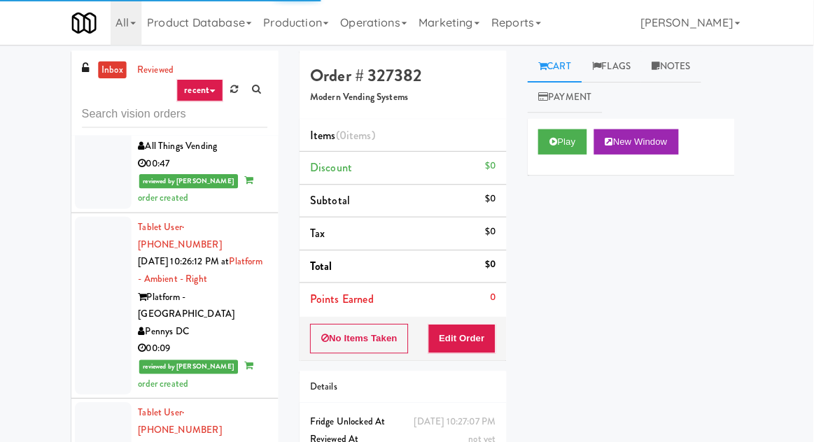
scroll to position [4247, 0]
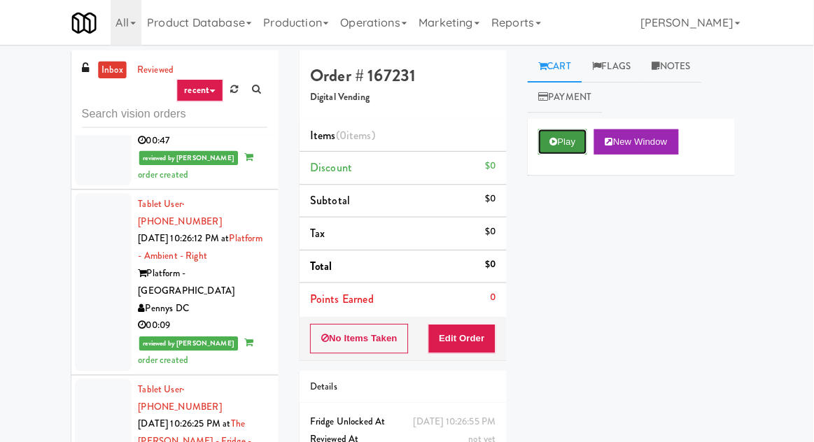
click at [555, 134] on button "Play" at bounding box center [565, 140] width 48 height 25
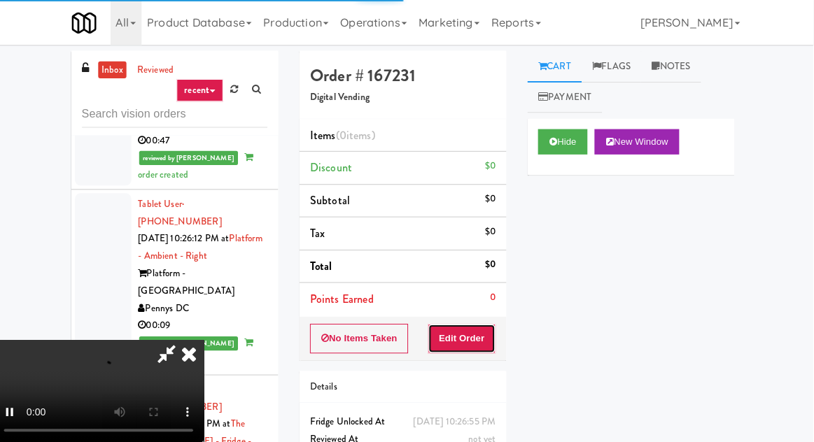
click at [485, 342] on button "Edit Order" at bounding box center [466, 335] width 68 height 29
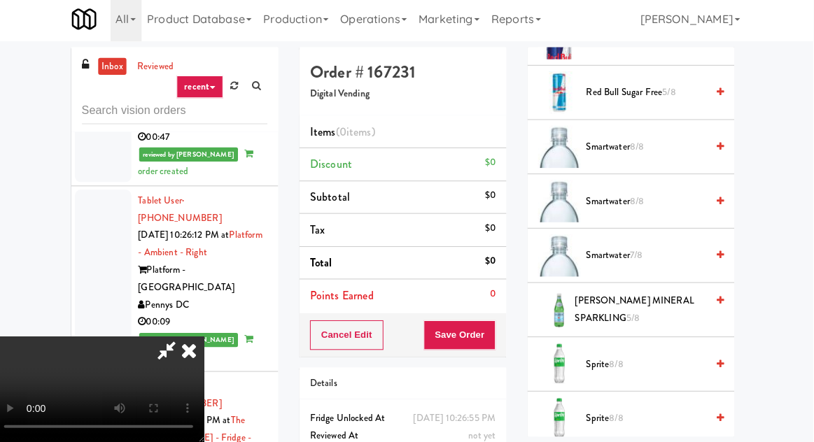
scroll to position [1660, 0]
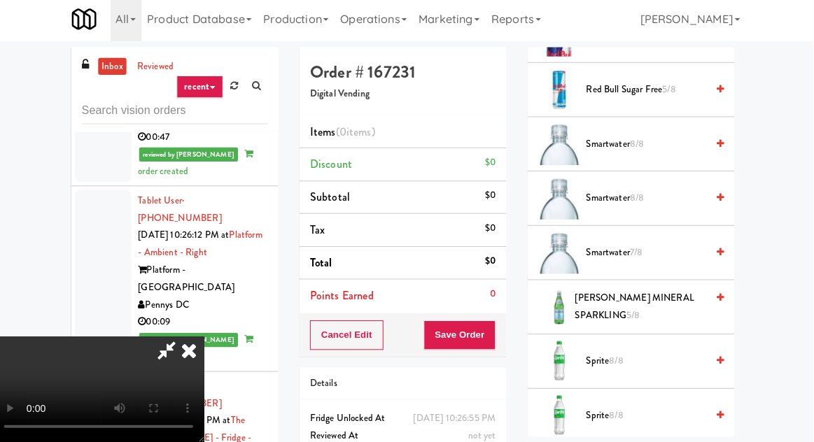
click at [637, 294] on span "[PERSON_NAME] MINERAL SPARKLING 5/8" at bounding box center [643, 308] width 130 height 34
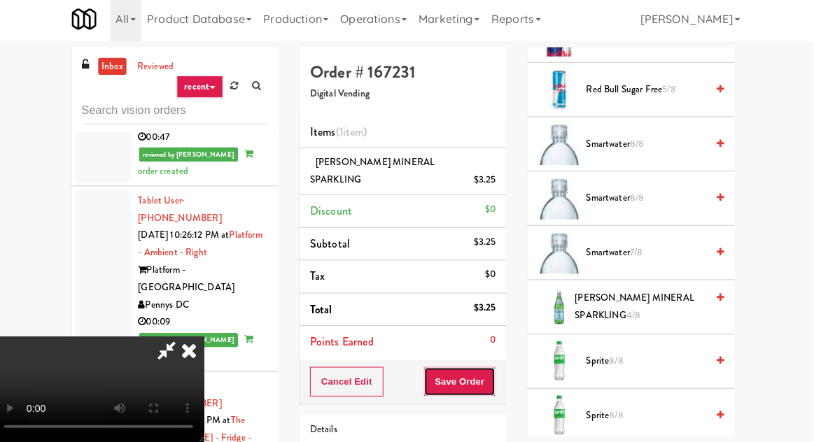
click at [497, 376] on button "Save Order" at bounding box center [463, 382] width 71 height 29
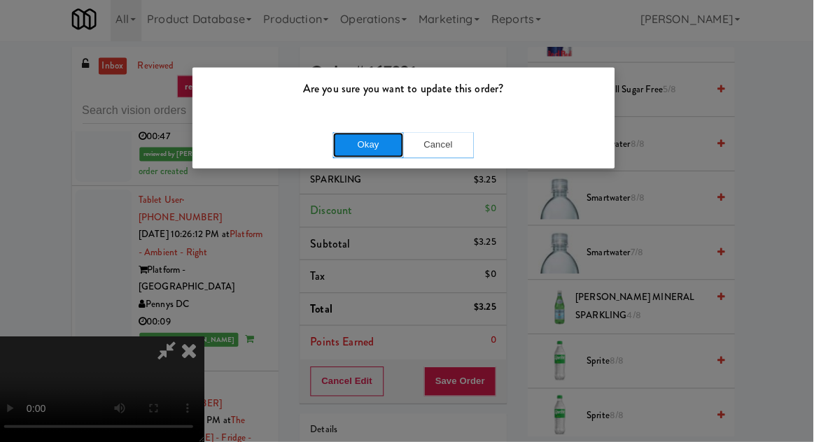
click at [352, 135] on button "Okay" at bounding box center [372, 147] width 70 height 25
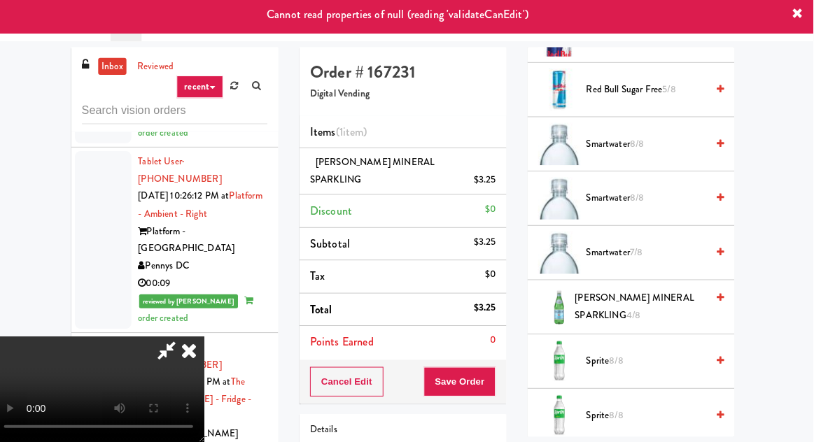
scroll to position [4292, 0]
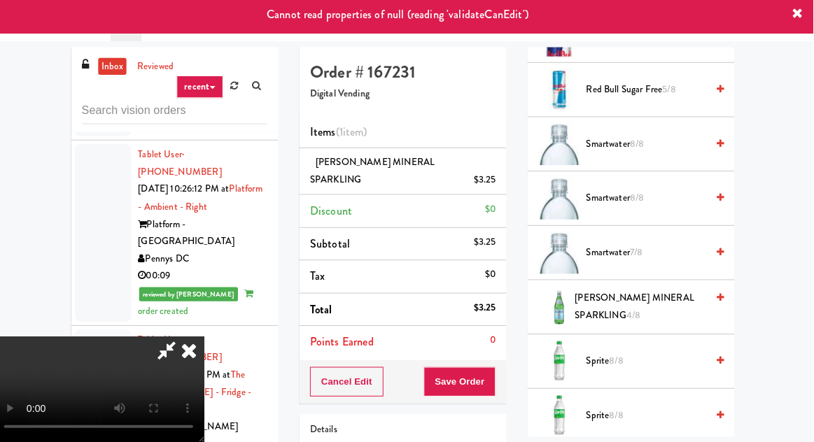
click at [210, 337] on icon at bounding box center [194, 351] width 31 height 28
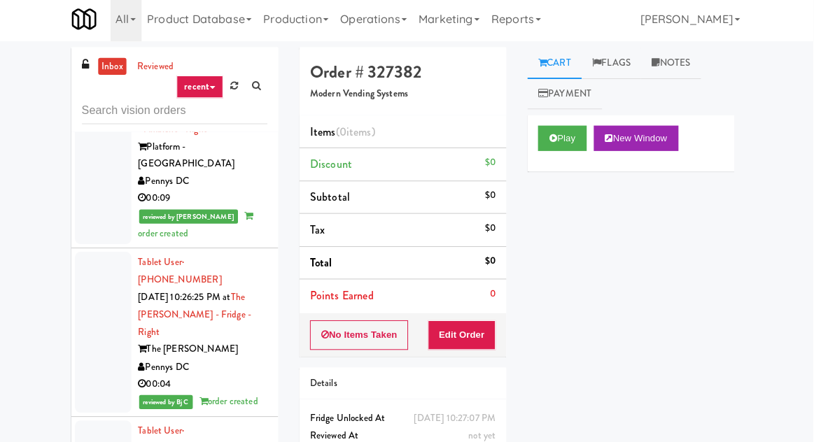
scroll to position [4369, 0]
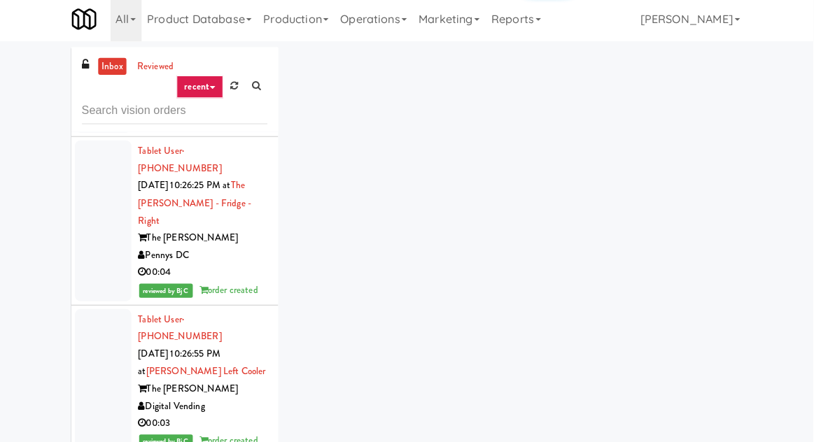
scroll to position [4481, 0]
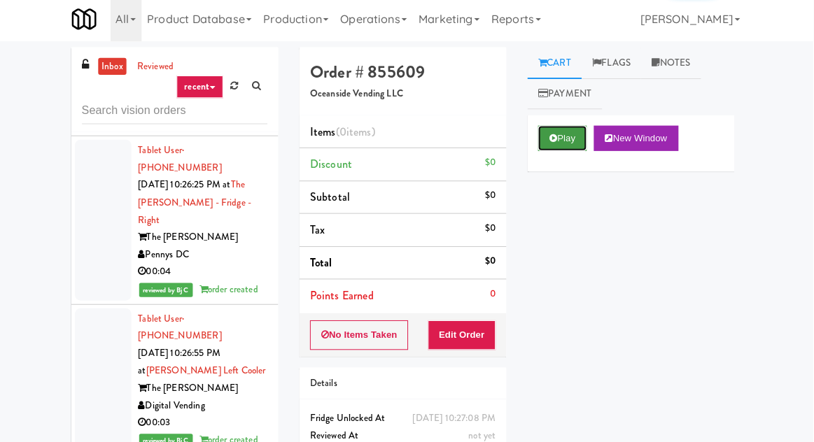
click at [574, 143] on button "Play" at bounding box center [565, 140] width 48 height 25
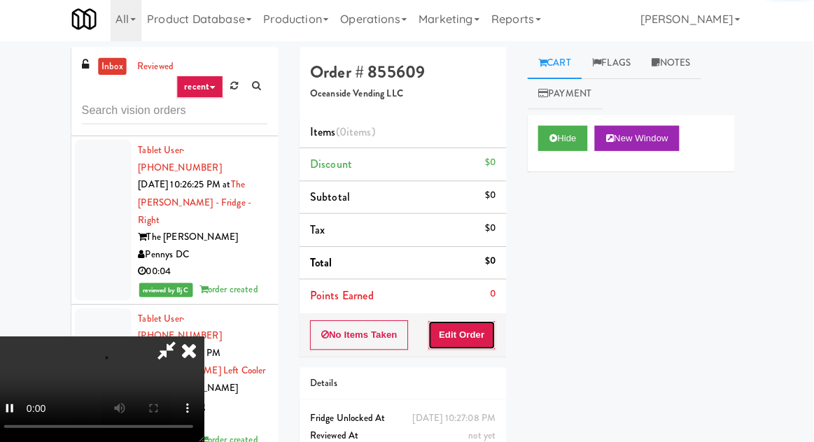
click at [496, 328] on button "Edit Order" at bounding box center [466, 335] width 68 height 29
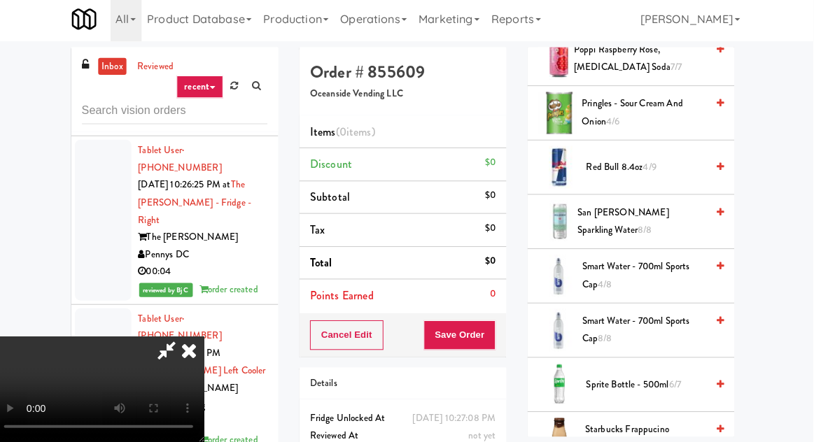
scroll to position [1746, 0]
click at [681, 258] on span "Smart Water - 700ml Sports Cap 4/8" at bounding box center [646, 275] width 123 height 34
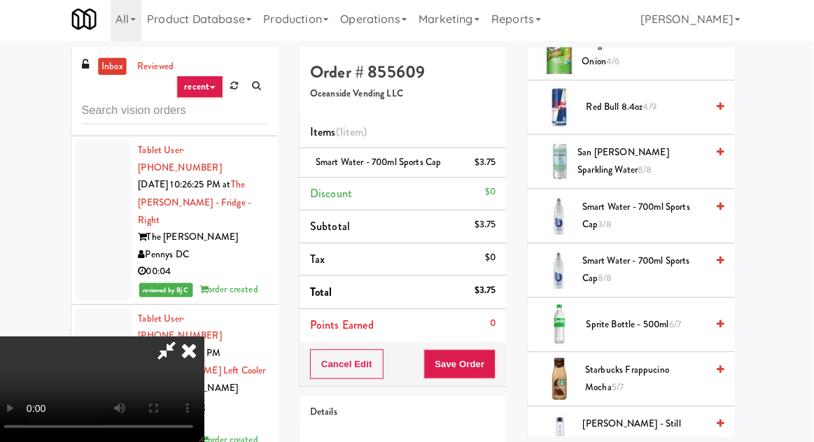
scroll to position [1806, 0]
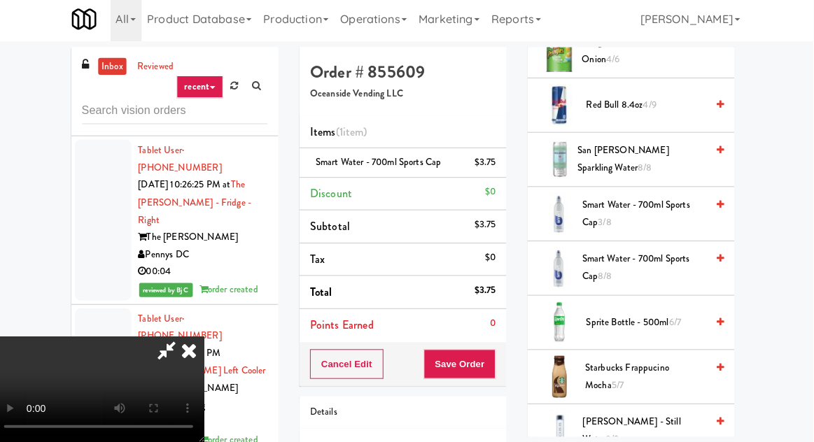
click at [675, 323] on span "Sprite Bottle - 500ml 6/7" at bounding box center [648, 324] width 119 height 18
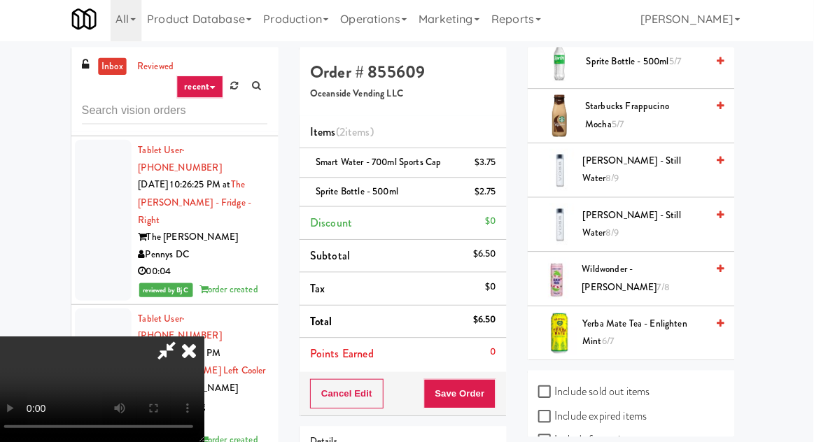
scroll to position [2053, 0]
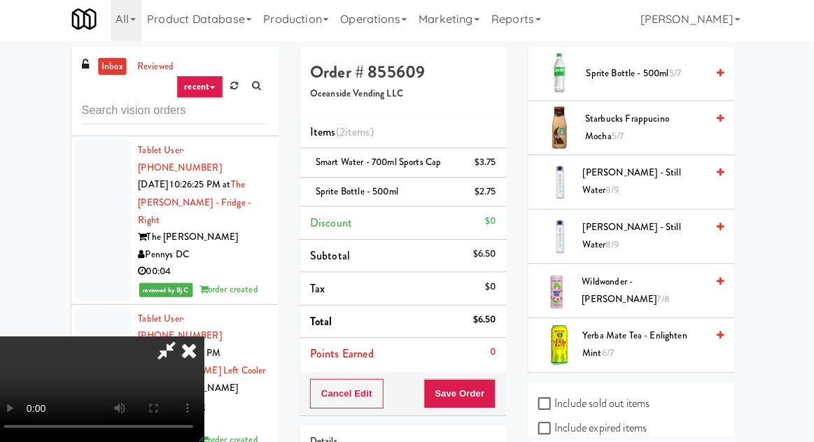
click at [676, 335] on span "Yerba Mate Tea - Enlighten Mint 6/7" at bounding box center [646, 345] width 123 height 34
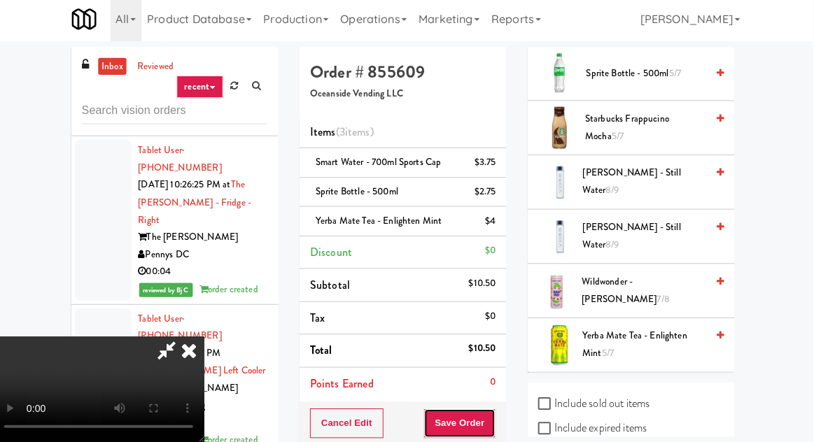
click at [494, 418] on button "Save Order" at bounding box center [463, 423] width 71 height 29
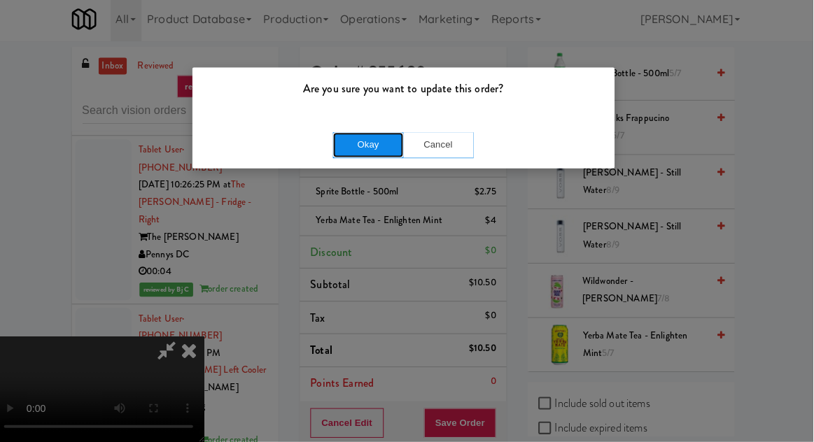
click at [371, 150] on button "Okay" at bounding box center [372, 147] width 70 height 25
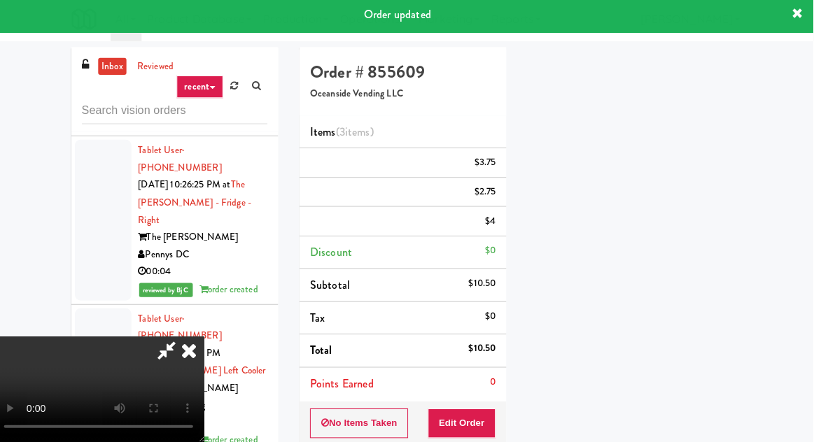
scroll to position [138, 0]
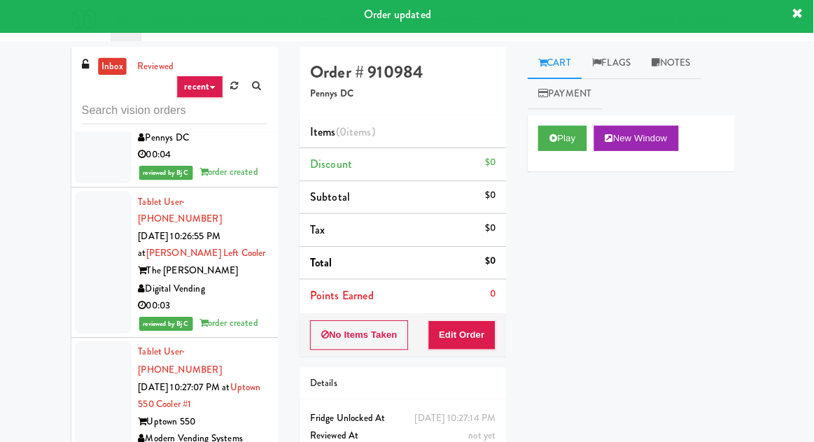
scroll to position [4600, 0]
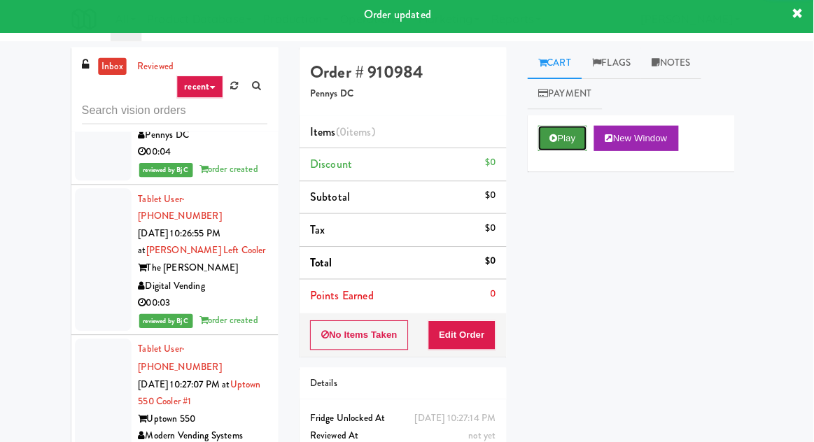
click at [562, 130] on button "Play" at bounding box center [565, 140] width 48 height 25
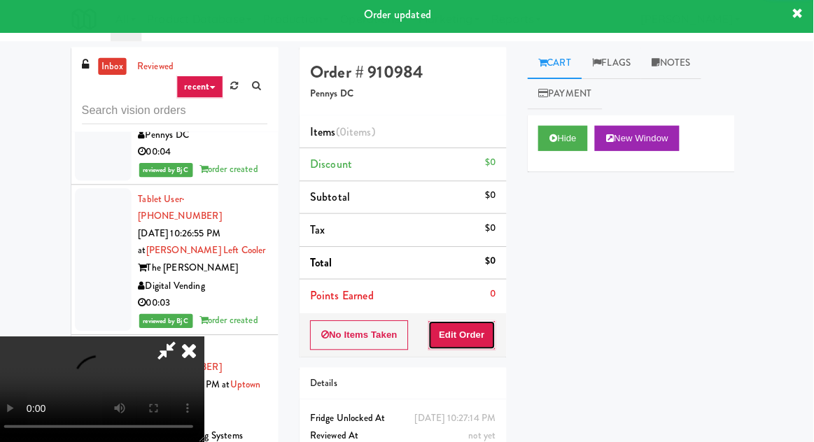
click at [484, 341] on button "Edit Order" at bounding box center [466, 335] width 68 height 29
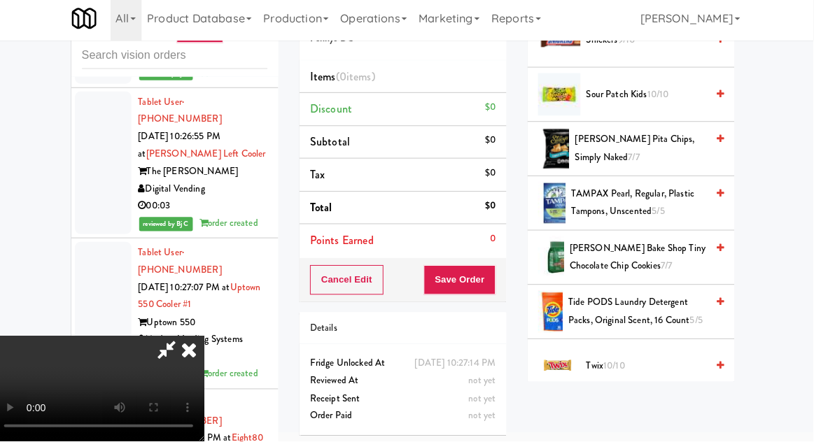
scroll to position [1754, 0]
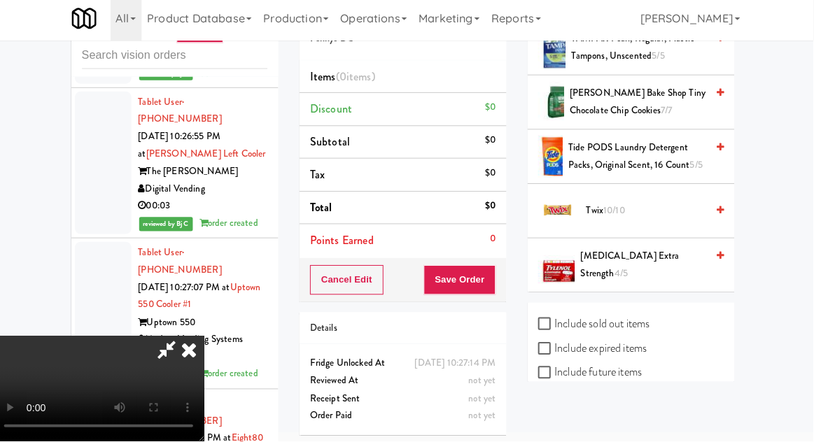
click at [695, 205] on span "Twix 10/10" at bounding box center [648, 214] width 119 height 18
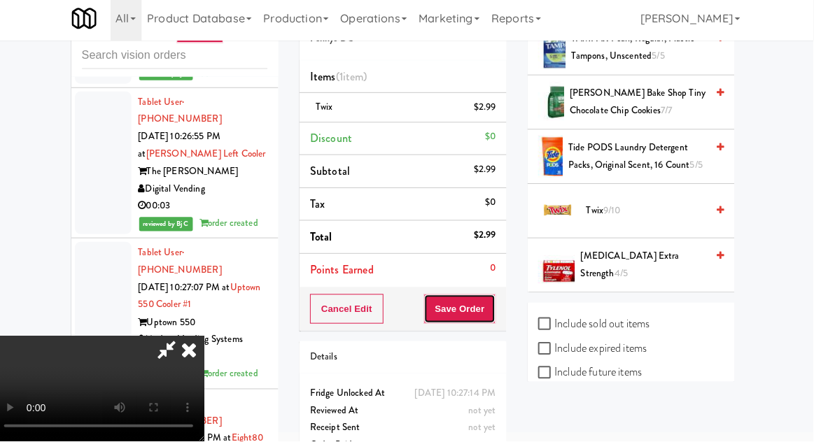
click at [497, 310] on button "Save Order" at bounding box center [463, 310] width 71 height 29
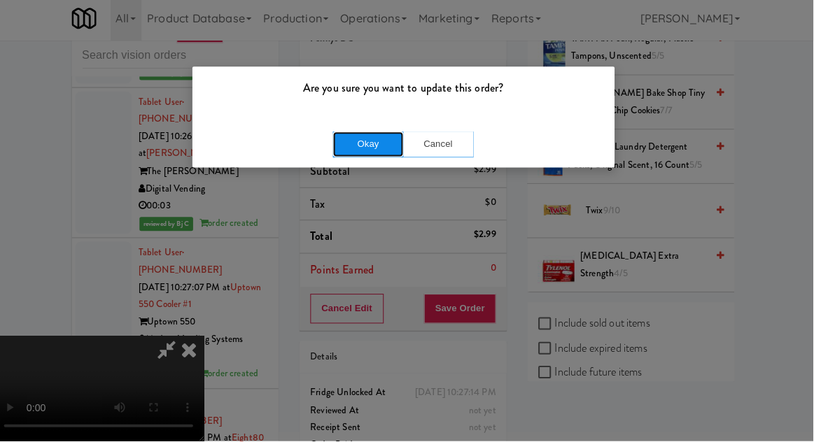
click at [377, 152] on button "Okay" at bounding box center [372, 147] width 70 height 25
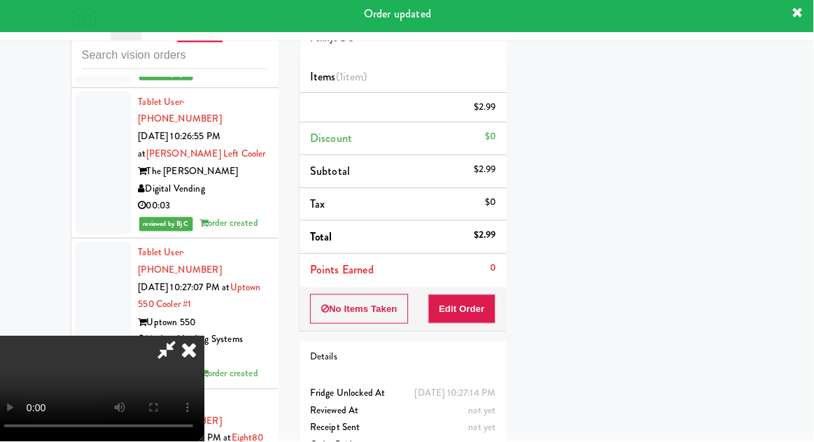
scroll to position [138, 0]
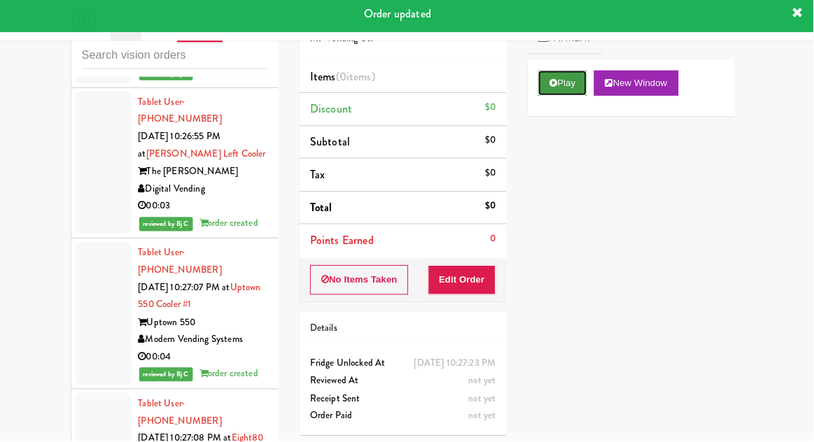
click at [566, 77] on button "Play" at bounding box center [565, 86] width 48 height 25
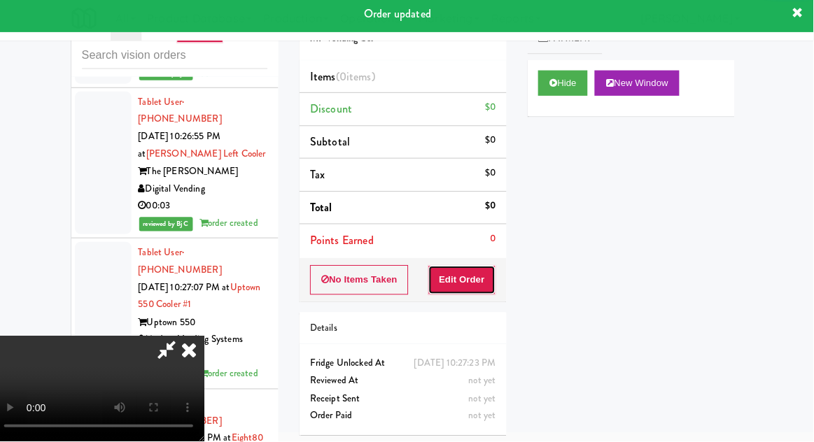
click at [483, 277] on button "Edit Order" at bounding box center [466, 281] width 68 height 29
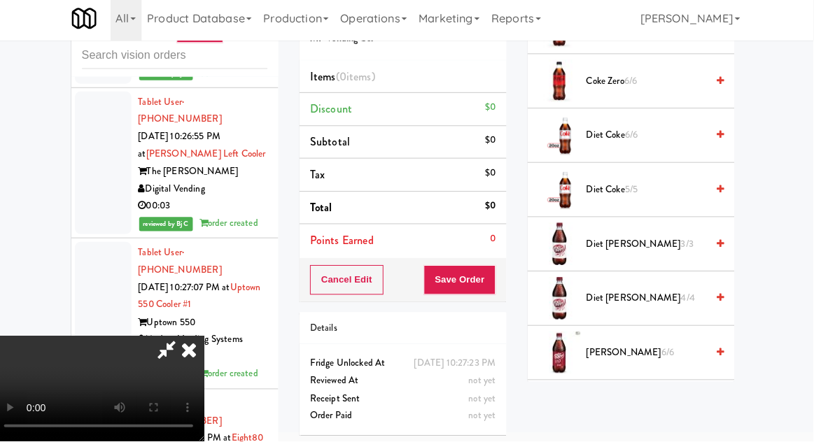
scroll to position [707, 0]
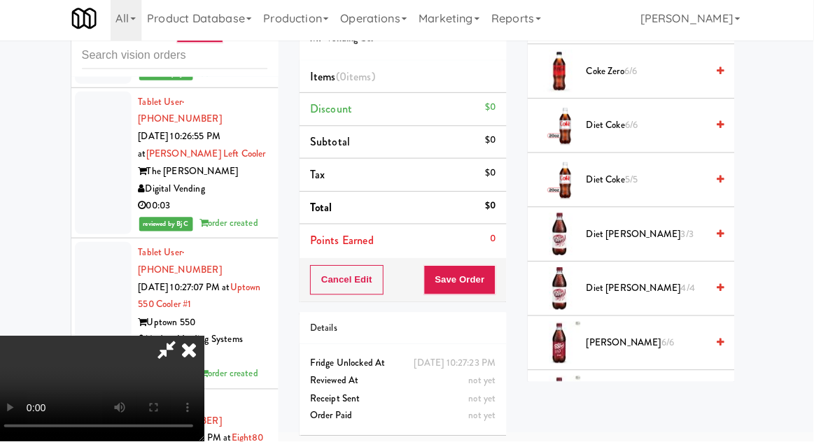
click at [671, 342] on span "[PERSON_NAME] 6/6" at bounding box center [648, 345] width 119 height 18
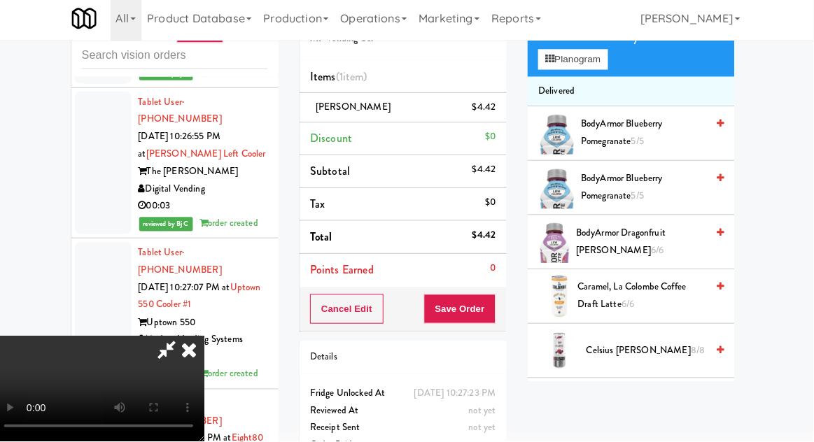
scroll to position [0, 0]
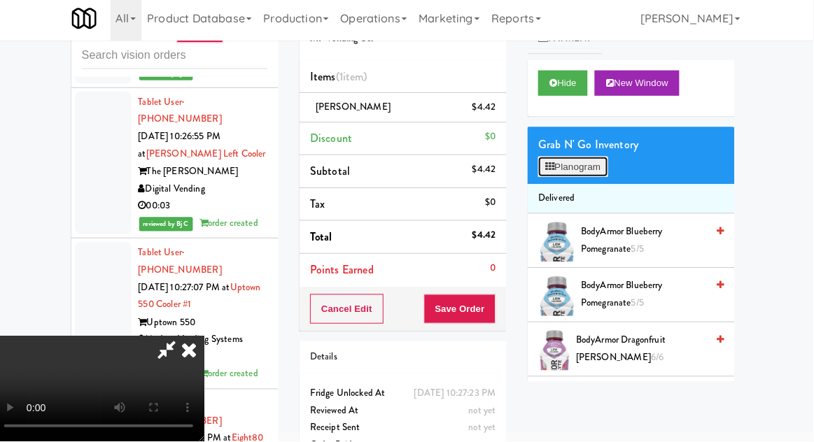
click at [594, 171] on button "Planogram" at bounding box center [575, 170] width 69 height 21
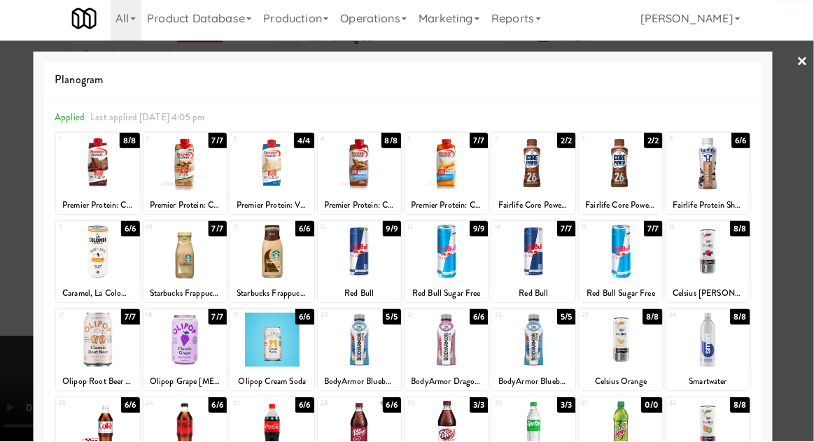
click at [253, 349] on div at bounding box center [277, 342] width 83 height 54
click at [14, 390] on div at bounding box center [407, 221] width 814 height 442
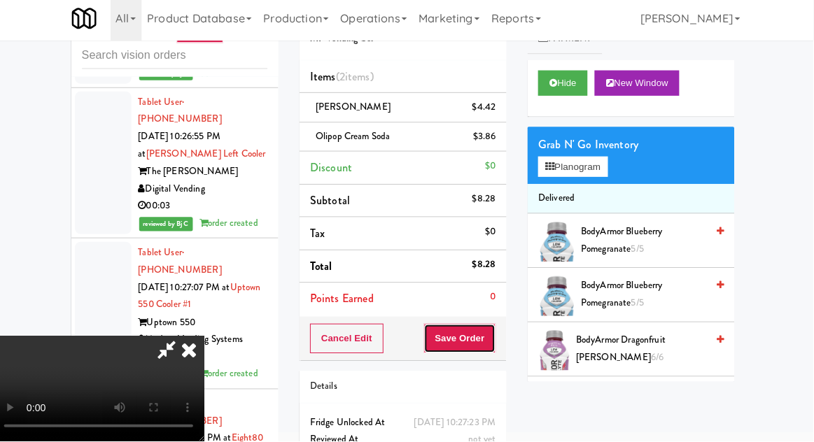
click at [493, 345] on button "Save Order" at bounding box center [463, 340] width 71 height 29
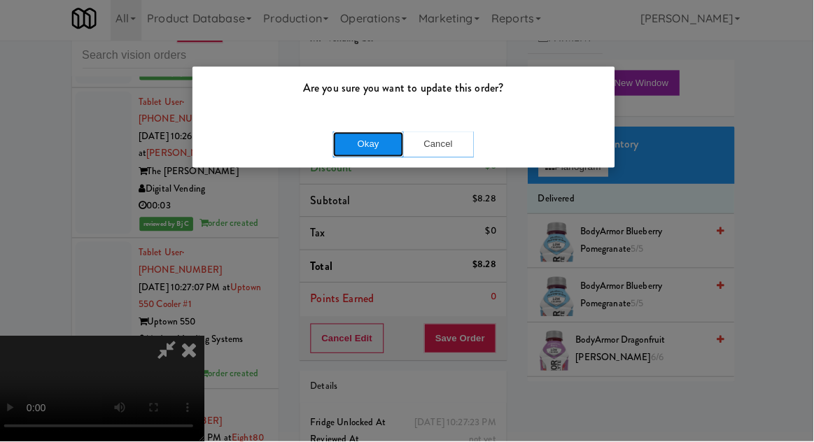
click at [372, 153] on button "Okay" at bounding box center [372, 147] width 70 height 25
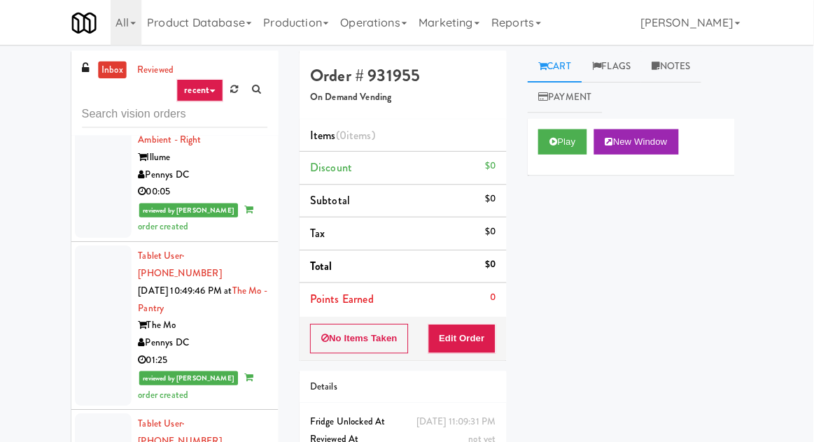
scroll to position [12900, 0]
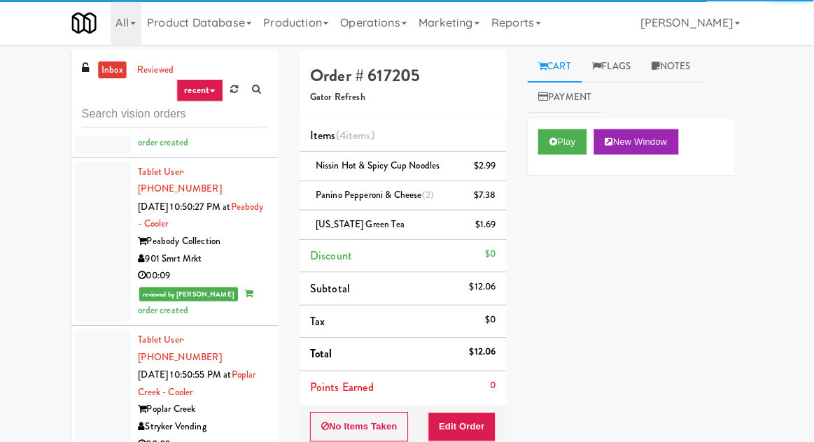
scroll to position [13320, 0]
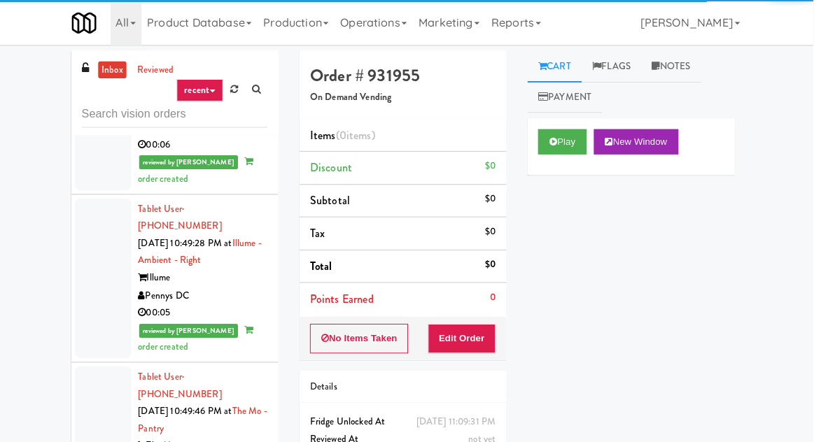
scroll to position [12788, 0]
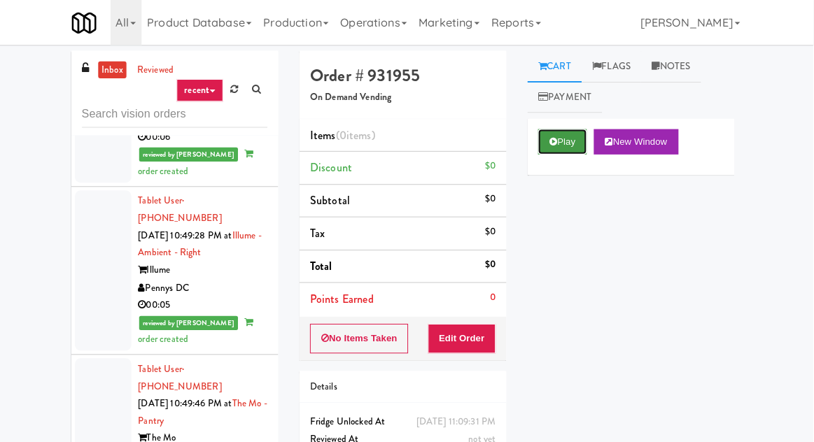
click at [570, 153] on button "Play" at bounding box center [565, 140] width 48 height 25
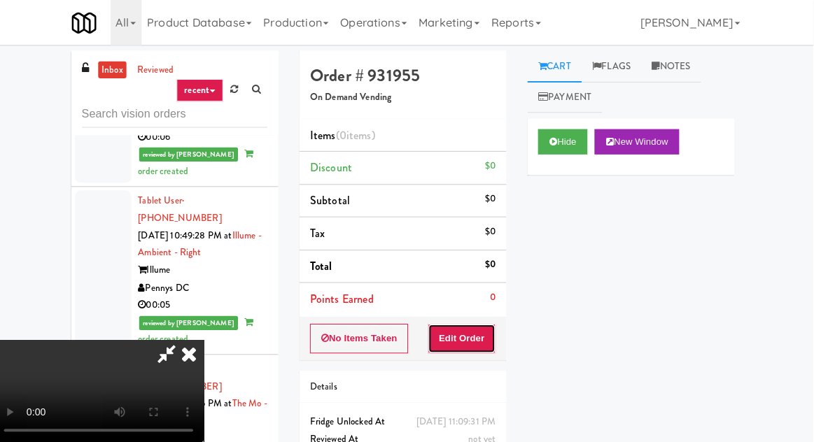
click at [482, 342] on button "Edit Order" at bounding box center [466, 335] width 68 height 29
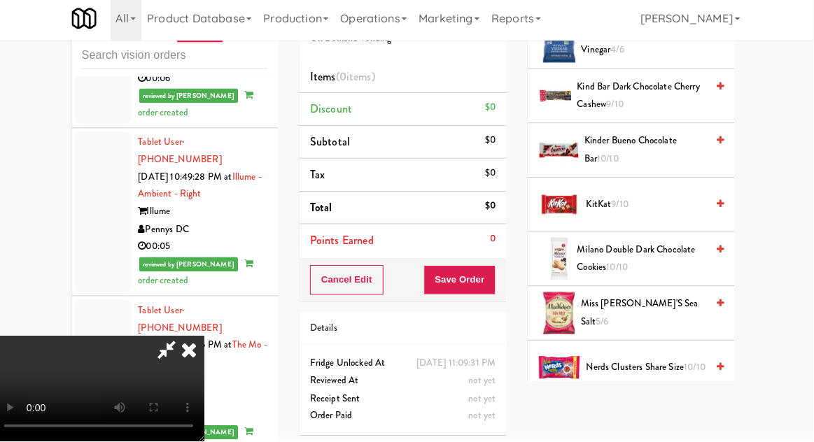
scroll to position [908, 0]
click at [656, 361] on span "Nerds Clusters Share Size 10/10" at bounding box center [648, 370] width 119 height 18
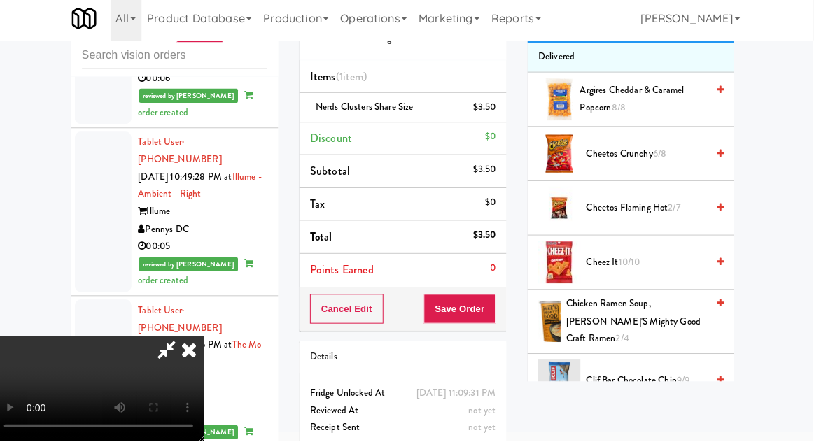
scroll to position [0, 0]
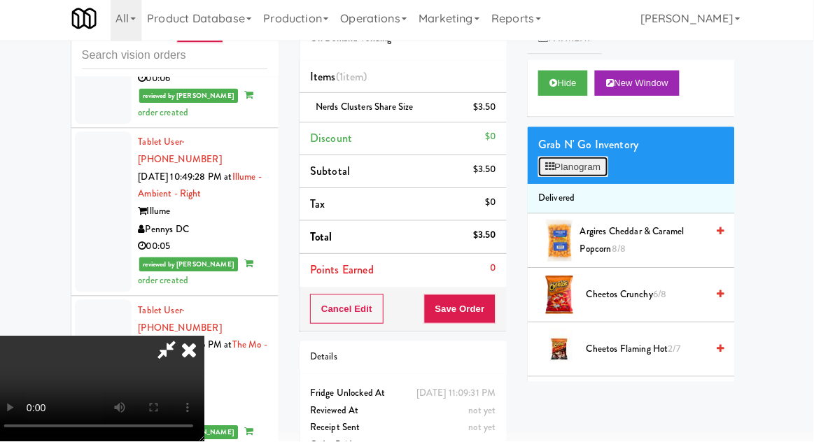
click at [582, 177] on button "Planogram" at bounding box center [575, 170] width 69 height 21
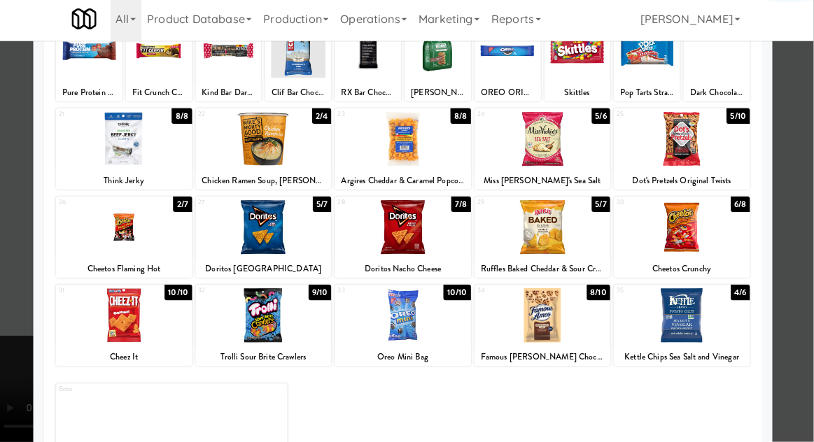
scroll to position [54, 0]
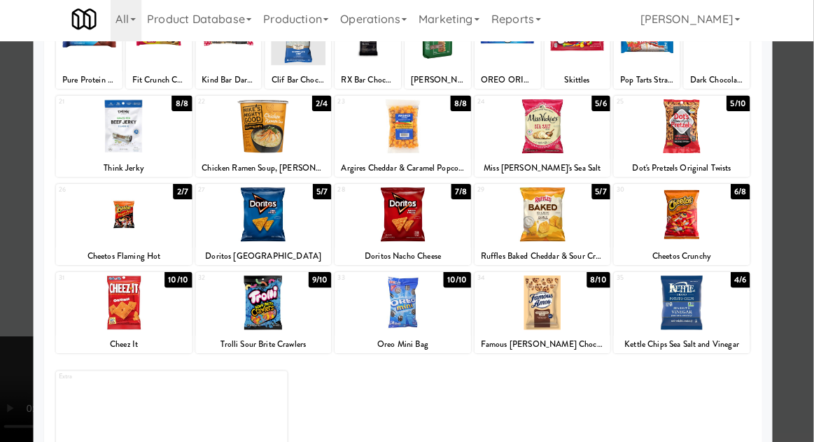
click at [712, 145] on div at bounding box center [683, 129] width 135 height 54
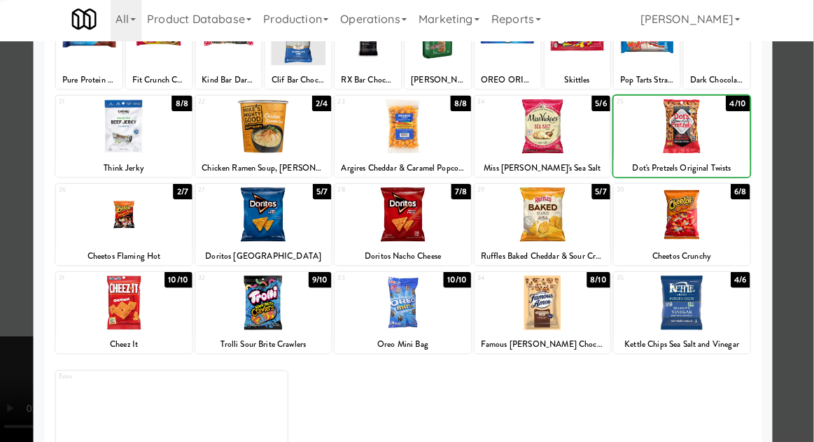
click at [804, 194] on div at bounding box center [407, 221] width 814 height 442
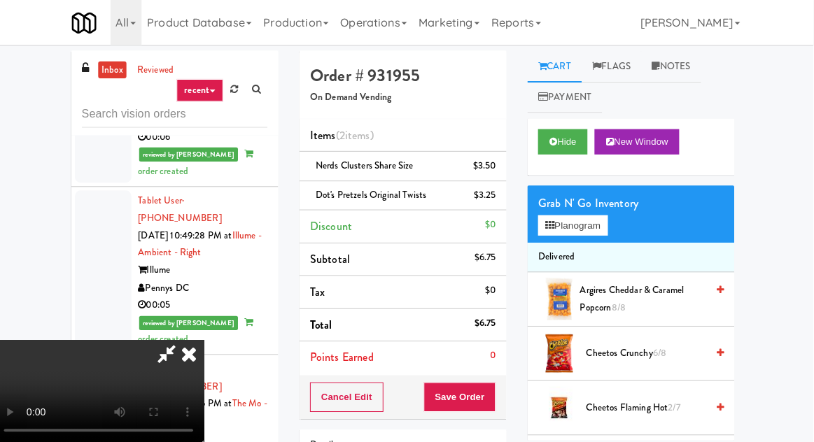
scroll to position [64, 0]
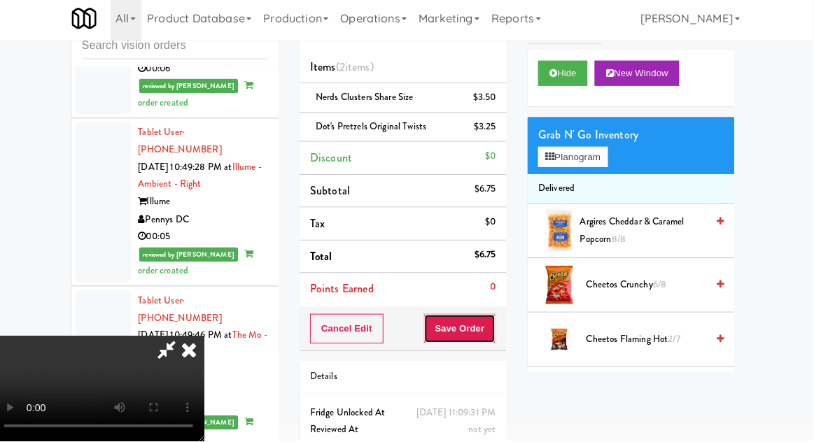
click at [499, 328] on button "Save Order" at bounding box center [463, 330] width 71 height 29
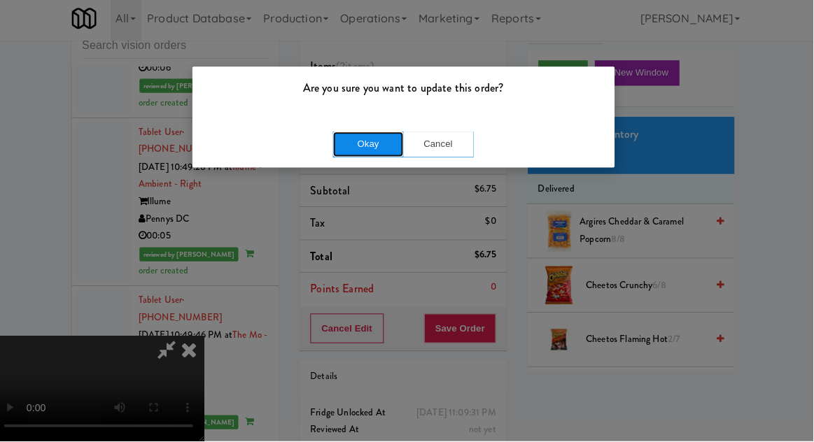
click at [377, 157] on button "Okay" at bounding box center [372, 147] width 70 height 25
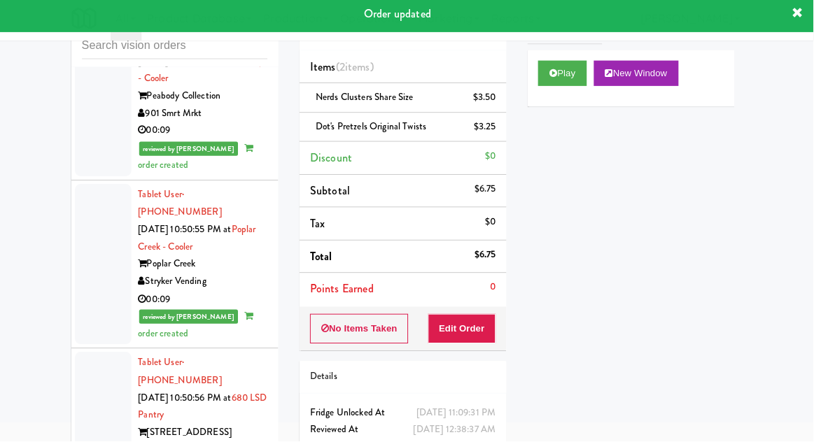
scroll to position [13394, 0]
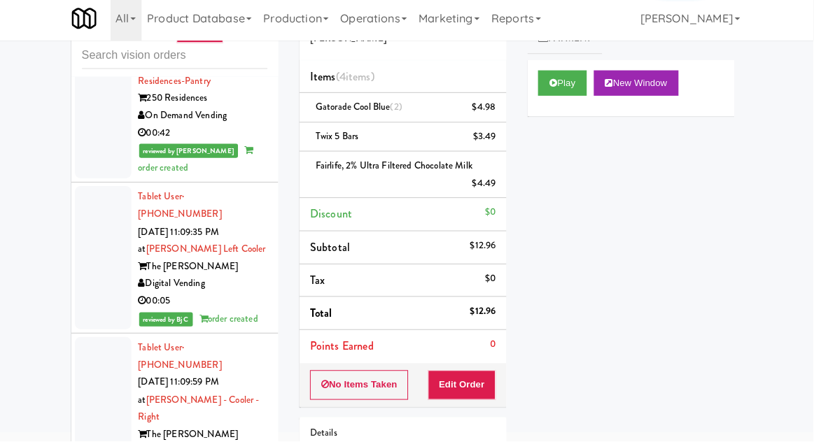
scroll to position [14587, 0]
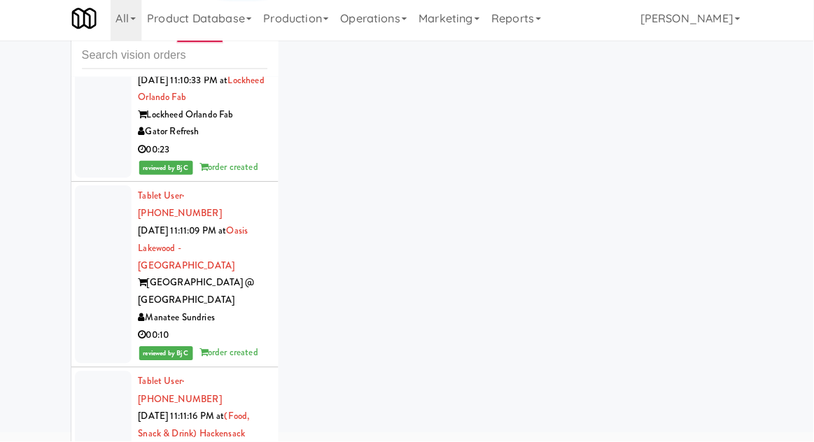
scroll to position [15119, 0]
